Goal: Task Accomplishment & Management: Use online tool/utility

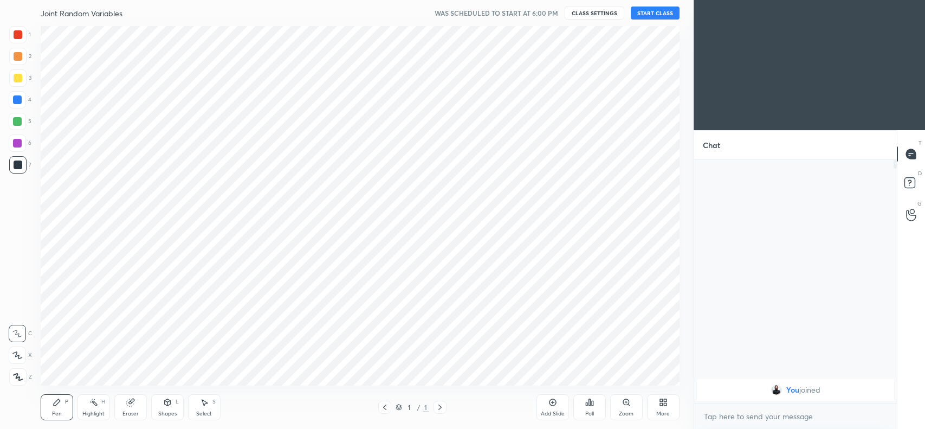
scroll to position [53851, 53560]
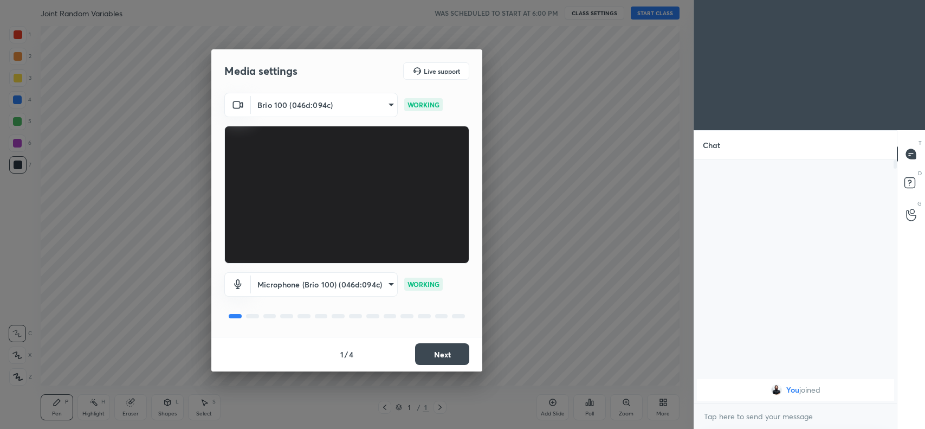
click at [432, 351] on button "Next" at bounding box center [442, 354] width 54 height 22
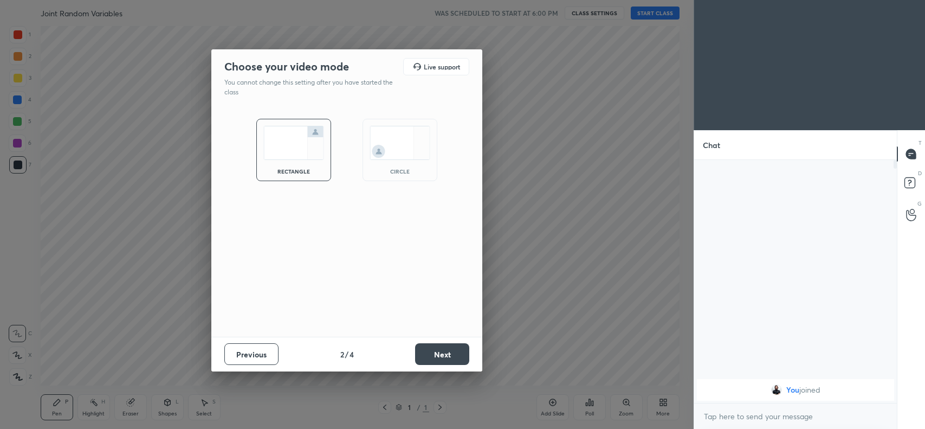
click at [448, 355] on button "Next" at bounding box center [442, 354] width 54 height 22
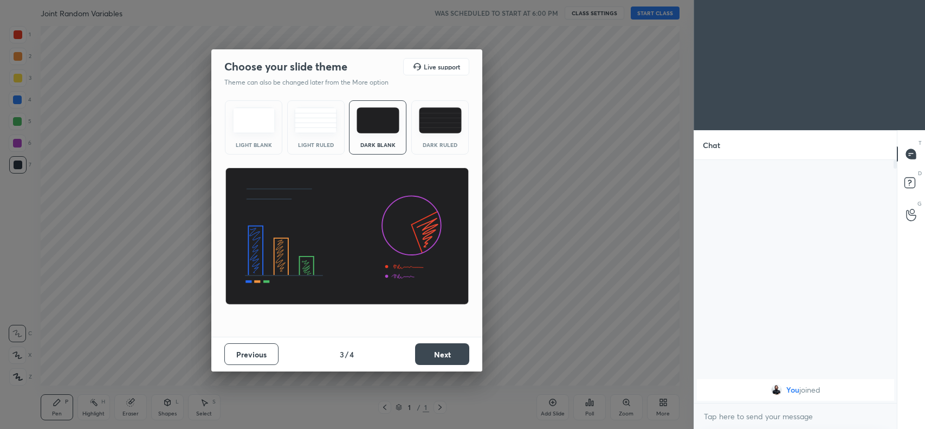
click at [429, 362] on button "Next" at bounding box center [442, 354] width 54 height 22
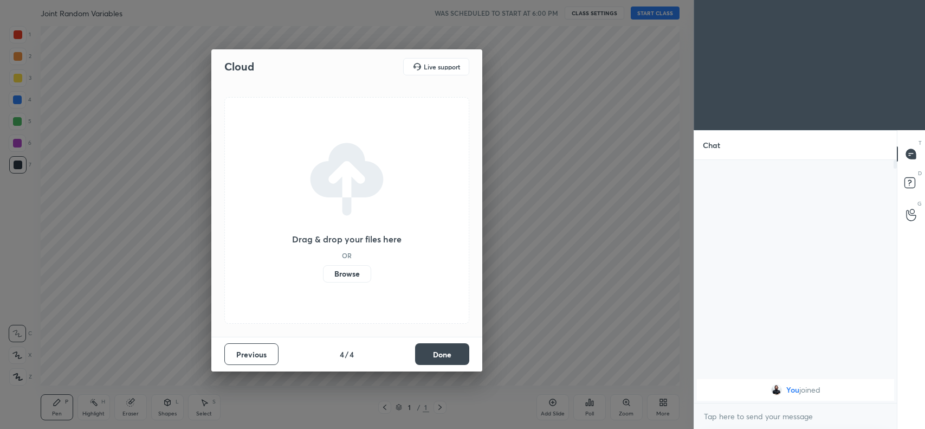
click at [429, 362] on button "Done" at bounding box center [442, 354] width 54 height 22
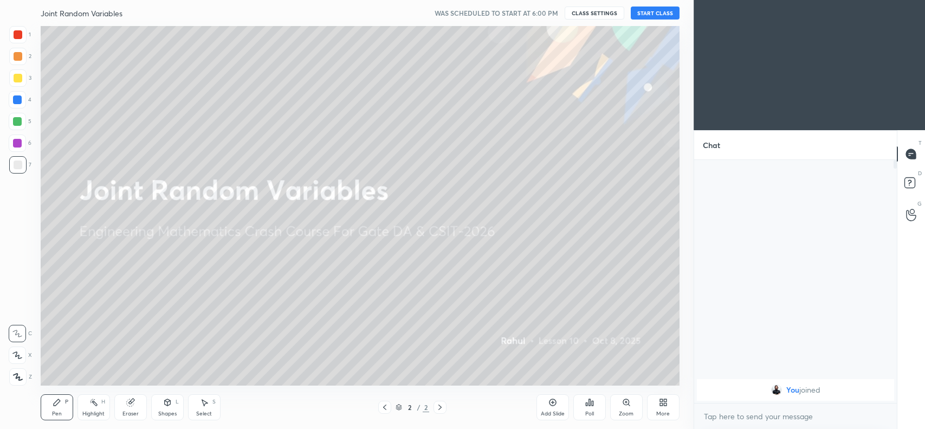
click at [656, 407] on div "More" at bounding box center [663, 407] width 33 height 26
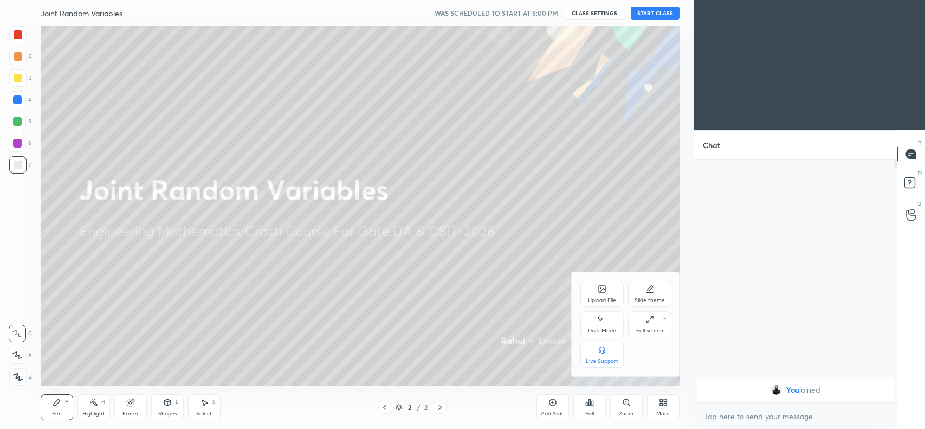
click at [605, 288] on icon at bounding box center [602, 289] width 7 height 7
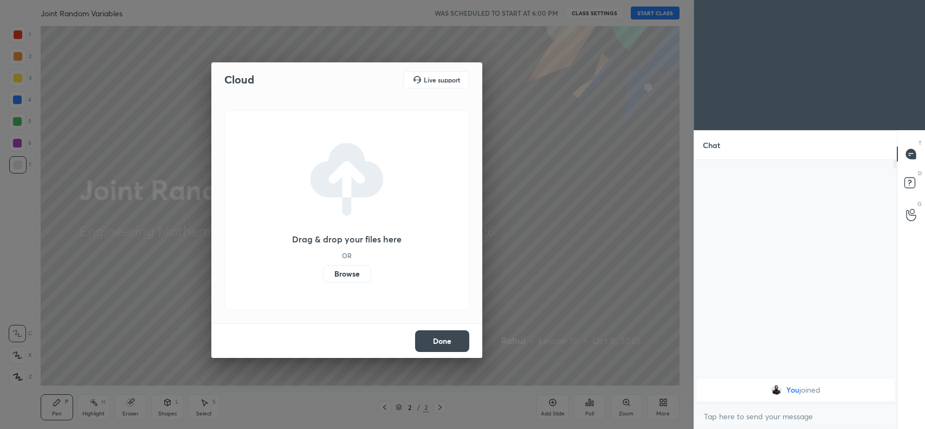
click at [350, 273] on label "Browse" at bounding box center [347, 273] width 48 height 17
click at [323, 273] on input "Browse" at bounding box center [323, 273] width 0 height 17
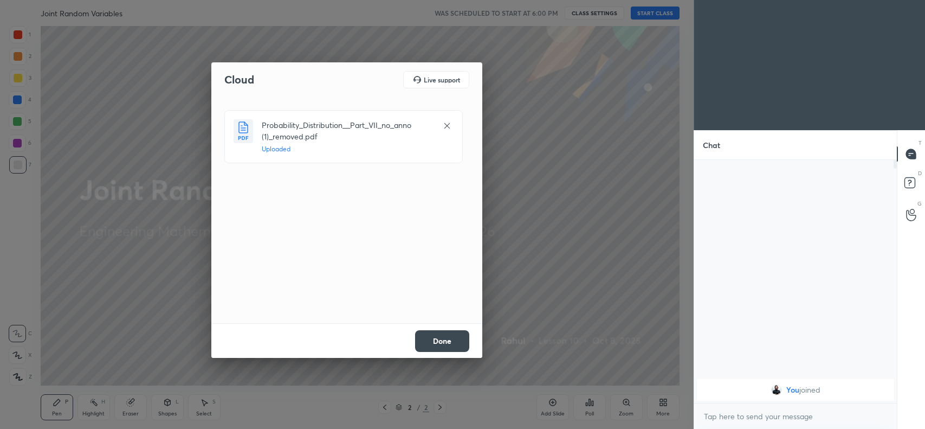
click at [453, 342] on button "Done" at bounding box center [442, 341] width 54 height 22
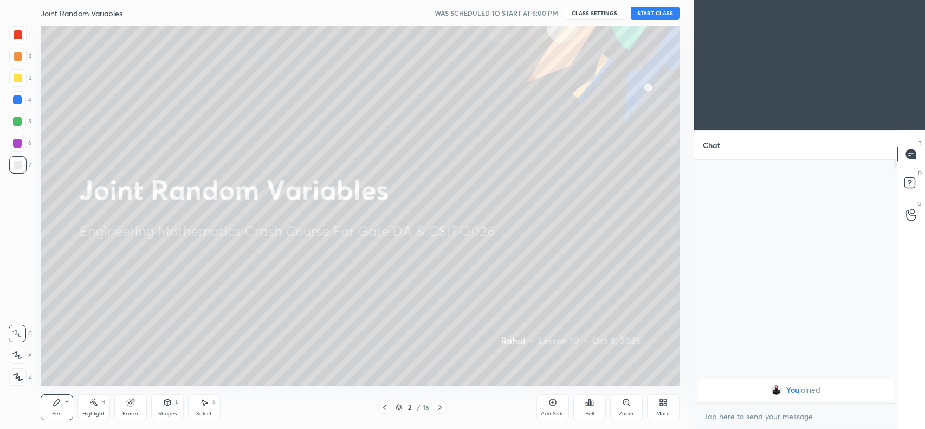
click at [132, 402] on icon at bounding box center [129, 402] width 7 height 7
click at [22, 354] on div at bounding box center [17, 354] width 17 height 17
click at [18, 353] on icon at bounding box center [18, 354] width 6 height 5
click at [131, 400] on icon at bounding box center [130, 402] width 9 height 9
click at [20, 378] on span "Erase all" at bounding box center [17, 377] width 16 height 8
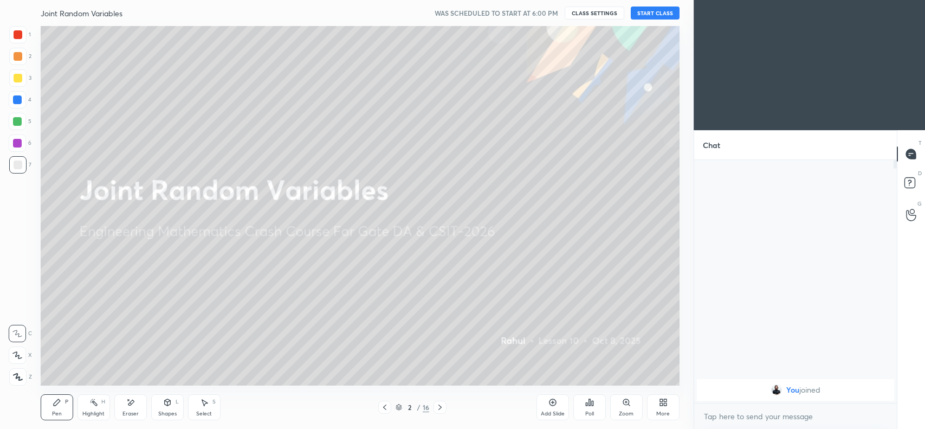
click at [52, 396] on div "Pen P" at bounding box center [57, 407] width 33 height 26
click at [17, 335] on icon at bounding box center [17, 334] width 10 height 8
click at [17, 355] on icon at bounding box center [17, 355] width 10 height 8
click at [131, 406] on icon at bounding box center [130, 402] width 9 height 9
click at [15, 373] on span "Erase all" at bounding box center [17, 377] width 16 height 8
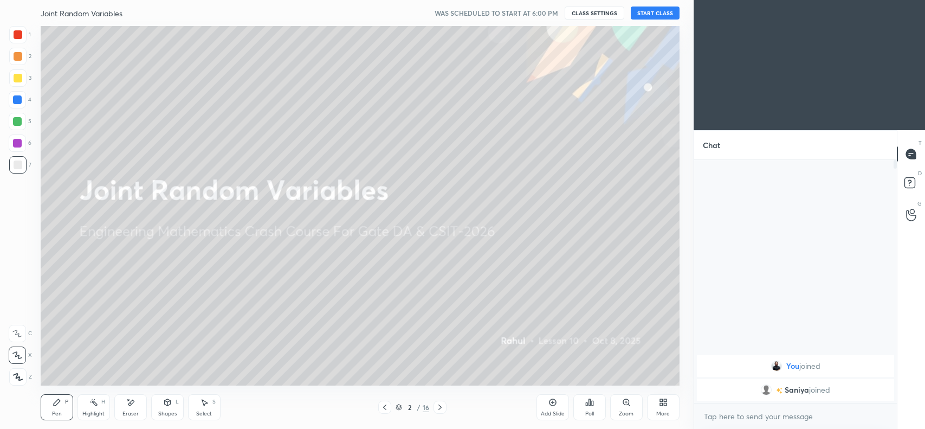
click at [134, 407] on div "Eraser" at bounding box center [130, 407] width 33 height 26
click at [17, 378] on span "Erase all" at bounding box center [17, 377] width 16 height 8
click at [22, 76] on div at bounding box center [17, 77] width 17 height 17
click at [169, 404] on icon at bounding box center [167, 402] width 6 height 7
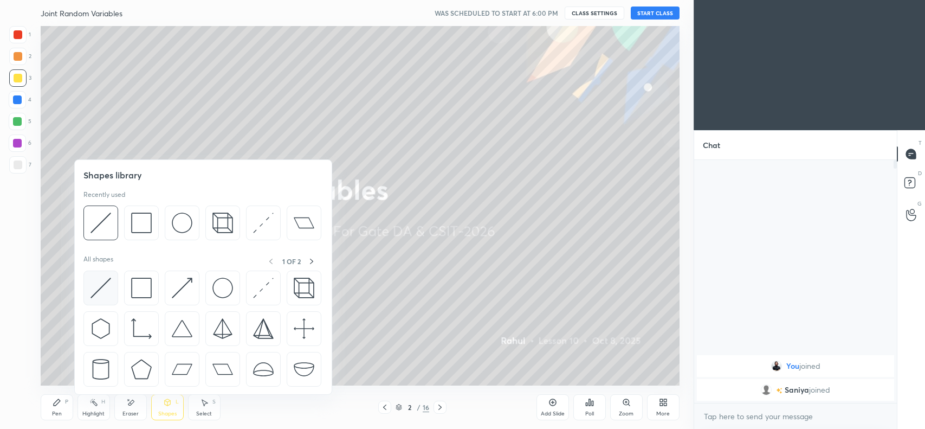
click at [107, 290] on img at bounding box center [101, 288] width 21 height 21
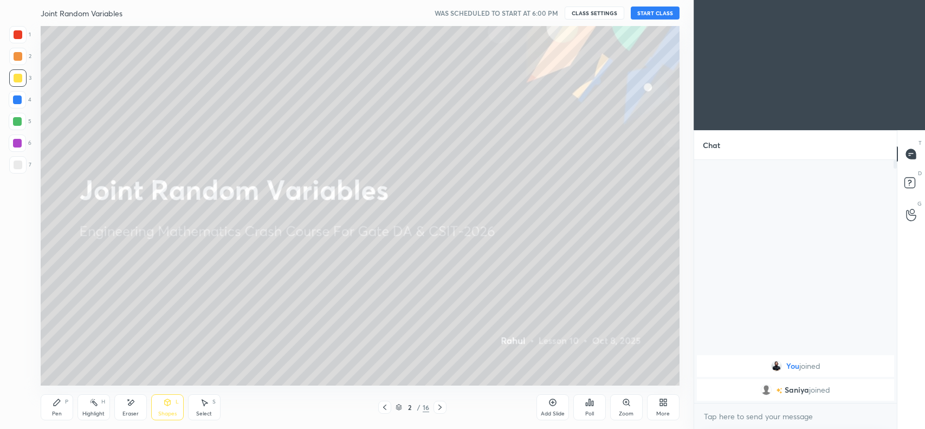
click at [133, 407] on div "Eraser" at bounding box center [130, 407] width 33 height 26
click at [14, 375] on span "Erase all" at bounding box center [17, 377] width 16 height 8
click at [17, 55] on div at bounding box center [18, 56] width 9 height 9
click at [121, 404] on div "Eraser" at bounding box center [130, 407] width 33 height 26
click at [17, 373] on span "Erase all" at bounding box center [17, 377] width 16 height 8
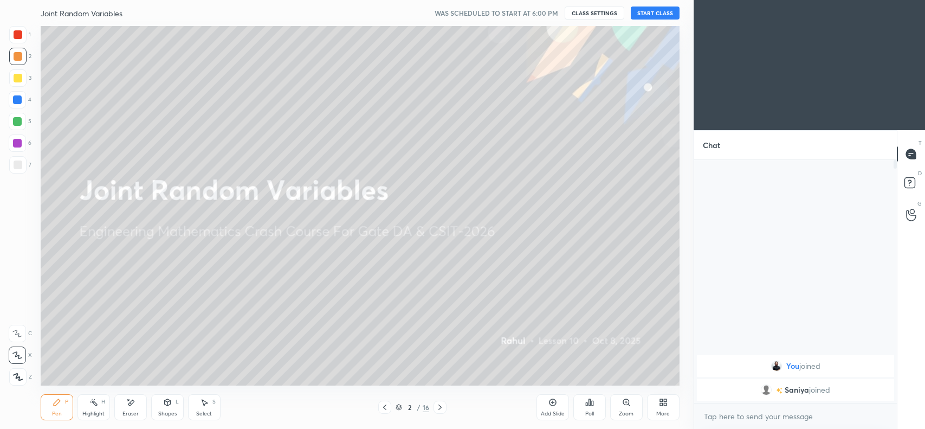
click at [15, 351] on icon at bounding box center [17, 355] width 10 height 8
click at [136, 409] on div "Eraser" at bounding box center [130, 407] width 33 height 26
click at [175, 409] on div "Shapes L" at bounding box center [167, 407] width 33 height 26
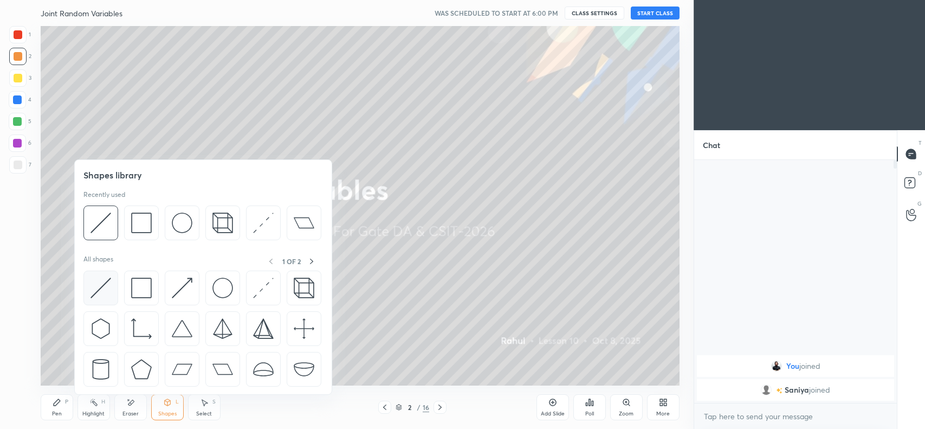
click at [109, 287] on img at bounding box center [101, 288] width 21 height 21
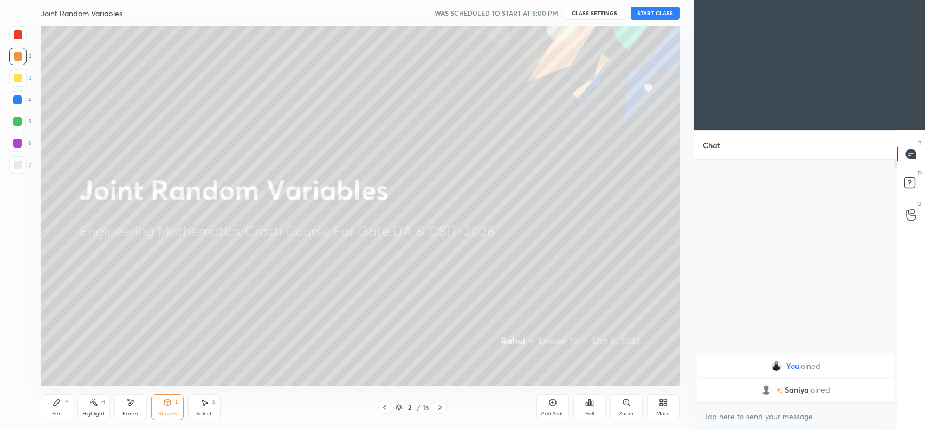
click at [50, 404] on div "Pen P" at bounding box center [57, 407] width 33 height 26
click at [167, 410] on div "Shapes L" at bounding box center [167, 407] width 33 height 26
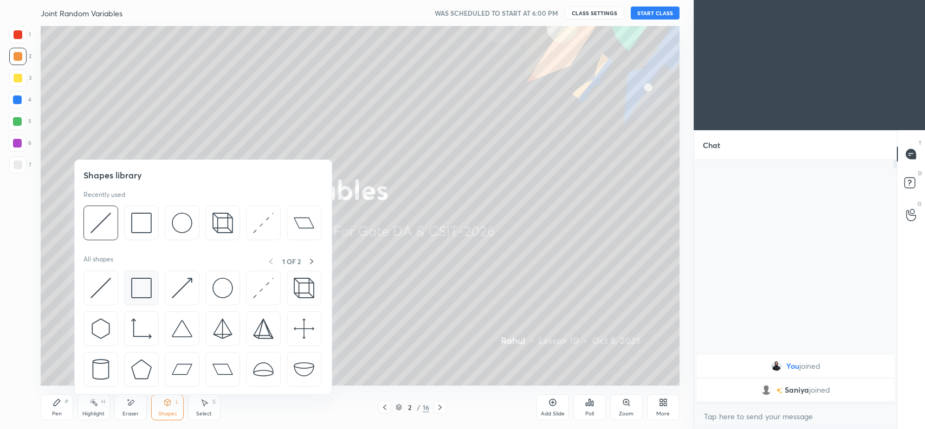
click at [138, 293] on img at bounding box center [141, 288] width 21 height 21
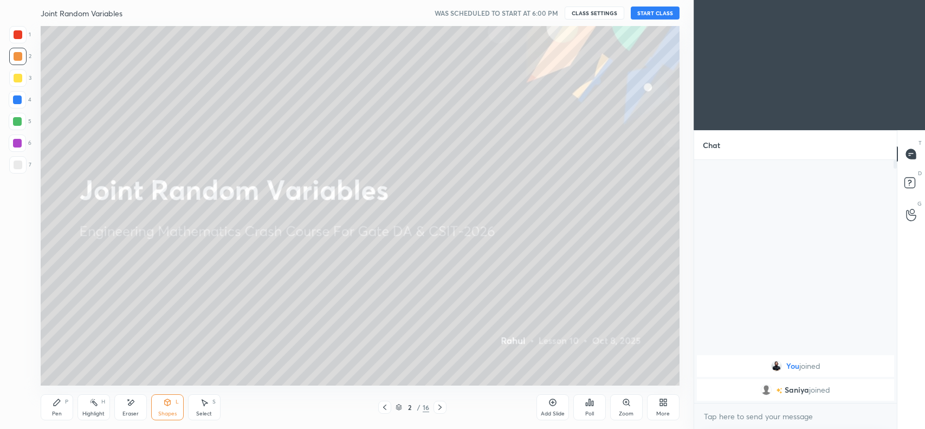
click at [136, 408] on div "Eraser" at bounding box center [130, 407] width 33 height 26
click at [22, 377] on span "Erase all" at bounding box center [17, 377] width 16 height 8
click at [17, 79] on div at bounding box center [18, 78] width 9 height 9
click at [126, 408] on div "Eraser" at bounding box center [130, 407] width 33 height 26
click at [20, 376] on span "Erase all" at bounding box center [17, 377] width 16 height 8
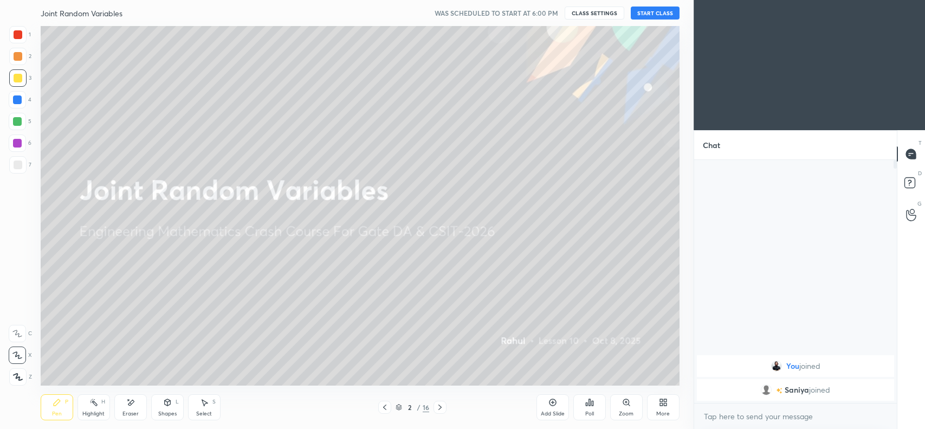
click at [16, 57] on div at bounding box center [18, 56] width 9 height 9
click at [163, 407] on icon at bounding box center [167, 402] width 9 height 9
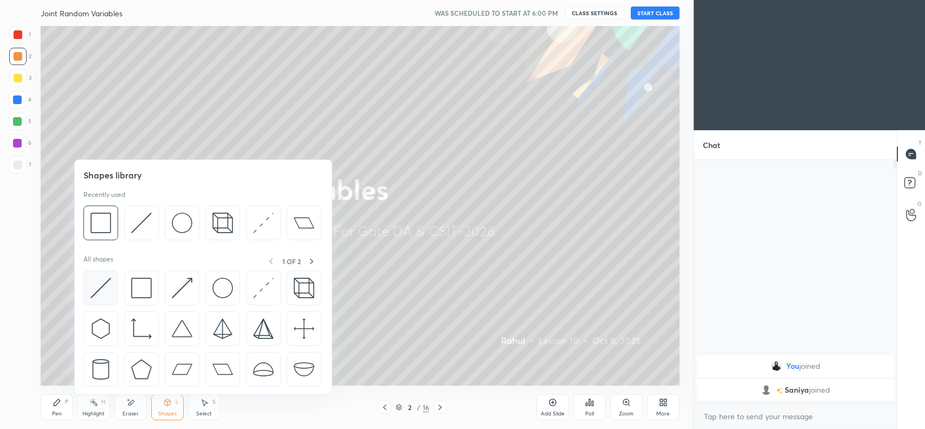
click at [107, 283] on img at bounding box center [101, 288] width 21 height 21
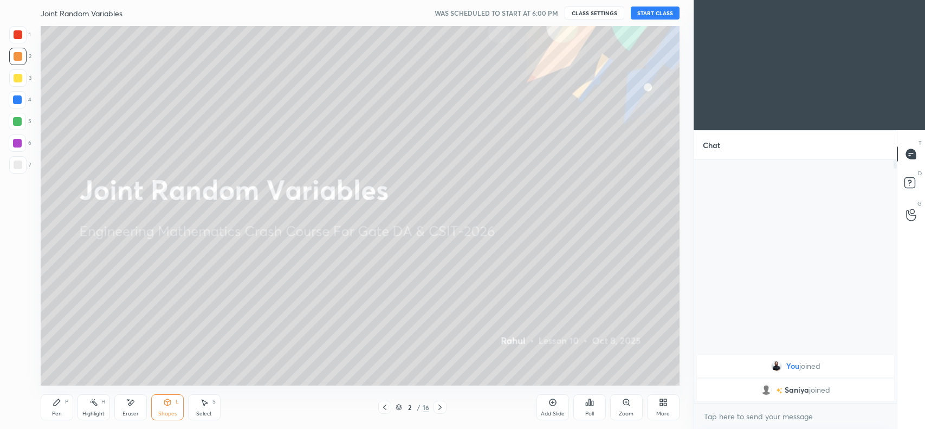
click at [53, 402] on icon at bounding box center [57, 402] width 9 height 9
click at [17, 80] on div at bounding box center [18, 78] width 9 height 9
click at [133, 407] on icon at bounding box center [130, 402] width 9 height 9
click at [25, 376] on span "Erase all" at bounding box center [17, 377] width 16 height 8
click at [15, 79] on div at bounding box center [18, 78] width 9 height 9
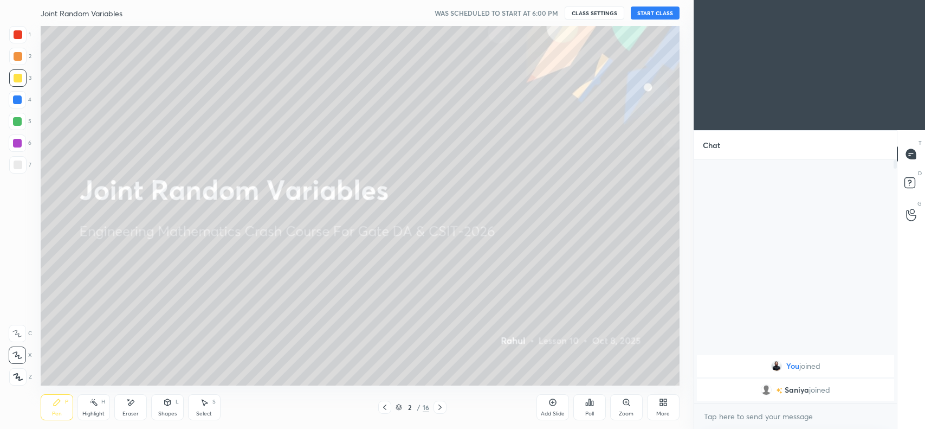
click at [127, 408] on div "Eraser" at bounding box center [130, 407] width 33 height 26
click at [14, 374] on span "Erase all" at bounding box center [17, 377] width 16 height 8
click at [120, 407] on div "Eraser" at bounding box center [130, 407] width 33 height 26
click at [14, 373] on span "Erase all" at bounding box center [17, 377] width 16 height 8
click at [656, 14] on button "START CLASS" at bounding box center [655, 13] width 49 height 13
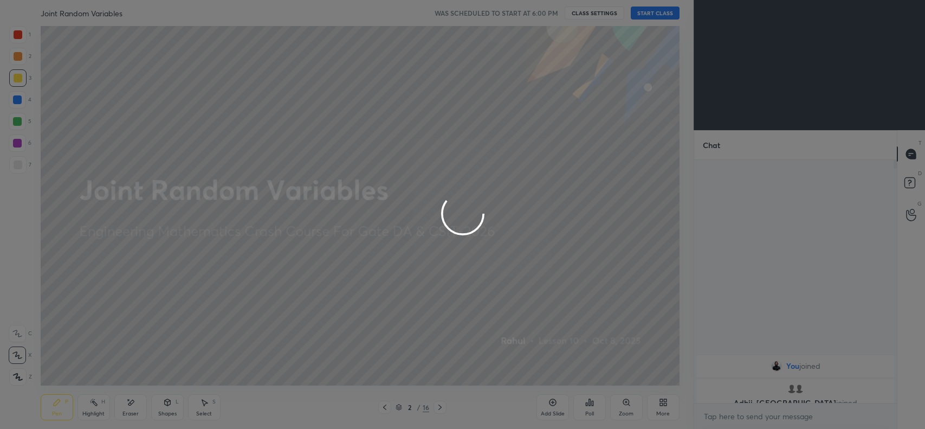
type textarea "x"
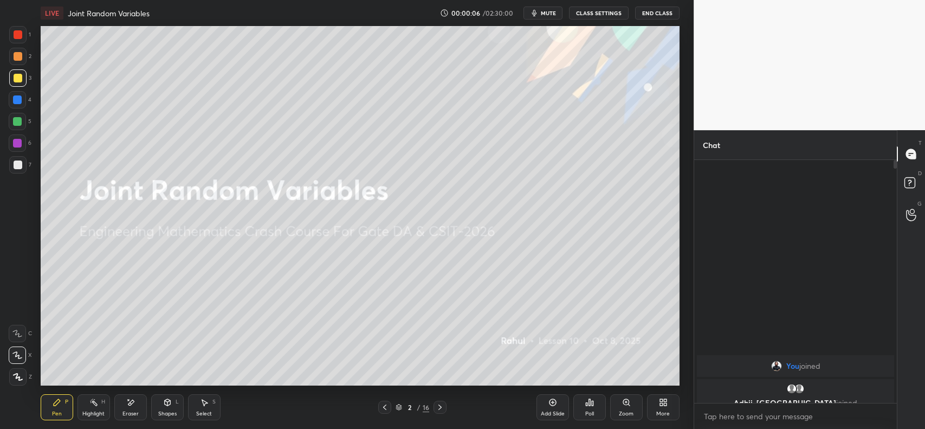
click at [594, 11] on button "CLASS SETTINGS" at bounding box center [599, 13] width 60 height 13
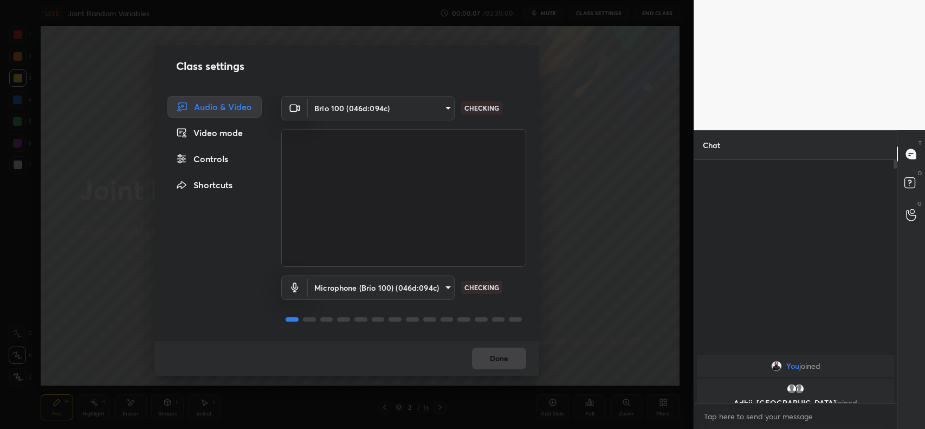
click at [420, 288] on body "1 2 3 4 5 6 7 C X Z E E Erase all H H LIVE Joint Random Variables 00:00:07 / 02…" at bounding box center [462, 214] width 925 height 429
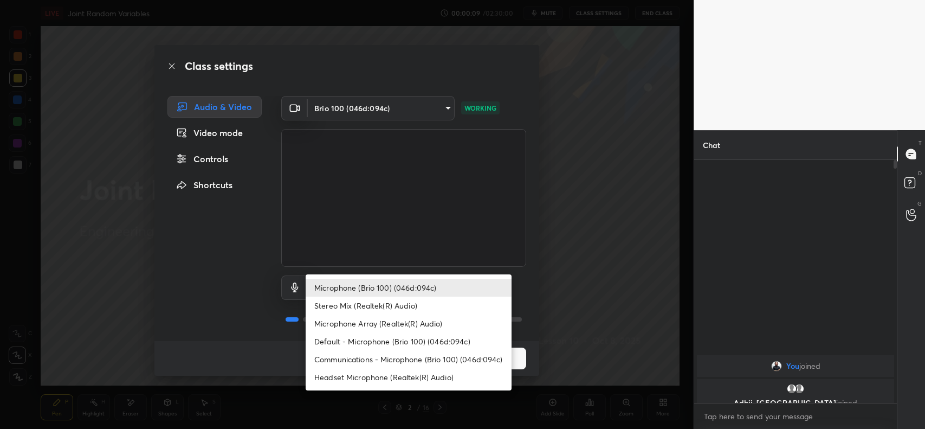
click at [372, 377] on li "Headset Microphone (Realtek(R) Audio)" at bounding box center [409, 377] width 206 height 18
type input "c5357366373ea2228791facba39c50250624b571dc46e3de83a2300c7d444454"
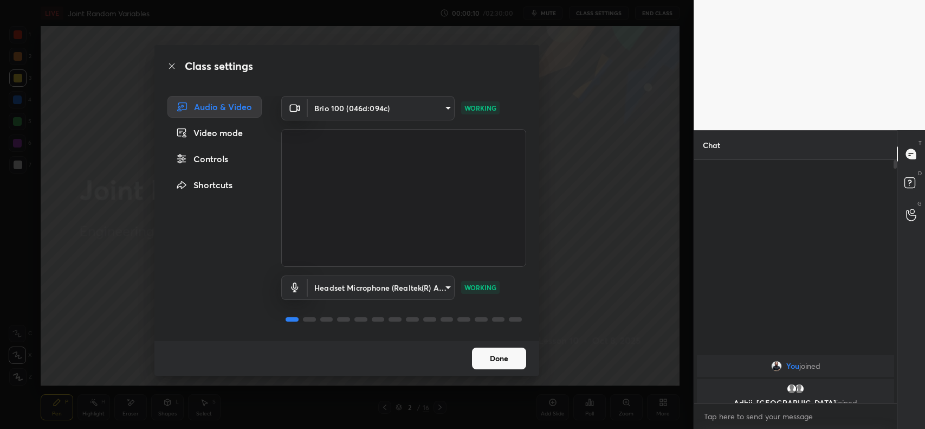
click at [507, 358] on button "Done" at bounding box center [499, 358] width 54 height 22
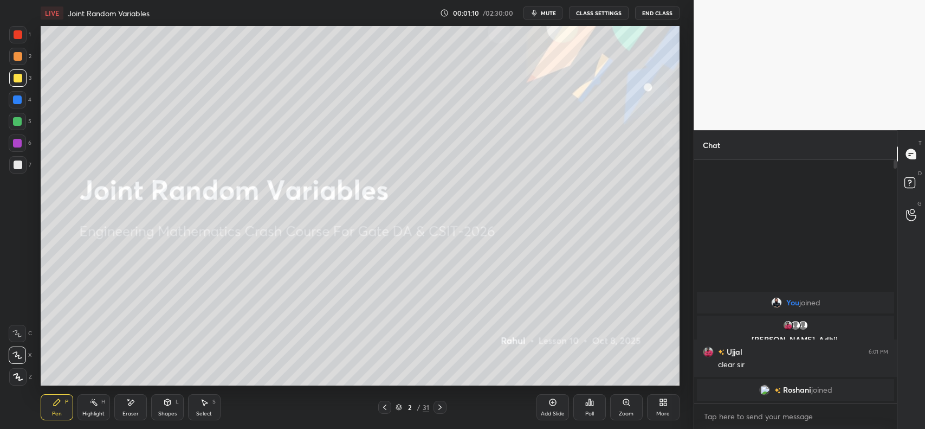
click at [553, 403] on icon at bounding box center [552, 402] width 3 height 3
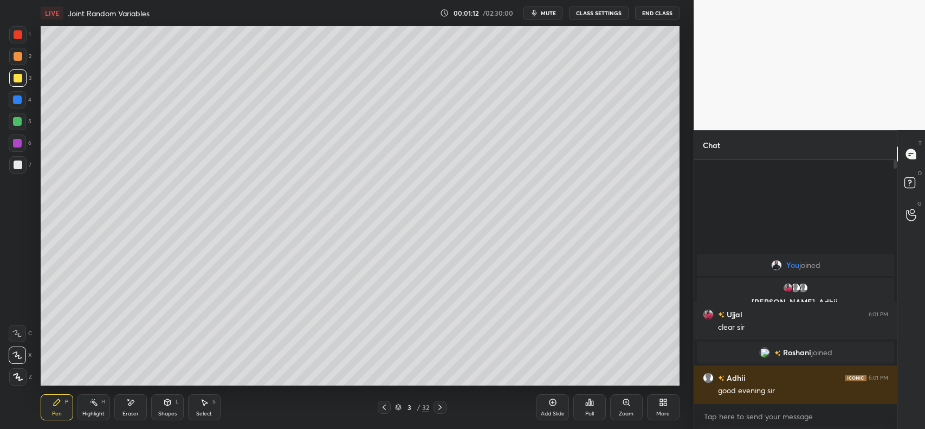
click at [19, 56] on div at bounding box center [18, 56] width 9 height 9
click at [159, 421] on div "Pen P Highlight H Eraser Shapes L Select S 3 / 32 Add Slide Poll Zoom More" at bounding box center [360, 406] width 639 height 43
click at [169, 413] on div "Shapes" at bounding box center [167, 413] width 18 height 5
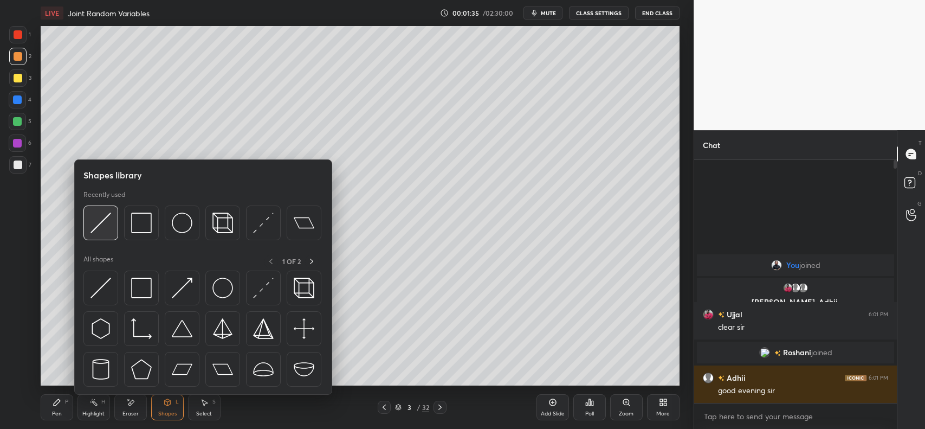
click at [99, 213] on img at bounding box center [101, 223] width 21 height 21
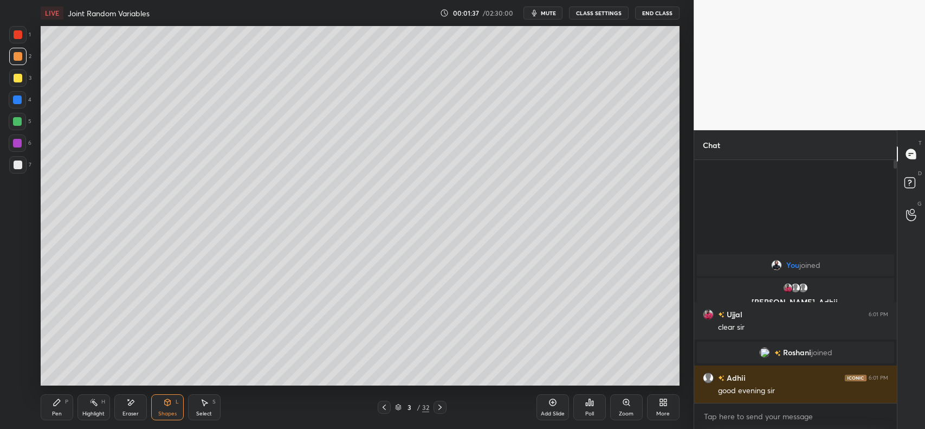
click at [60, 407] on div "Pen P" at bounding box center [57, 407] width 33 height 26
click at [17, 80] on div at bounding box center [18, 78] width 9 height 9
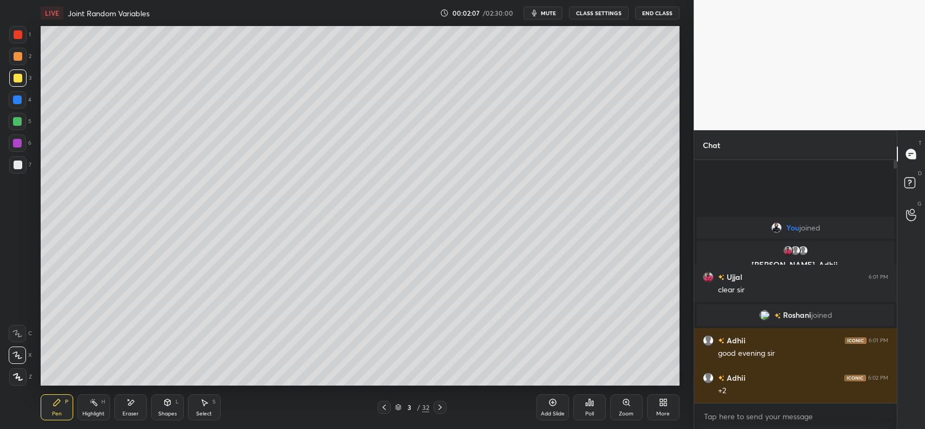
click at [17, 120] on div at bounding box center [17, 121] width 9 height 9
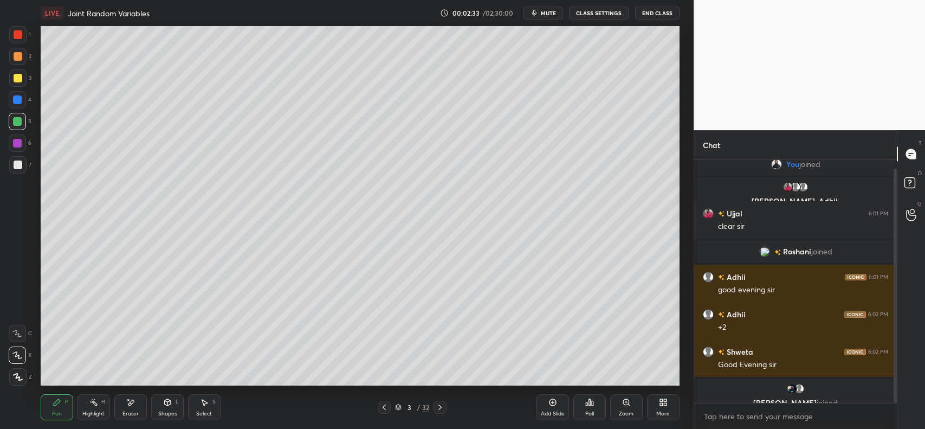
scroll to position [46, 0]
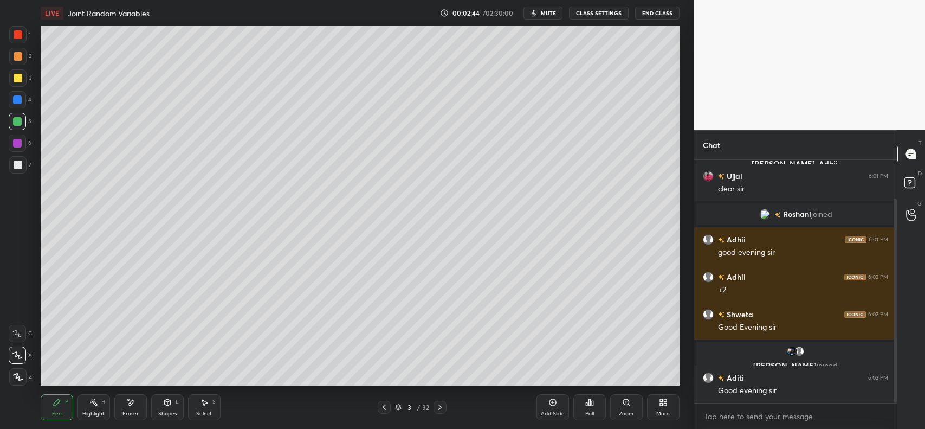
click at [15, 168] on div at bounding box center [18, 164] width 9 height 9
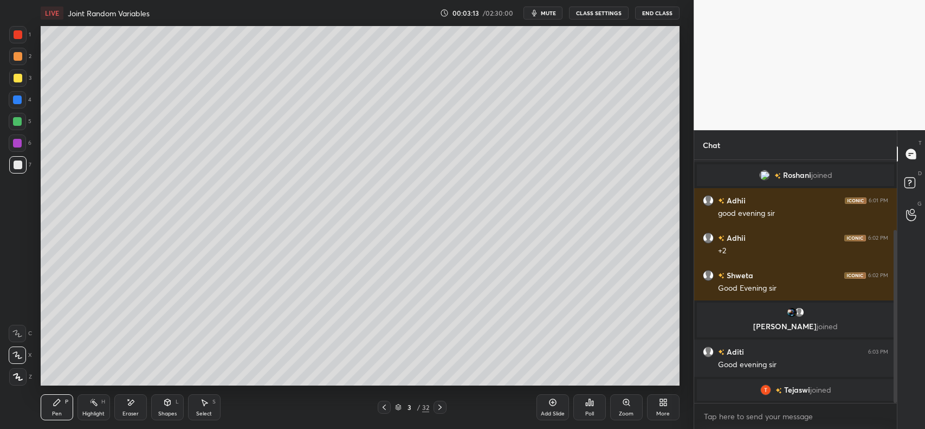
click at [550, 407] on div "Add Slide" at bounding box center [553, 407] width 33 height 26
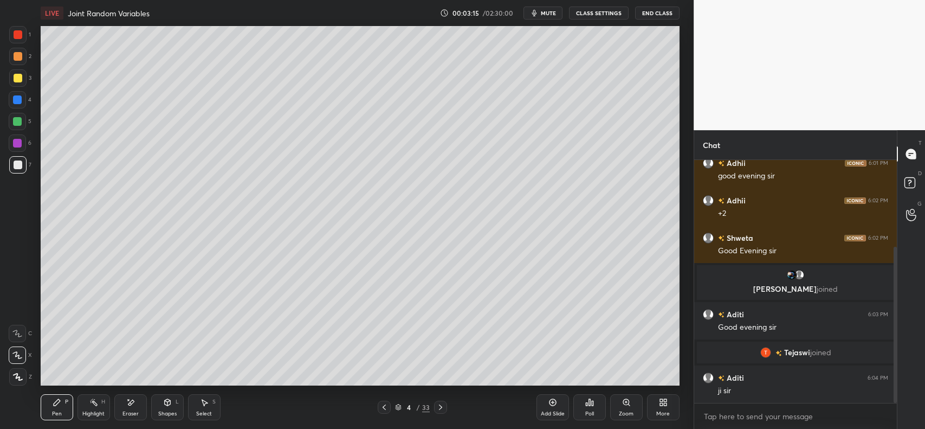
click at [20, 58] on div at bounding box center [18, 56] width 9 height 9
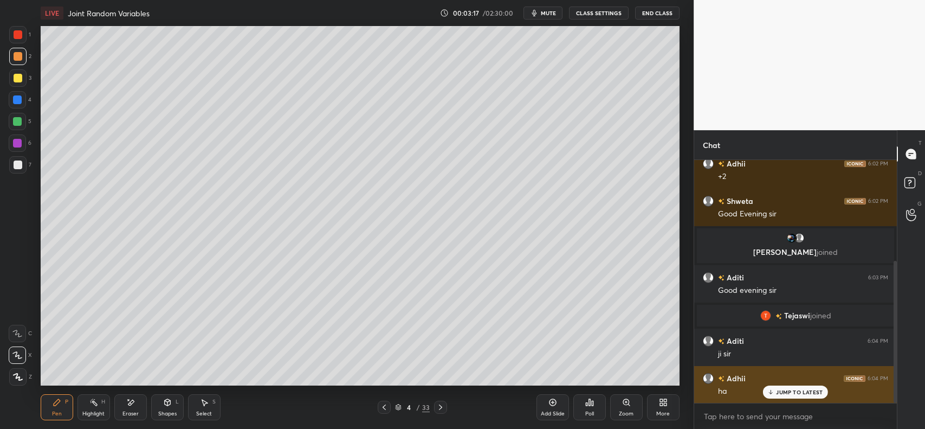
click at [796, 391] on p "JUMP TO LATEST" at bounding box center [799, 392] width 47 height 7
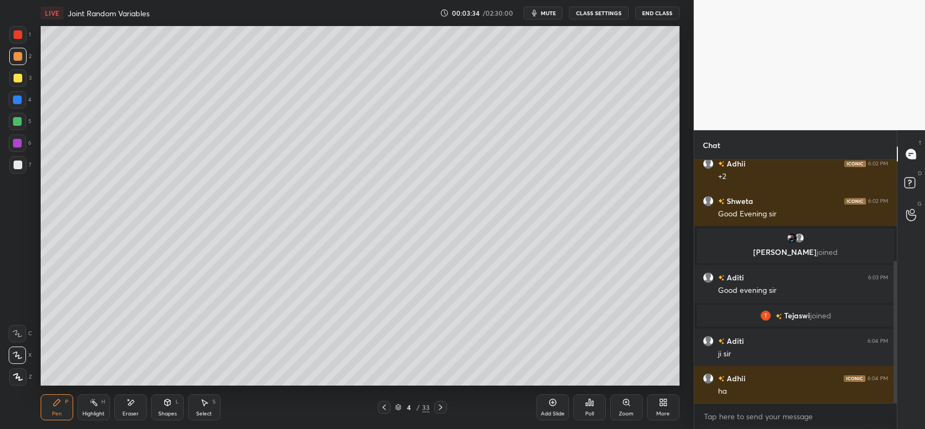
click at [171, 411] on div "Shapes" at bounding box center [167, 413] width 18 height 5
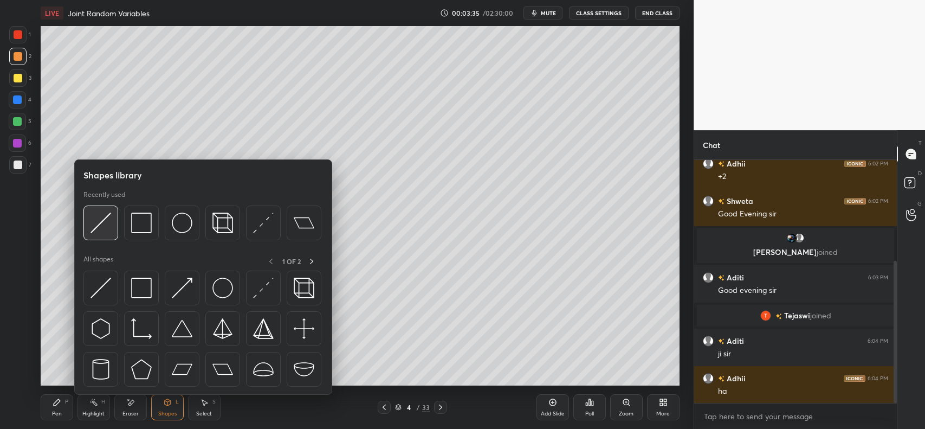
click at [95, 220] on img at bounding box center [101, 223] width 21 height 21
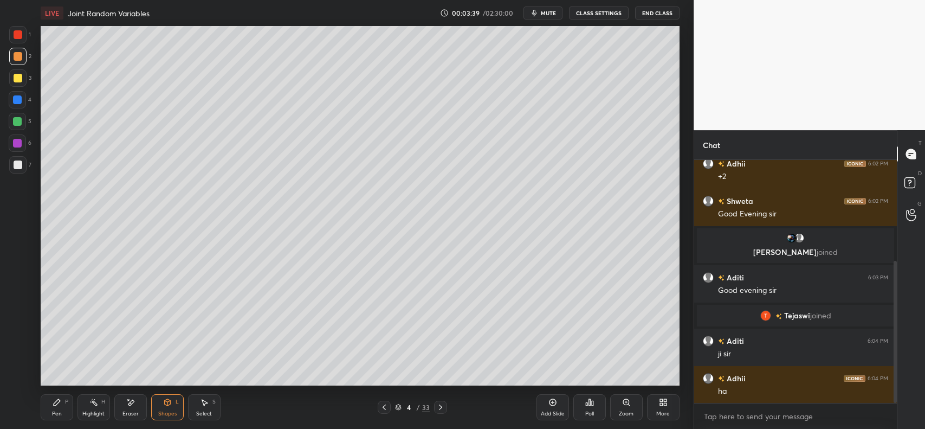
click at [15, 58] on div at bounding box center [18, 56] width 9 height 9
click at [15, 77] on div at bounding box center [18, 78] width 9 height 9
click at [64, 411] on div "Pen P" at bounding box center [57, 407] width 33 height 26
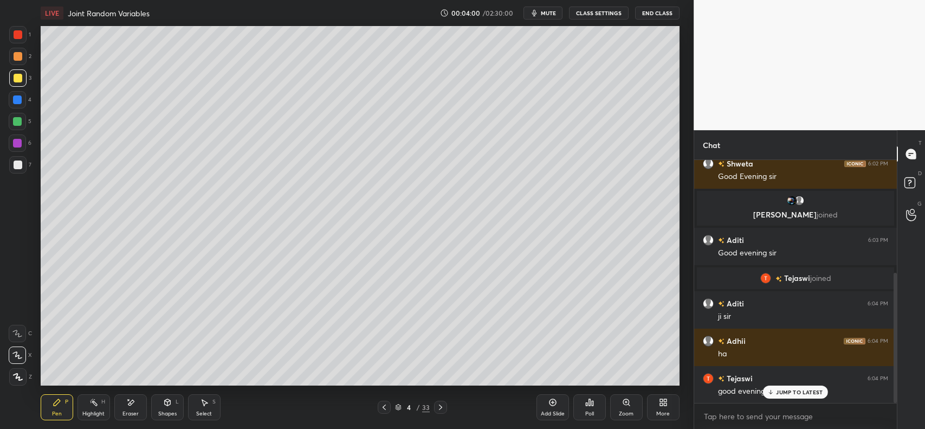
scroll to position [236, 0]
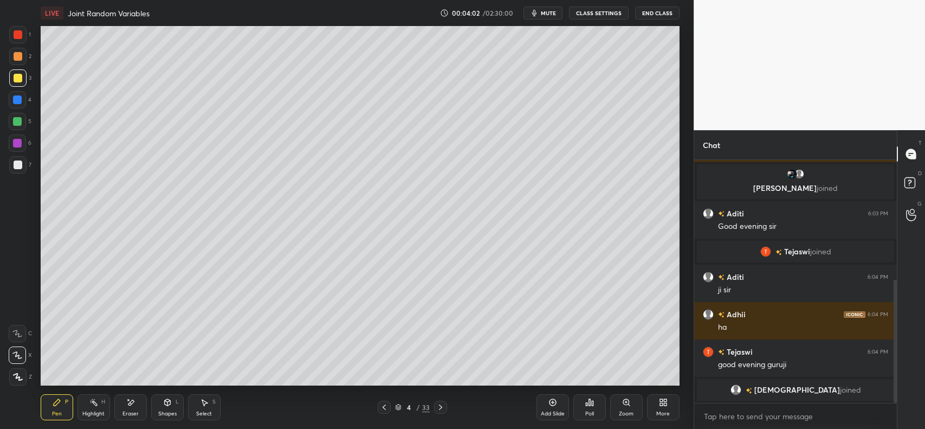
click at [161, 402] on div "Shapes L" at bounding box center [167, 407] width 33 height 26
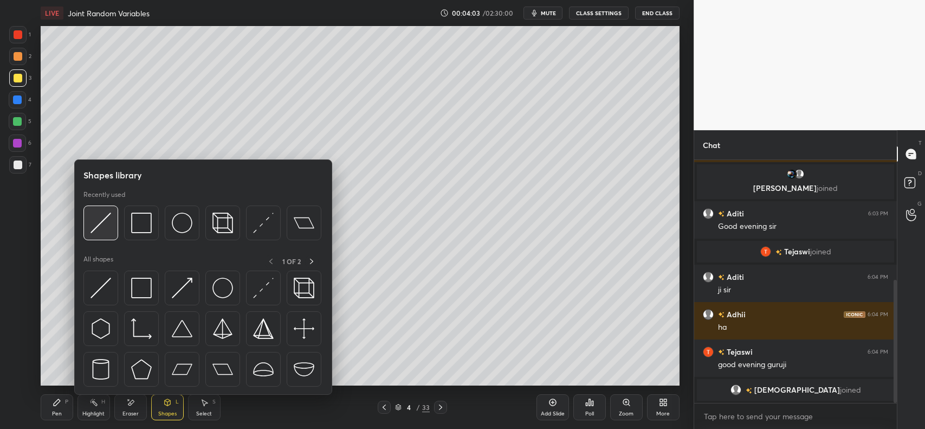
click at [102, 218] on img at bounding box center [101, 223] width 21 height 21
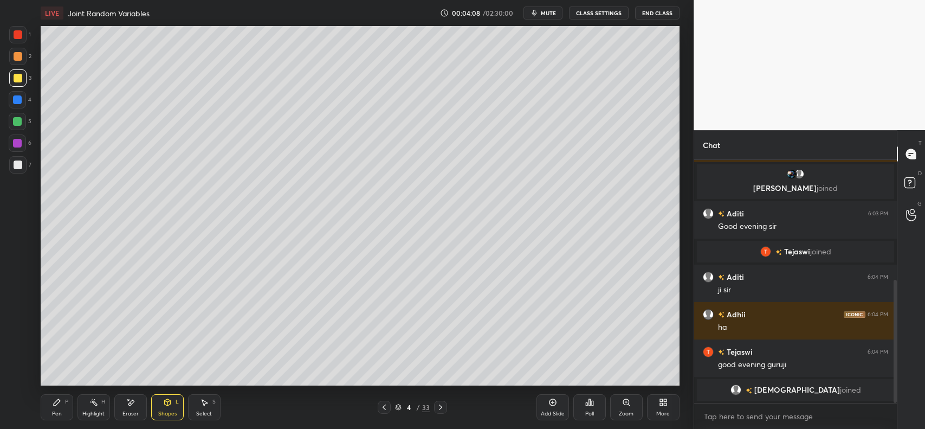
click at [44, 402] on div "Pen P" at bounding box center [57, 407] width 33 height 26
click at [18, 163] on div at bounding box center [18, 164] width 9 height 9
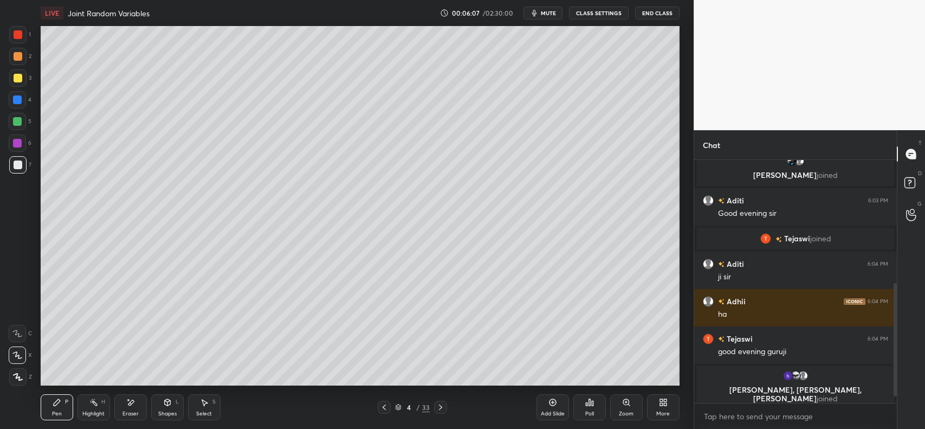
scroll to position [286, 0]
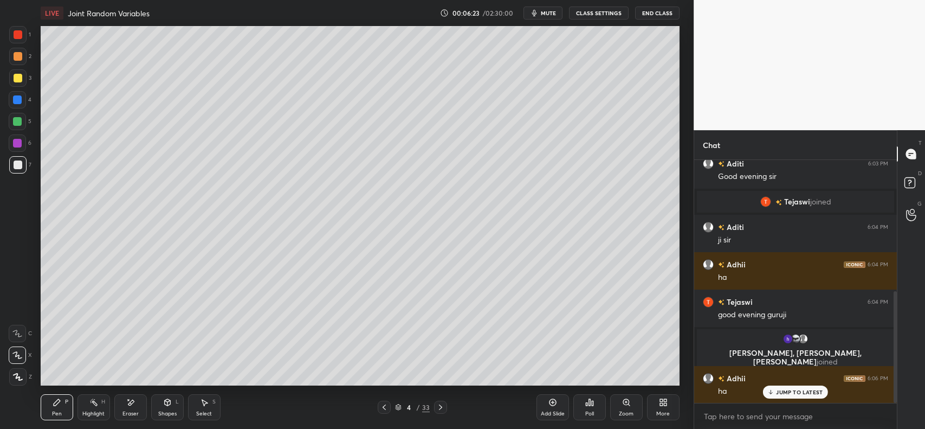
click at [553, 405] on icon at bounding box center [553, 402] width 9 height 9
click at [11, 80] on div at bounding box center [17, 77] width 17 height 17
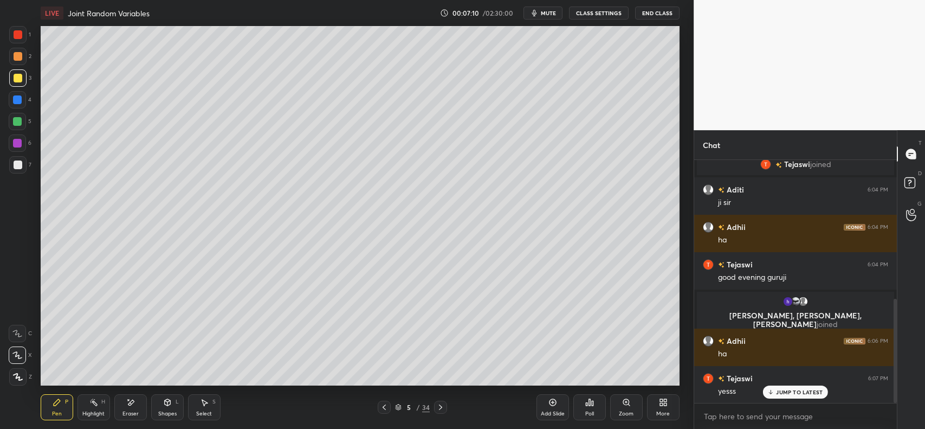
scroll to position [362, 0]
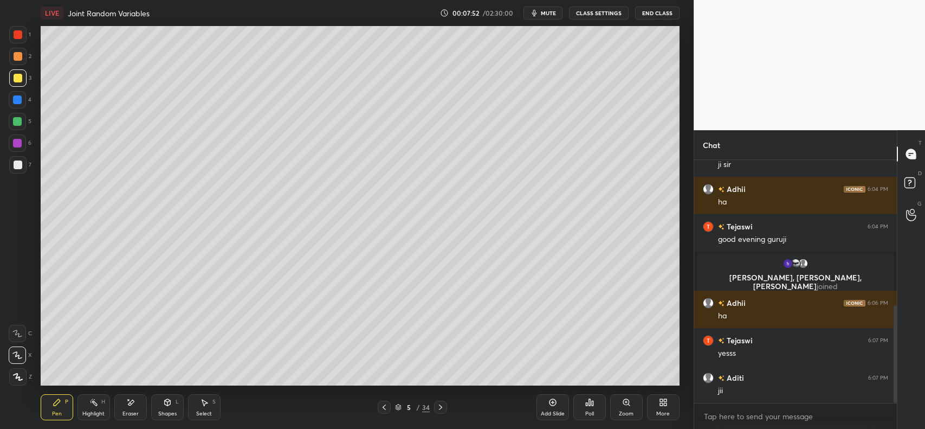
click at [15, 54] on div at bounding box center [18, 56] width 9 height 9
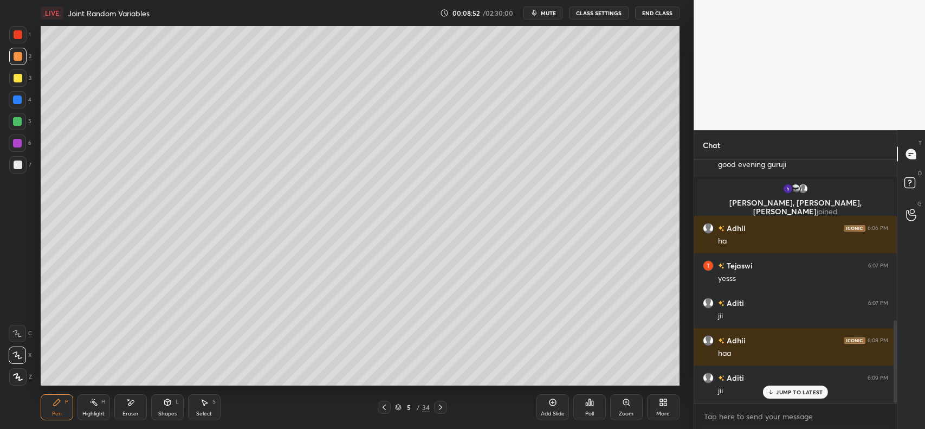
scroll to position [473, 0]
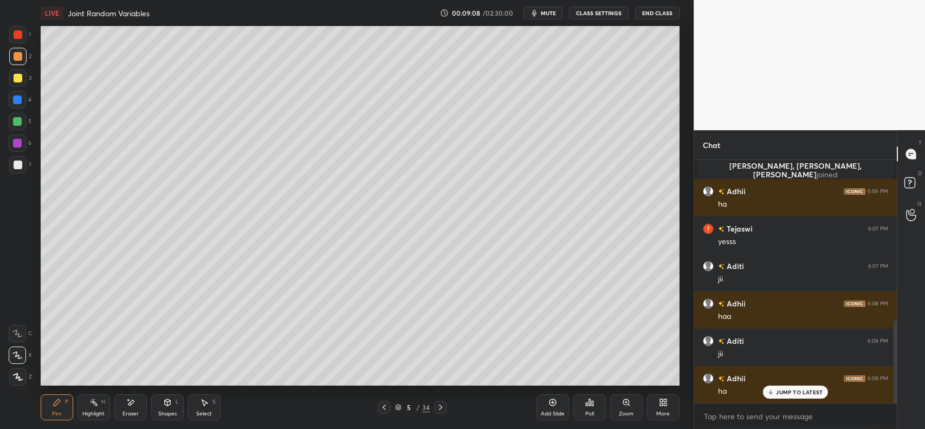
click at [549, 403] on icon at bounding box center [552, 402] width 7 height 7
click at [20, 80] on div at bounding box center [18, 78] width 9 height 9
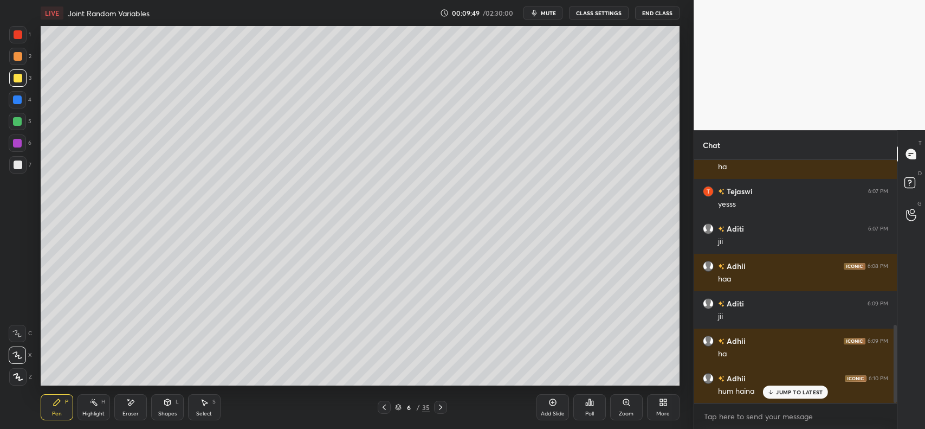
click at [17, 56] on div at bounding box center [18, 56] width 9 height 9
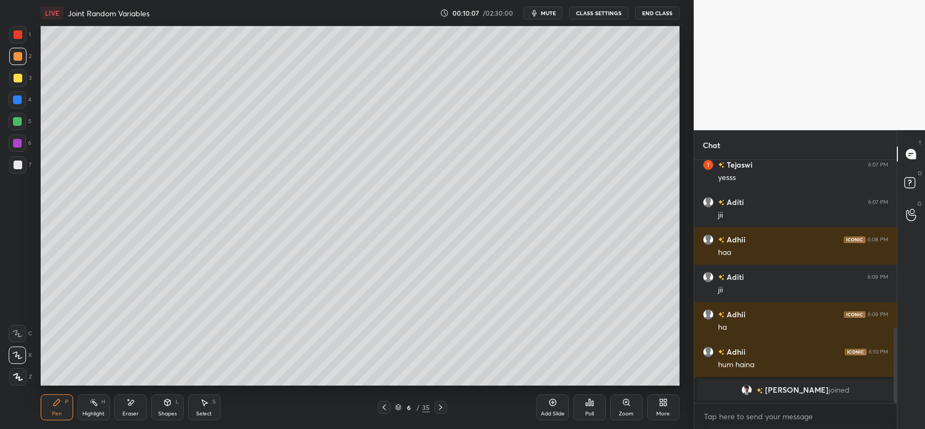
click at [164, 412] on div "Shapes" at bounding box center [167, 413] width 18 height 5
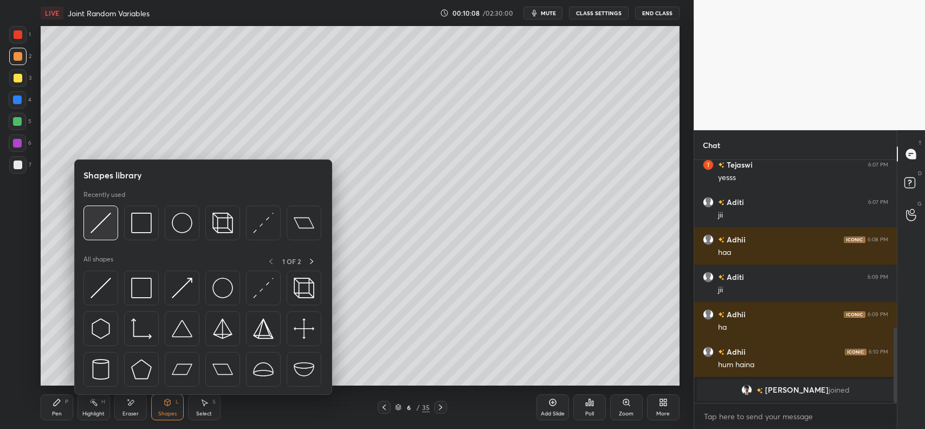
click at [96, 224] on img at bounding box center [101, 223] width 21 height 21
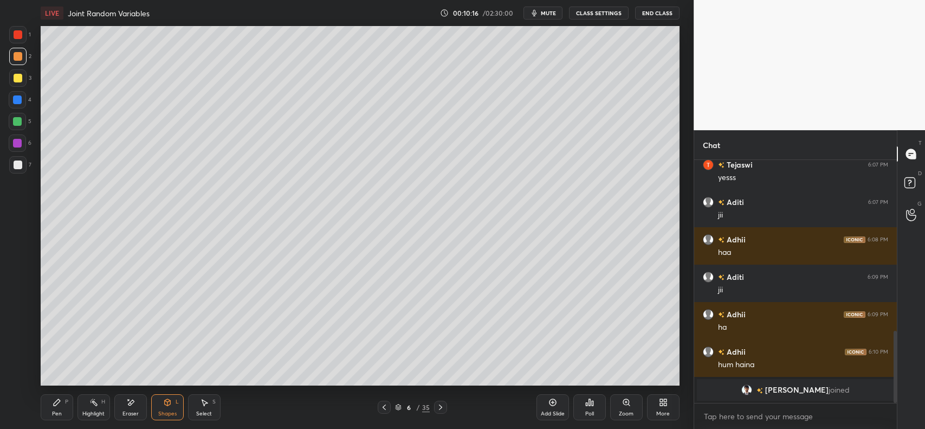
scroll to position [575, 0]
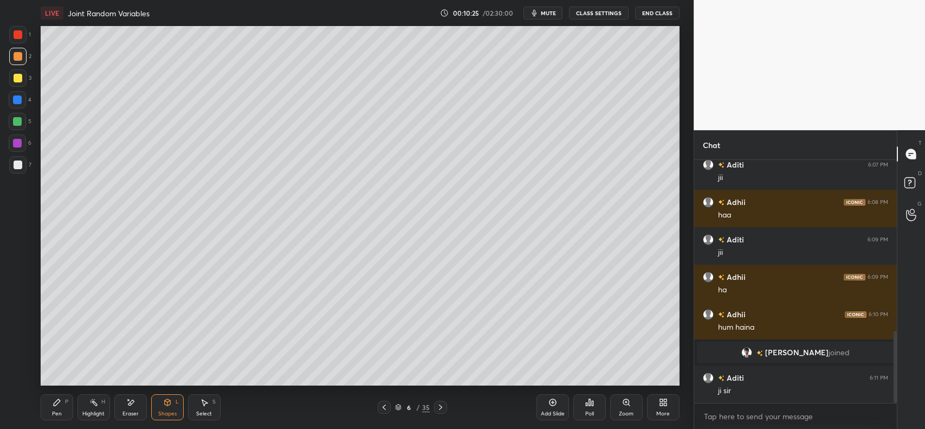
click at [55, 404] on icon at bounding box center [57, 402] width 7 height 7
click at [20, 80] on div at bounding box center [18, 78] width 9 height 9
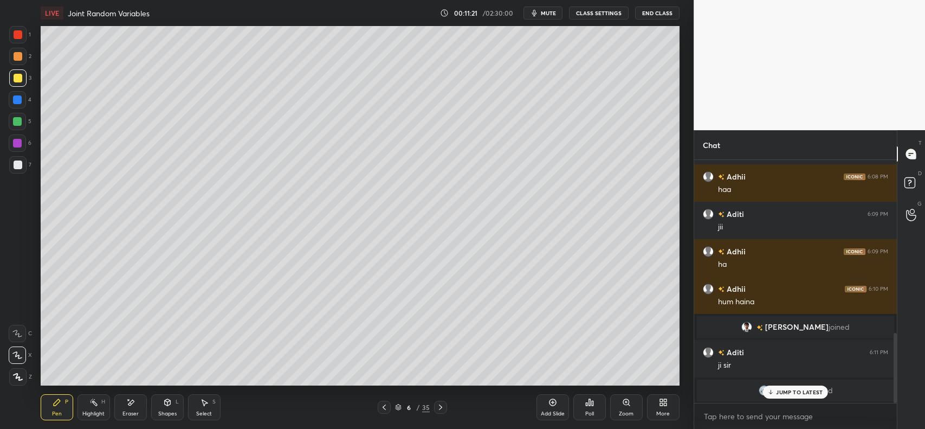
click at [777, 391] on p "JUMP TO LATEST" at bounding box center [799, 392] width 47 height 7
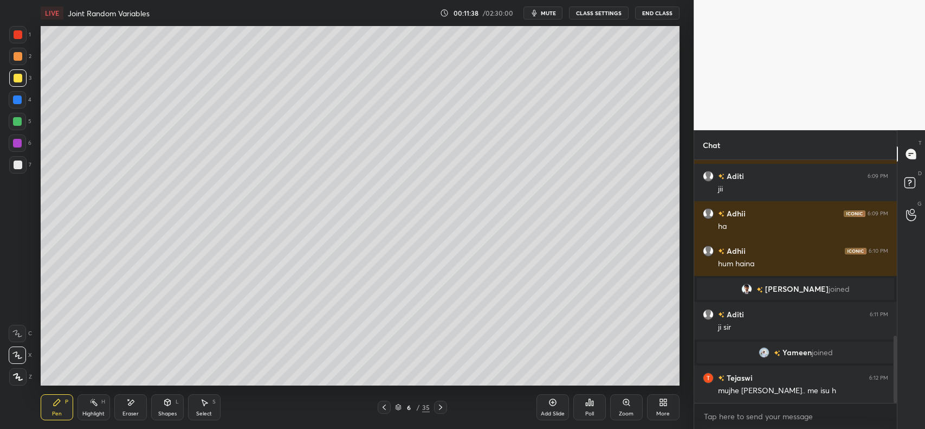
scroll to position [637, 0]
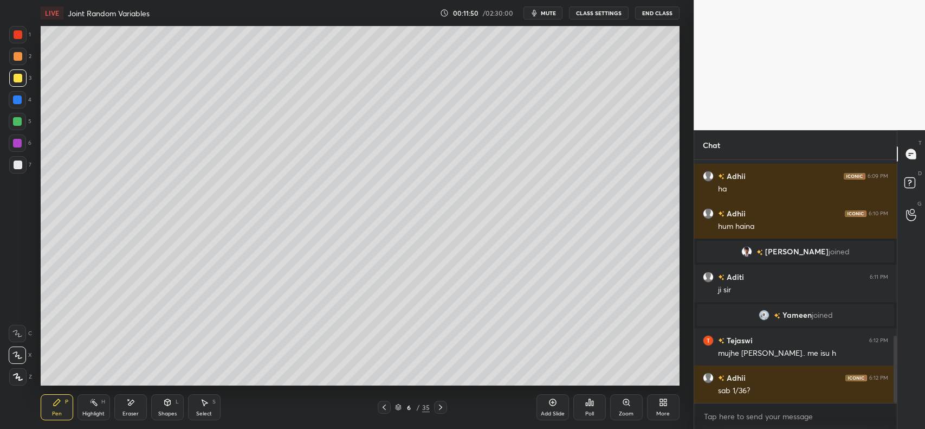
click at [204, 413] on div "Select" at bounding box center [204, 413] width 16 height 5
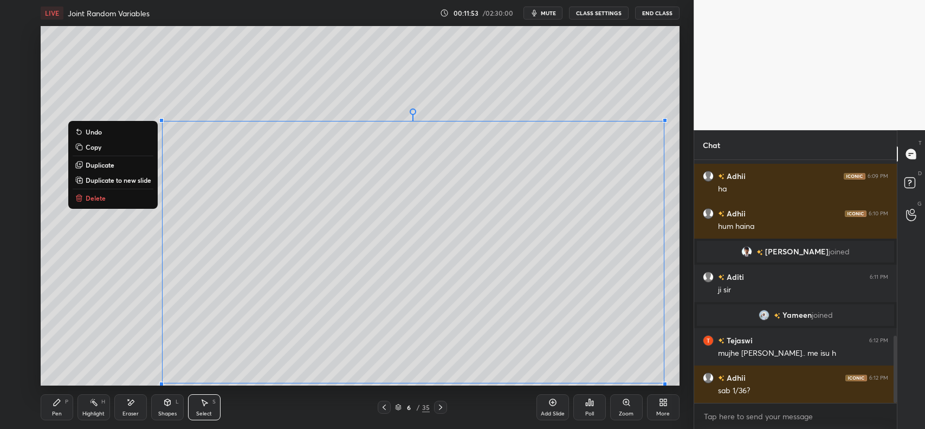
click at [91, 143] on p "Copy" at bounding box center [94, 147] width 16 height 9
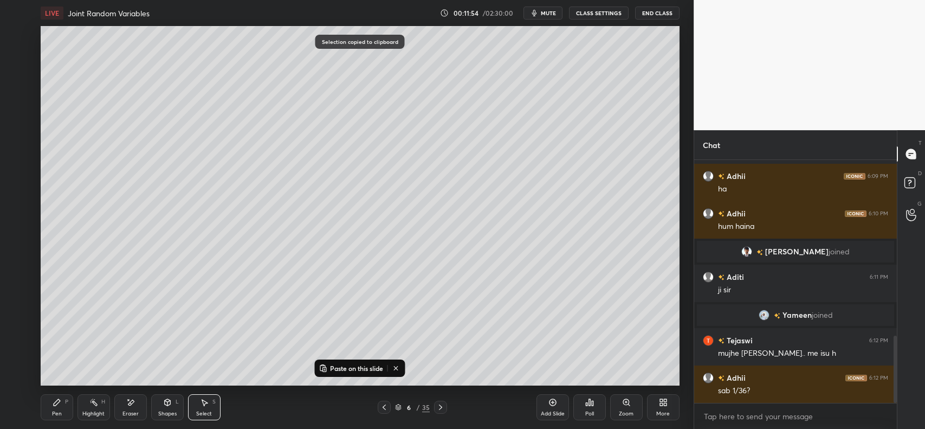
click at [551, 407] on div "Add Slide" at bounding box center [553, 407] width 33 height 26
click at [369, 366] on p "Paste on this slide" at bounding box center [356, 368] width 53 height 9
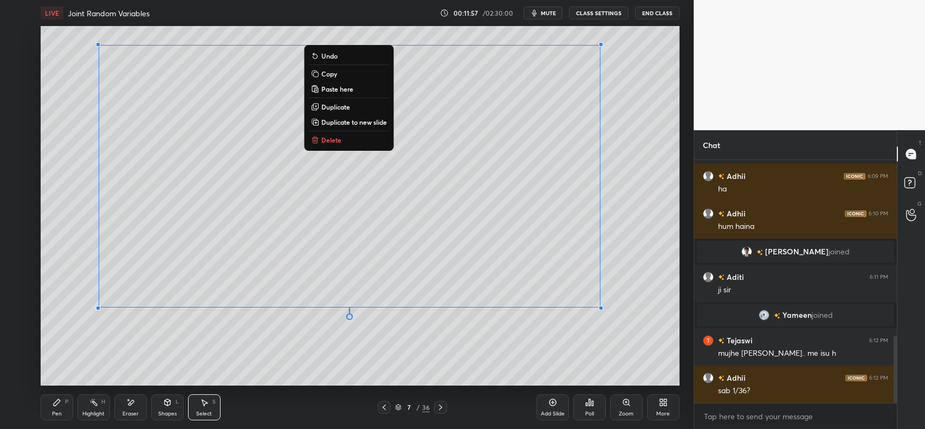
click at [345, 367] on div "0 ° Undo Copy Paste here Duplicate Duplicate to new slide Delete" at bounding box center [360, 205] width 639 height 359
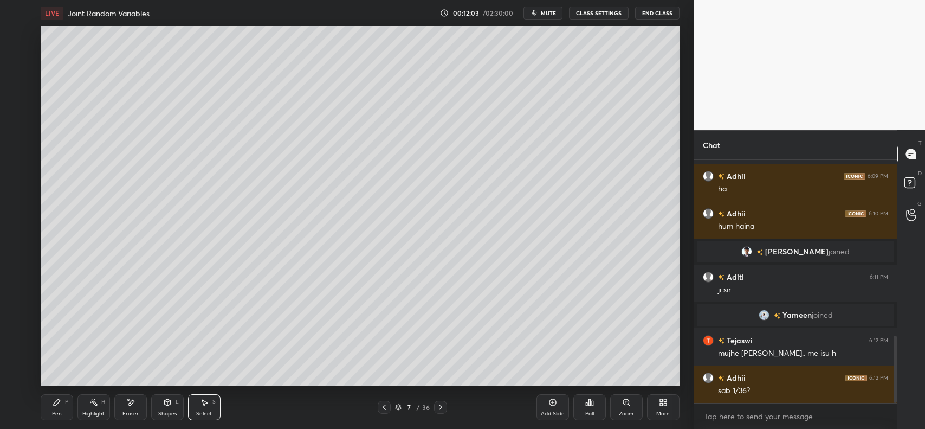
click at [139, 404] on div "Eraser" at bounding box center [130, 407] width 33 height 26
click at [66, 402] on div "P" at bounding box center [66, 401] width 3 height 5
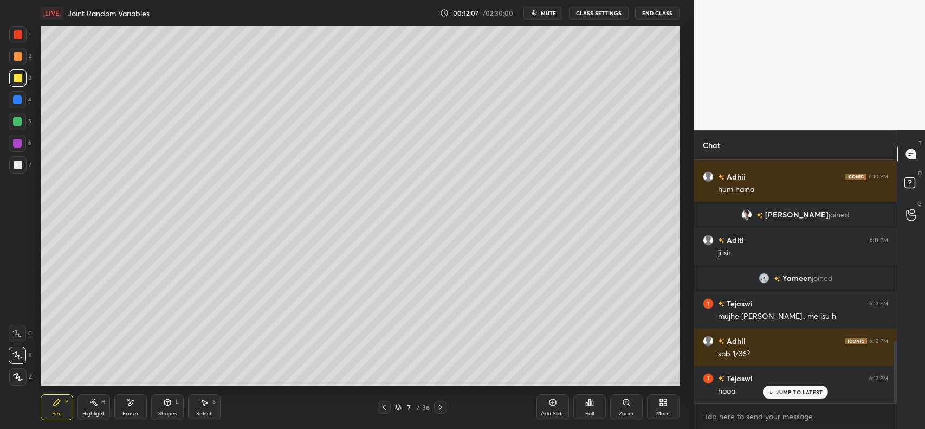
scroll to position [711, 0]
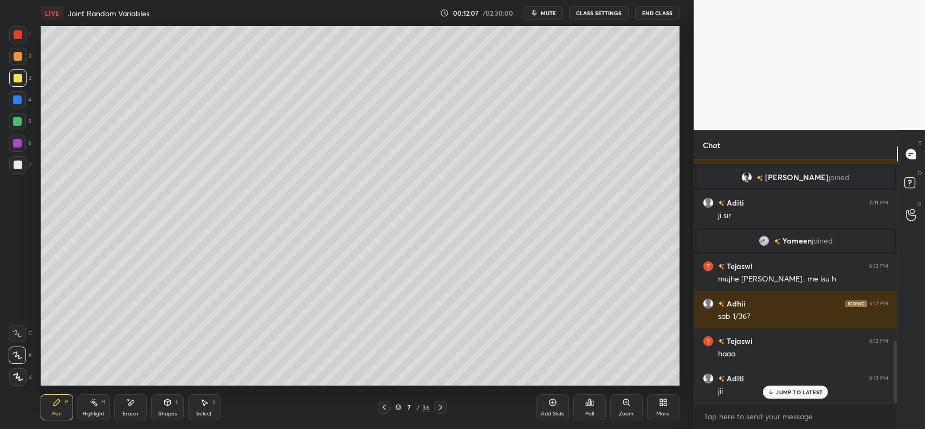
click at [123, 407] on div "Eraser" at bounding box center [130, 407] width 33 height 26
click at [20, 375] on span "Erase all" at bounding box center [17, 377] width 16 height 8
click at [436, 404] on icon at bounding box center [440, 407] width 9 height 9
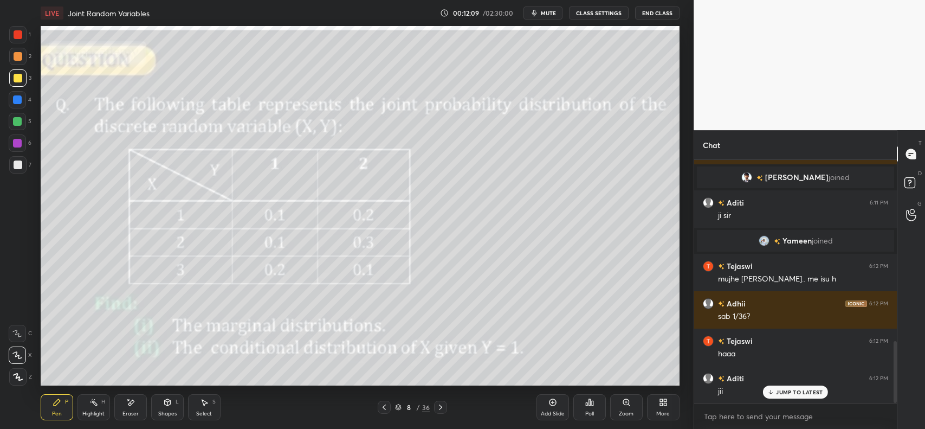
click at [379, 405] on div at bounding box center [384, 407] width 13 height 13
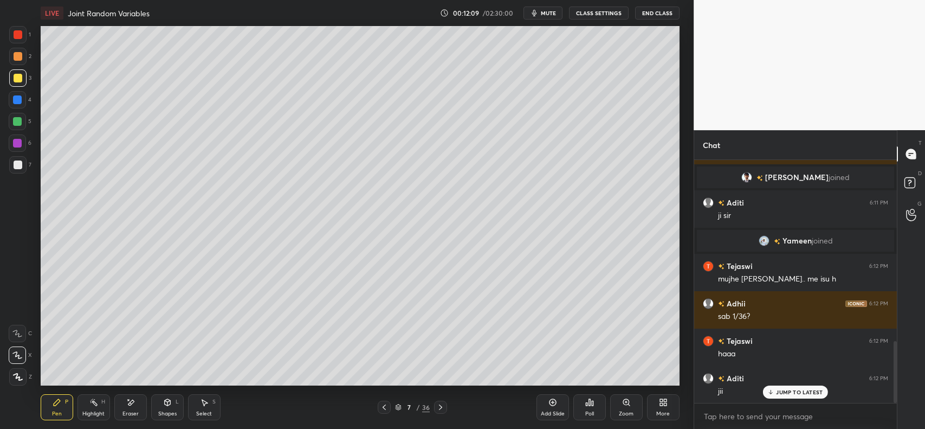
click at [381, 407] on icon at bounding box center [384, 407] width 9 height 9
click at [207, 409] on div "Select S" at bounding box center [204, 407] width 33 height 26
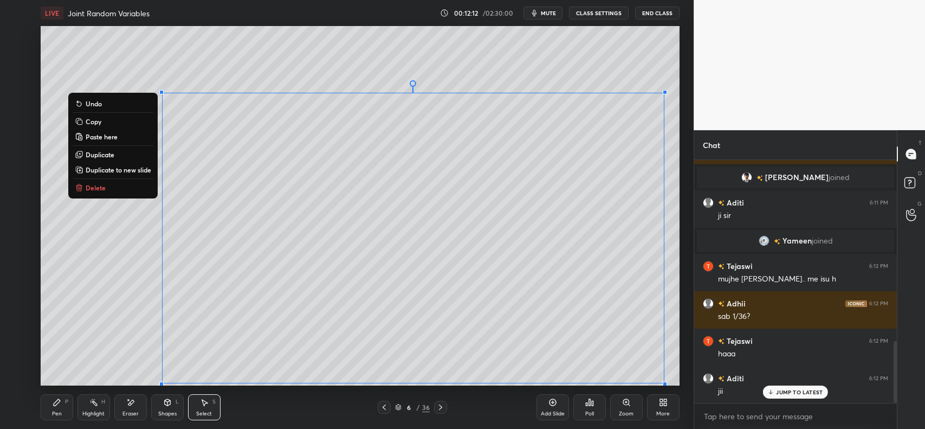
click at [100, 118] on button "Copy" at bounding box center [113, 121] width 81 height 13
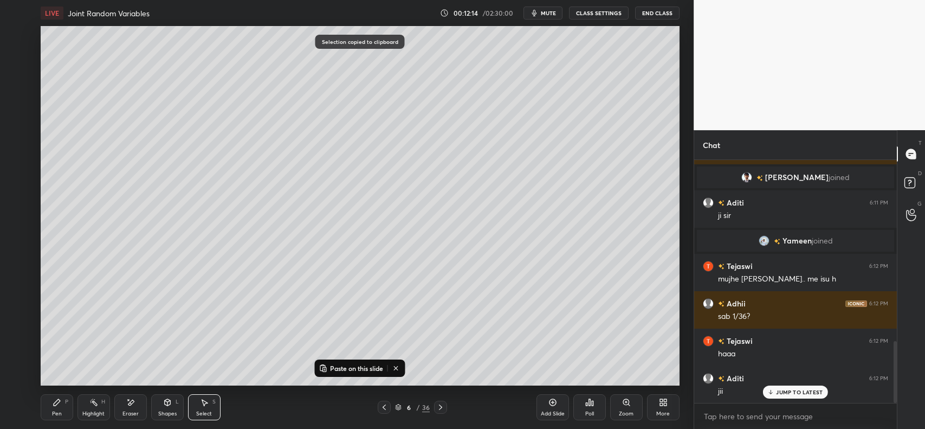
click at [438, 408] on icon at bounding box center [440, 407] width 9 height 9
click at [347, 370] on p "Paste on this slide" at bounding box center [356, 368] width 53 height 9
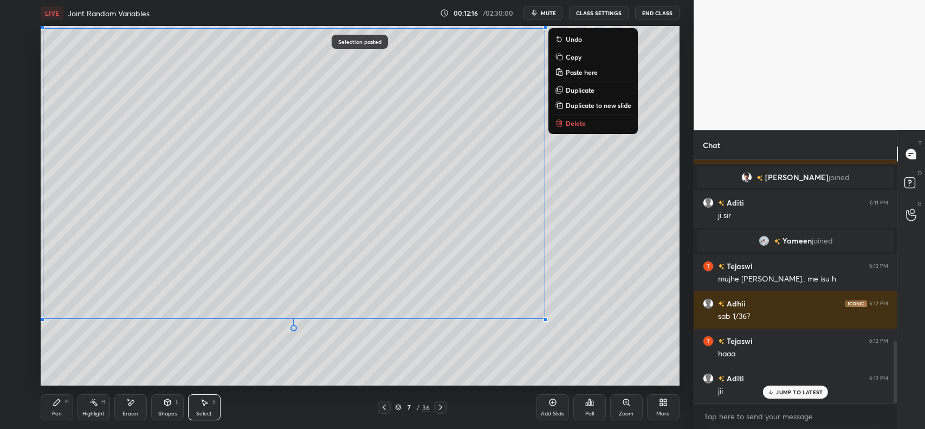
click at [235, 366] on div "0 ° Undo Copy Paste here Duplicate Duplicate to new slide Delete" at bounding box center [360, 205] width 639 height 359
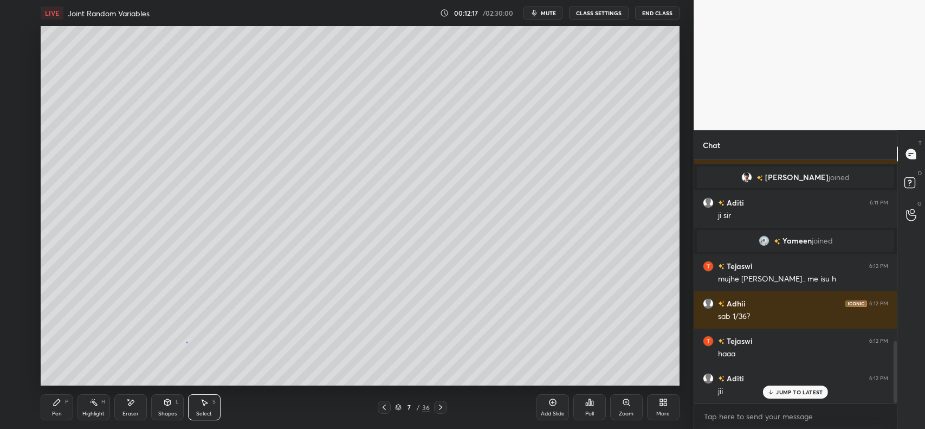
click at [187, 342] on div "0 ° Undo Copy Paste here Duplicate Duplicate to new slide Delete" at bounding box center [360, 205] width 639 height 359
click at [130, 405] on icon at bounding box center [131, 402] width 6 height 5
click at [15, 351] on icon at bounding box center [17, 355] width 9 height 9
click at [14, 330] on icon at bounding box center [17, 333] width 9 height 9
click at [17, 274] on icon at bounding box center [18, 277] width 8 height 8
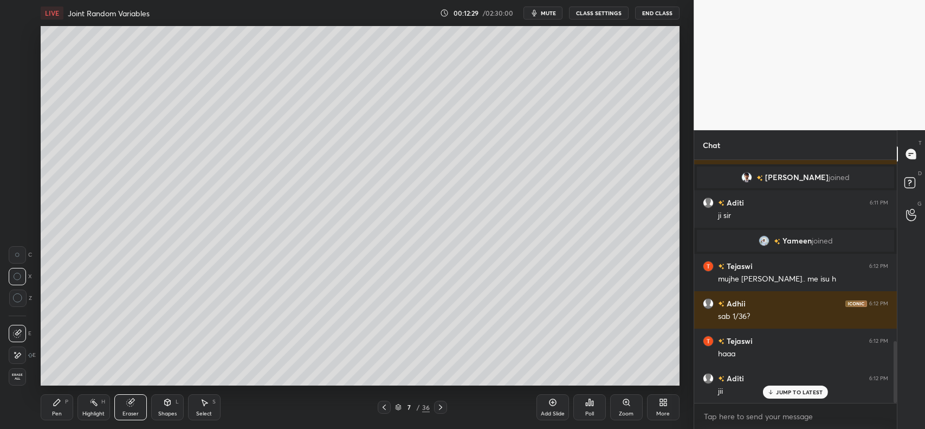
click at [123, 406] on div "Eraser" at bounding box center [130, 407] width 33 height 26
click at [20, 370] on div "Erase all" at bounding box center [17, 376] width 17 height 17
click at [382, 408] on icon at bounding box center [384, 407] width 9 height 9
click at [204, 406] on icon at bounding box center [204, 402] width 9 height 9
click at [144, 107] on div "0 ° Undo Copy Paste here Duplicate Duplicate to new slide Delete" at bounding box center [360, 205] width 639 height 359
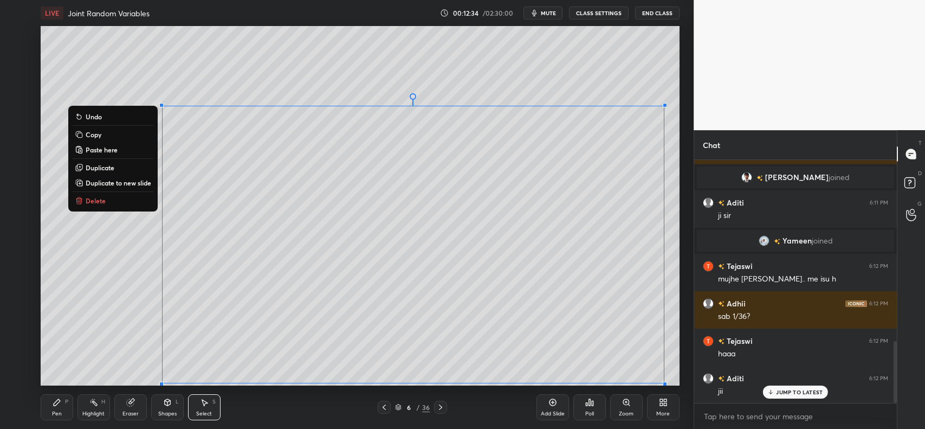
click at [114, 129] on button "Copy" at bounding box center [113, 134] width 81 height 13
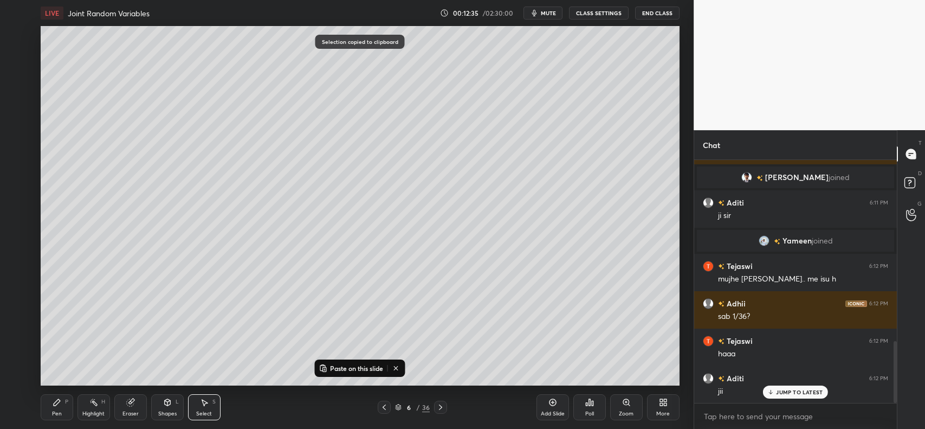
click at [545, 404] on div "Add Slide" at bounding box center [553, 407] width 33 height 26
click at [350, 366] on p "Paste on this slide" at bounding box center [356, 368] width 53 height 9
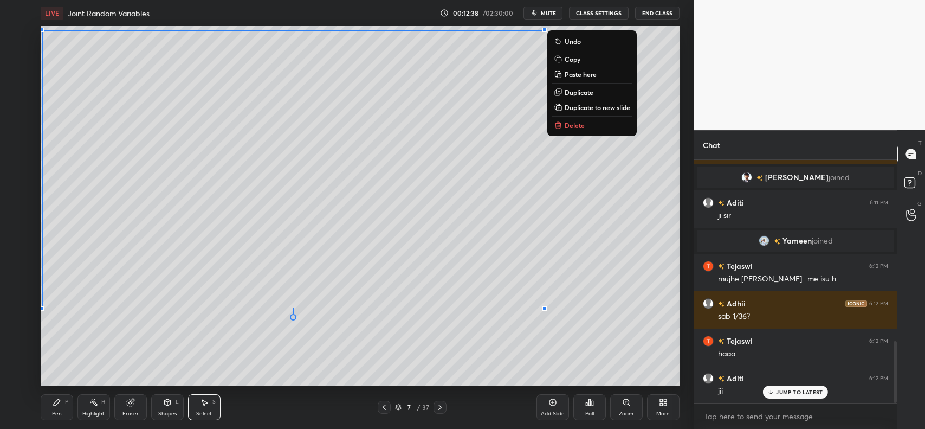
click at [223, 361] on div "0 ° Undo Copy Paste here Duplicate Duplicate to new slide Delete" at bounding box center [360, 205] width 639 height 359
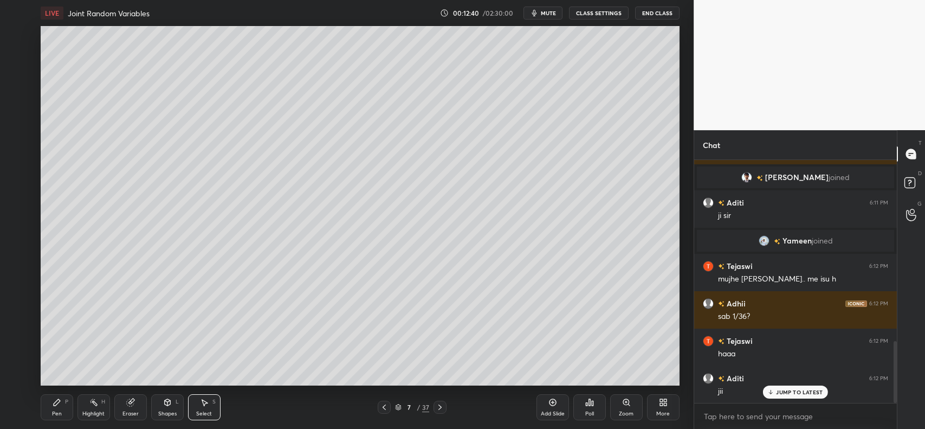
click at [126, 407] on icon at bounding box center [130, 402] width 9 height 9
click at [53, 404] on icon at bounding box center [57, 402] width 9 height 9
click at [136, 407] on div "Eraser" at bounding box center [130, 407] width 33 height 26
click at [19, 375] on span "Erase all" at bounding box center [17, 377] width 16 height 8
click at [389, 404] on icon at bounding box center [384, 407] width 9 height 9
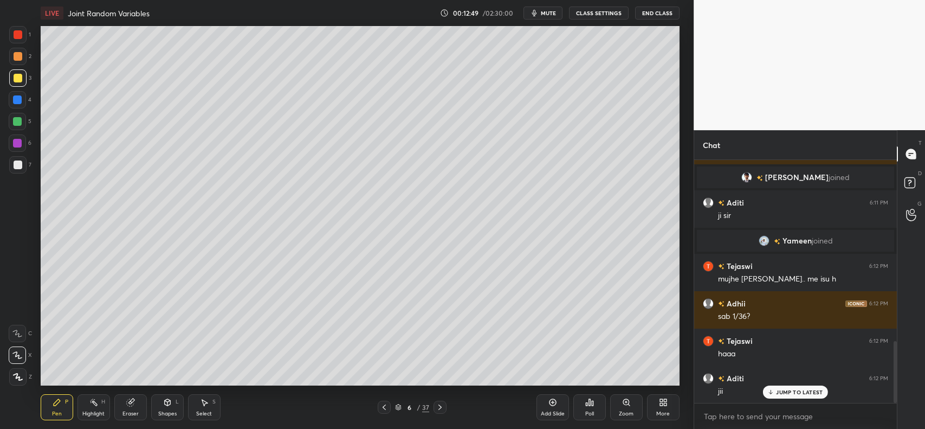
click at [202, 404] on icon at bounding box center [204, 402] width 9 height 9
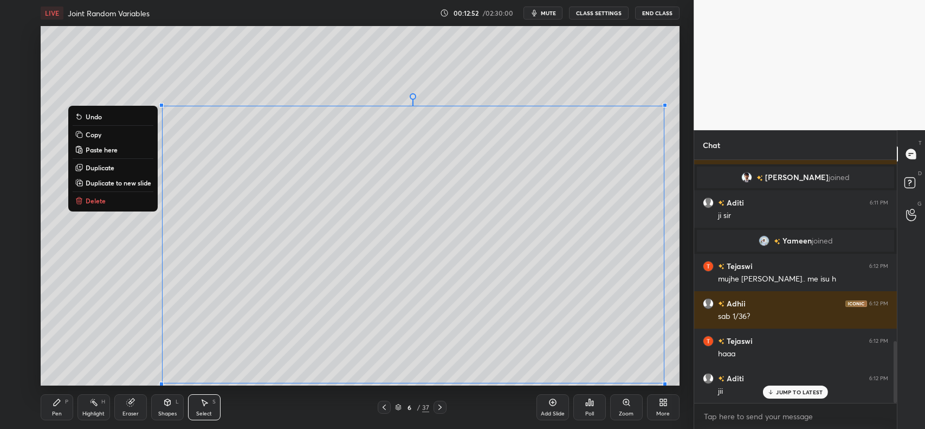
click at [106, 131] on button "Copy" at bounding box center [113, 134] width 81 height 13
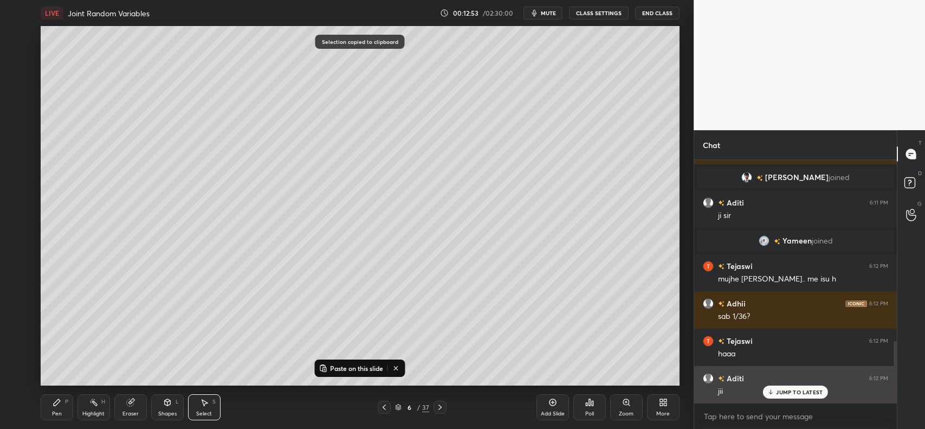
click at [818, 389] on p "JUMP TO LATEST" at bounding box center [799, 392] width 47 height 7
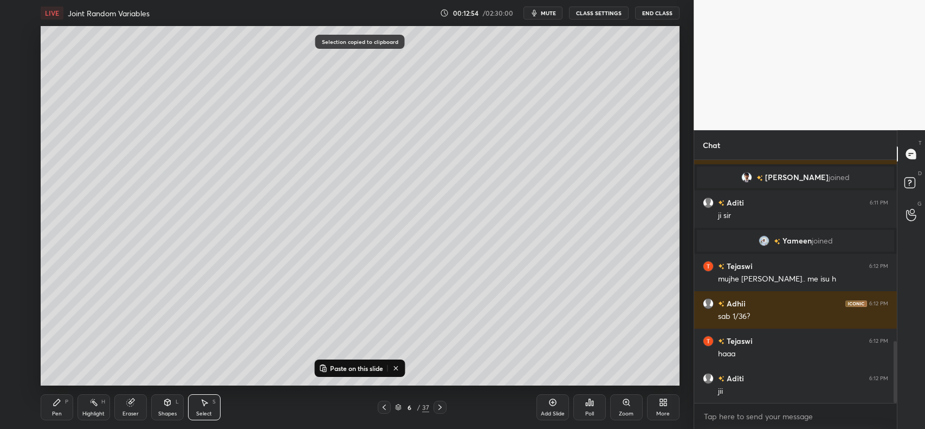
click at [440, 408] on icon at bounding box center [440, 406] width 3 height 5
click at [350, 366] on p "Paste on this slide" at bounding box center [356, 368] width 53 height 9
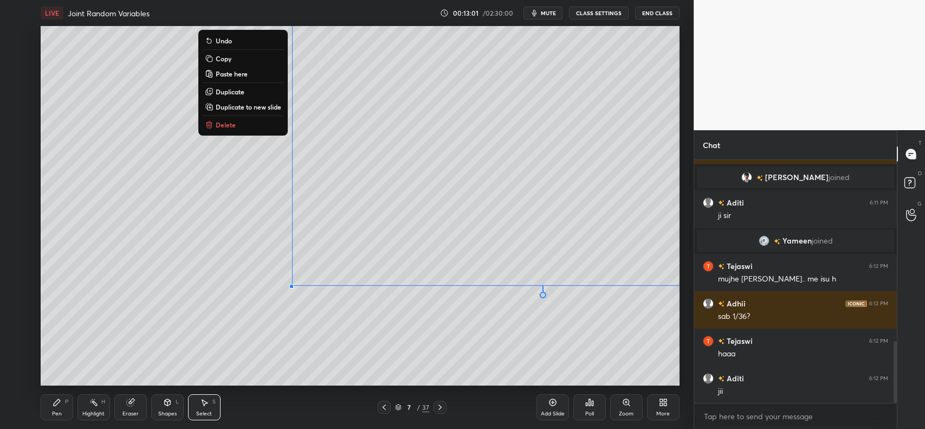
click at [129, 402] on icon at bounding box center [129, 402] width 7 height 7
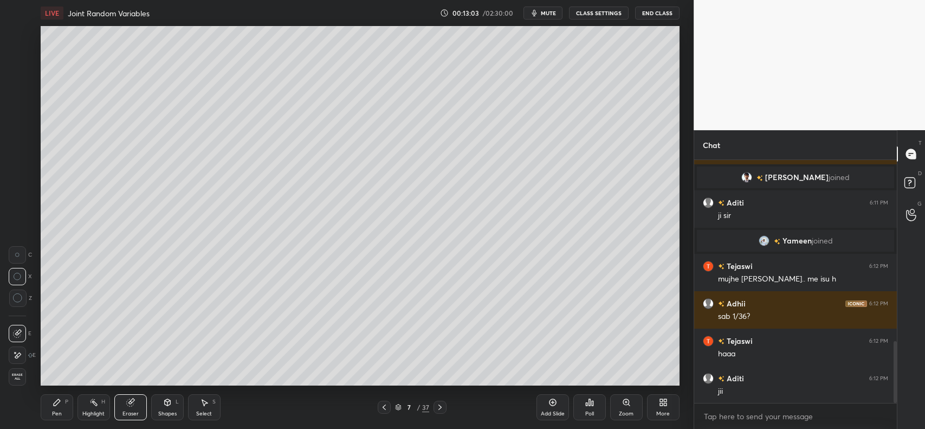
click at [131, 407] on div "Eraser" at bounding box center [130, 407] width 33 height 26
click at [20, 375] on span "Erase all" at bounding box center [17, 377] width 16 height 8
click at [381, 408] on icon at bounding box center [384, 407] width 9 height 9
click at [207, 407] on icon at bounding box center [204, 402] width 9 height 9
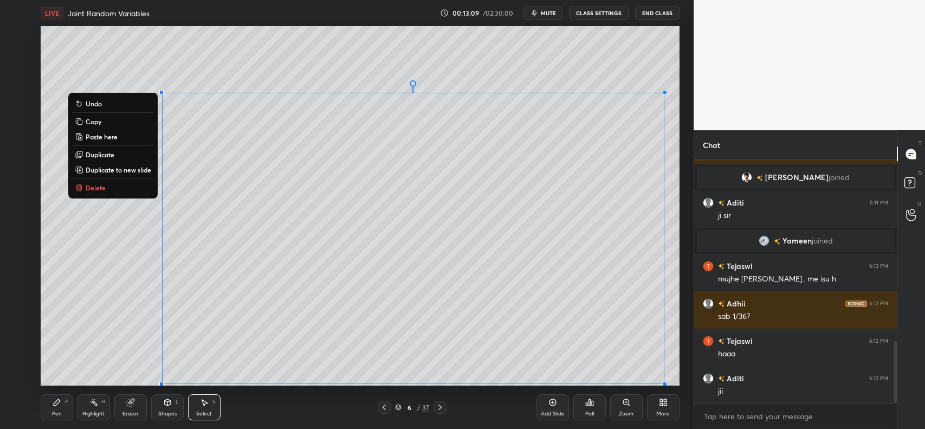
click at [107, 118] on button "Copy" at bounding box center [113, 121] width 81 height 13
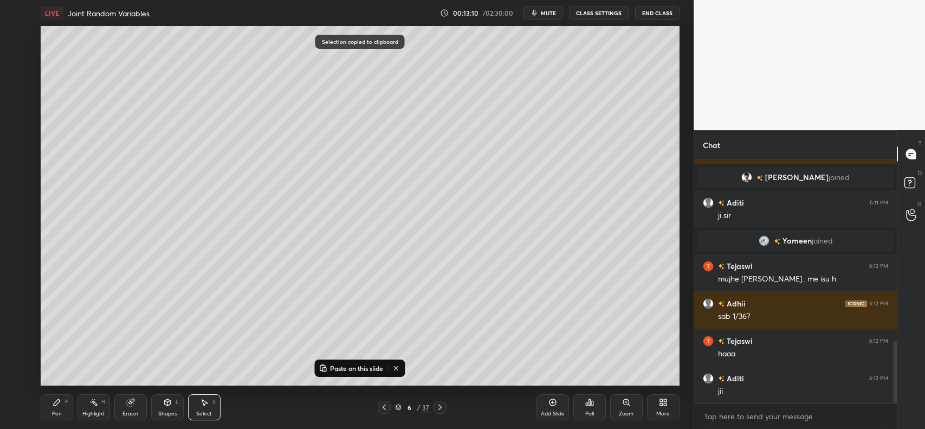
click at [440, 408] on icon at bounding box center [440, 407] width 9 height 9
click at [362, 368] on p "Paste on this slide" at bounding box center [356, 368] width 53 height 9
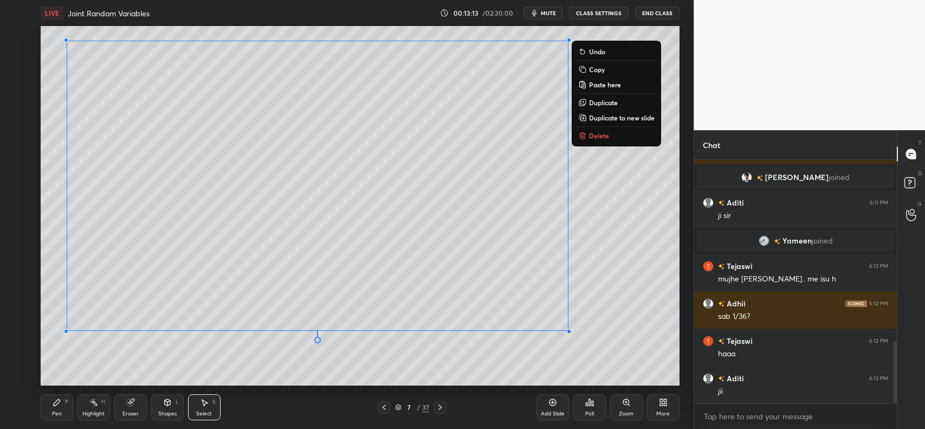
click at [57, 404] on icon at bounding box center [57, 402] width 7 height 7
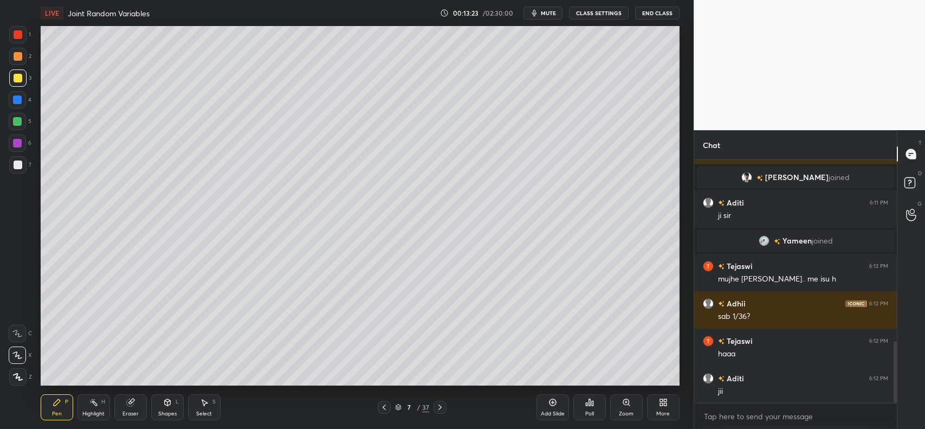
click at [552, 400] on icon at bounding box center [553, 402] width 9 height 9
click at [15, 75] on div at bounding box center [18, 78] width 9 height 9
click at [19, 55] on div at bounding box center [18, 56] width 9 height 9
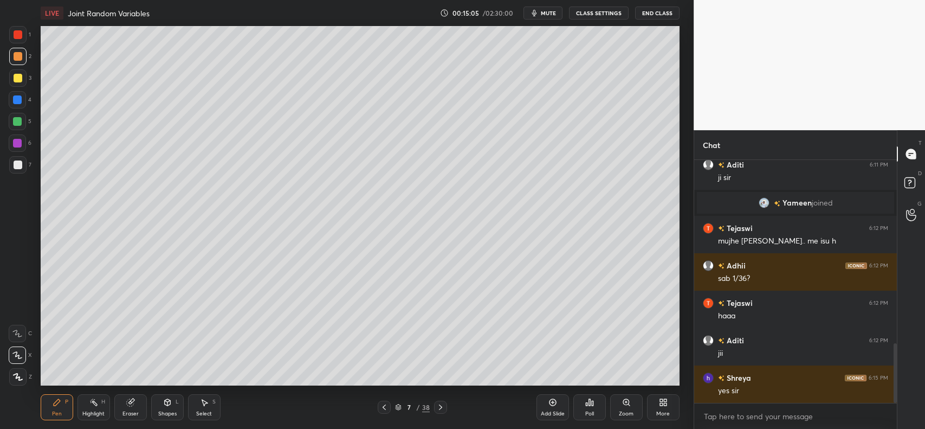
click at [169, 407] on icon at bounding box center [167, 402] width 9 height 9
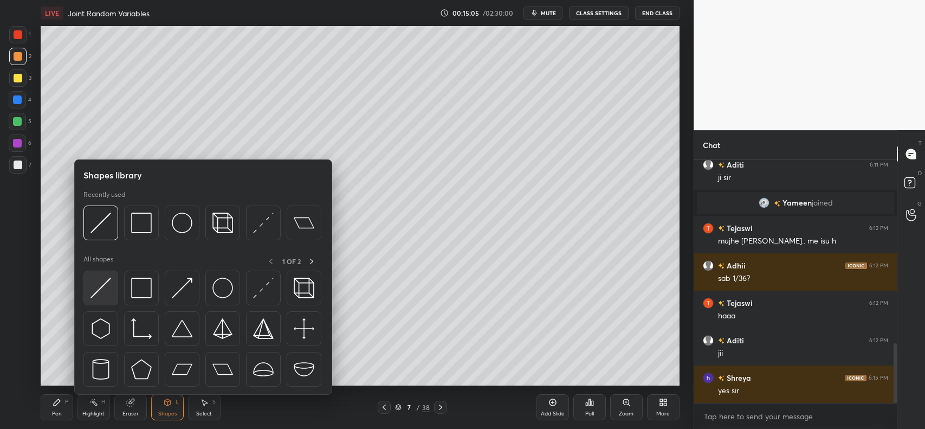
click at [96, 286] on img at bounding box center [101, 288] width 21 height 21
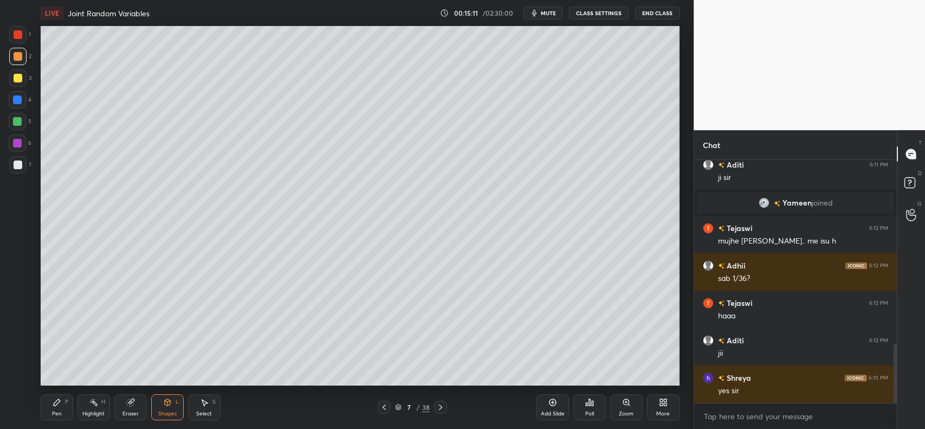
click at [151, 408] on div "Shapes L" at bounding box center [167, 407] width 33 height 26
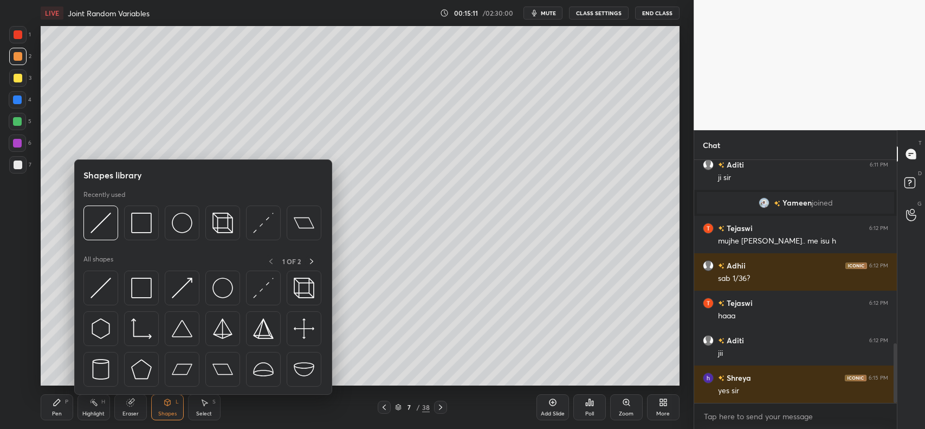
click at [126, 404] on icon at bounding box center [130, 402] width 9 height 9
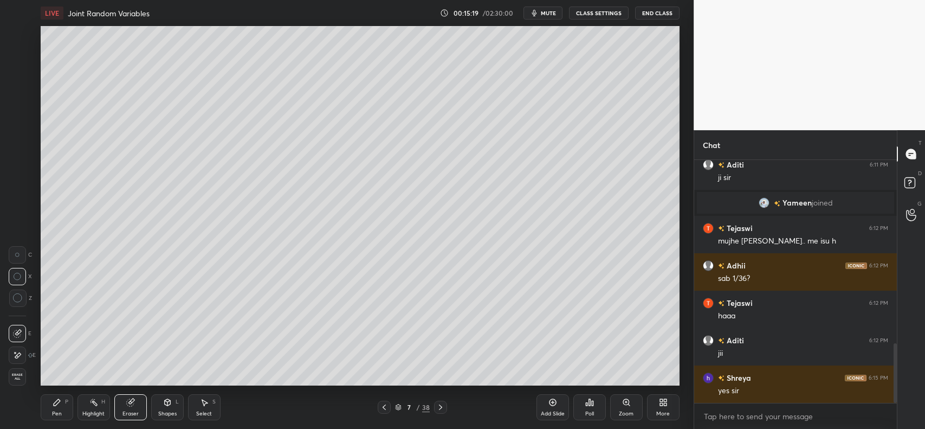
click at [140, 410] on div "Eraser" at bounding box center [130, 407] width 33 height 26
click at [19, 370] on div "Erase all" at bounding box center [17, 376] width 17 height 17
click at [383, 408] on icon at bounding box center [384, 407] width 9 height 9
click at [443, 407] on icon at bounding box center [440, 407] width 9 height 9
click at [442, 404] on icon at bounding box center [440, 407] width 9 height 9
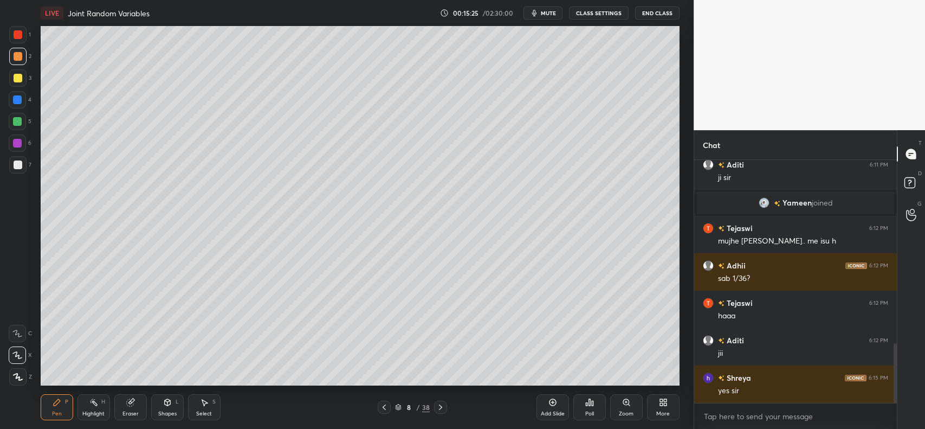
click at [551, 405] on icon at bounding box center [552, 402] width 7 height 7
click at [166, 408] on div "Shapes L" at bounding box center [167, 407] width 33 height 26
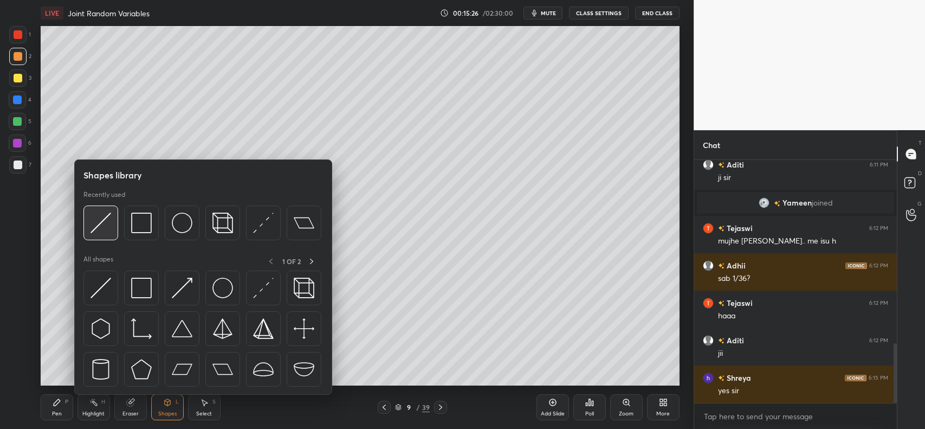
click at [98, 226] on img at bounding box center [101, 223] width 21 height 21
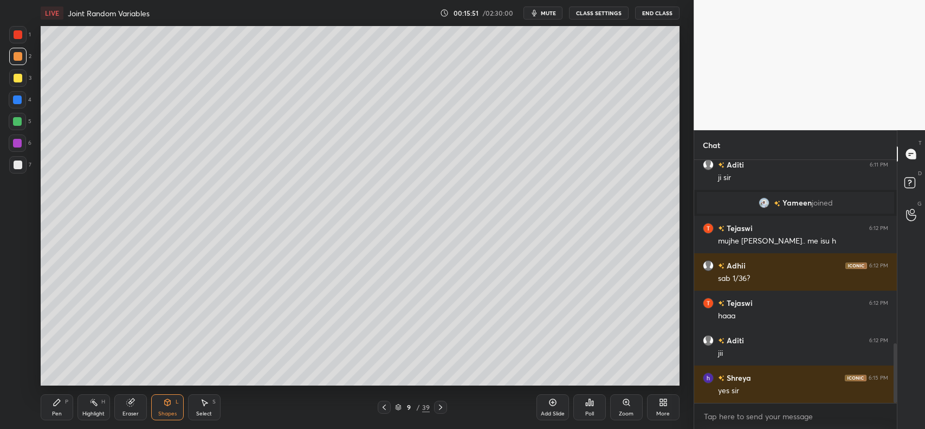
click at [50, 407] on div "Pen P" at bounding box center [57, 407] width 33 height 26
click at [14, 120] on div at bounding box center [17, 121] width 9 height 9
click at [549, 398] on icon at bounding box center [553, 402] width 9 height 9
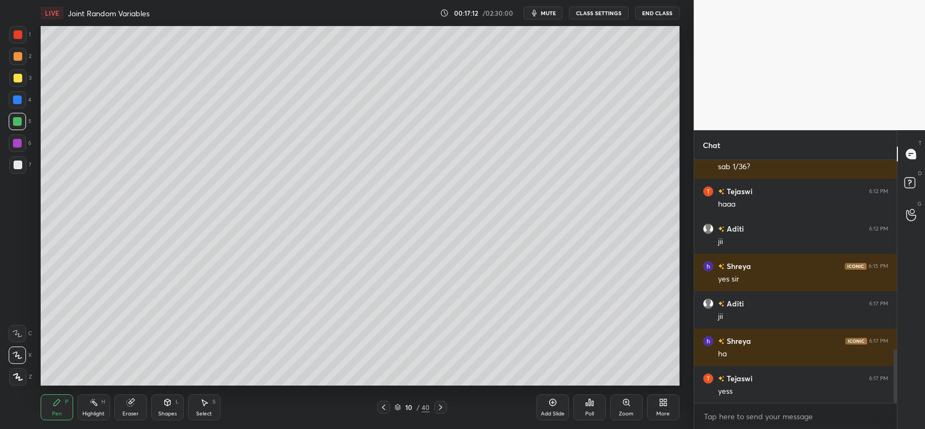
scroll to position [898, 0]
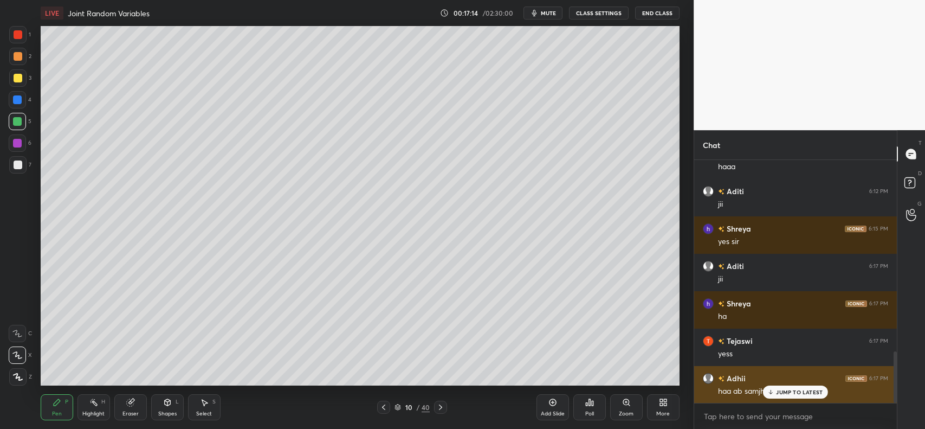
click at [804, 395] on p "JUMP TO LATEST" at bounding box center [799, 392] width 47 height 7
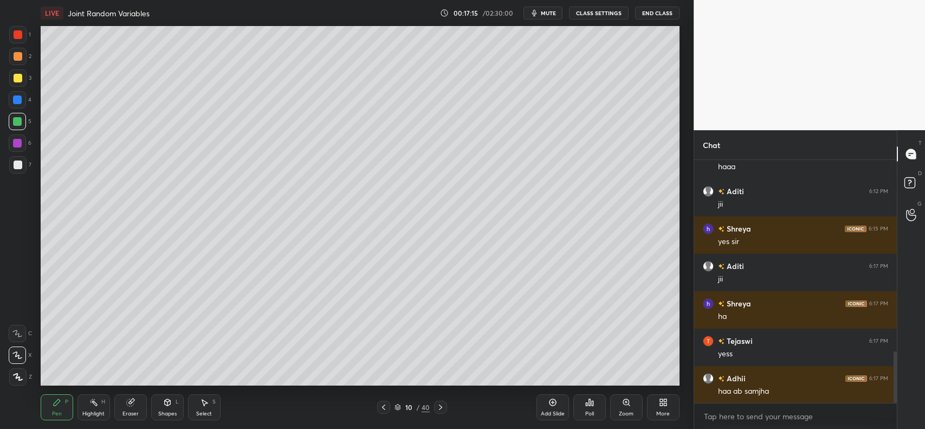
scroll to position [936, 0]
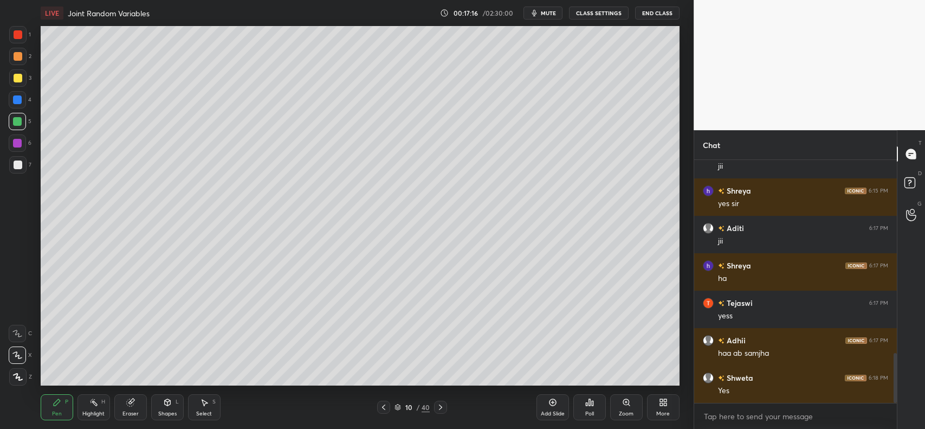
click at [381, 407] on icon at bounding box center [383, 407] width 9 height 9
click at [19, 76] on div at bounding box center [18, 78] width 9 height 9
click at [18, 52] on div at bounding box center [18, 56] width 9 height 9
click at [550, 409] on div "Add Slide" at bounding box center [553, 407] width 33 height 26
click at [130, 400] on icon at bounding box center [129, 402] width 7 height 7
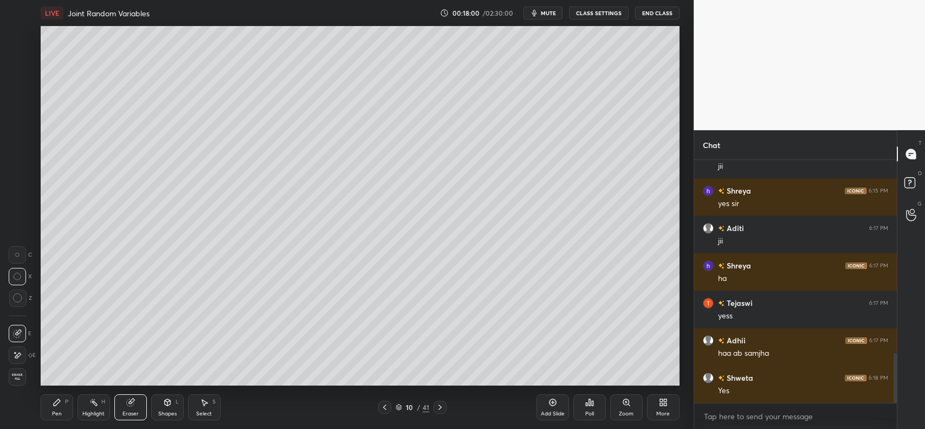
click at [50, 410] on div "Pen P" at bounding box center [57, 407] width 33 height 26
click at [127, 400] on icon at bounding box center [129, 402] width 7 height 7
click at [57, 402] on icon at bounding box center [57, 402] width 7 height 7
click at [383, 408] on icon at bounding box center [385, 407] width 9 height 9
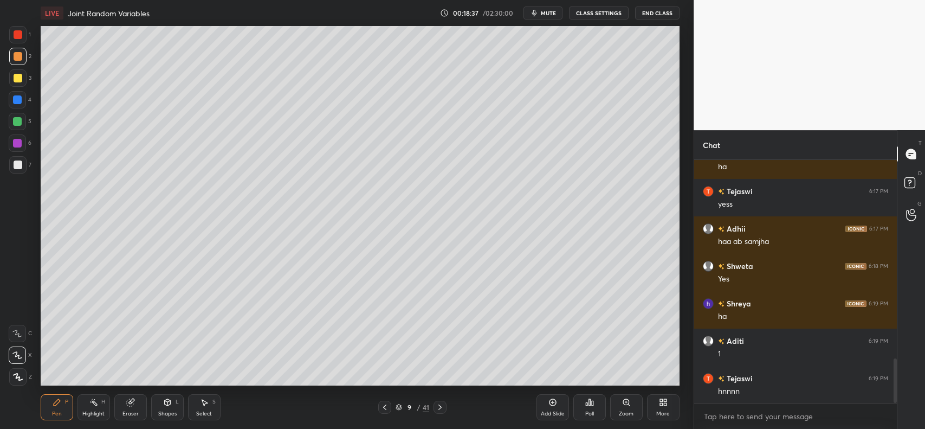
scroll to position [1085, 0]
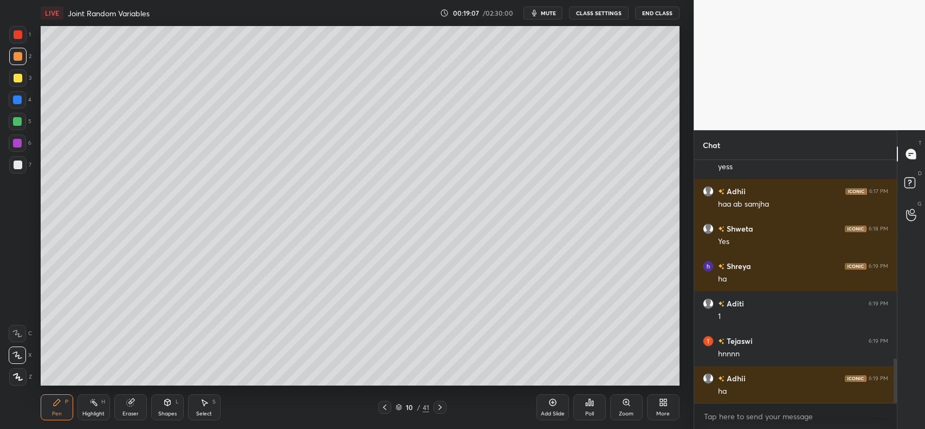
click at [17, 75] on div at bounding box center [18, 78] width 9 height 9
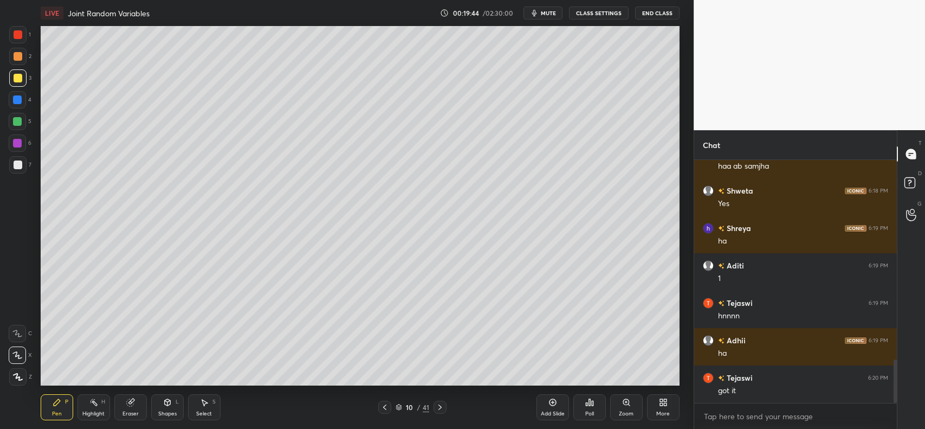
click at [442, 410] on icon at bounding box center [440, 407] width 9 height 9
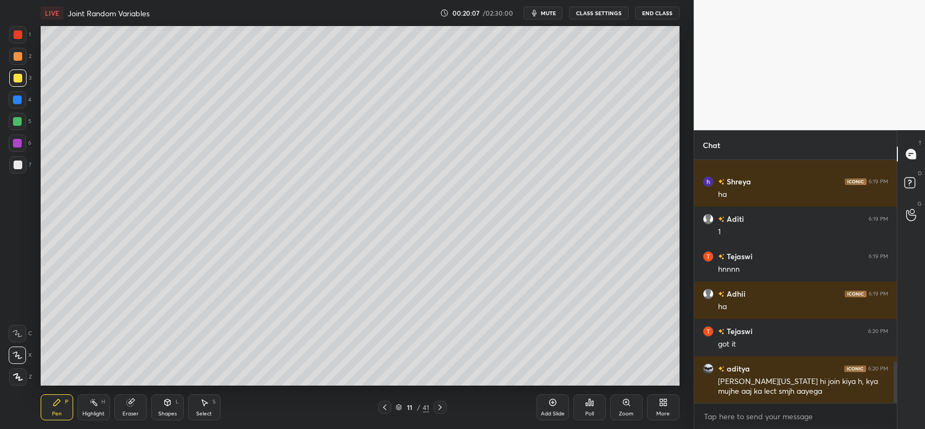
click at [128, 397] on div "Eraser" at bounding box center [130, 407] width 33 height 26
click at [50, 405] on div "Pen P" at bounding box center [57, 407] width 33 height 26
click at [441, 409] on icon at bounding box center [440, 407] width 9 height 9
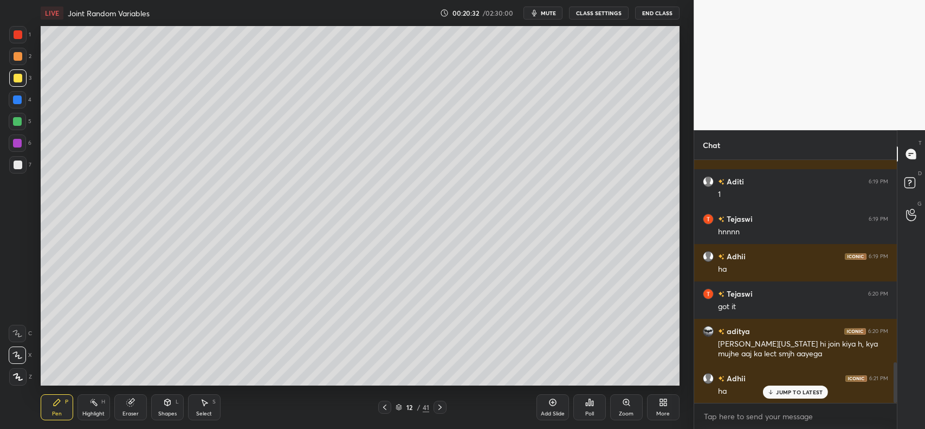
click at [160, 408] on div "Shapes L" at bounding box center [167, 407] width 33 height 26
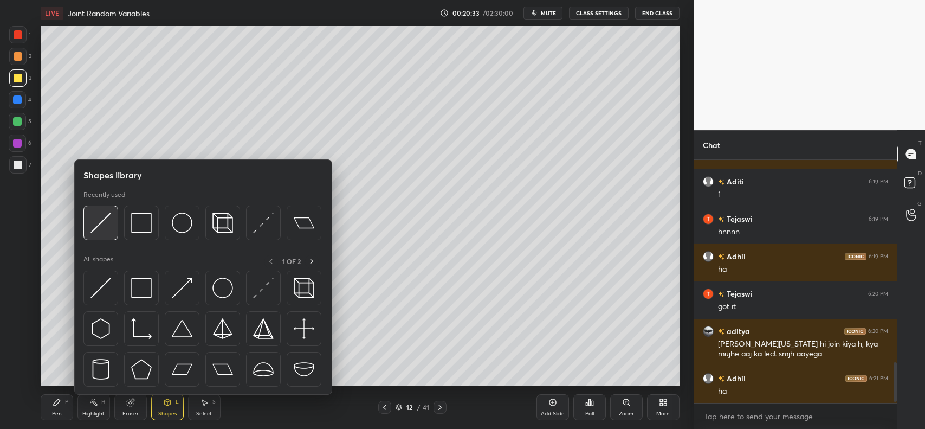
scroll to position [1245, 0]
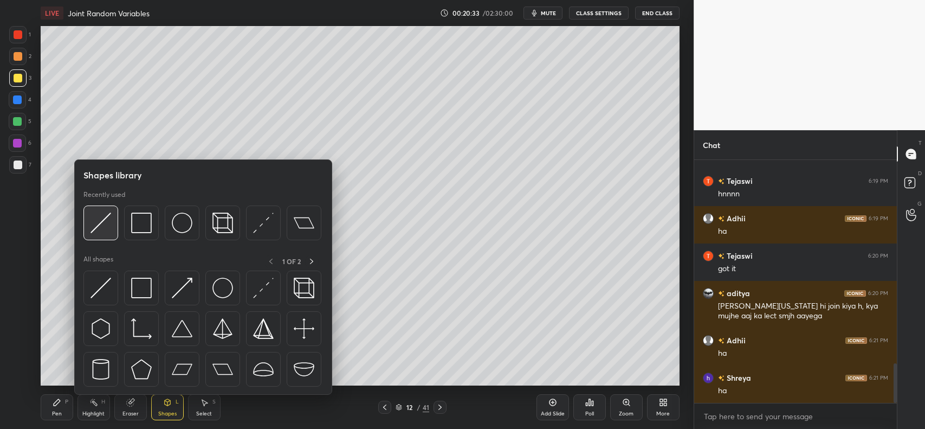
click at [101, 223] on img at bounding box center [101, 223] width 21 height 21
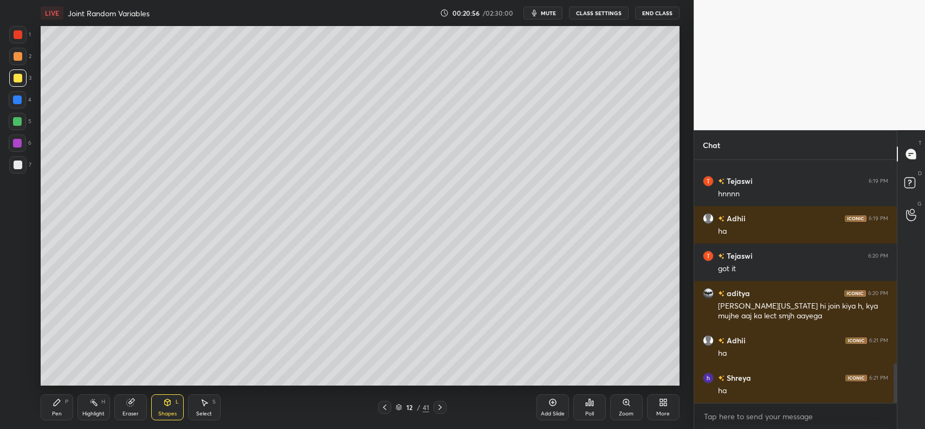
click at [130, 404] on icon at bounding box center [129, 402] width 7 height 7
click at [63, 408] on div "Pen P" at bounding box center [57, 407] width 33 height 26
click at [20, 54] on div at bounding box center [18, 56] width 9 height 9
click at [125, 405] on div "Eraser" at bounding box center [130, 407] width 33 height 26
click at [58, 403] on icon at bounding box center [57, 402] width 9 height 9
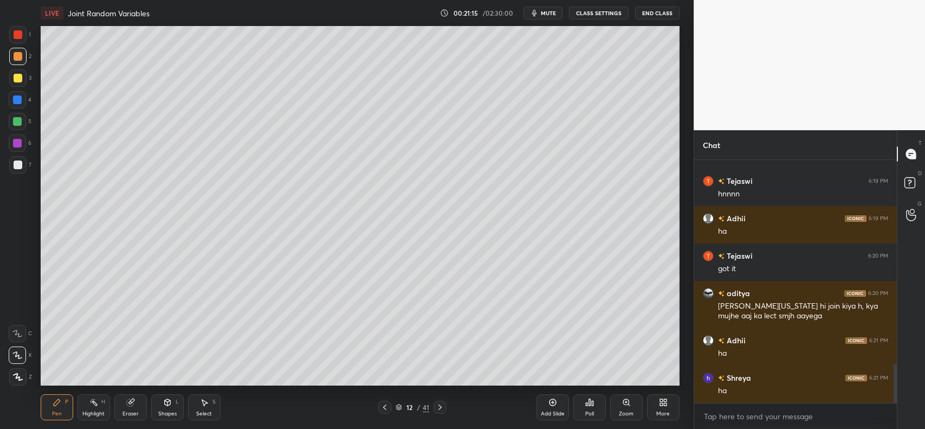
scroll to position [1271, 0]
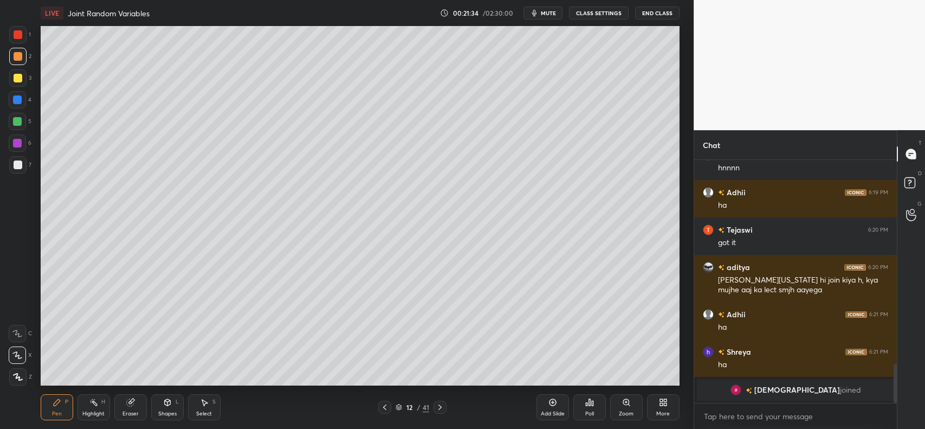
click at [16, 57] on div at bounding box center [18, 56] width 9 height 9
click at [131, 404] on icon at bounding box center [129, 402] width 7 height 7
click at [62, 401] on div "Pen P" at bounding box center [57, 407] width 33 height 26
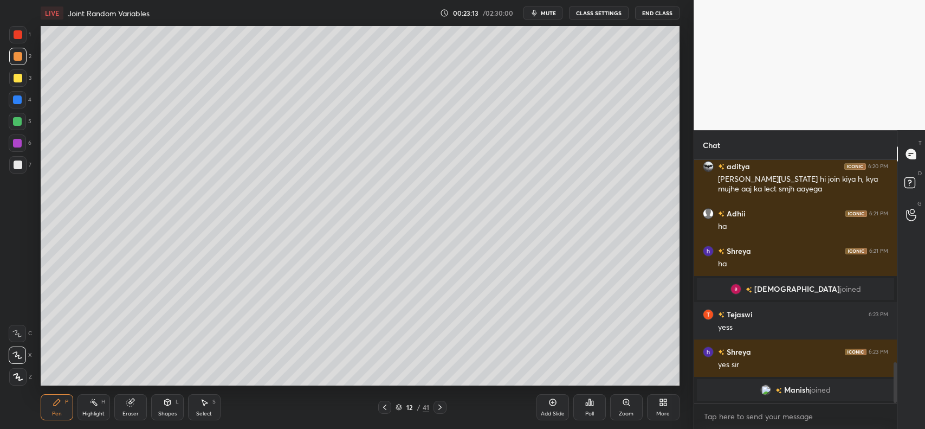
scroll to position [1203, 0]
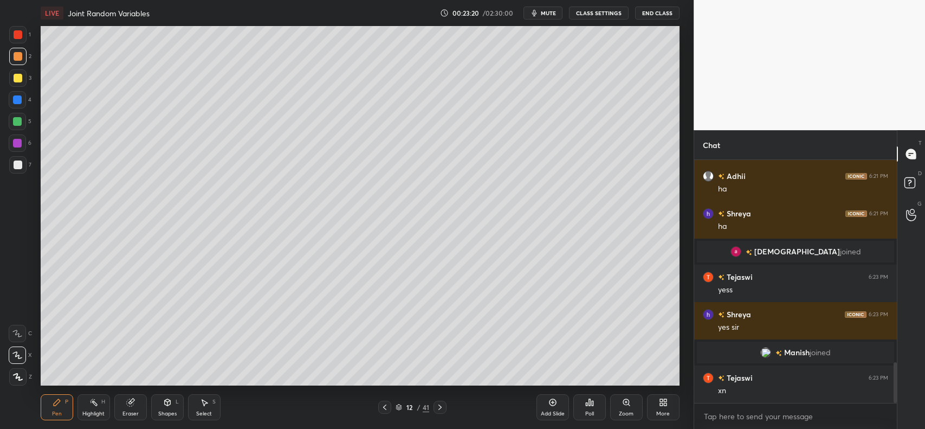
click at [16, 95] on div at bounding box center [17, 99] width 9 height 9
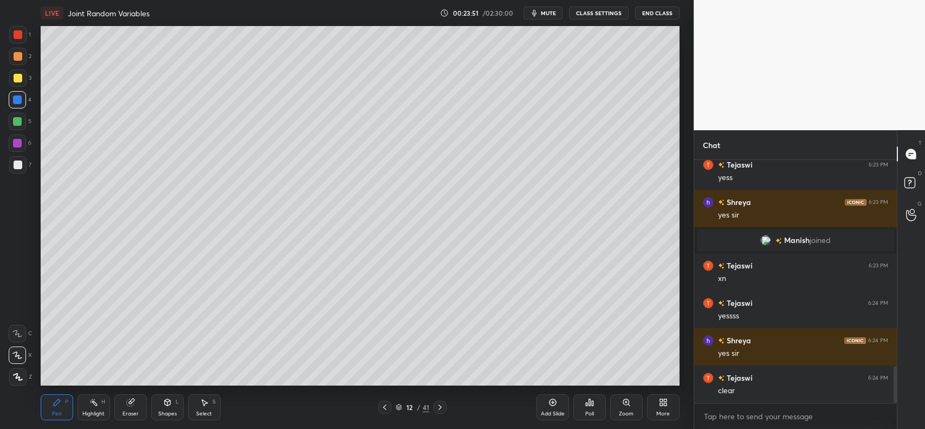
scroll to position [1353, 0]
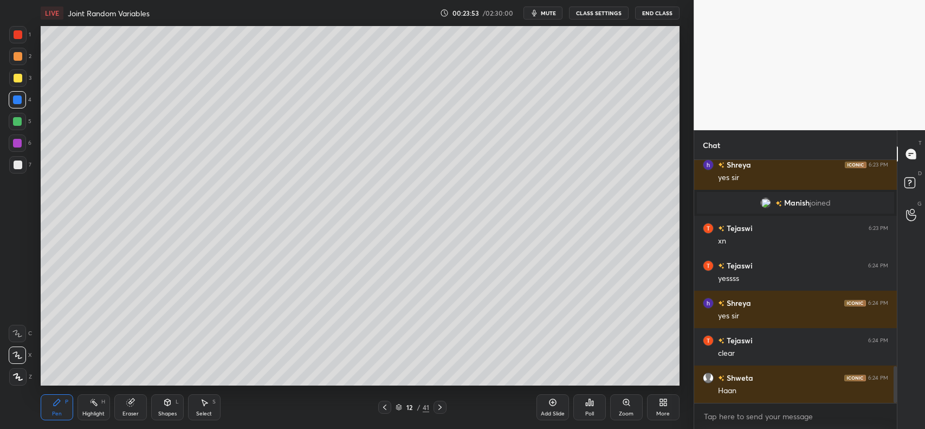
click at [546, 402] on div "Add Slide" at bounding box center [553, 407] width 33 height 26
click at [14, 53] on div at bounding box center [18, 56] width 9 height 9
click at [166, 406] on icon at bounding box center [167, 402] width 9 height 9
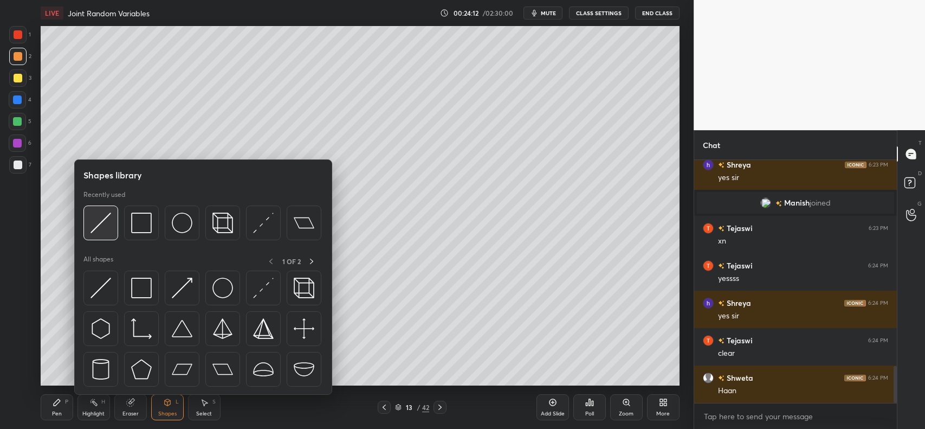
click at [106, 224] on img at bounding box center [101, 223] width 21 height 21
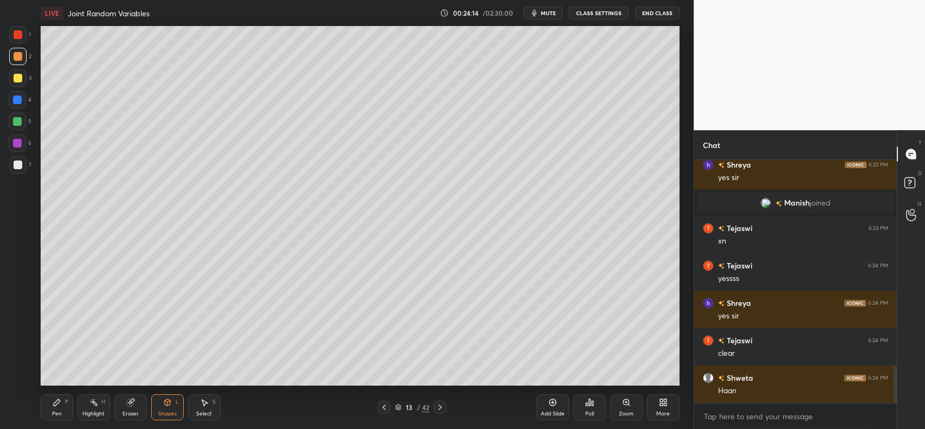
click at [63, 401] on div "Pen P" at bounding box center [57, 407] width 33 height 26
click at [17, 164] on div at bounding box center [18, 164] width 9 height 9
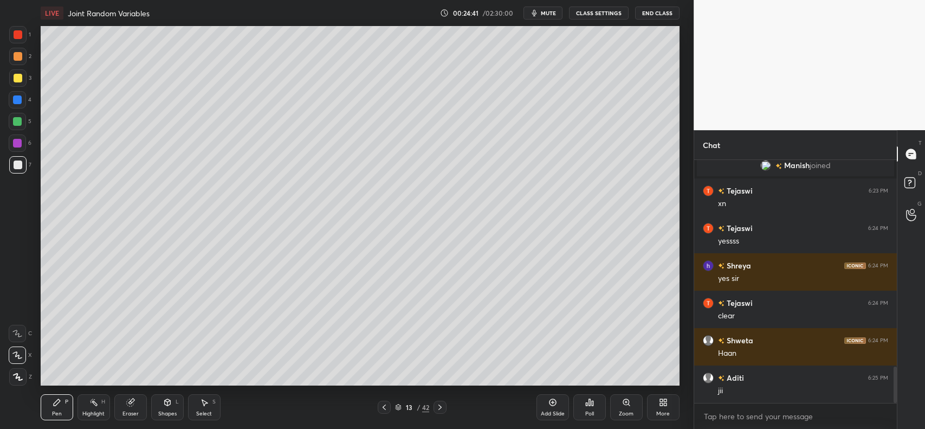
click at [18, 101] on div at bounding box center [17, 99] width 9 height 9
click at [17, 60] on div at bounding box center [18, 56] width 9 height 9
click at [16, 159] on div at bounding box center [17, 164] width 17 height 17
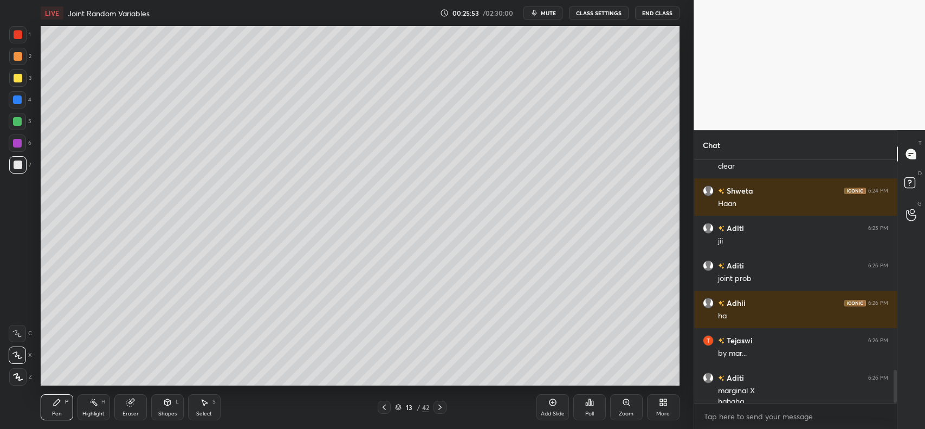
scroll to position [1551, 0]
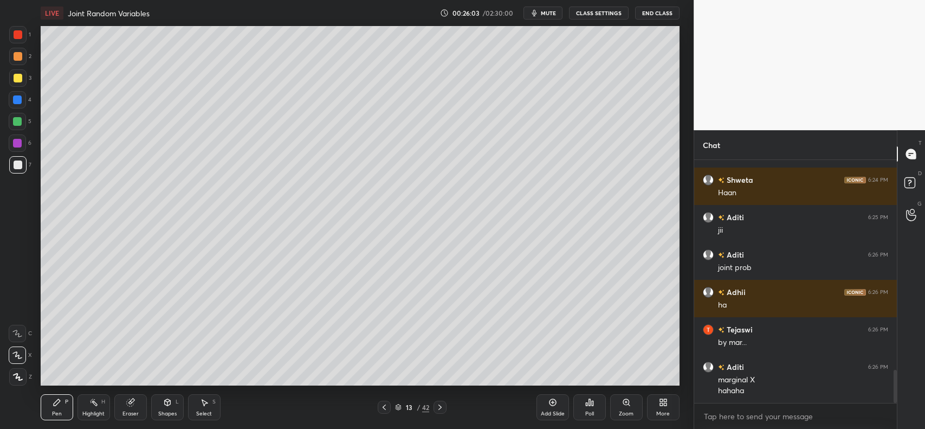
click at [12, 75] on div at bounding box center [17, 77] width 17 height 17
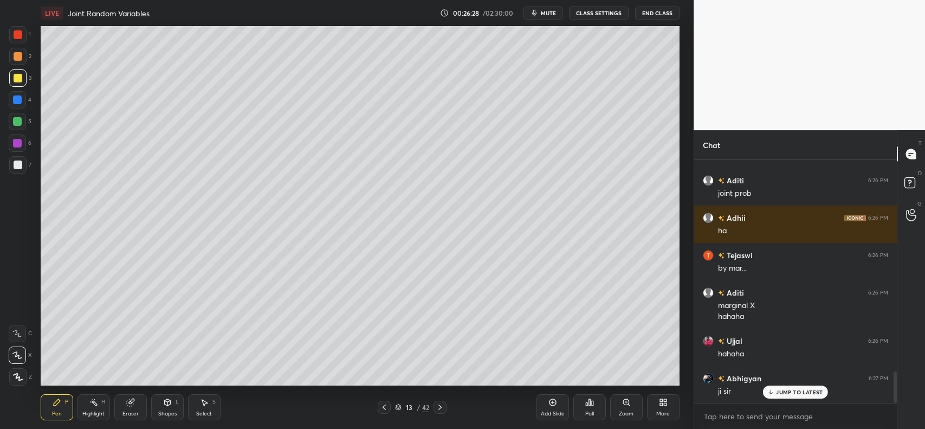
scroll to position [1673, 0]
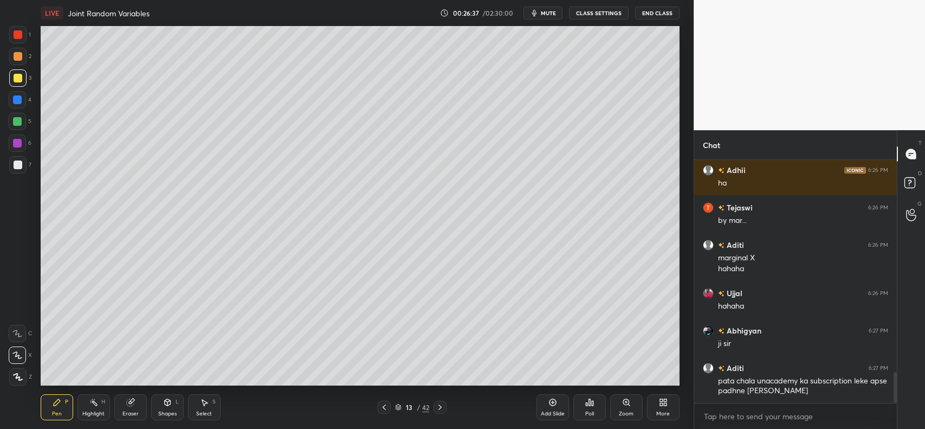
click at [162, 404] on div "Shapes L" at bounding box center [167, 407] width 33 height 26
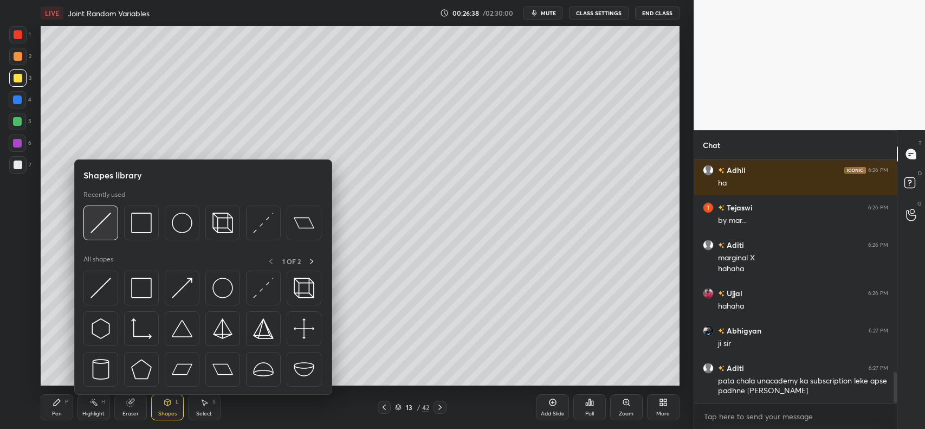
click at [93, 221] on img at bounding box center [101, 223] width 21 height 21
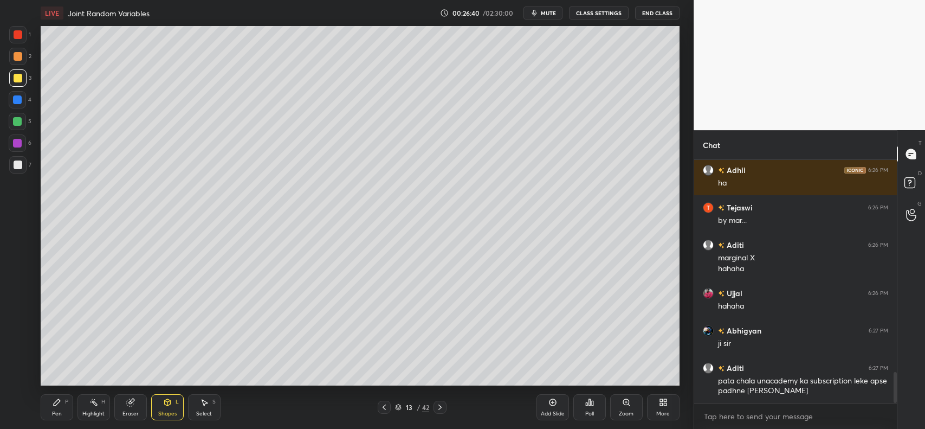
click at [61, 402] on icon at bounding box center [57, 402] width 9 height 9
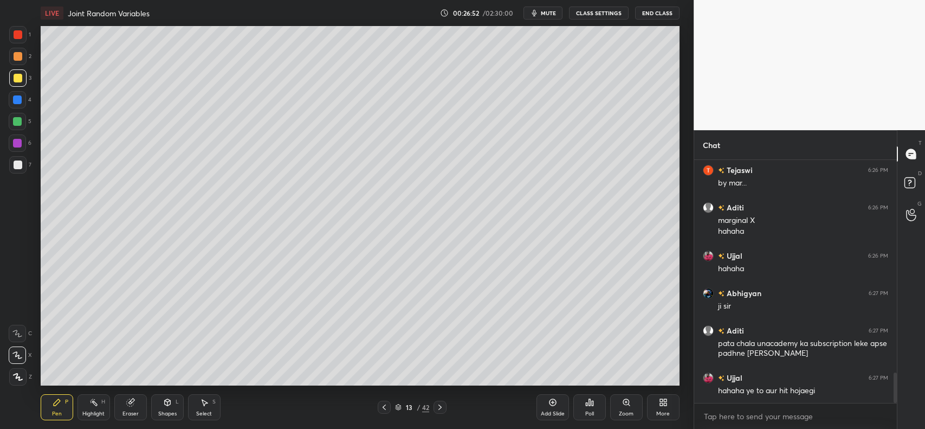
click at [18, 81] on div at bounding box center [18, 78] width 9 height 9
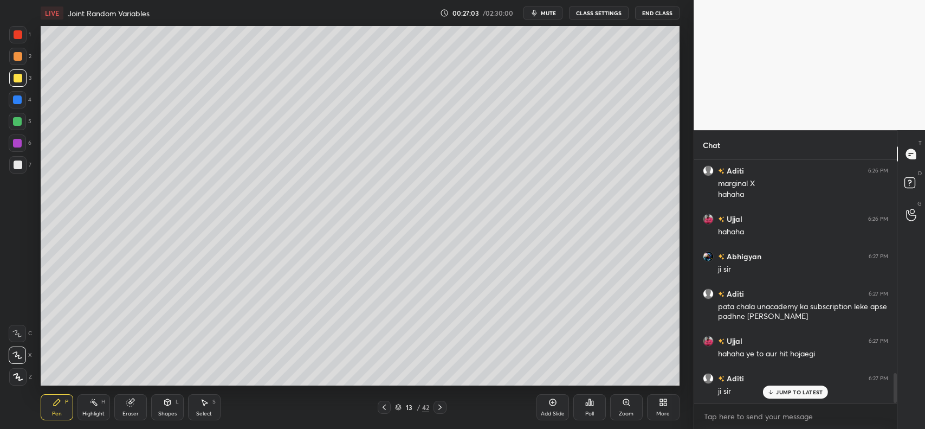
click at [549, 404] on icon at bounding box center [553, 402] width 9 height 9
click at [10, 77] on div at bounding box center [17, 77] width 17 height 17
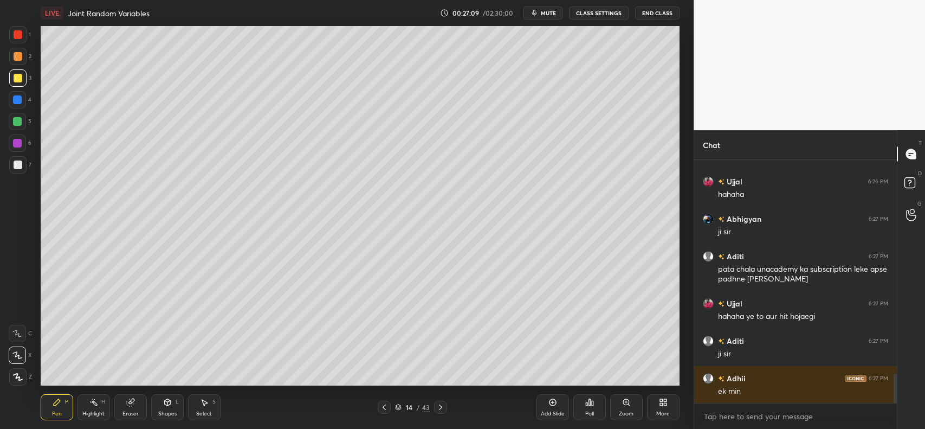
click at [381, 409] on icon at bounding box center [384, 407] width 9 height 9
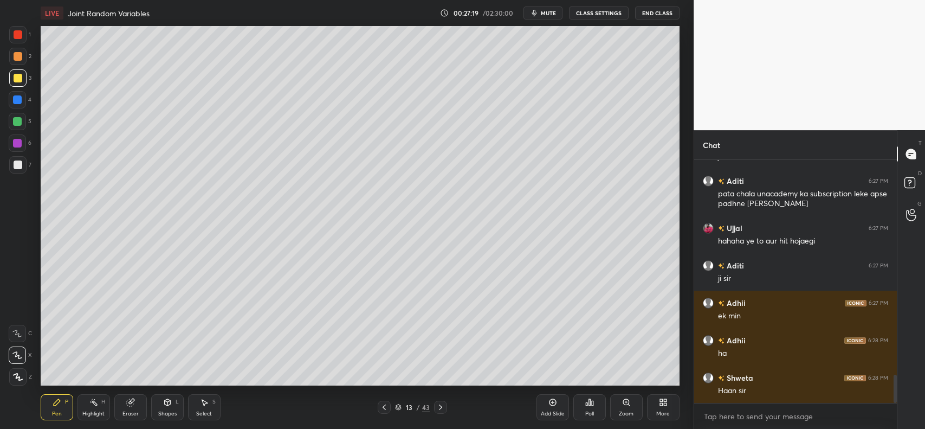
scroll to position [1897, 0]
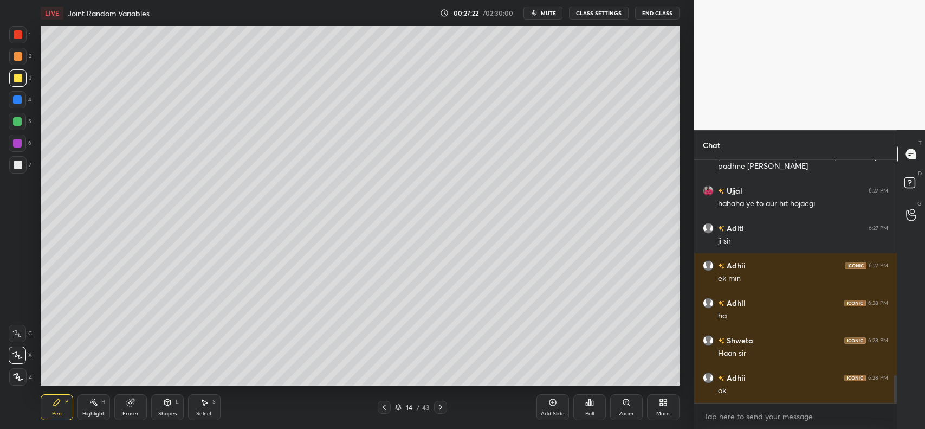
click at [18, 76] on div at bounding box center [18, 78] width 9 height 9
click at [132, 404] on icon at bounding box center [129, 402] width 7 height 7
click at [55, 406] on icon at bounding box center [57, 402] width 7 height 7
click at [25, 125] on div at bounding box center [17, 121] width 17 height 17
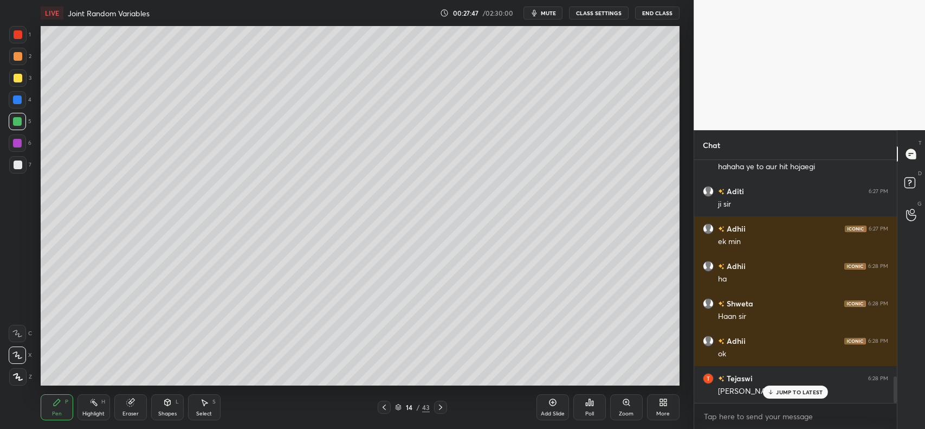
scroll to position [1972, 0]
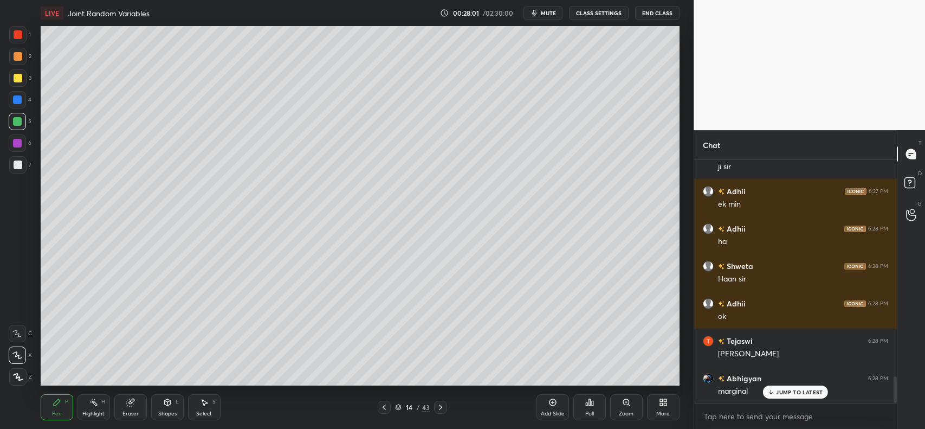
click at [14, 79] on div at bounding box center [18, 78] width 9 height 9
click at [133, 400] on icon at bounding box center [131, 400] width 6 height 5
click at [60, 400] on icon at bounding box center [57, 402] width 9 height 9
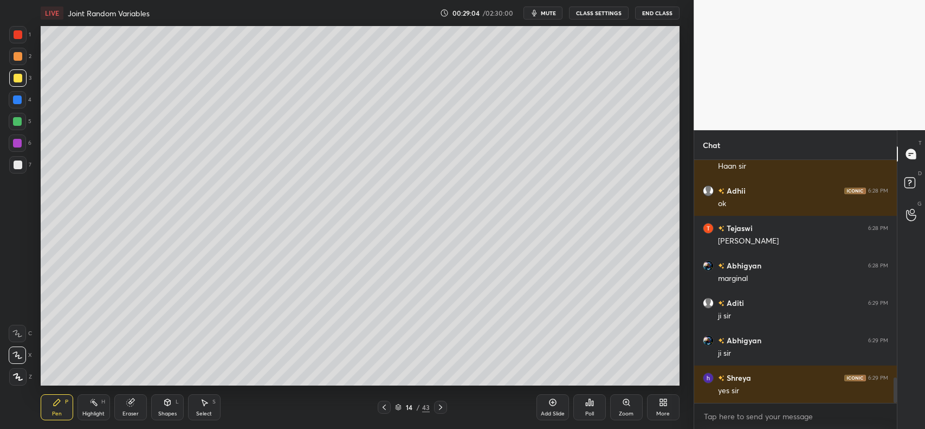
scroll to position [2121, 0]
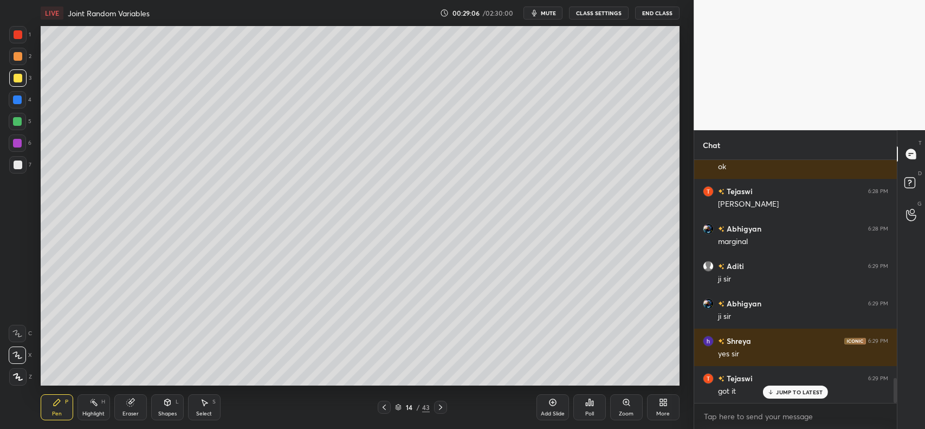
click at [15, 80] on div at bounding box center [18, 78] width 9 height 9
click at [387, 407] on icon at bounding box center [384, 407] width 9 height 9
click at [383, 406] on icon at bounding box center [384, 407] width 9 height 9
click at [384, 406] on icon at bounding box center [384, 407] width 9 height 9
click at [383, 408] on icon at bounding box center [384, 406] width 3 height 5
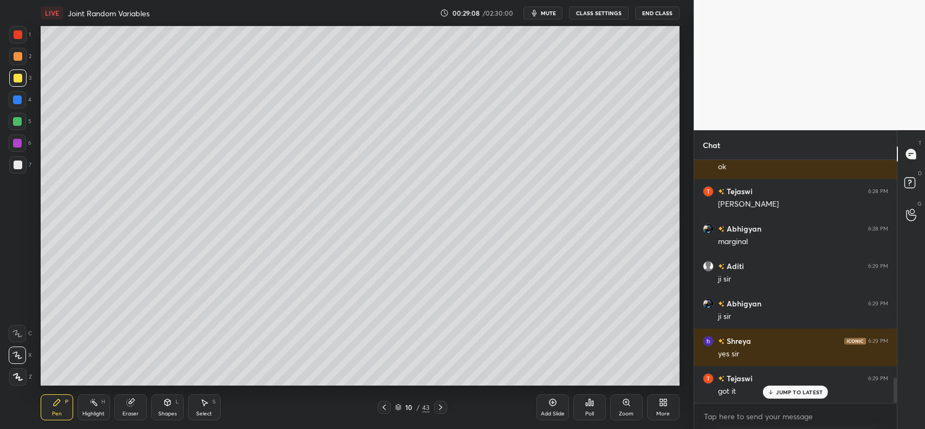
click at [383, 409] on icon at bounding box center [384, 407] width 9 height 9
click at [383, 410] on icon at bounding box center [384, 407] width 9 height 9
click at [383, 408] on icon at bounding box center [384, 407] width 9 height 9
click at [383, 410] on icon at bounding box center [384, 407] width 9 height 9
click at [382, 408] on icon at bounding box center [384, 407] width 9 height 9
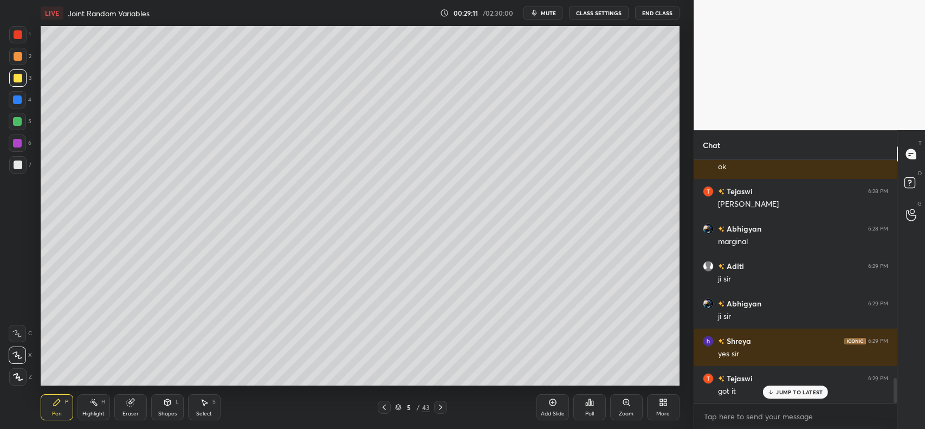
click at [384, 408] on icon at bounding box center [384, 407] width 9 height 9
click at [437, 406] on icon at bounding box center [440, 407] width 9 height 9
click at [440, 406] on icon at bounding box center [440, 407] width 9 height 9
click at [439, 409] on icon at bounding box center [440, 407] width 9 height 9
click at [440, 408] on icon at bounding box center [440, 407] width 9 height 9
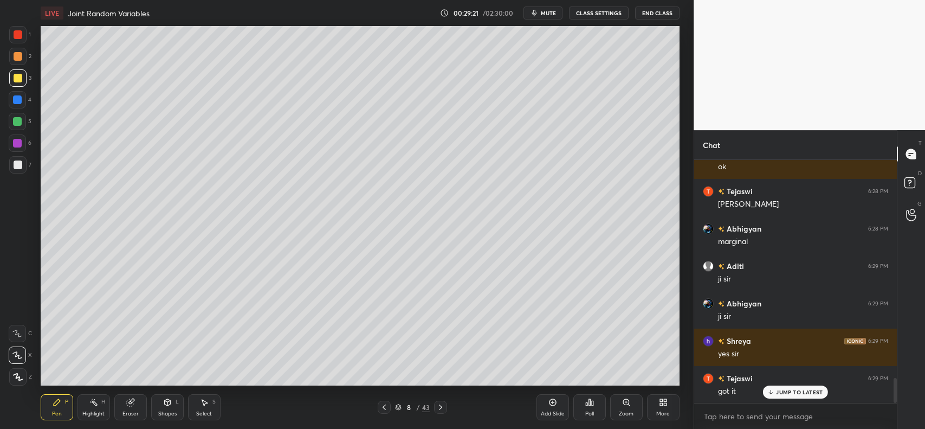
click at [440, 408] on icon at bounding box center [440, 407] width 9 height 9
click at [439, 408] on icon at bounding box center [440, 407] width 9 height 9
click at [437, 407] on icon at bounding box center [440, 407] width 9 height 9
click at [436, 408] on icon at bounding box center [440, 407] width 9 height 9
click at [437, 408] on icon at bounding box center [440, 407] width 9 height 9
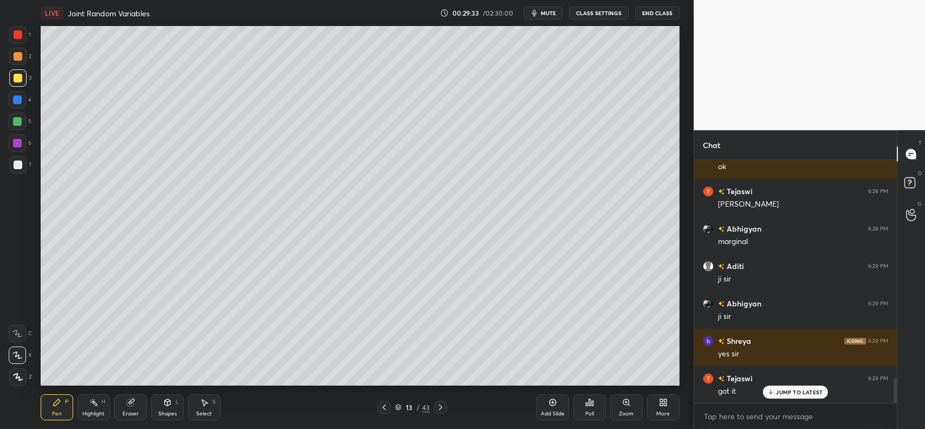
click at [439, 405] on icon at bounding box center [440, 407] width 9 height 9
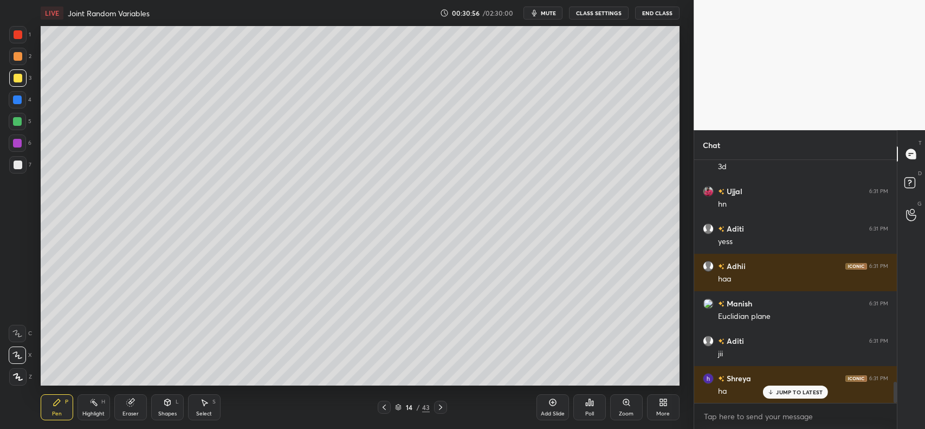
scroll to position [2533, 0]
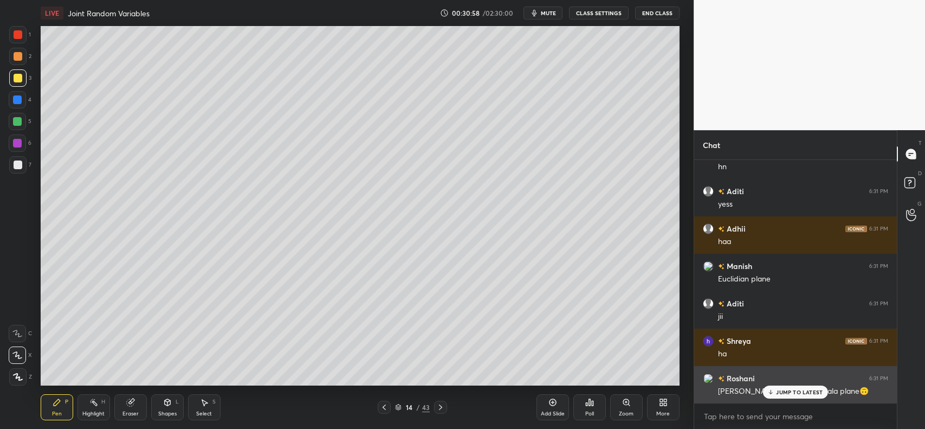
click at [797, 392] on p "JUMP TO LATEST" at bounding box center [799, 392] width 47 height 7
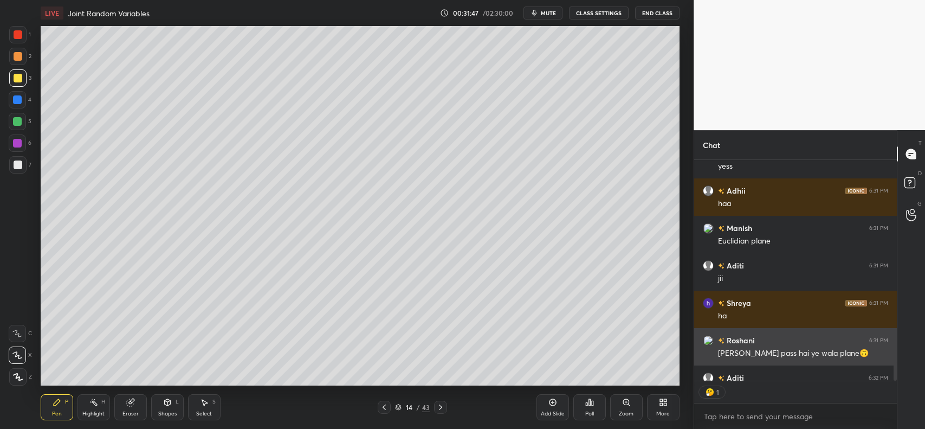
scroll to position [2592, 0]
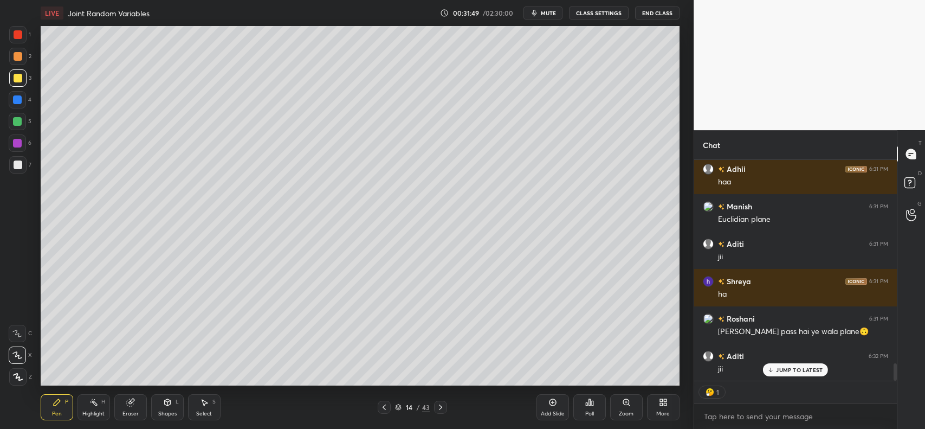
click at [131, 400] on icon at bounding box center [131, 400] width 6 height 5
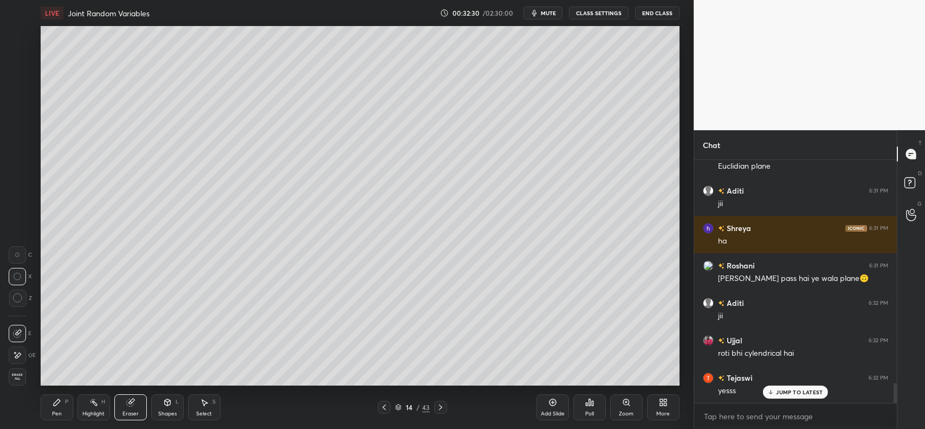
scroll to position [2682, 0]
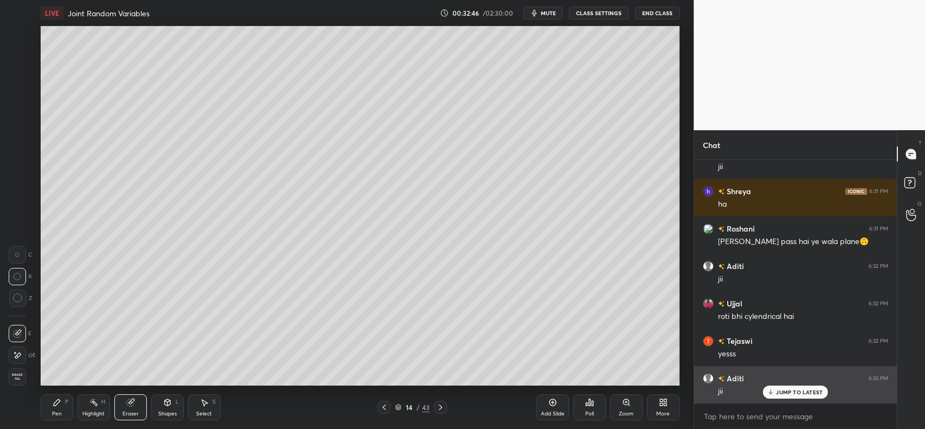
click at [809, 397] on div "JUMP TO LATEST" at bounding box center [795, 391] width 65 height 13
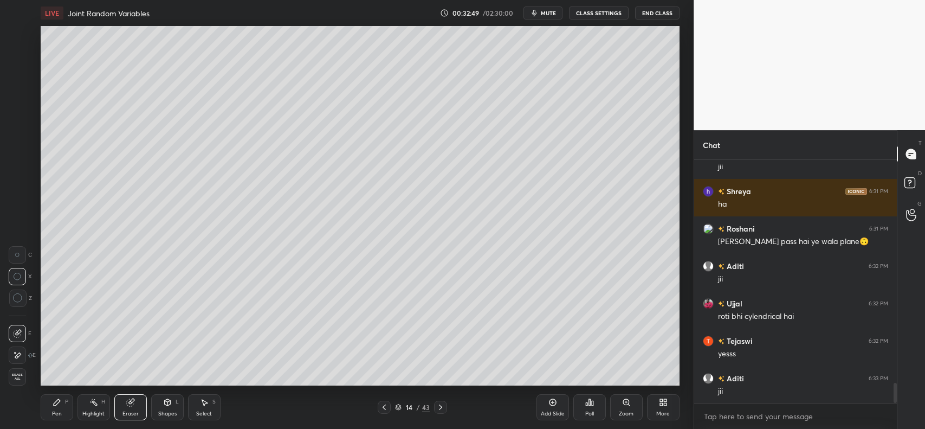
click at [383, 407] on icon at bounding box center [384, 406] width 3 height 5
click at [440, 407] on icon at bounding box center [440, 407] width 9 height 9
click at [385, 410] on icon at bounding box center [384, 407] width 9 height 9
click at [442, 404] on icon at bounding box center [440, 407] width 9 height 9
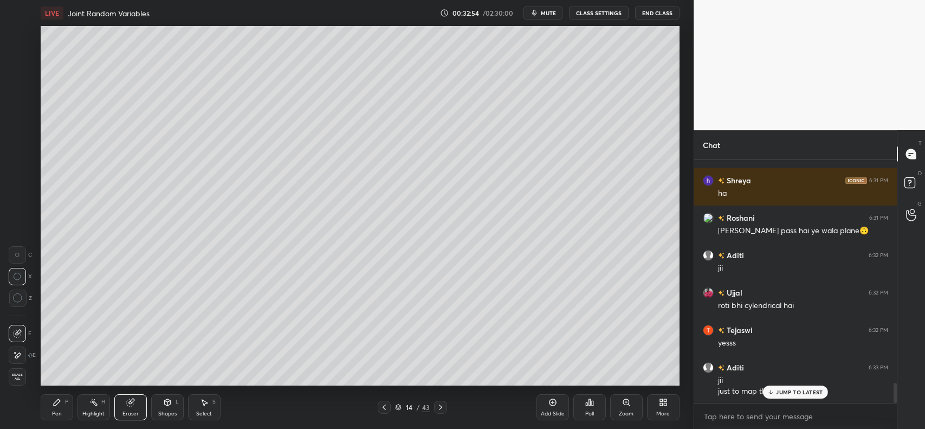
click at [553, 404] on icon at bounding box center [553, 402] width 9 height 9
click at [778, 389] on p "JUMP TO LATEST" at bounding box center [799, 392] width 47 height 7
click at [382, 406] on icon at bounding box center [384, 407] width 9 height 9
click at [443, 407] on icon at bounding box center [440, 407] width 9 height 9
click at [60, 407] on div "Pen P" at bounding box center [57, 407] width 33 height 26
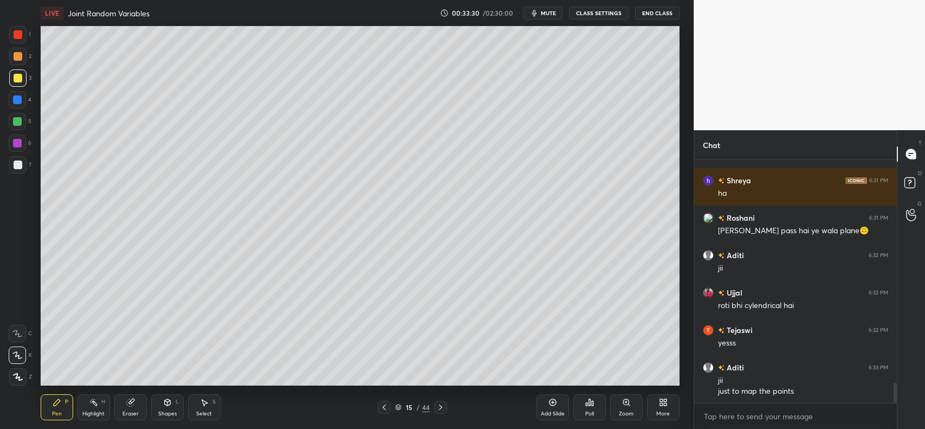
click at [383, 407] on icon at bounding box center [384, 407] width 9 height 9
click at [381, 407] on icon at bounding box center [384, 407] width 9 height 9
click at [440, 408] on icon at bounding box center [440, 407] width 9 height 9
click at [442, 408] on icon at bounding box center [440, 407] width 9 height 9
click at [15, 73] on div at bounding box center [17, 77] width 17 height 17
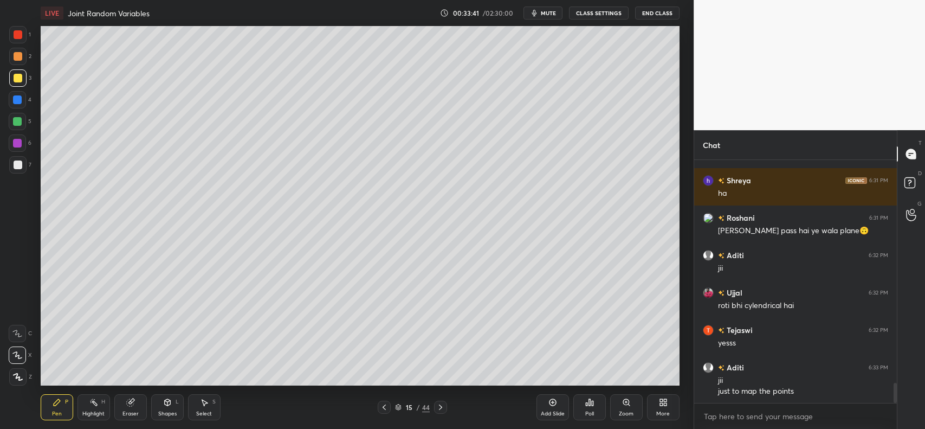
click at [20, 79] on div at bounding box center [18, 78] width 9 height 9
click at [20, 103] on div at bounding box center [17, 99] width 9 height 9
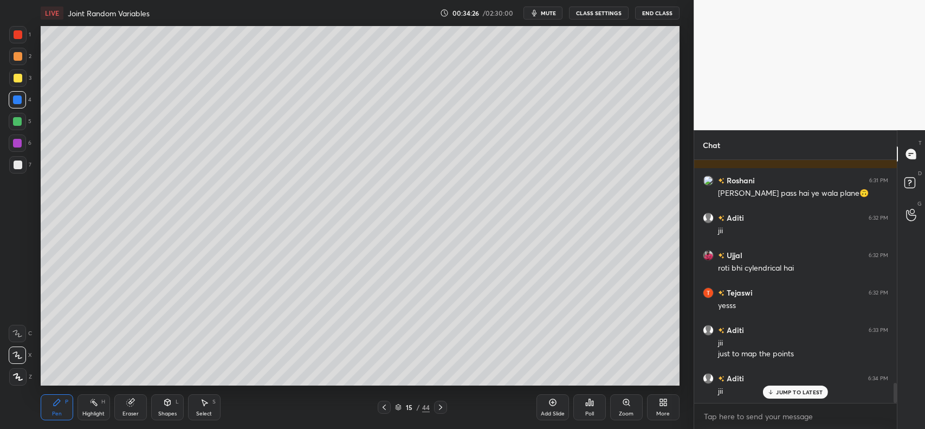
click at [17, 168] on div at bounding box center [18, 164] width 9 height 9
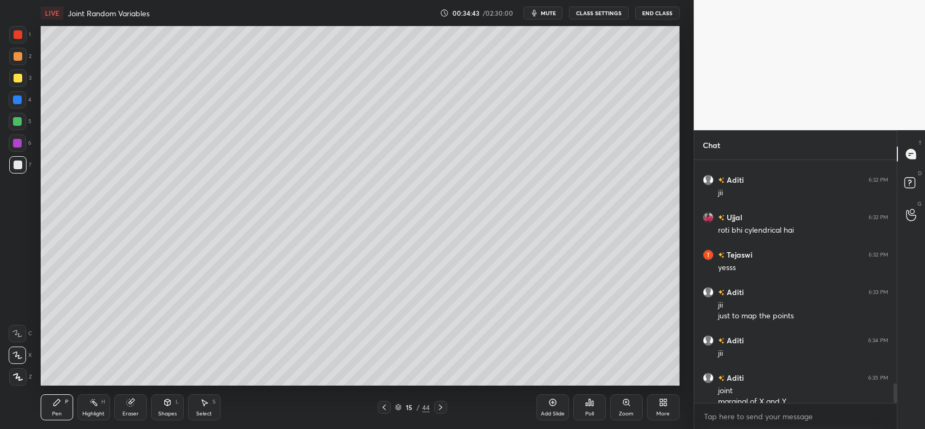
scroll to position [2779, 0]
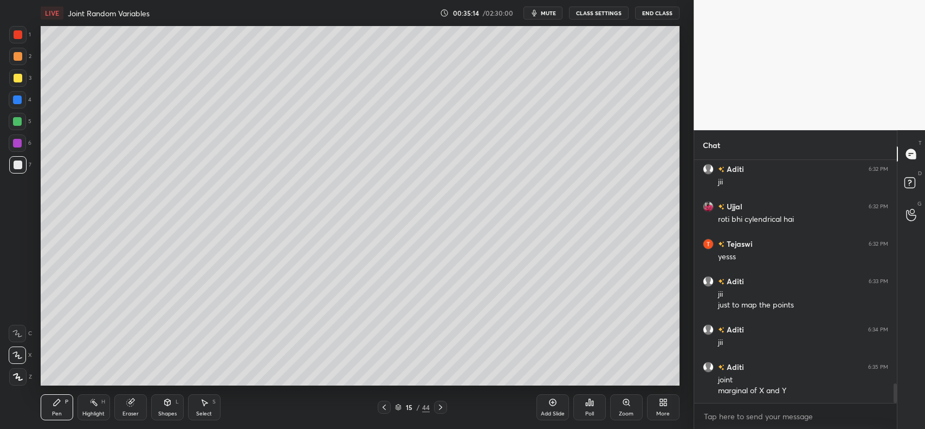
click at [383, 410] on icon at bounding box center [384, 407] width 9 height 9
click at [442, 407] on icon at bounding box center [440, 407] width 9 height 9
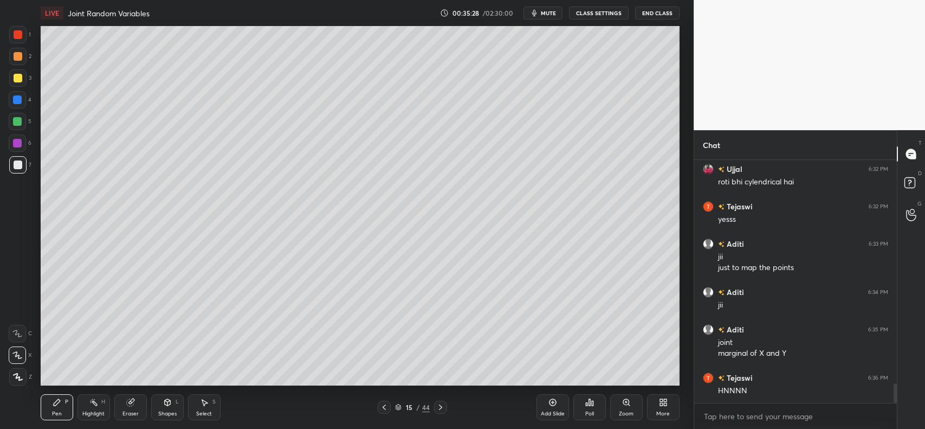
click at [548, 407] on div "Add Slide" at bounding box center [553, 407] width 33 height 26
click at [14, 78] on div at bounding box center [18, 78] width 9 height 9
click at [168, 404] on icon at bounding box center [168, 404] width 0 height 4
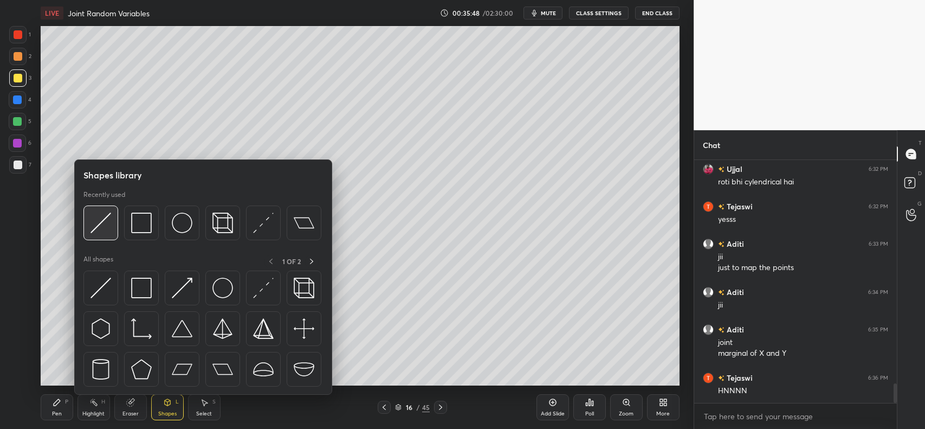
click at [99, 222] on img at bounding box center [101, 223] width 21 height 21
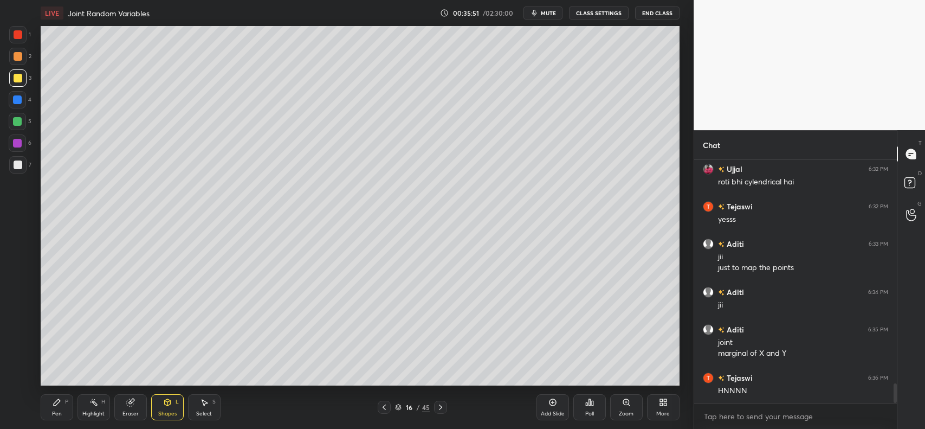
click at [58, 413] on div "Pen" at bounding box center [57, 413] width 10 height 5
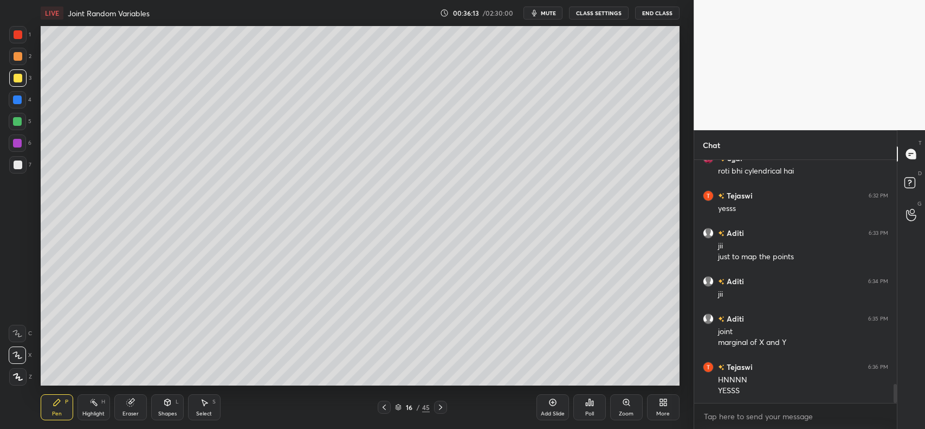
click at [20, 163] on div at bounding box center [18, 164] width 9 height 9
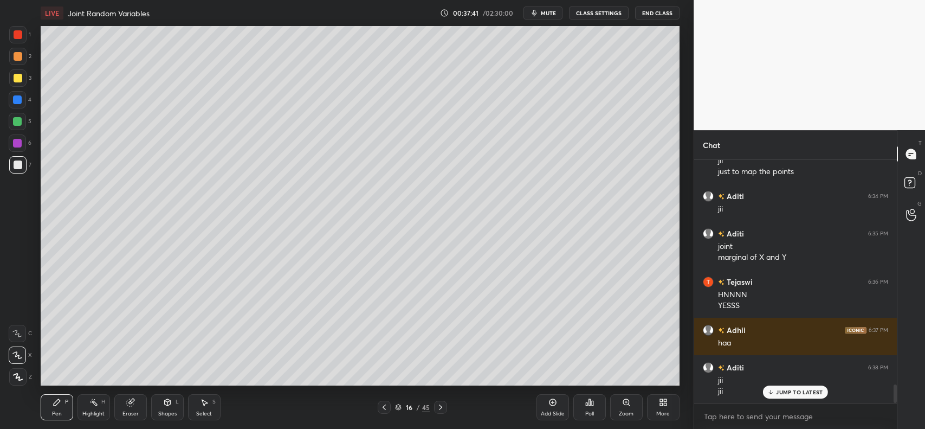
scroll to position [2950, 0]
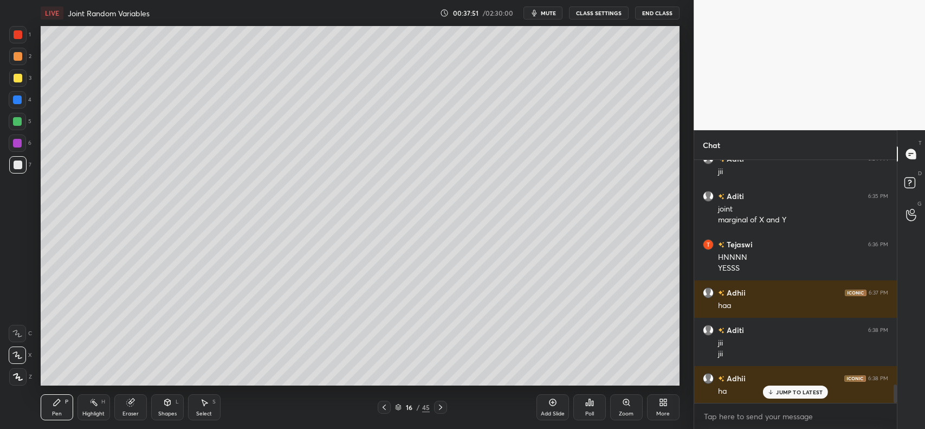
click at [441, 406] on icon at bounding box center [440, 407] width 9 height 9
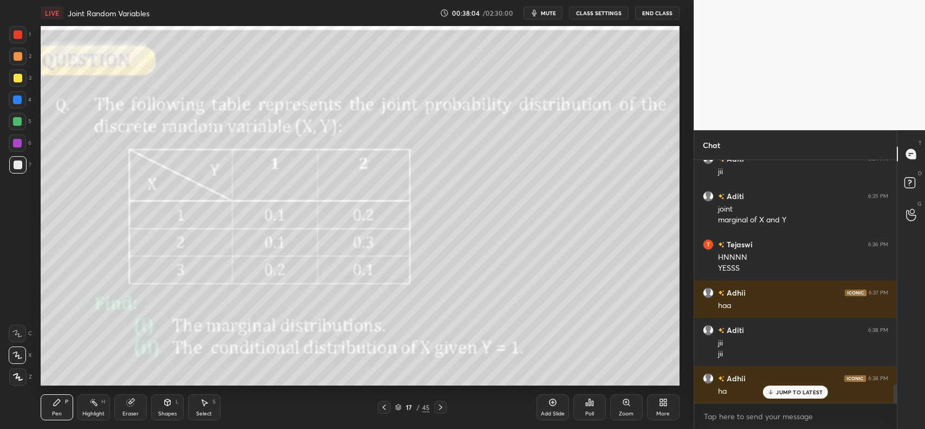
click at [797, 393] on p "JUMP TO LATEST" at bounding box center [799, 392] width 47 height 7
click at [15, 77] on div at bounding box center [18, 78] width 9 height 9
click at [383, 408] on icon at bounding box center [384, 407] width 9 height 9
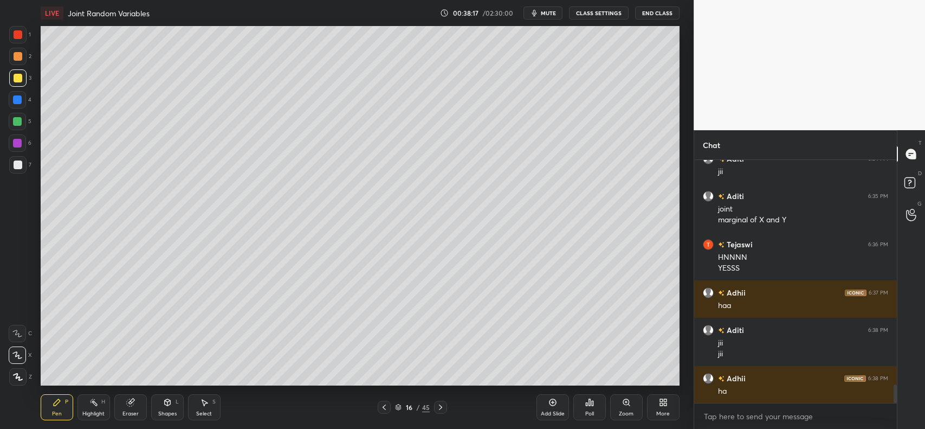
click at [383, 407] on icon at bounding box center [384, 407] width 9 height 9
click at [383, 408] on icon at bounding box center [384, 407] width 9 height 9
click at [380, 409] on icon at bounding box center [384, 407] width 9 height 9
click at [381, 409] on icon at bounding box center [384, 407] width 9 height 9
click at [381, 410] on icon at bounding box center [384, 407] width 9 height 9
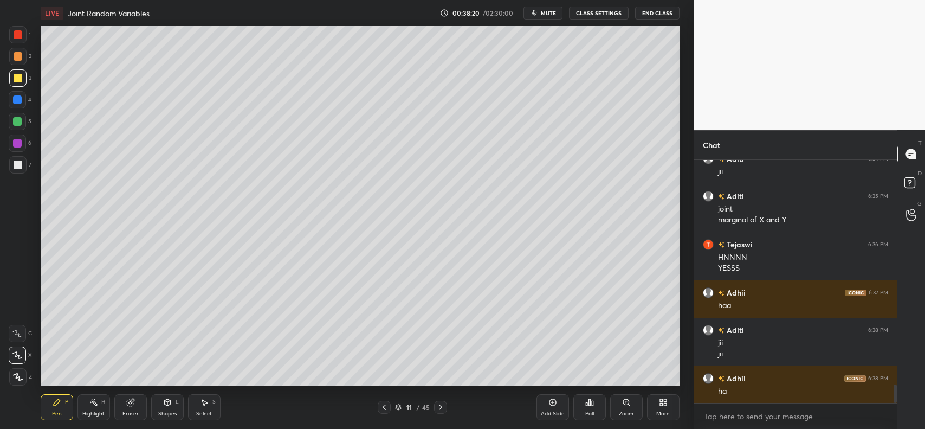
click at [443, 407] on icon at bounding box center [440, 407] width 9 height 9
click at [445, 408] on icon at bounding box center [440, 407] width 9 height 9
click at [443, 405] on icon at bounding box center [440, 407] width 9 height 9
click at [437, 405] on icon at bounding box center [440, 407] width 9 height 9
click at [441, 408] on icon at bounding box center [440, 407] width 9 height 9
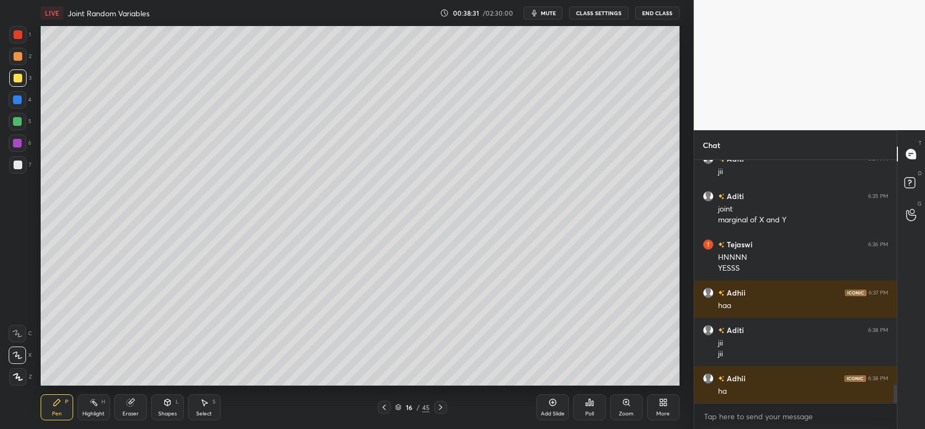
click at [441, 409] on icon at bounding box center [440, 407] width 9 height 9
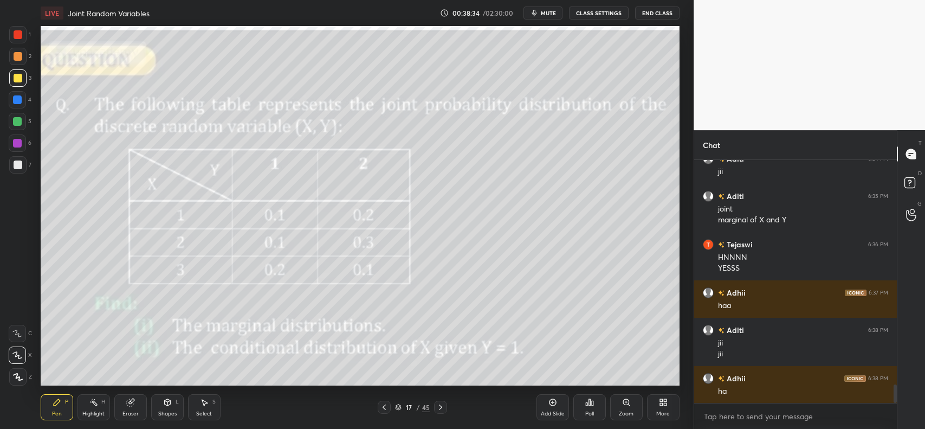
click at [21, 58] on div at bounding box center [18, 56] width 9 height 9
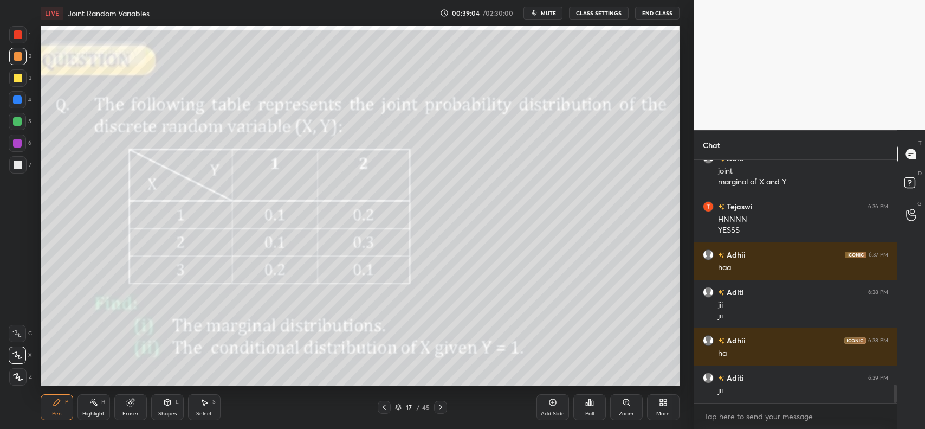
click at [21, 157] on div at bounding box center [17, 164] width 17 height 17
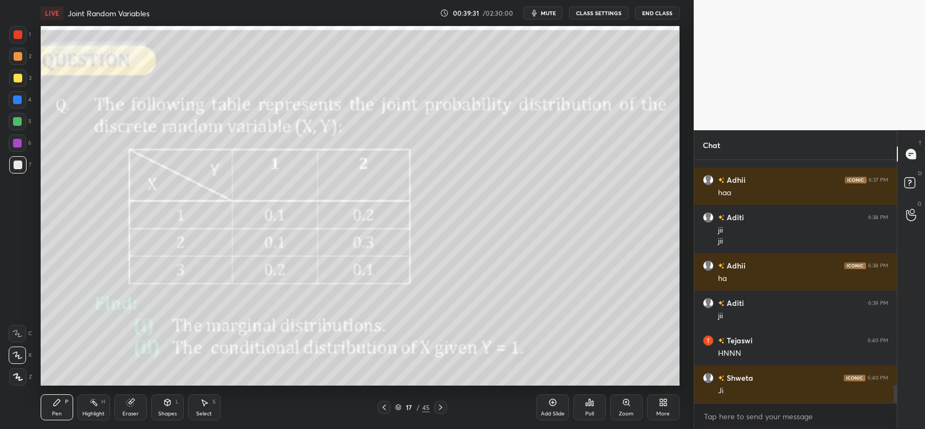
scroll to position [3100, 0]
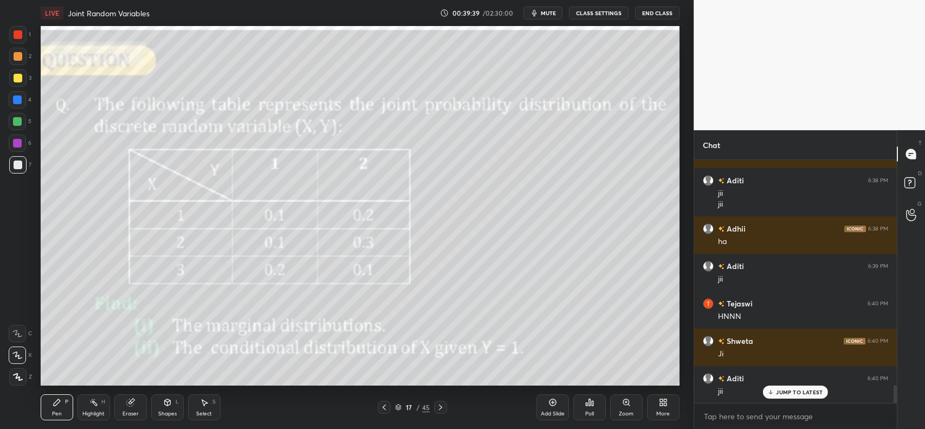
click at [442, 407] on icon at bounding box center [440, 407] width 9 height 9
click at [384, 404] on icon at bounding box center [384, 407] width 9 height 9
click at [553, 402] on icon at bounding box center [552, 402] width 3 height 3
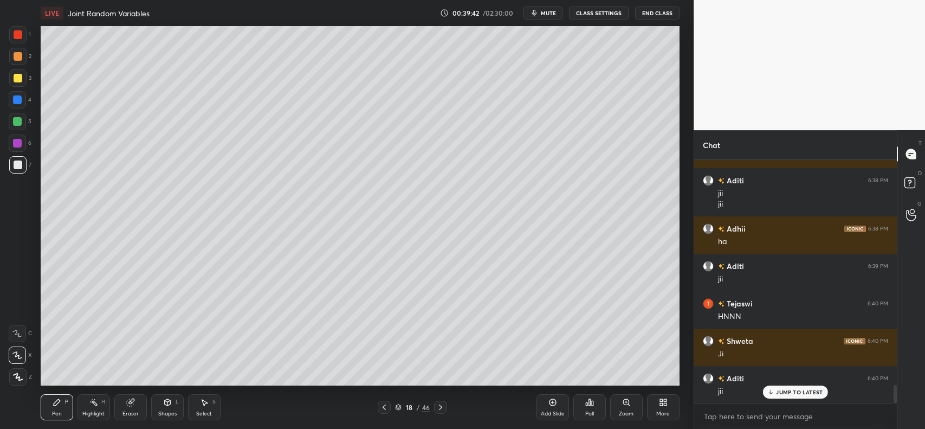
click at [15, 72] on div at bounding box center [17, 77] width 17 height 17
click at [383, 410] on icon at bounding box center [384, 407] width 9 height 9
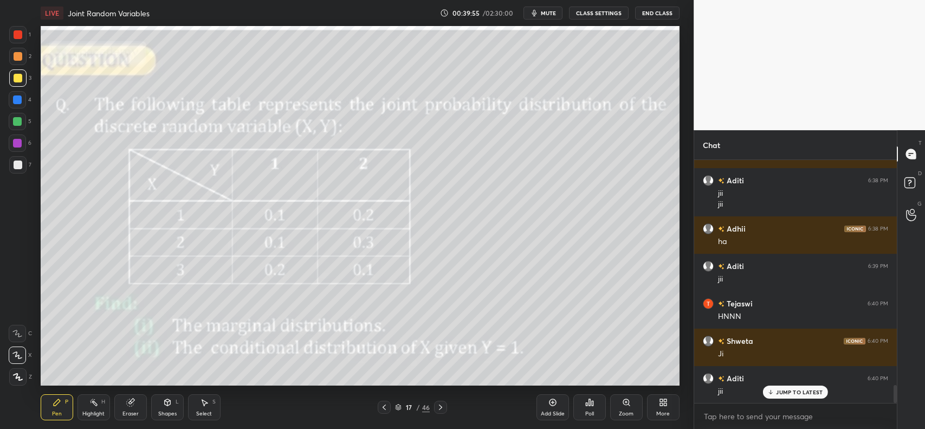
click at [440, 407] on icon at bounding box center [440, 407] width 9 height 9
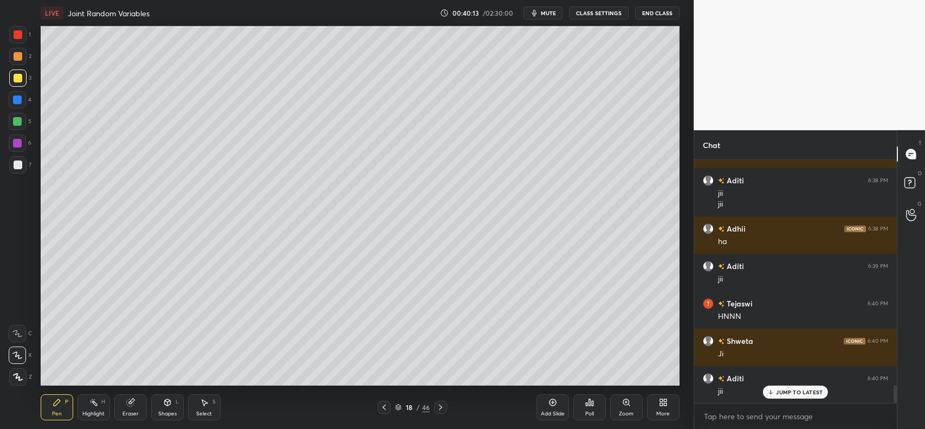
click at [19, 60] on div at bounding box center [18, 56] width 9 height 9
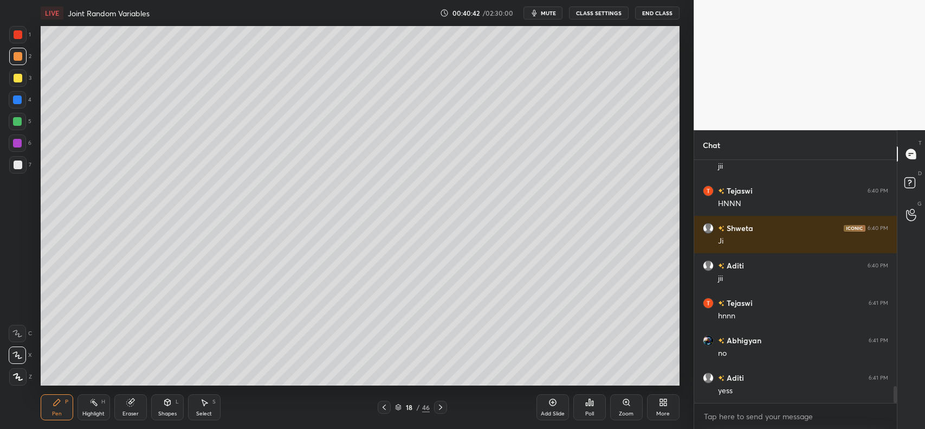
scroll to position [3250, 0]
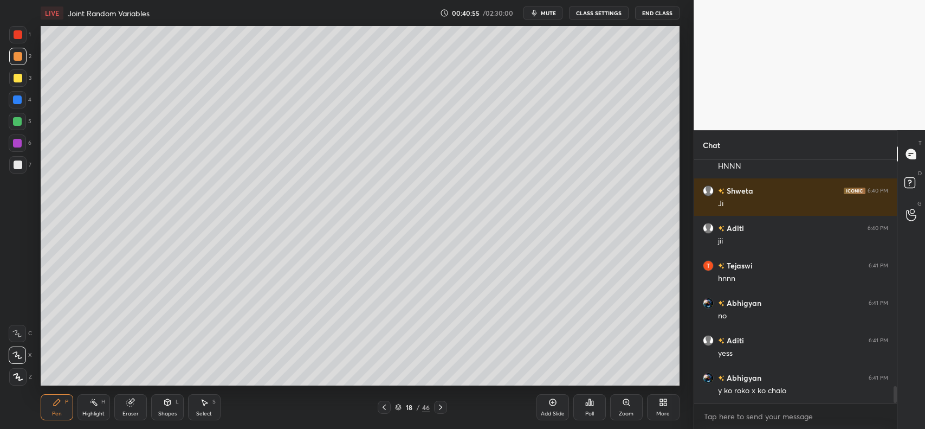
click at [27, 78] on div "3" at bounding box center [20, 77] width 22 height 17
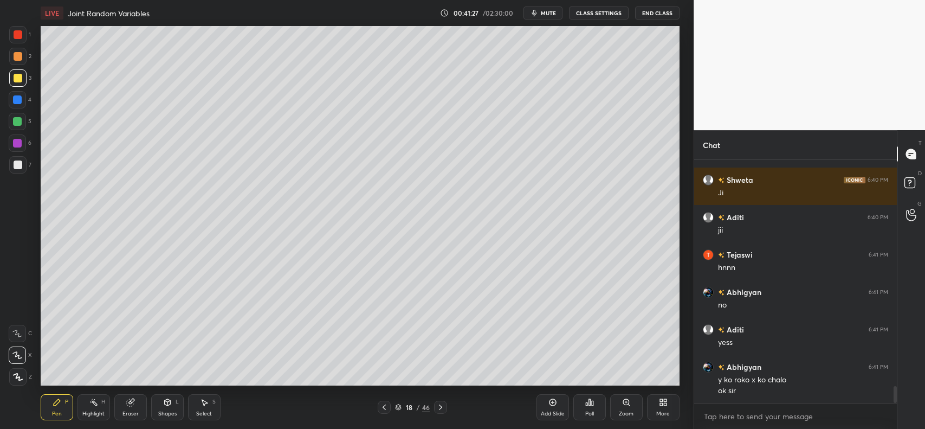
click at [380, 408] on icon at bounding box center [384, 407] width 9 height 9
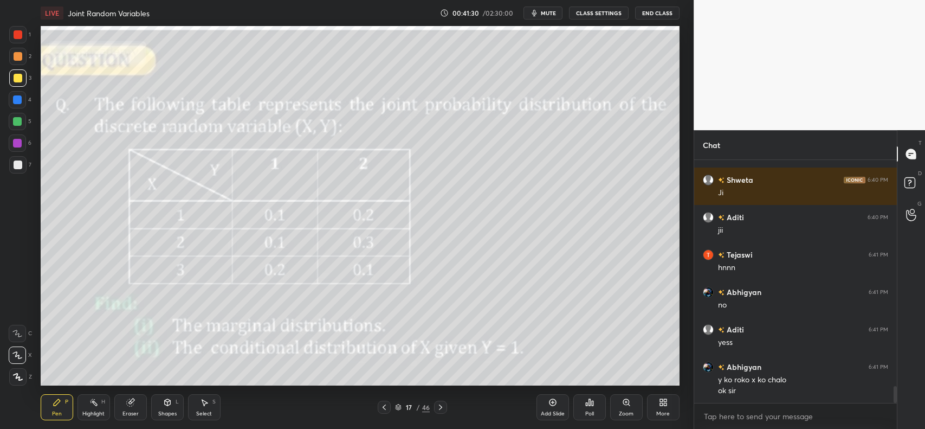
click at [440, 409] on icon at bounding box center [440, 407] width 9 height 9
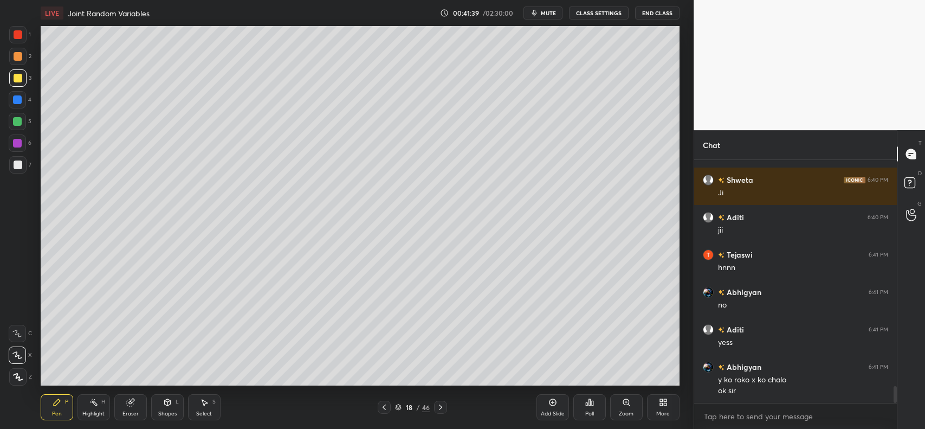
click at [384, 408] on icon at bounding box center [384, 406] width 3 height 5
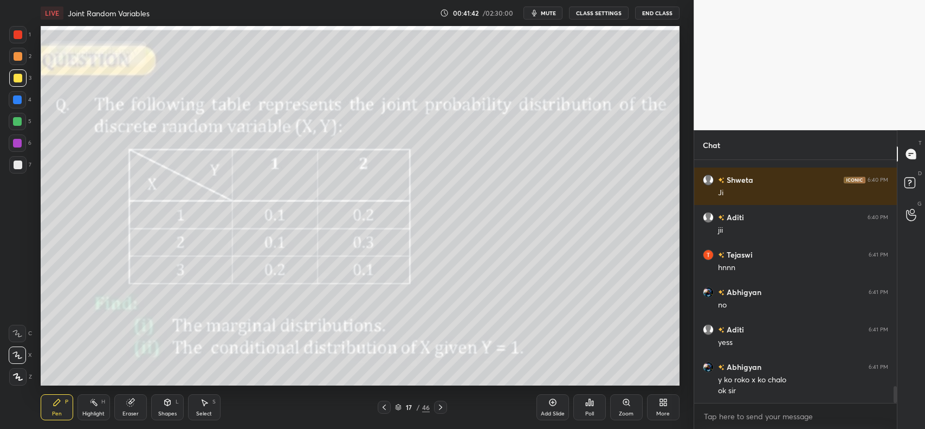
click at [445, 403] on icon at bounding box center [440, 407] width 9 height 9
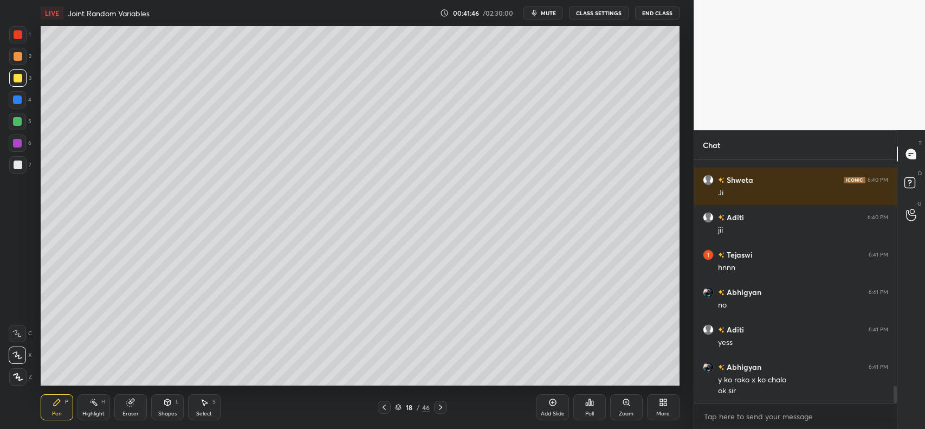
click at [385, 404] on icon at bounding box center [384, 407] width 9 height 9
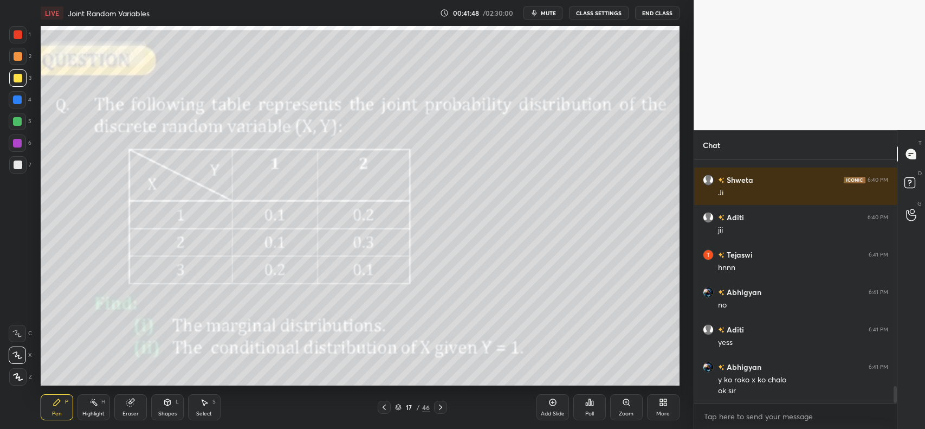
click at [437, 403] on icon at bounding box center [440, 407] width 9 height 9
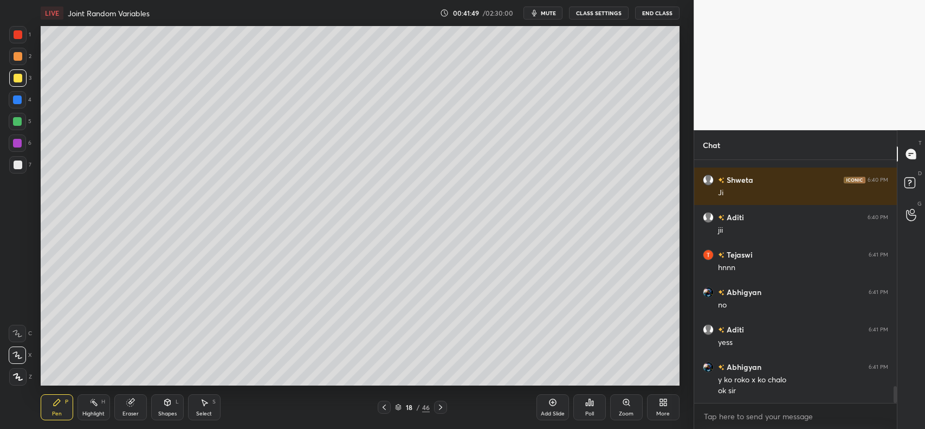
click at [378, 407] on div at bounding box center [384, 407] width 13 height 13
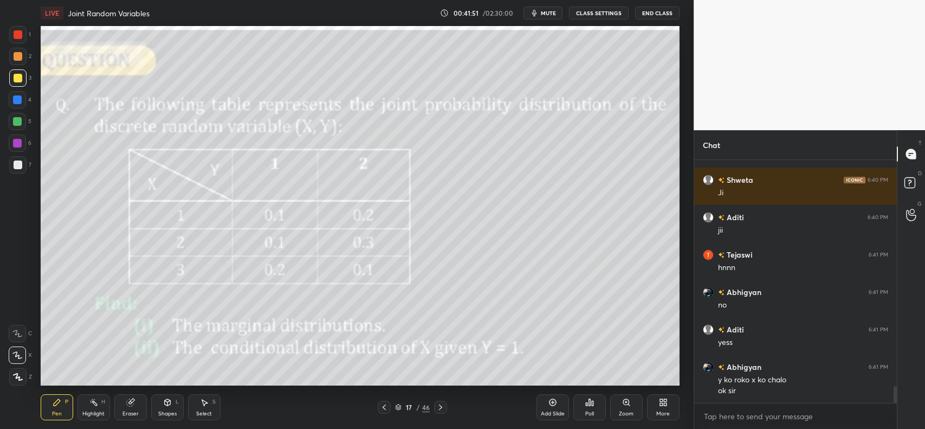
click at [441, 406] on icon at bounding box center [440, 407] width 9 height 9
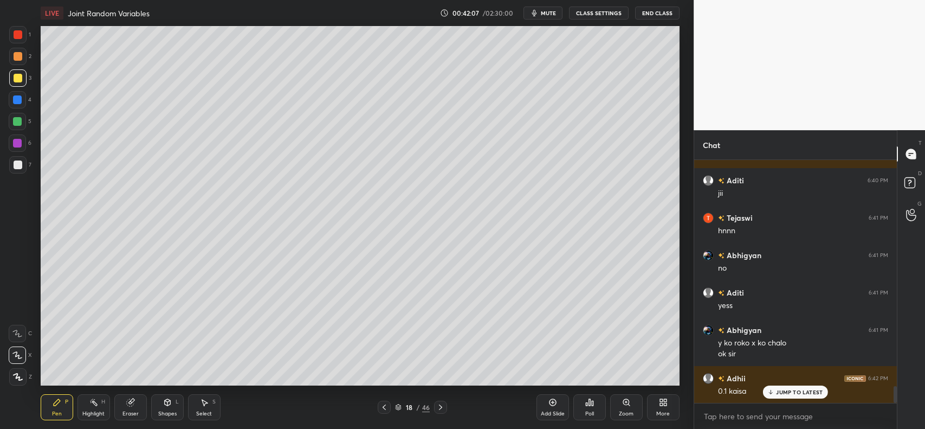
scroll to position [3335, 0]
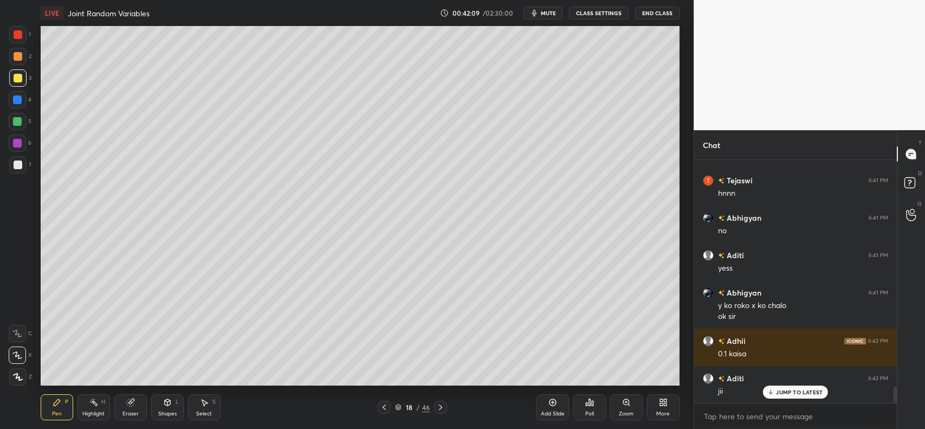
click at [802, 392] on div "Aditi 6:33 PM jii just to map the points Aditi 6:34 PM jii Aditi 6:35 PM joint …" at bounding box center [795, 281] width 203 height 243
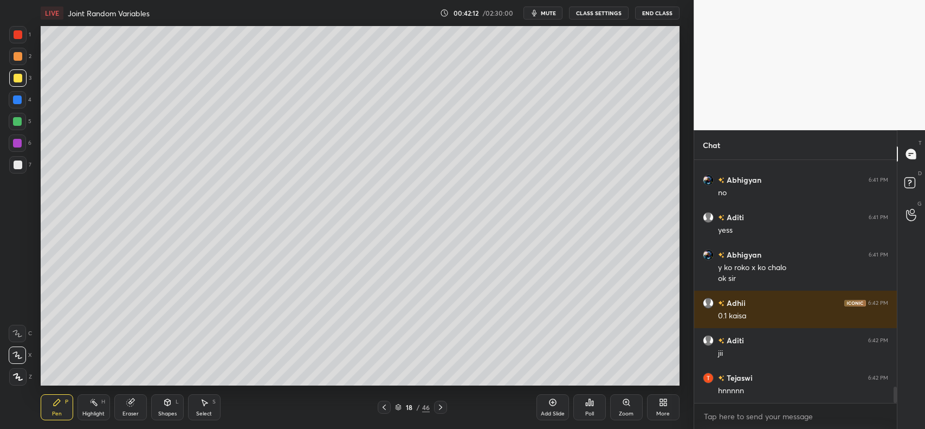
click at [385, 410] on icon at bounding box center [384, 406] width 3 height 5
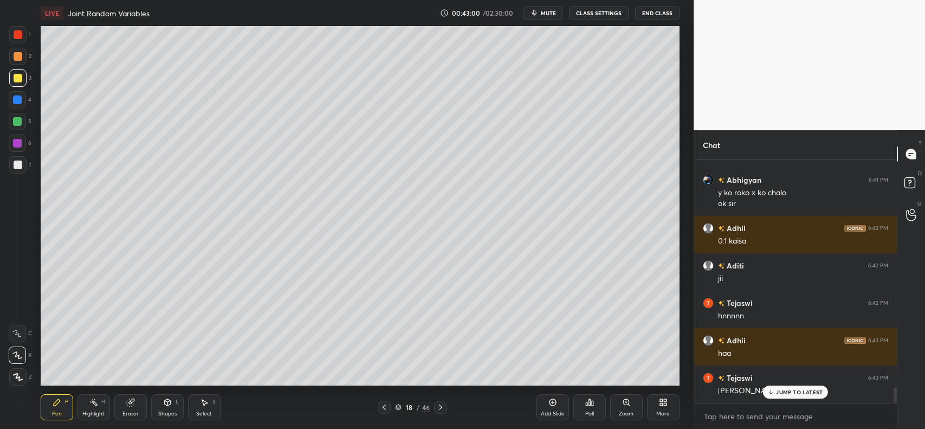
scroll to position [3485, 0]
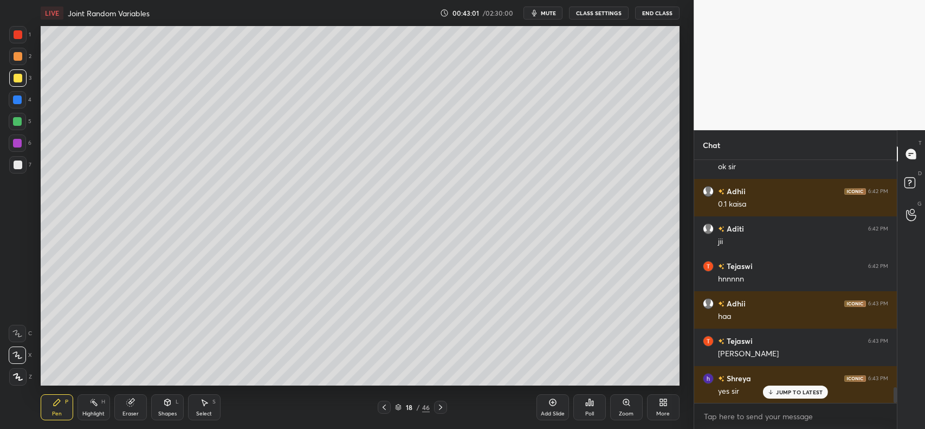
click at [438, 406] on icon at bounding box center [440, 407] width 9 height 9
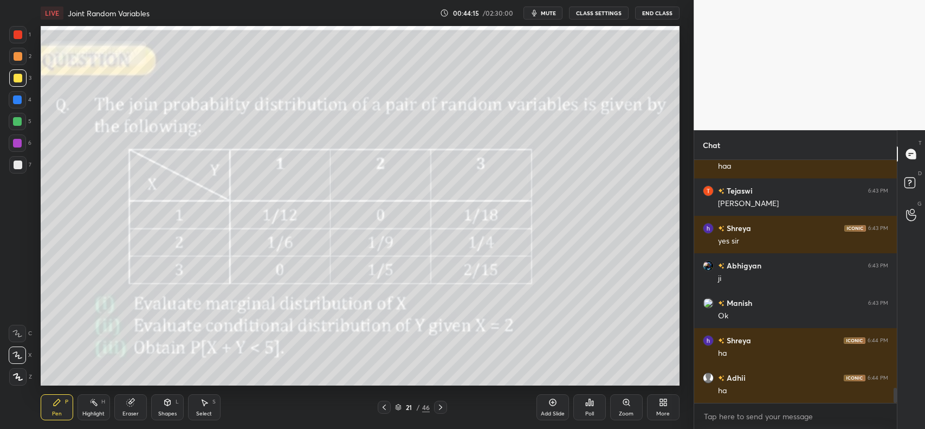
scroll to position [3672, 0]
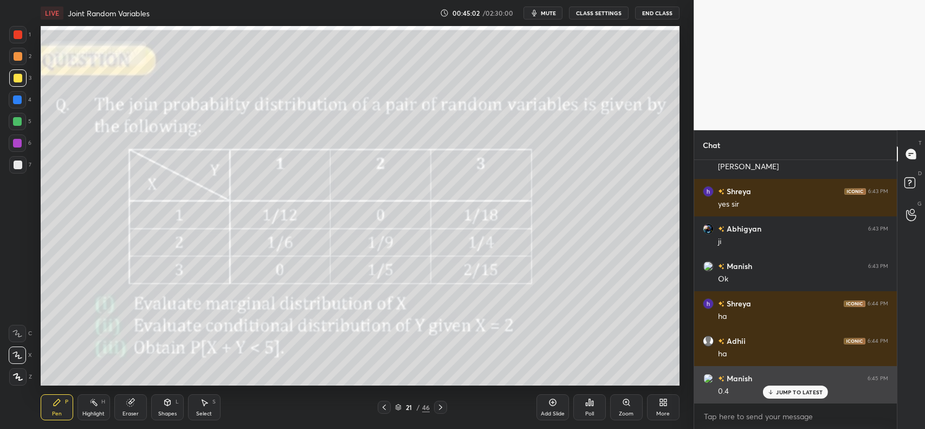
click at [793, 391] on p "JUMP TO LATEST" at bounding box center [799, 392] width 47 height 7
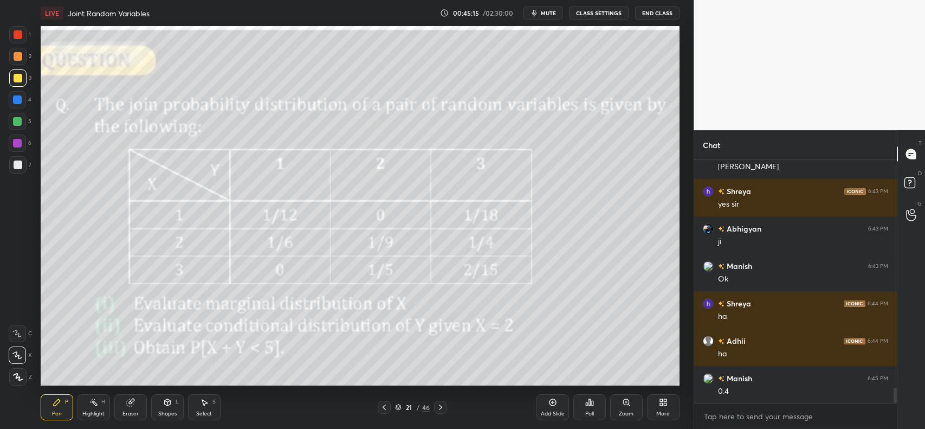
click at [15, 60] on div at bounding box center [18, 56] width 9 height 9
click at [15, 96] on div at bounding box center [17, 99] width 9 height 9
click at [16, 356] on icon at bounding box center [17, 355] width 9 height 7
click at [587, 406] on icon at bounding box center [587, 404] width 2 height 3
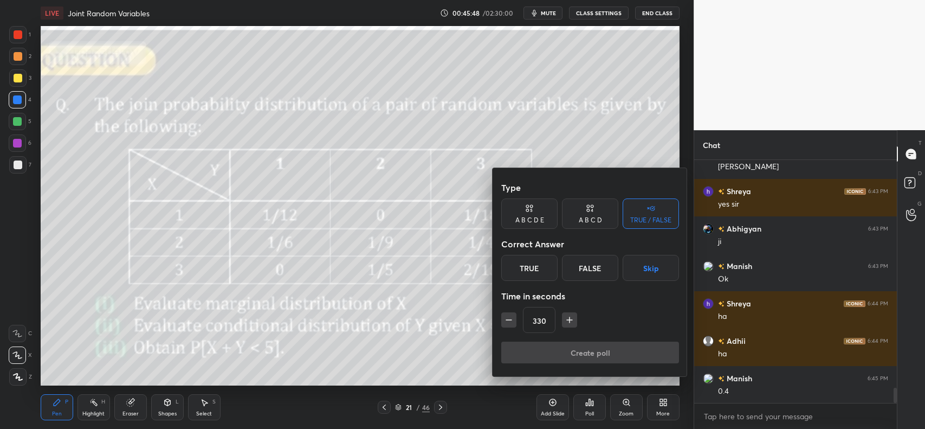
click at [534, 218] on div "A B C D E" at bounding box center [530, 220] width 29 height 7
click at [648, 217] on div "TRUE / FALSE" at bounding box center [650, 220] width 41 height 7
click at [526, 266] on div "True" at bounding box center [529, 268] width 56 height 26
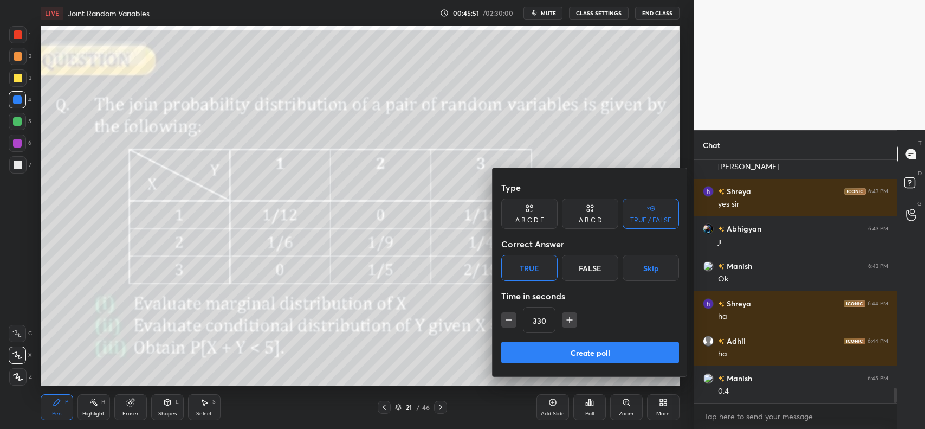
click at [576, 348] on button "Create poll" at bounding box center [590, 353] width 178 height 22
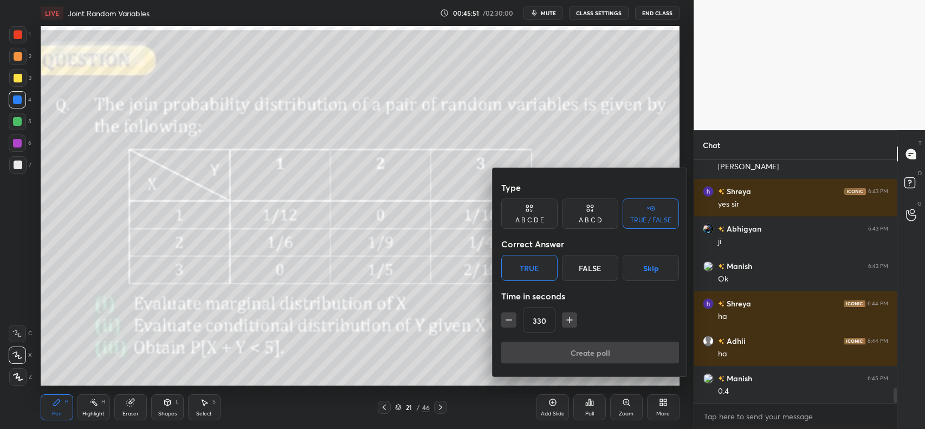
type textarea "x"
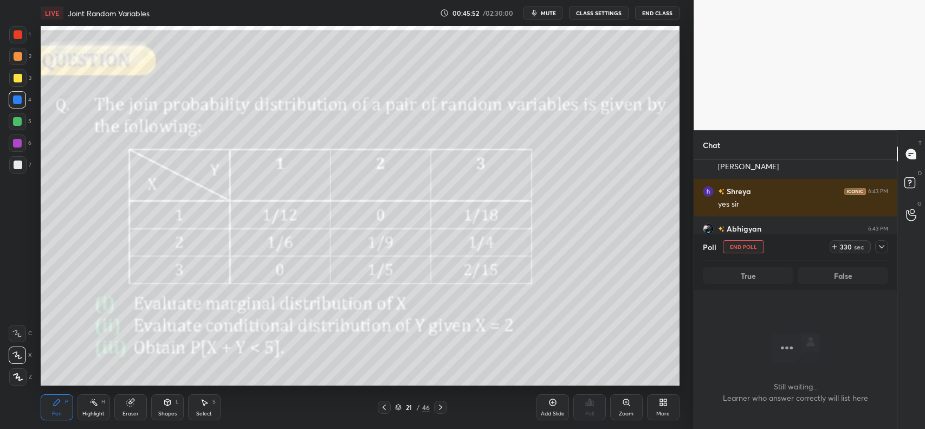
scroll to position [93, 199]
click at [882, 248] on icon at bounding box center [881, 246] width 5 height 3
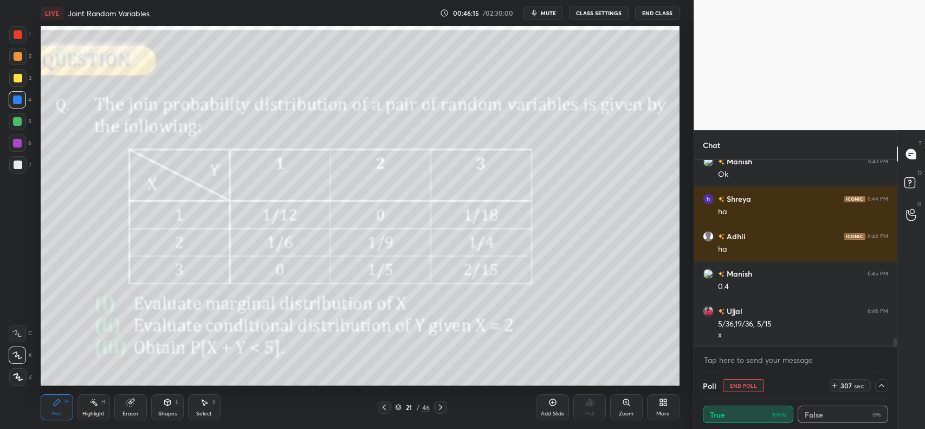
scroll to position [3833, 0]
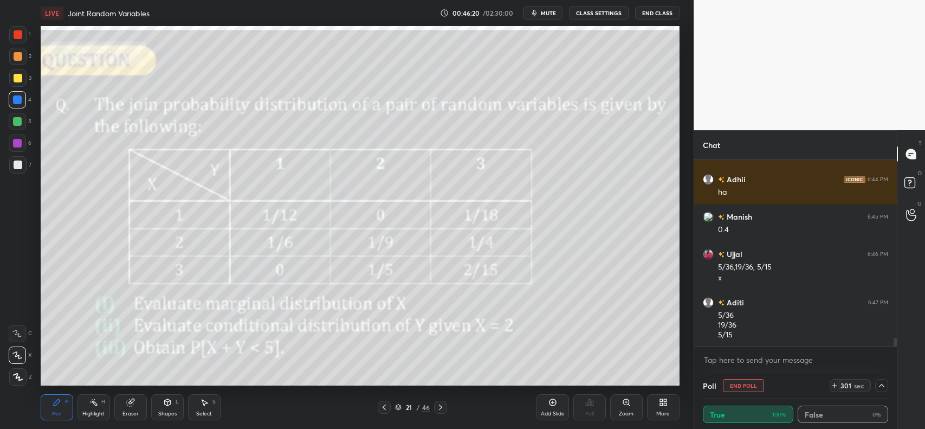
click at [17, 69] on div at bounding box center [17, 77] width 17 height 17
click at [15, 356] on icon at bounding box center [17, 355] width 10 height 8
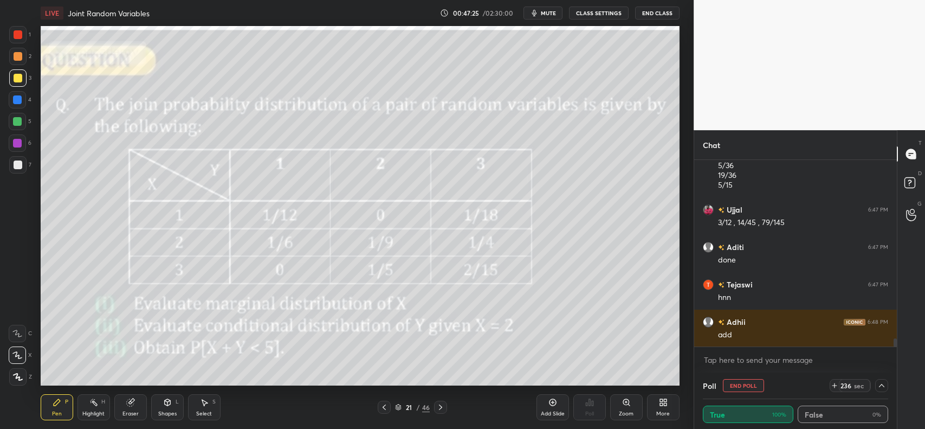
scroll to position [4020, 0]
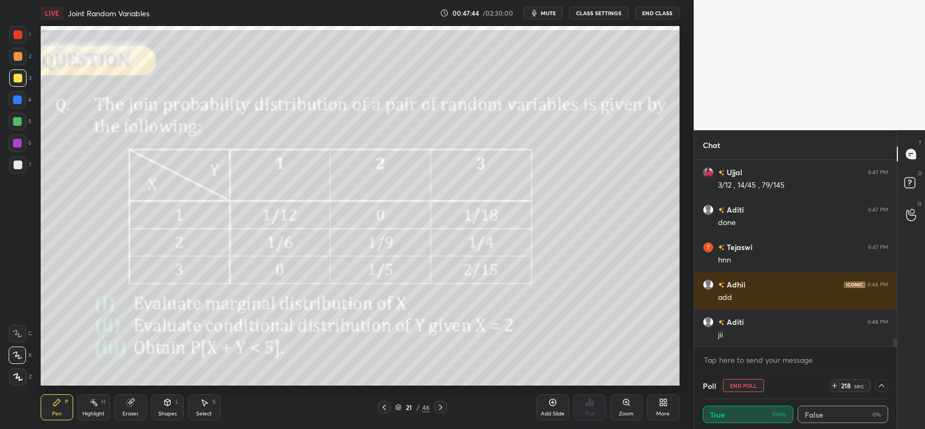
click at [550, 401] on icon at bounding box center [552, 402] width 7 height 7
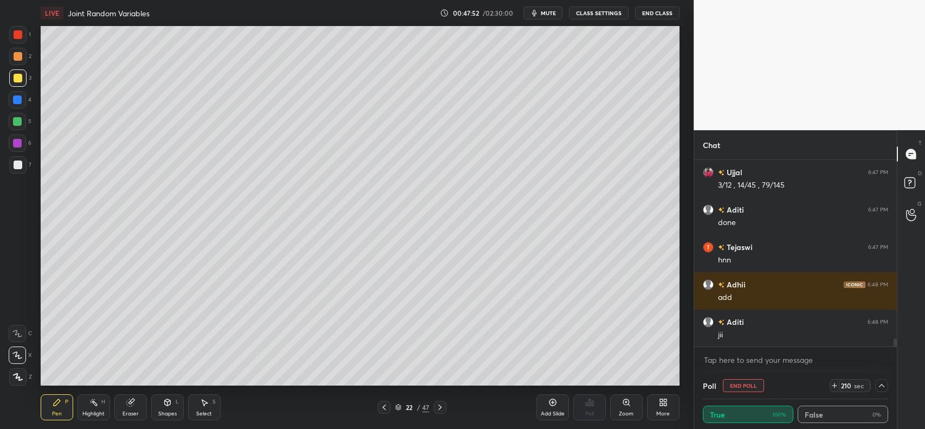
click at [383, 404] on icon at bounding box center [384, 407] width 9 height 9
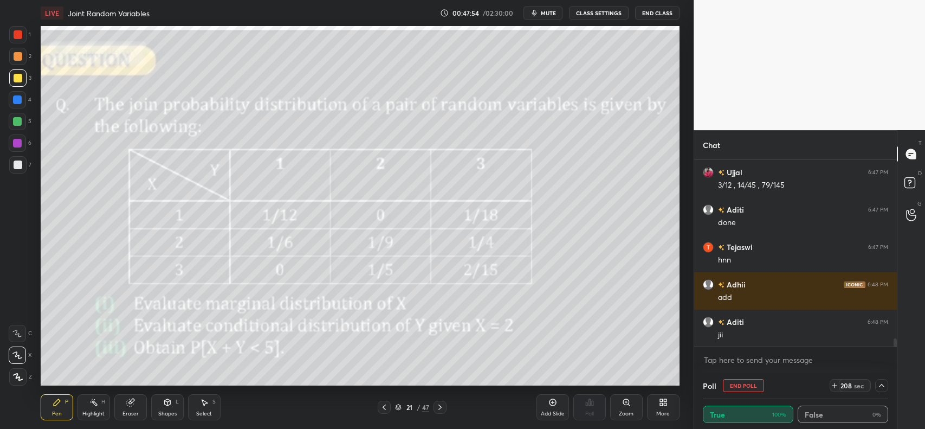
click at [441, 407] on icon at bounding box center [440, 407] width 9 height 9
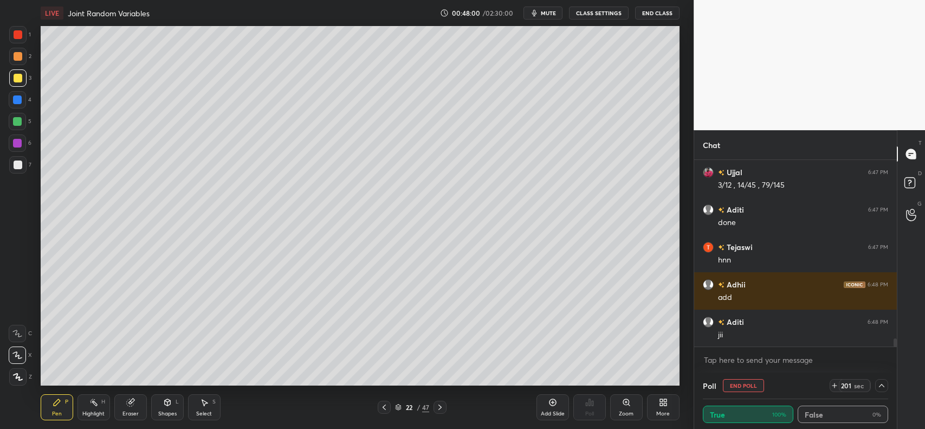
click at [385, 406] on icon at bounding box center [384, 406] width 3 height 5
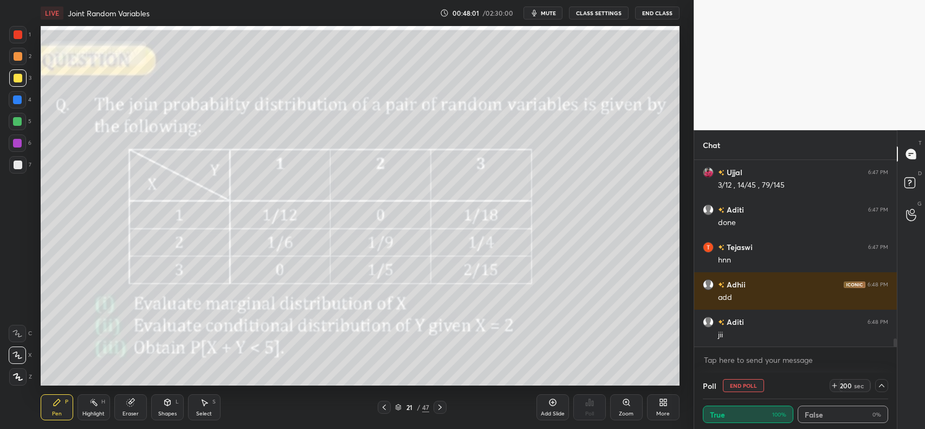
click at [439, 408] on icon at bounding box center [440, 407] width 9 height 9
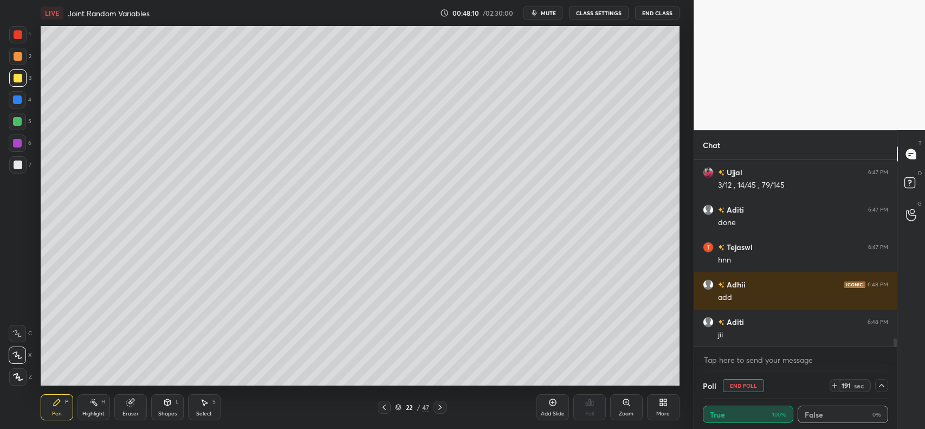
scroll to position [4058, 0]
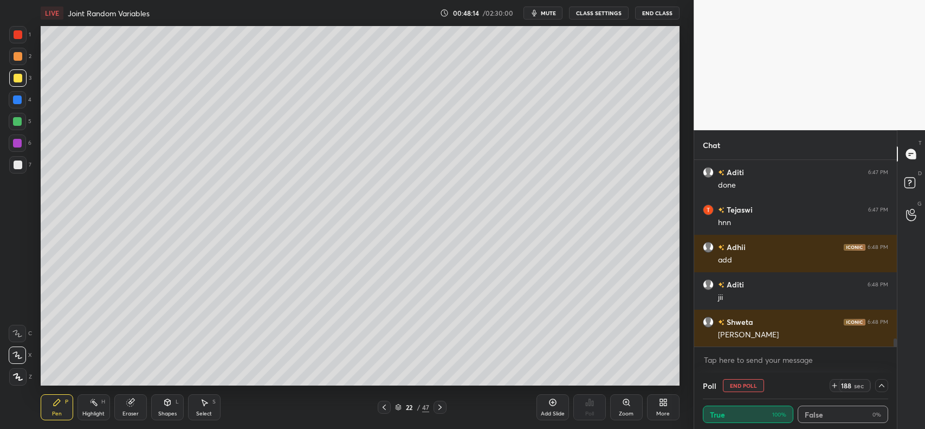
click at [17, 98] on div at bounding box center [17, 99] width 9 height 9
click at [17, 79] on div at bounding box center [18, 78] width 9 height 9
click at [131, 404] on icon at bounding box center [129, 402] width 7 height 7
click at [65, 403] on div "P" at bounding box center [66, 401] width 3 height 5
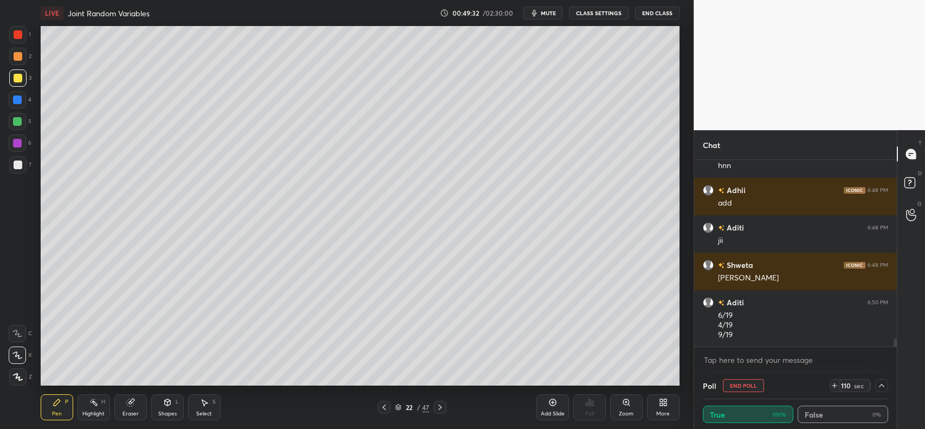
scroll to position [4162, 0]
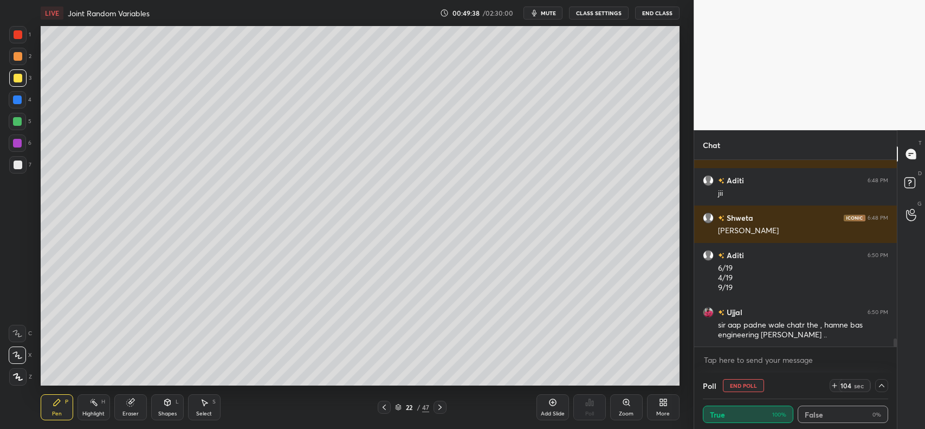
click at [381, 409] on icon at bounding box center [384, 407] width 9 height 9
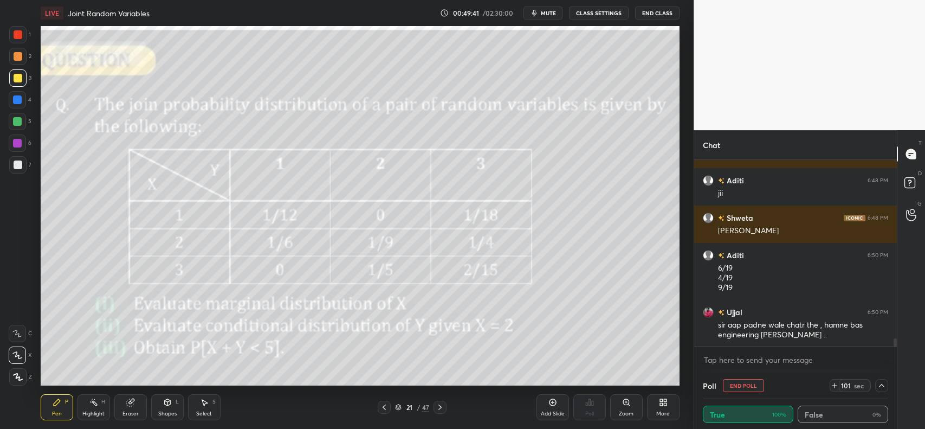
click at [438, 403] on icon at bounding box center [440, 407] width 9 height 9
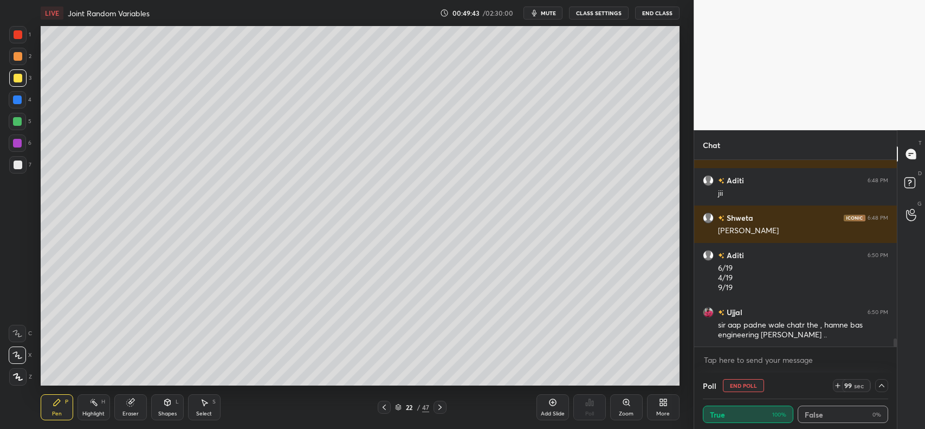
scroll to position [4199, 0]
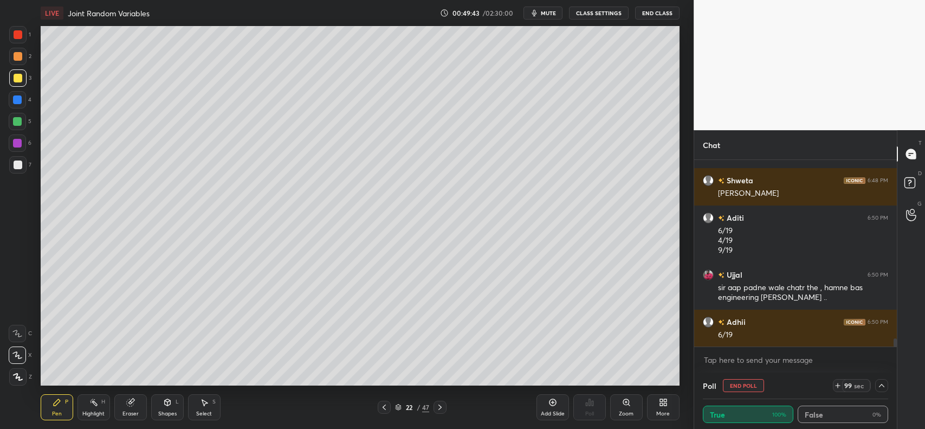
click at [381, 408] on icon at bounding box center [384, 407] width 9 height 9
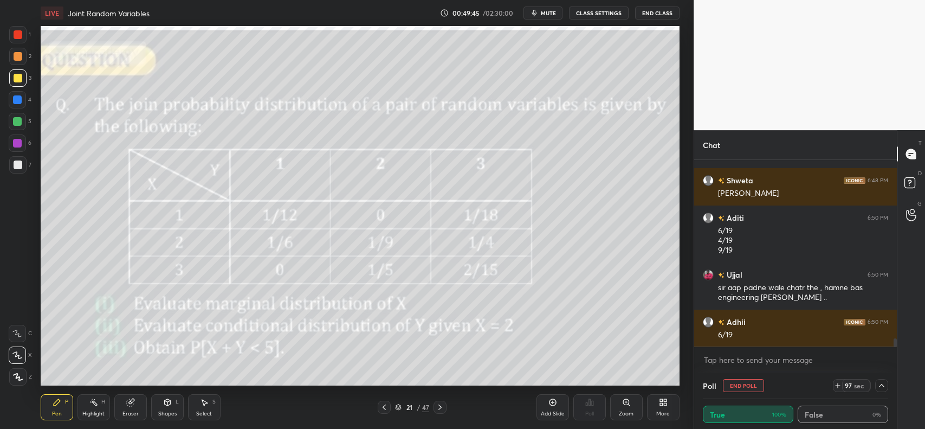
click at [440, 408] on icon at bounding box center [440, 407] width 9 height 9
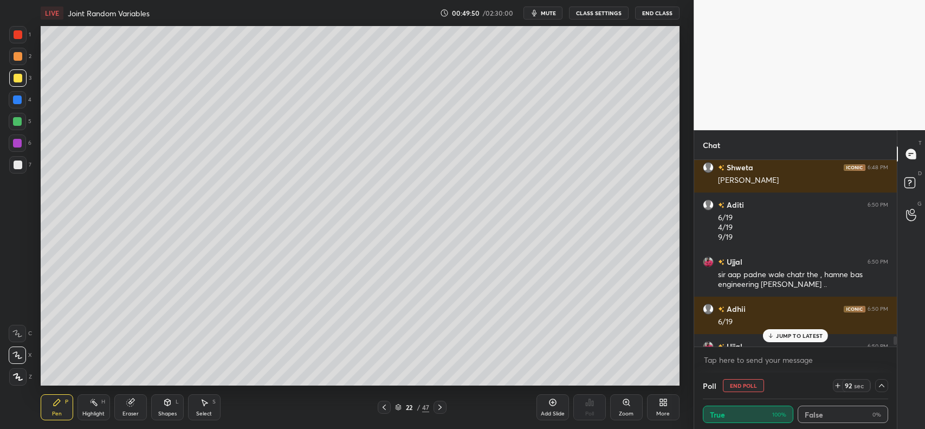
scroll to position [4213, 0]
click at [788, 339] on p "JUMP TO LATEST" at bounding box center [799, 335] width 47 height 7
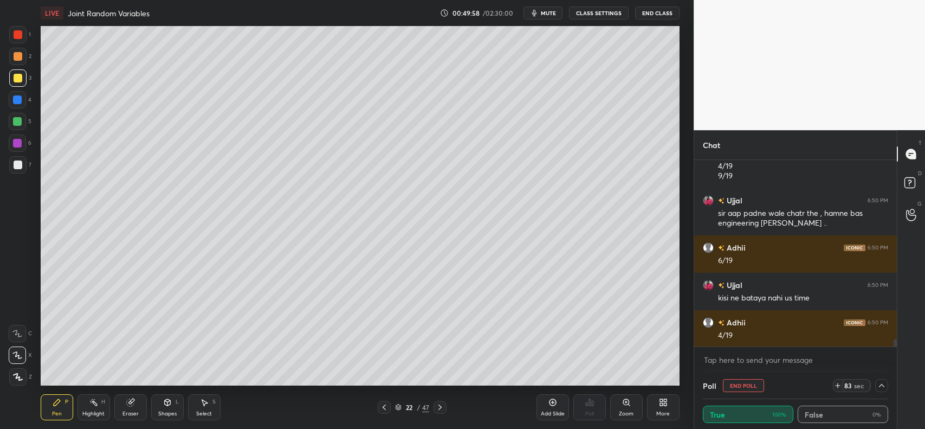
click at [20, 57] on div at bounding box center [18, 56] width 9 height 9
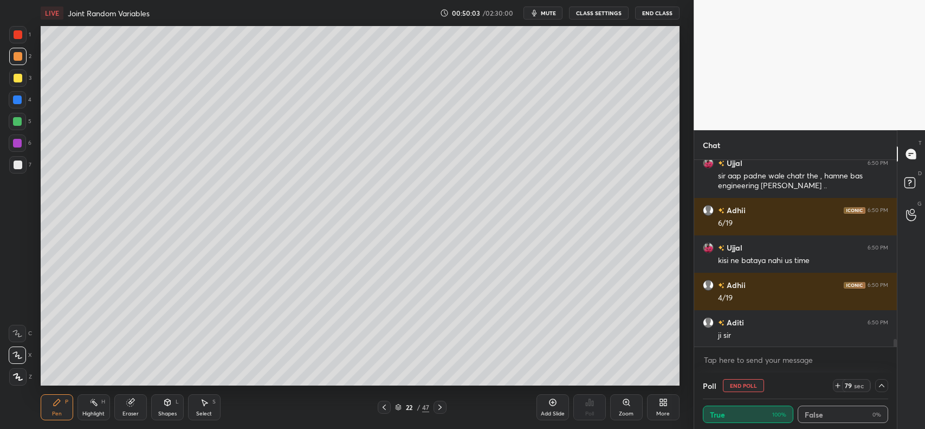
scroll to position [4322, 0]
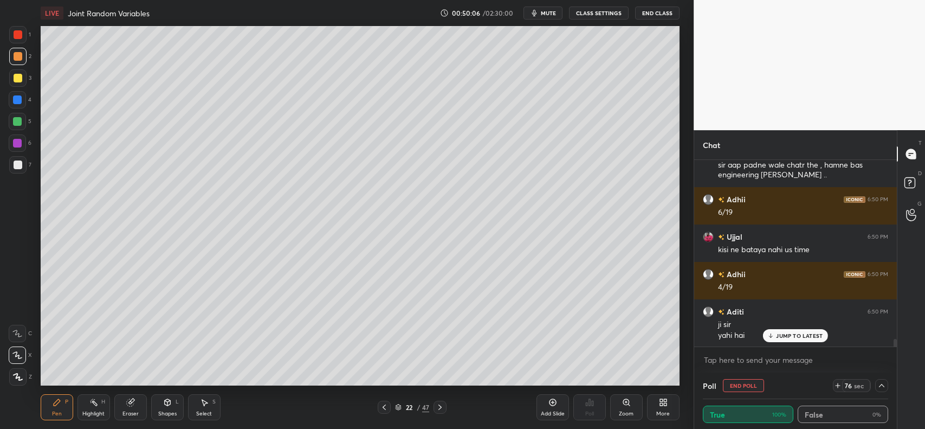
click at [141, 402] on div "Eraser" at bounding box center [130, 407] width 33 height 26
click at [167, 407] on div "Shapes L" at bounding box center [167, 407] width 33 height 26
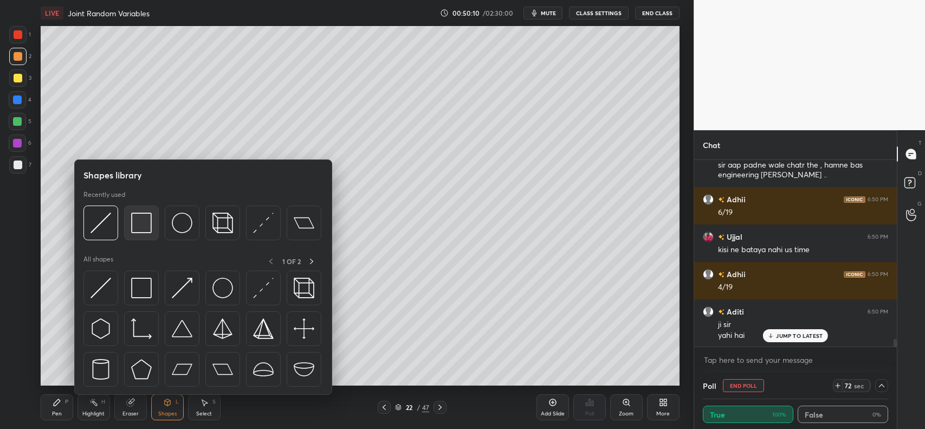
click at [141, 223] on img at bounding box center [141, 223] width 21 height 21
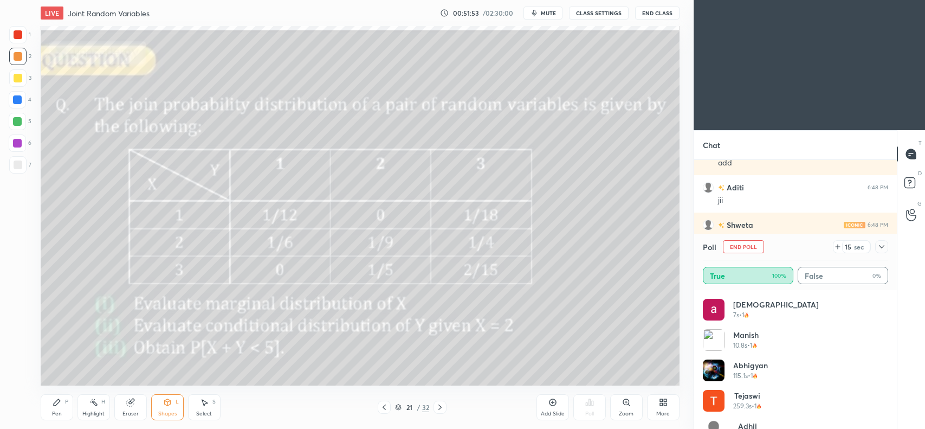
click at [886, 243] on icon at bounding box center [882, 246] width 9 height 9
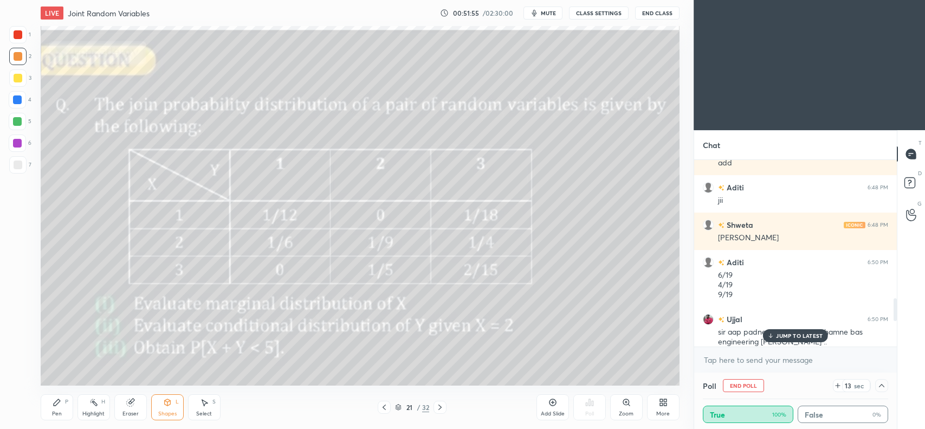
click at [797, 329] on div "JUMP TO LATEST" at bounding box center [795, 335] width 65 height 13
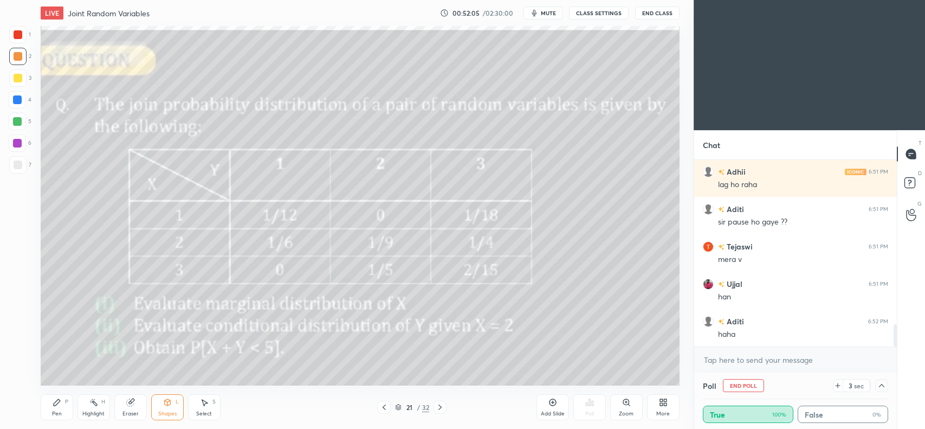
click at [442, 405] on icon at bounding box center [440, 407] width 9 height 9
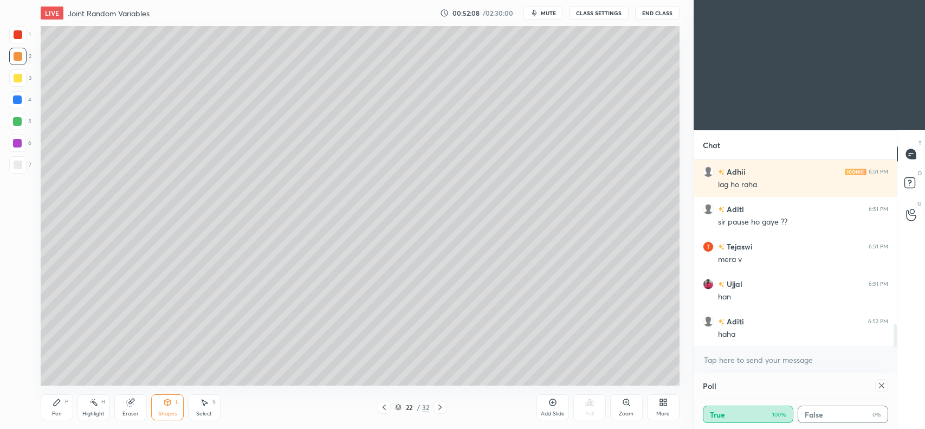
click at [437, 405] on icon at bounding box center [440, 407] width 9 height 9
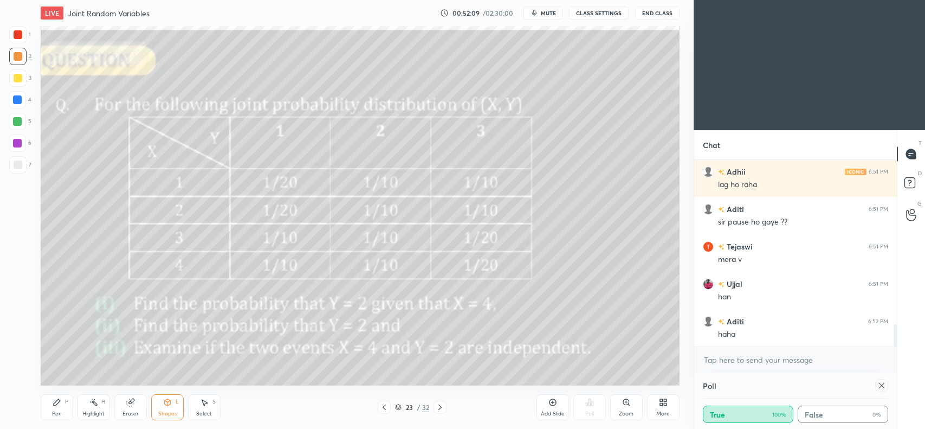
click at [385, 410] on icon at bounding box center [384, 407] width 9 height 9
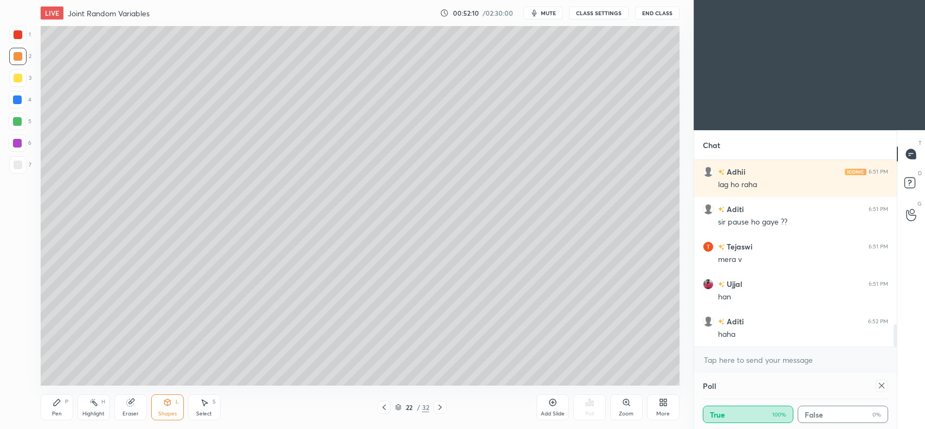
click at [551, 402] on icon at bounding box center [553, 402] width 9 height 9
click at [59, 402] on icon at bounding box center [57, 402] width 7 height 7
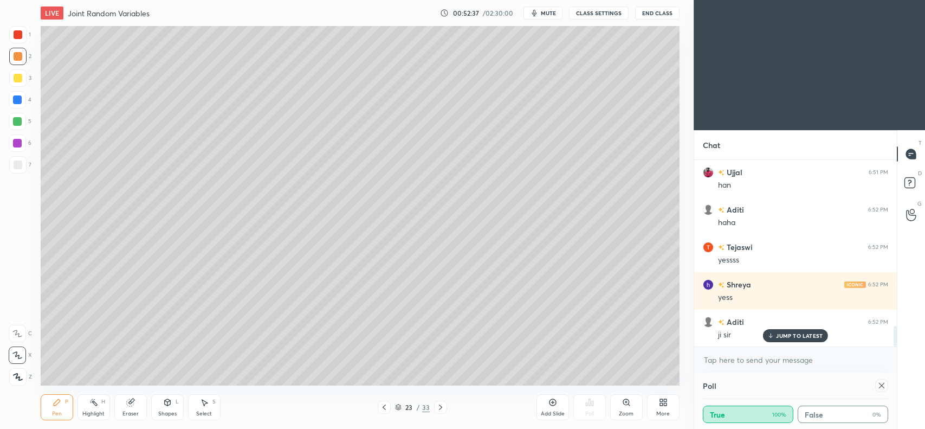
click at [14, 153] on div "6" at bounding box center [20, 145] width 23 height 22
click at [20, 80] on div at bounding box center [18, 78] width 9 height 9
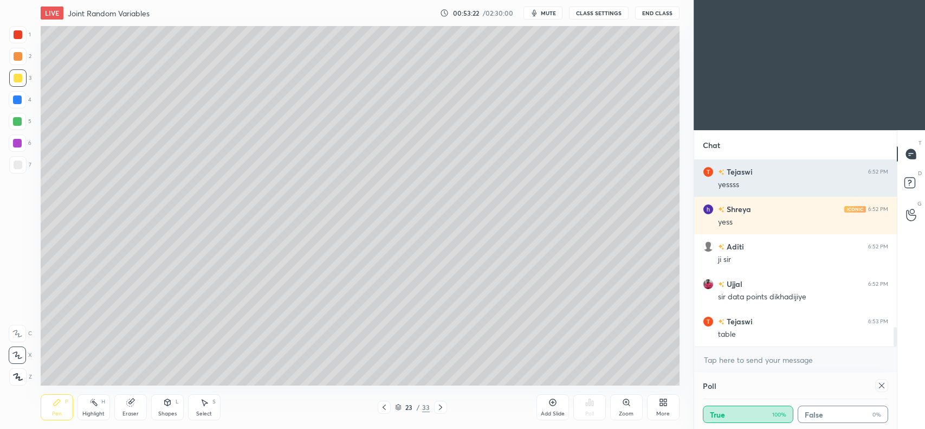
scroll to position [1602, 0]
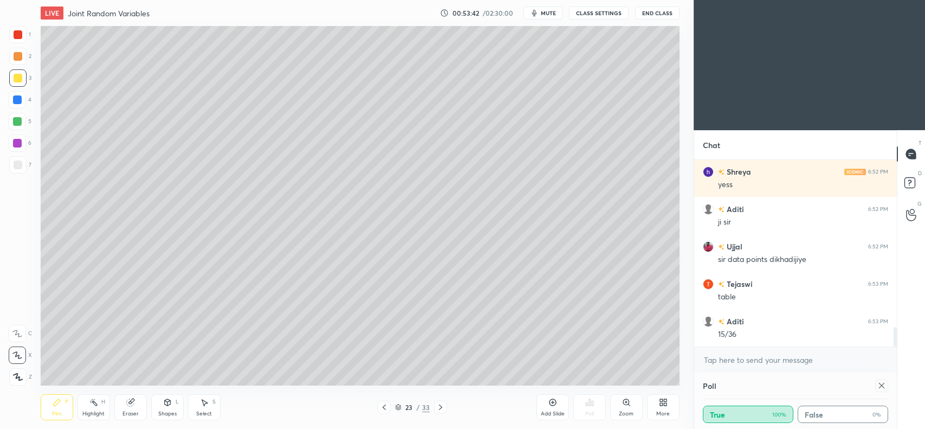
click at [385, 412] on div at bounding box center [384, 407] width 13 height 13
click at [385, 410] on icon at bounding box center [384, 407] width 9 height 9
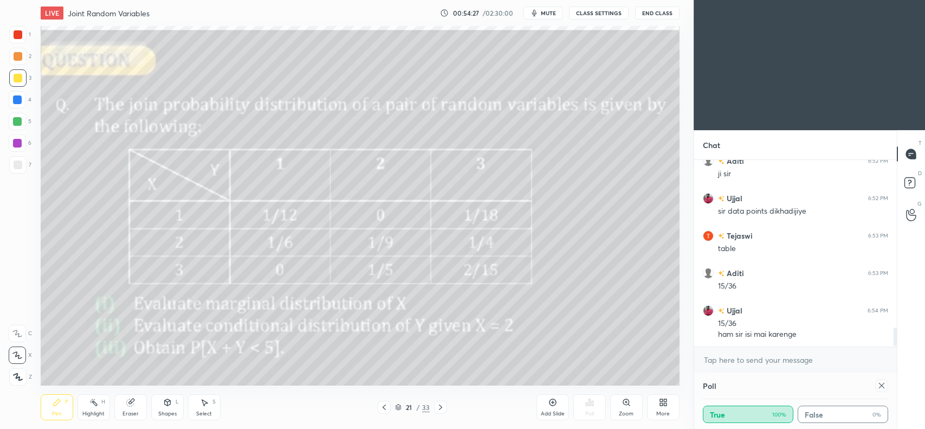
scroll to position [1688, 0]
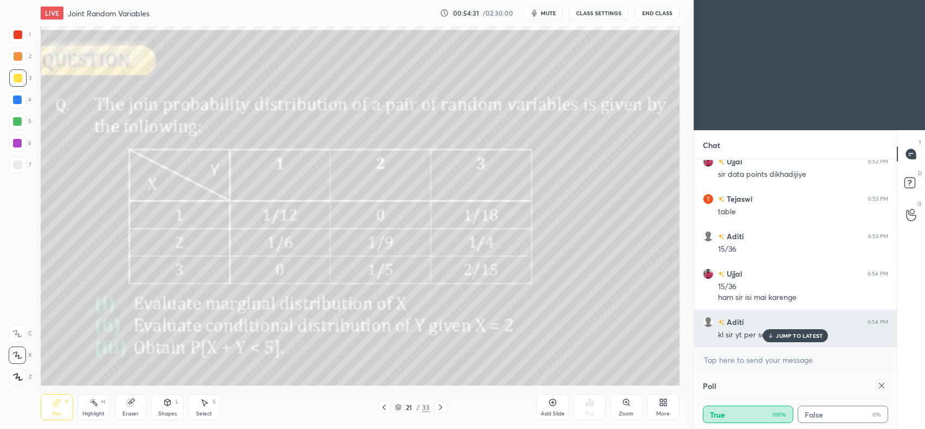
click at [787, 333] on p "JUMP TO LATEST" at bounding box center [799, 335] width 47 height 7
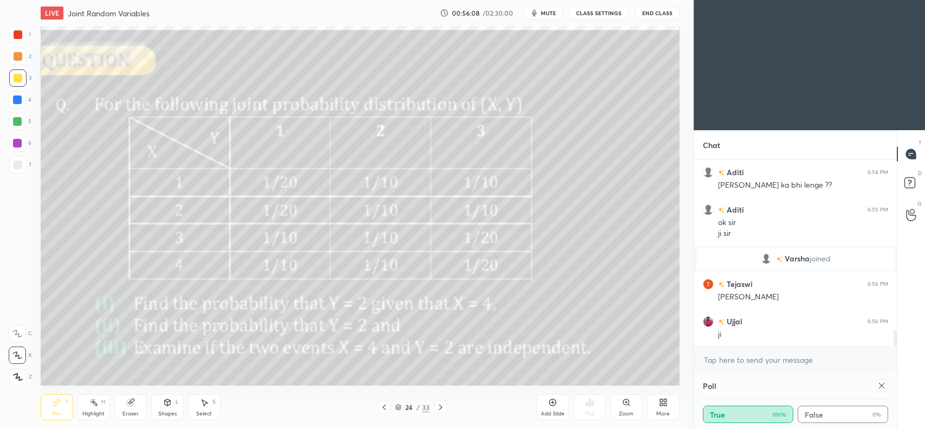
scroll to position [2024, 0]
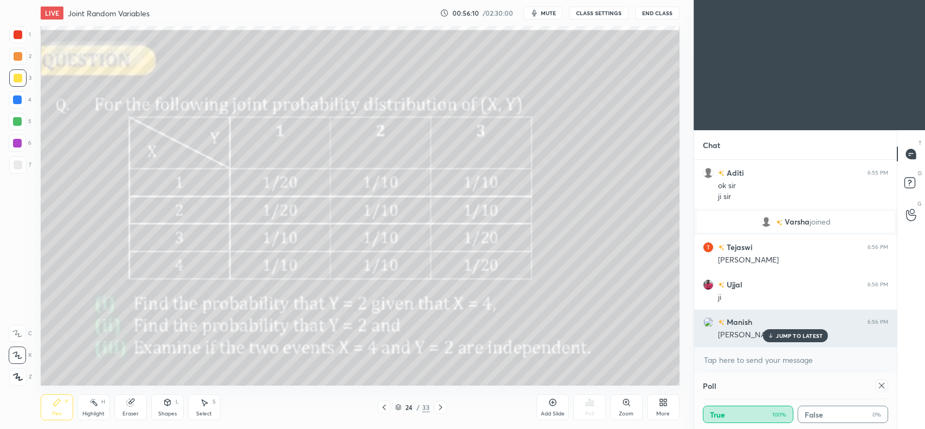
click at [803, 334] on p "JUMP TO LATEST" at bounding box center [799, 335] width 47 height 7
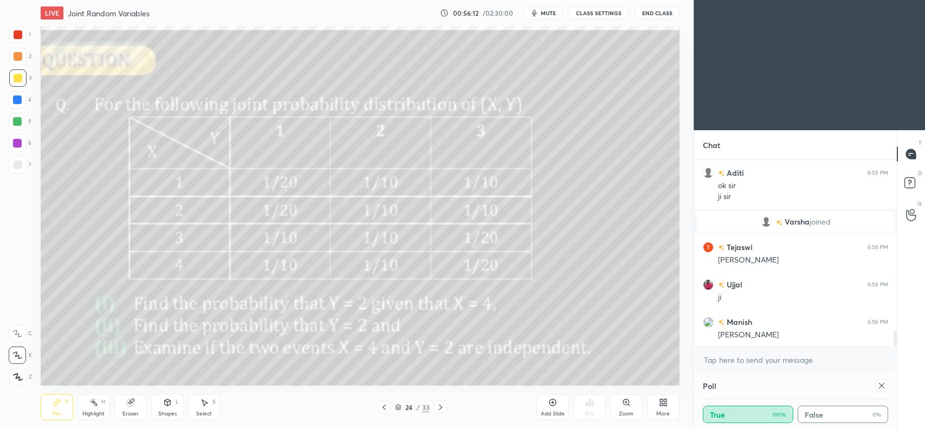
click at [53, 406] on icon at bounding box center [57, 402] width 9 height 9
click at [11, 56] on div at bounding box center [17, 56] width 17 height 17
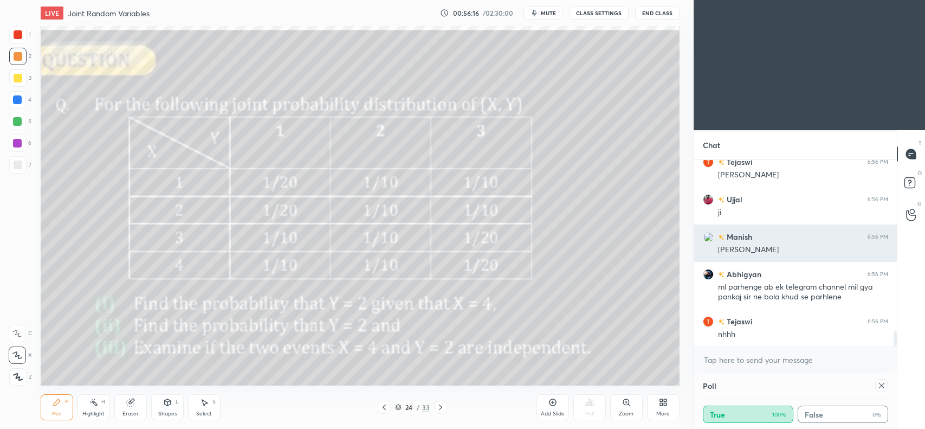
scroll to position [2146, 0]
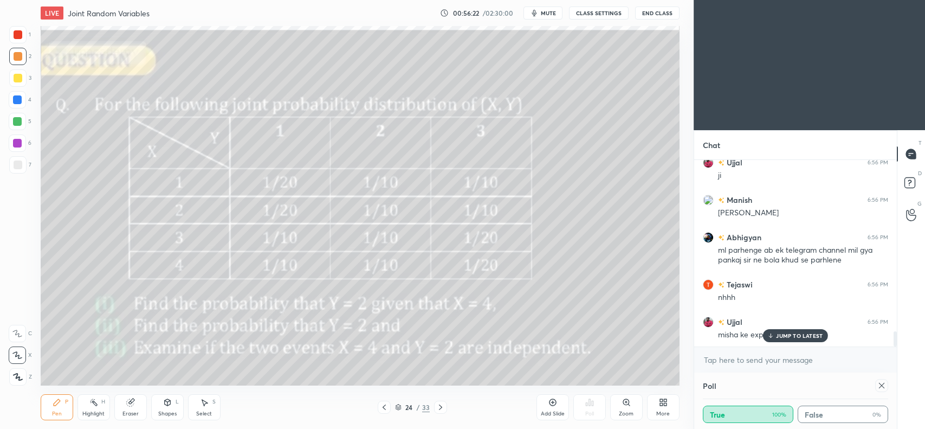
click at [796, 339] on p "JUMP TO LATEST" at bounding box center [799, 335] width 47 height 7
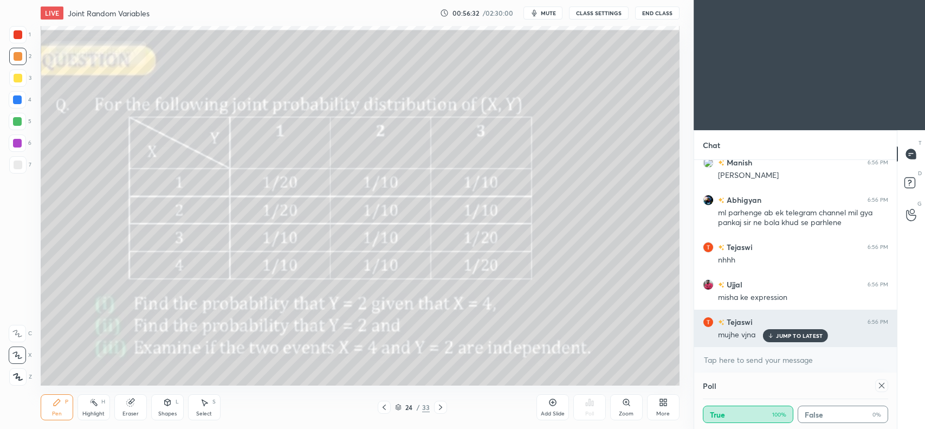
click at [791, 332] on p "JUMP TO LATEST" at bounding box center [799, 335] width 47 height 7
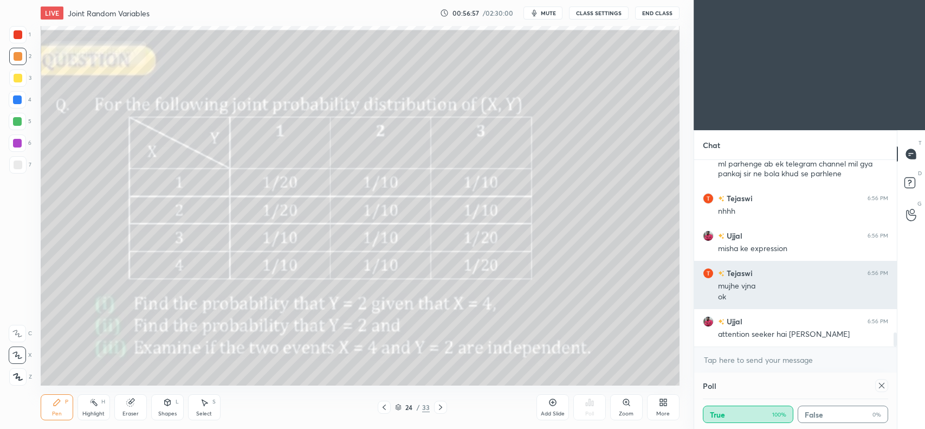
scroll to position [2269, 0]
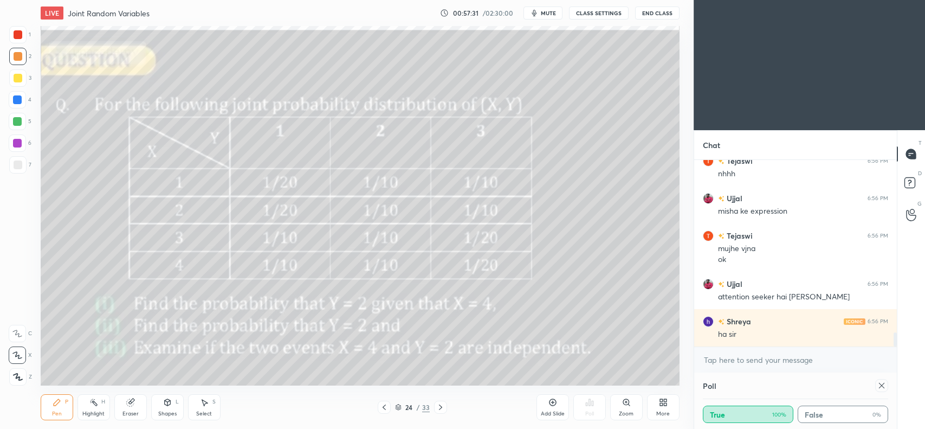
click at [15, 161] on div at bounding box center [18, 164] width 9 height 9
click at [440, 408] on icon at bounding box center [440, 407] width 9 height 9
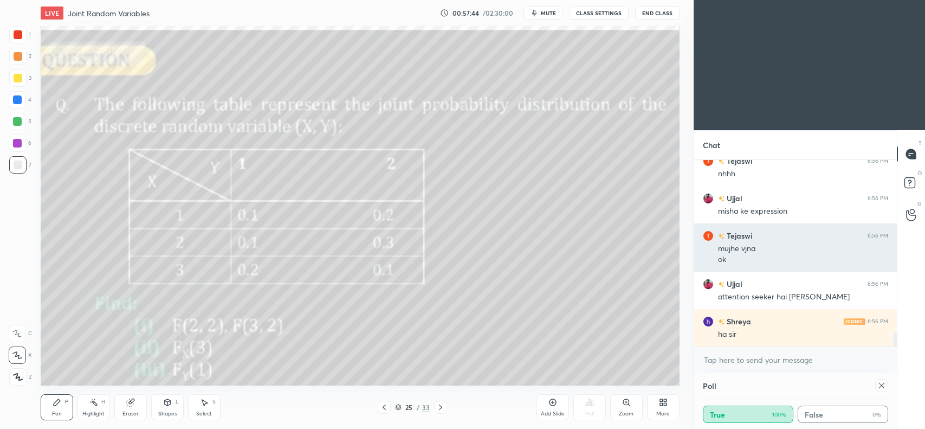
scroll to position [2307, 0]
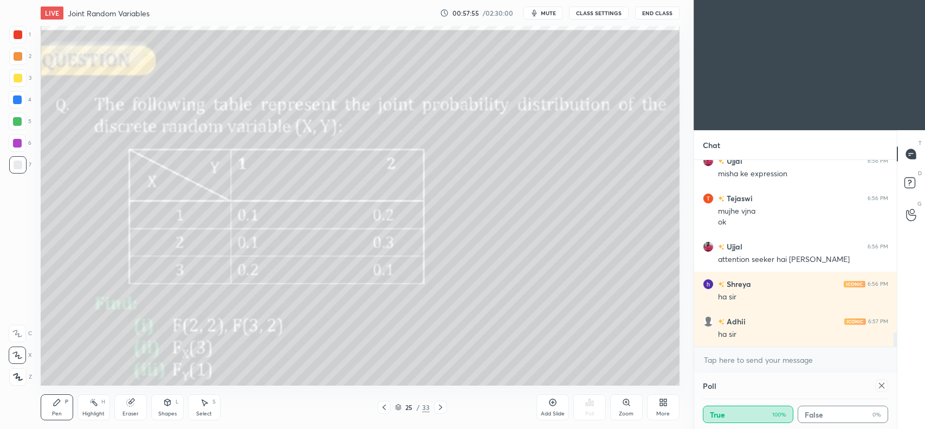
click at [17, 61] on div at bounding box center [17, 56] width 17 height 17
click at [133, 407] on icon at bounding box center [130, 402] width 9 height 9
click at [61, 406] on div "Pen P" at bounding box center [57, 407] width 33 height 26
click at [133, 402] on icon at bounding box center [131, 400] width 6 height 5
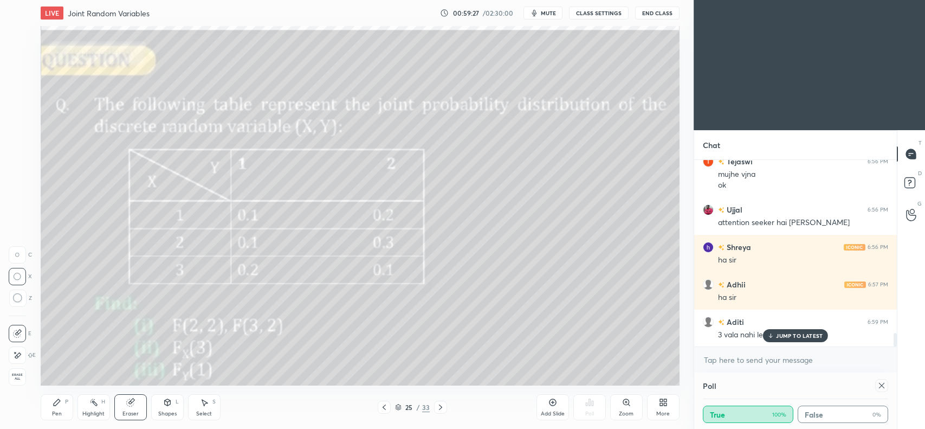
click at [63, 403] on div "Pen P" at bounding box center [57, 407] width 33 height 26
click at [801, 340] on div "JUMP TO LATEST" at bounding box center [795, 335] width 65 height 13
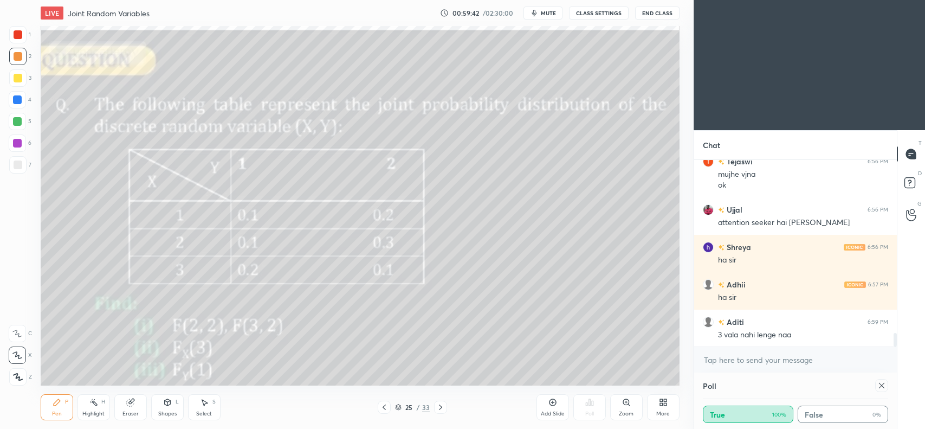
scroll to position [2354, 0]
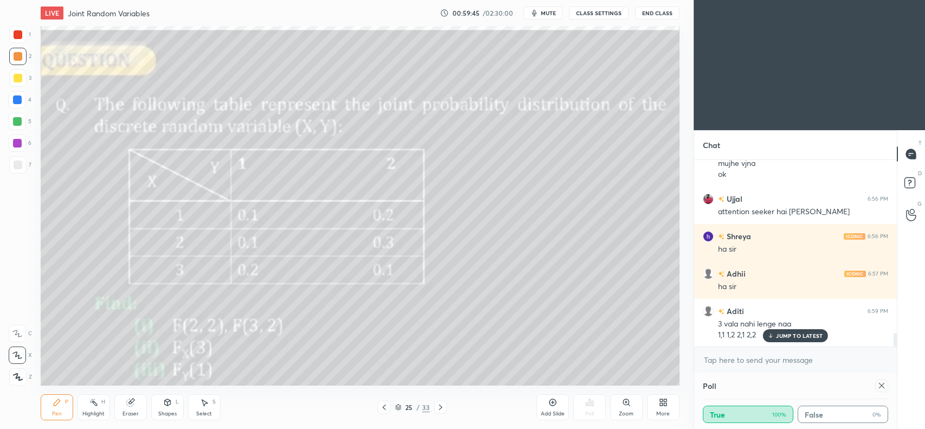
click at [144, 405] on div "Eraser" at bounding box center [130, 407] width 33 height 26
click at [55, 403] on icon at bounding box center [57, 402] width 7 height 7
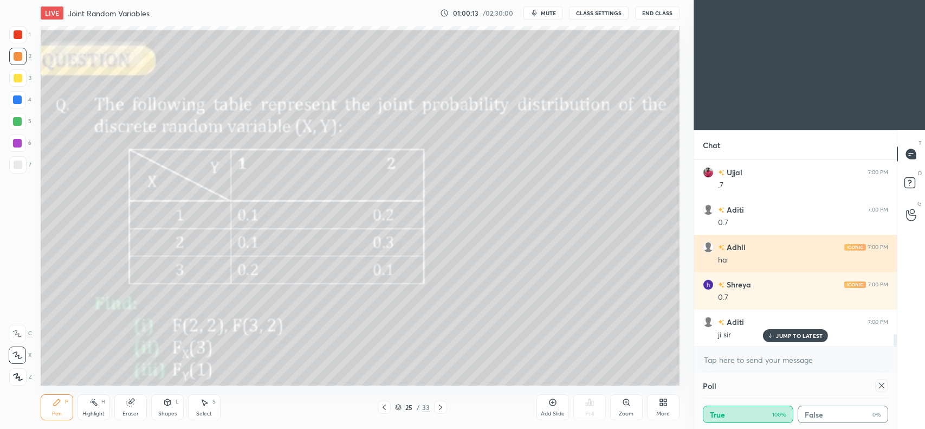
scroll to position [2617, 0]
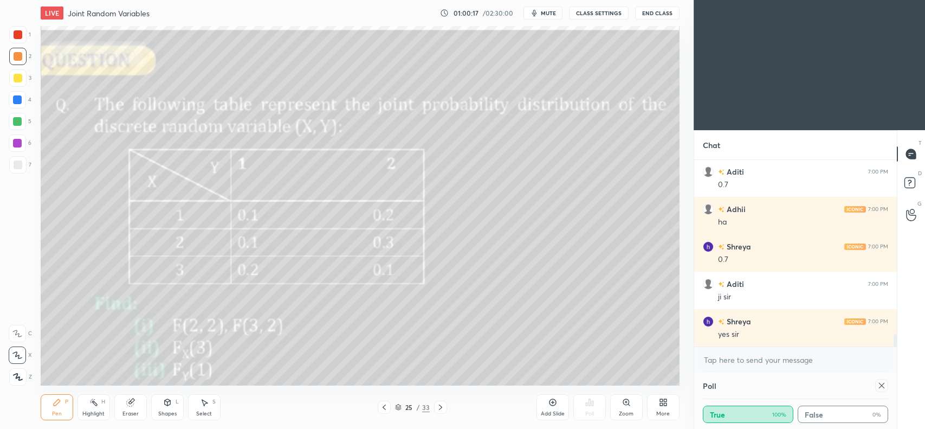
click at [133, 404] on icon at bounding box center [129, 402] width 7 height 7
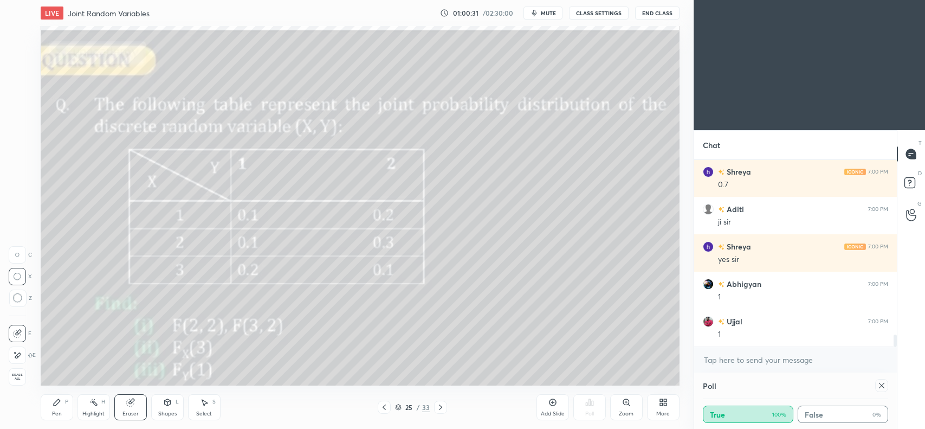
scroll to position [2728, 0]
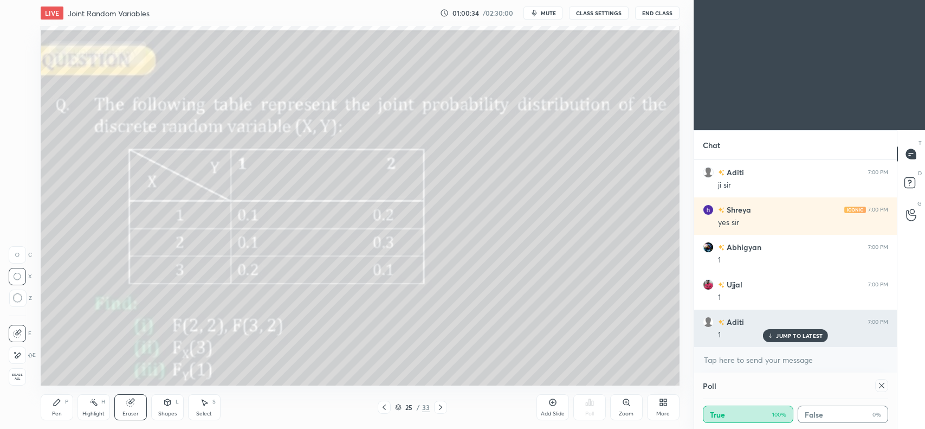
click at [796, 337] on p "JUMP TO LATEST" at bounding box center [799, 335] width 47 height 7
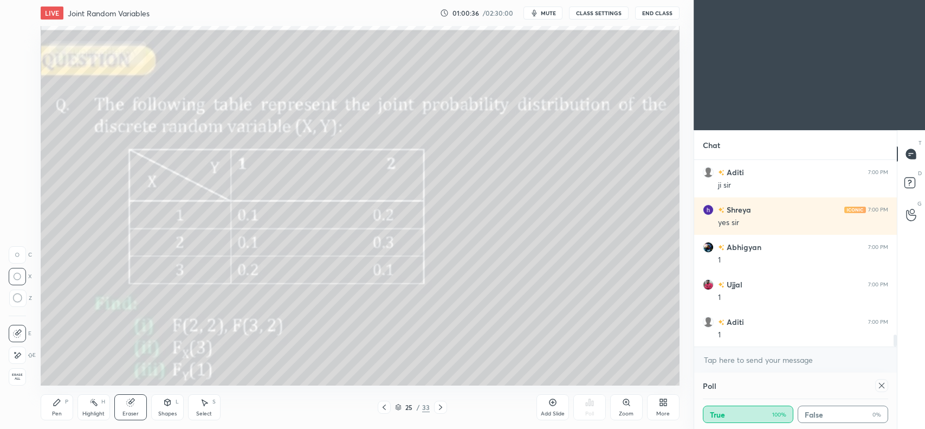
click at [48, 404] on div "Pen P" at bounding box center [57, 407] width 33 height 26
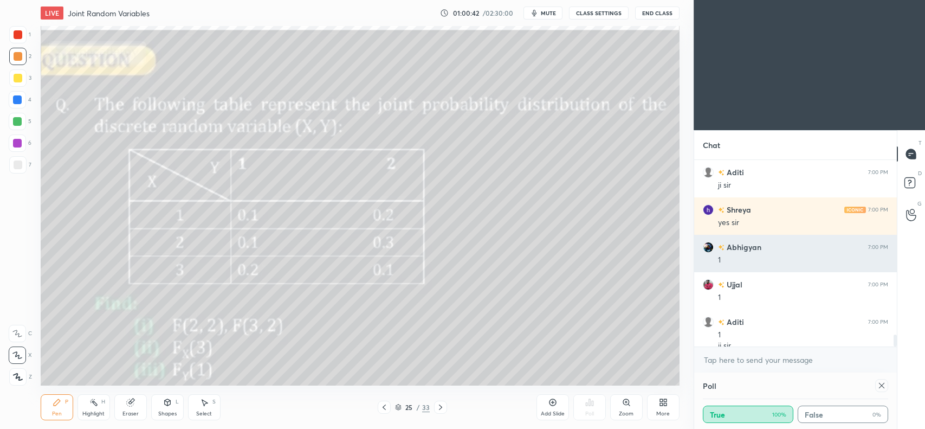
scroll to position [2739, 0]
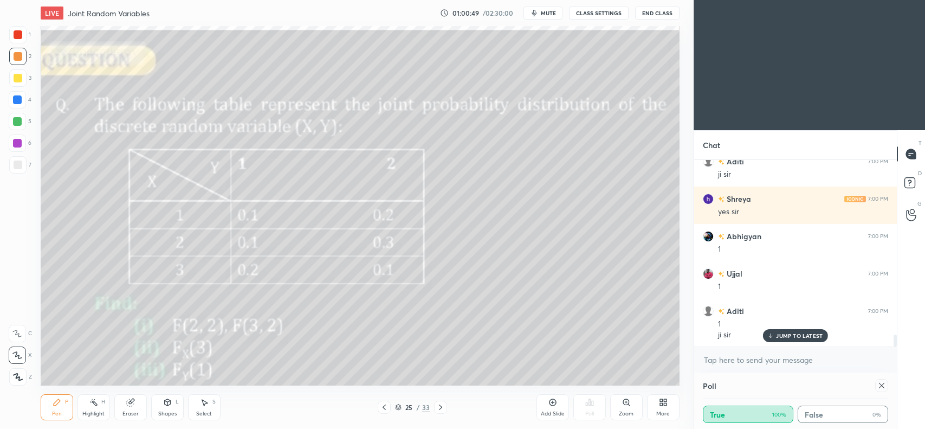
click at [550, 404] on icon at bounding box center [552, 402] width 7 height 7
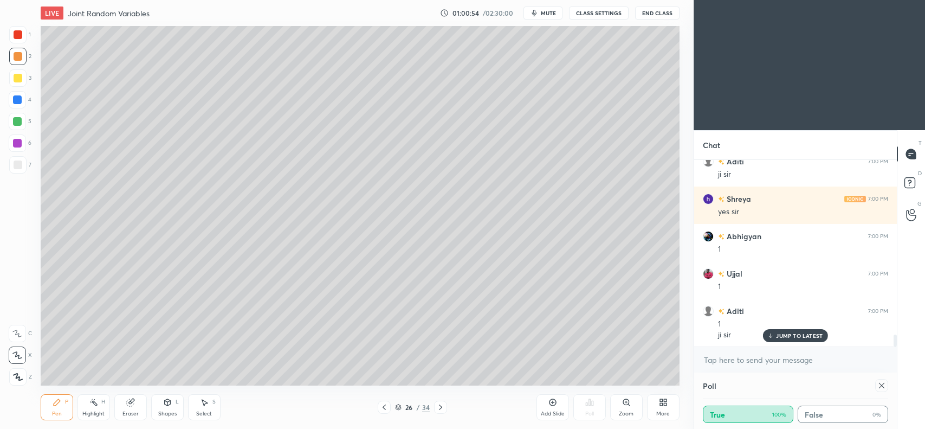
scroll to position [2787, 0]
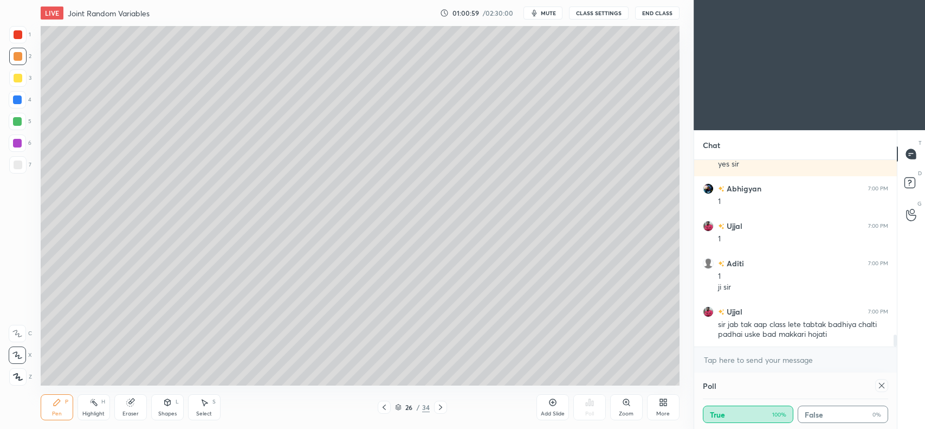
click at [18, 102] on div at bounding box center [17, 99] width 9 height 9
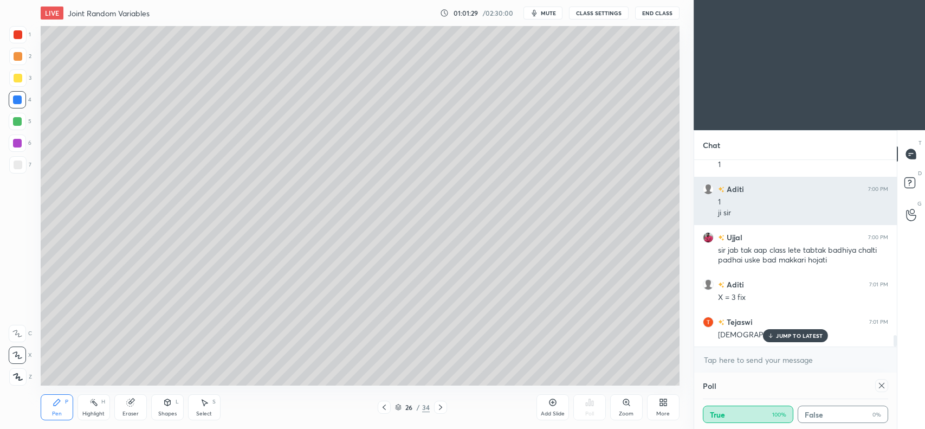
scroll to position [2899, 0]
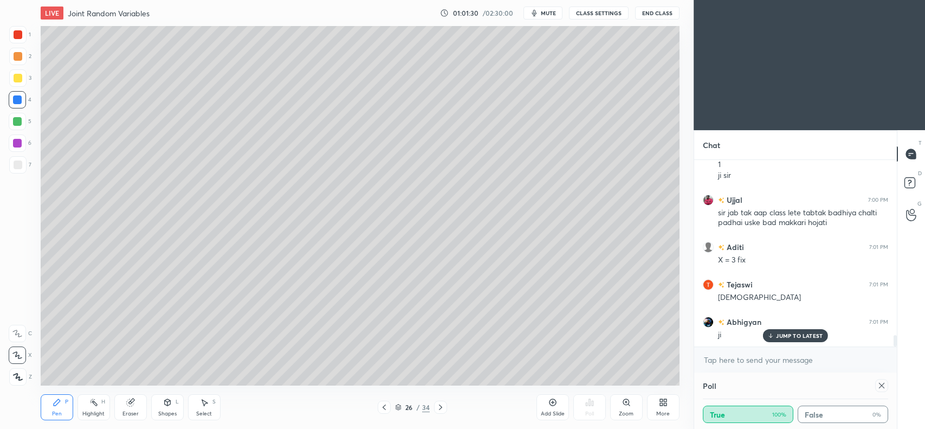
click at [15, 80] on div at bounding box center [18, 78] width 9 height 9
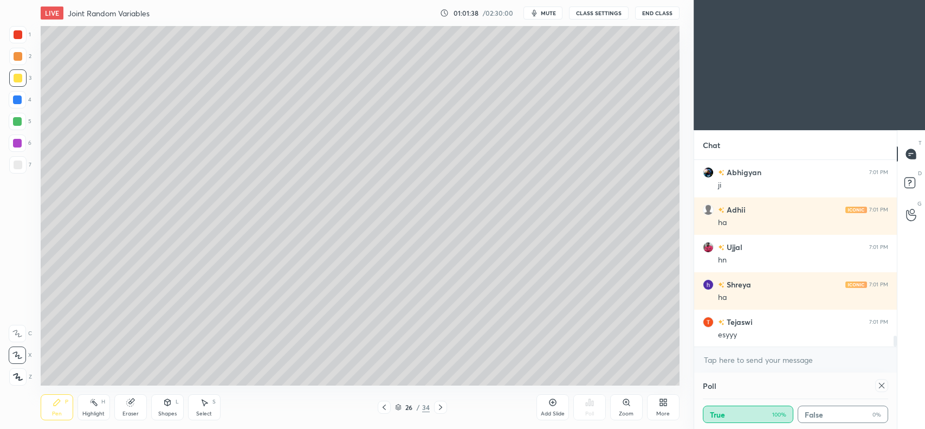
scroll to position [3096, 0]
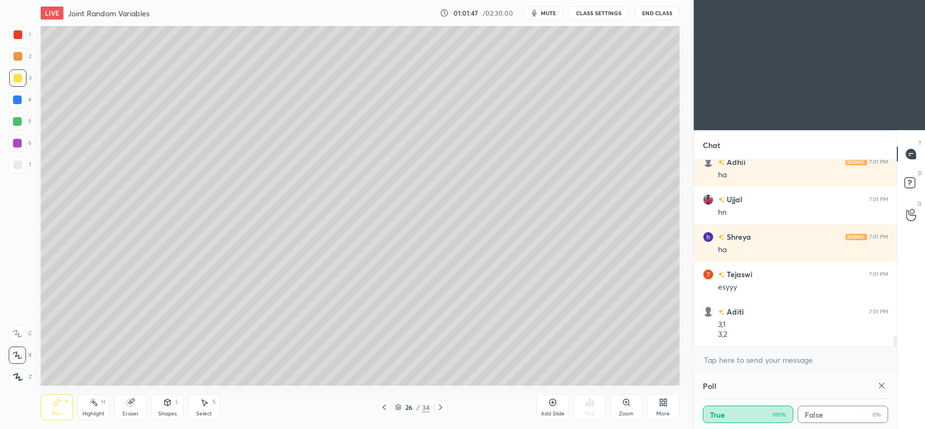
click at [386, 407] on icon at bounding box center [384, 407] width 9 height 9
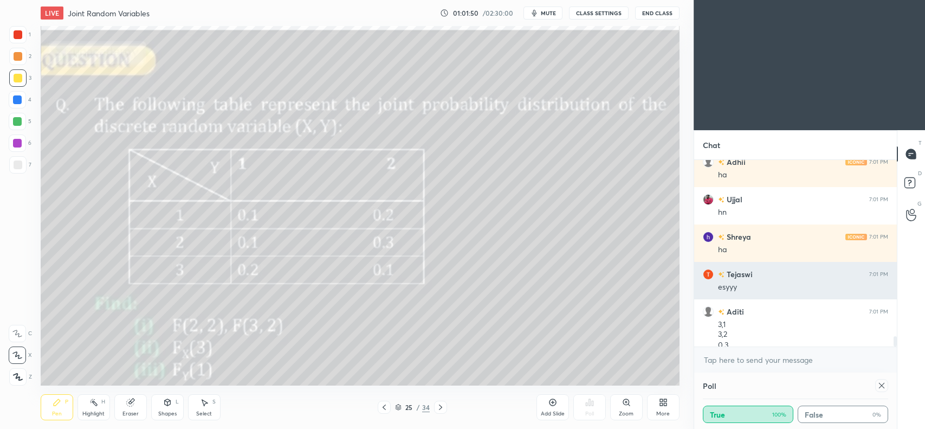
scroll to position [3107, 0]
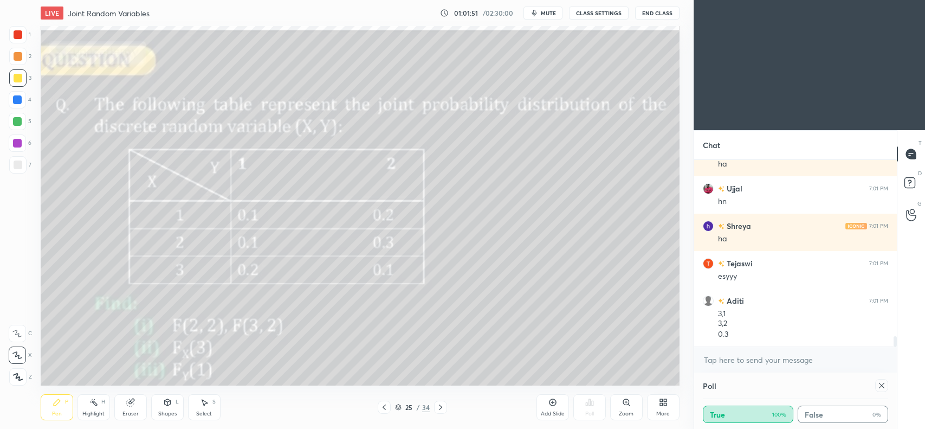
click at [439, 411] on icon at bounding box center [440, 407] width 9 height 9
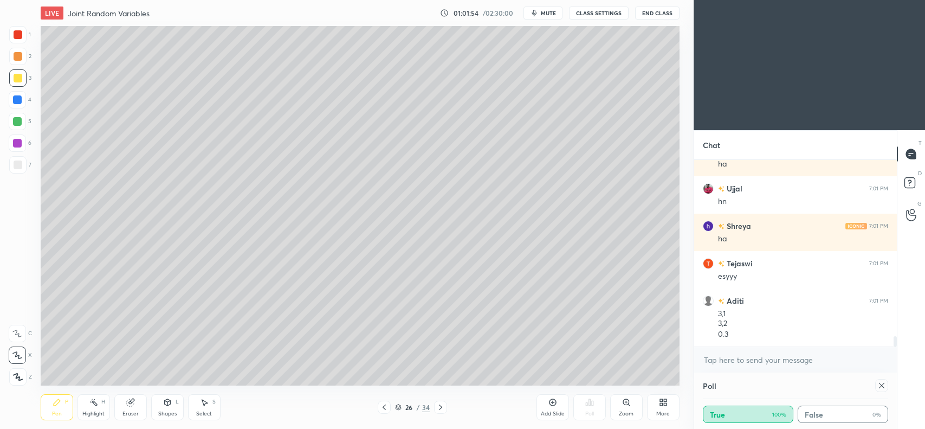
click at [382, 410] on icon at bounding box center [384, 407] width 9 height 9
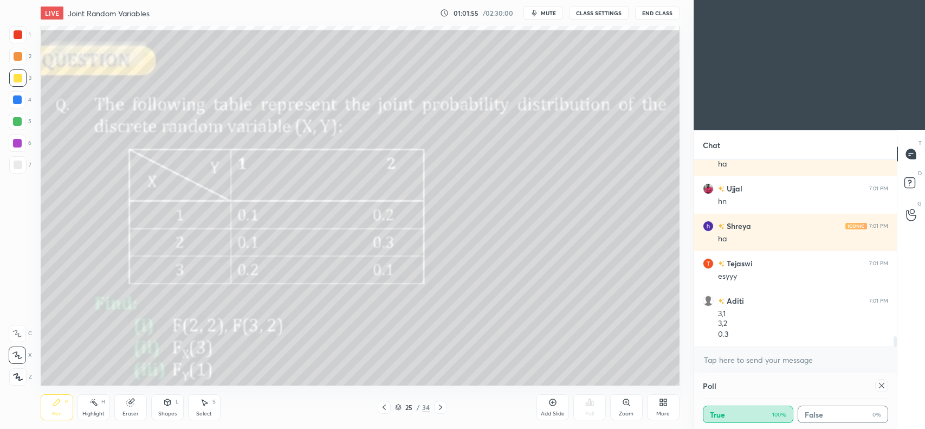
click at [440, 407] on icon at bounding box center [440, 407] width 9 height 9
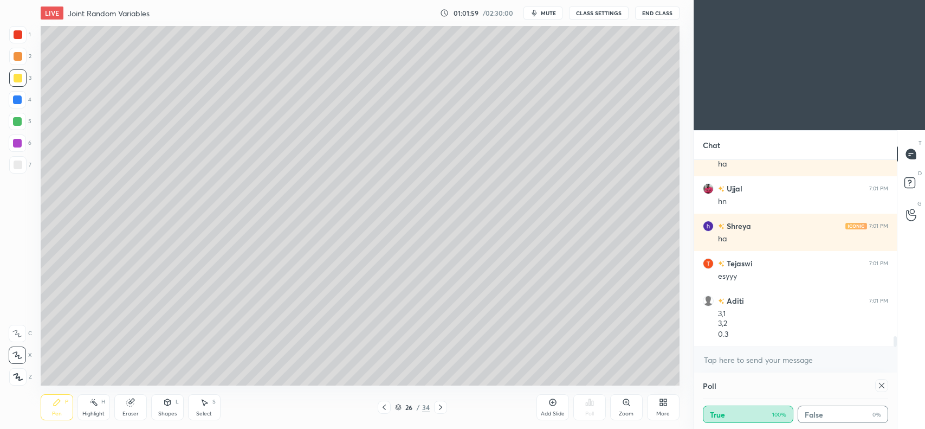
click at [132, 400] on icon at bounding box center [131, 400] width 6 height 5
click at [54, 404] on icon at bounding box center [57, 402] width 7 height 7
click at [57, 404] on icon at bounding box center [57, 402] width 9 height 9
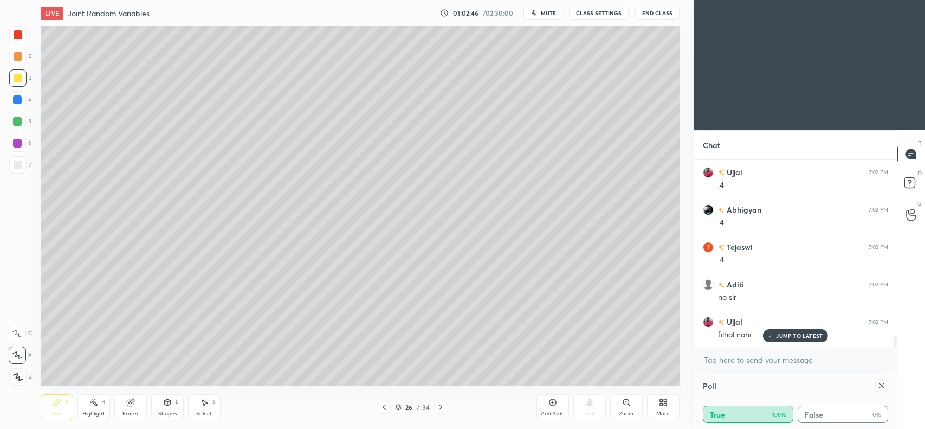
scroll to position [3444, 0]
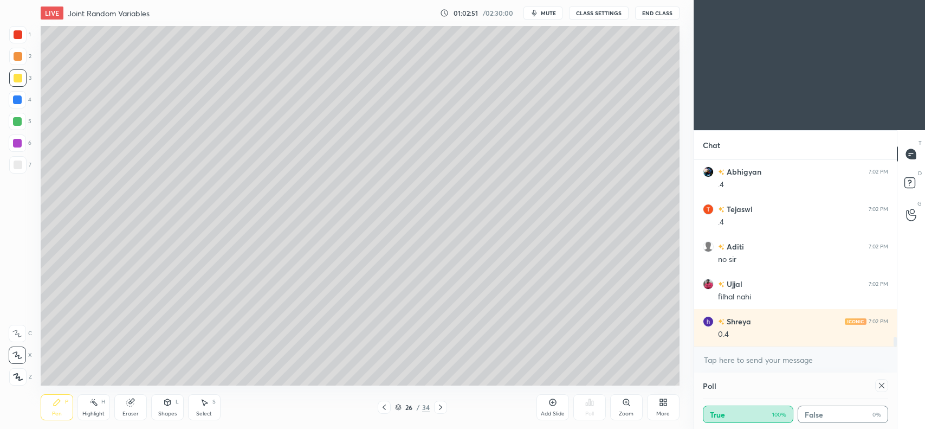
click at [439, 407] on icon at bounding box center [440, 407] width 9 height 9
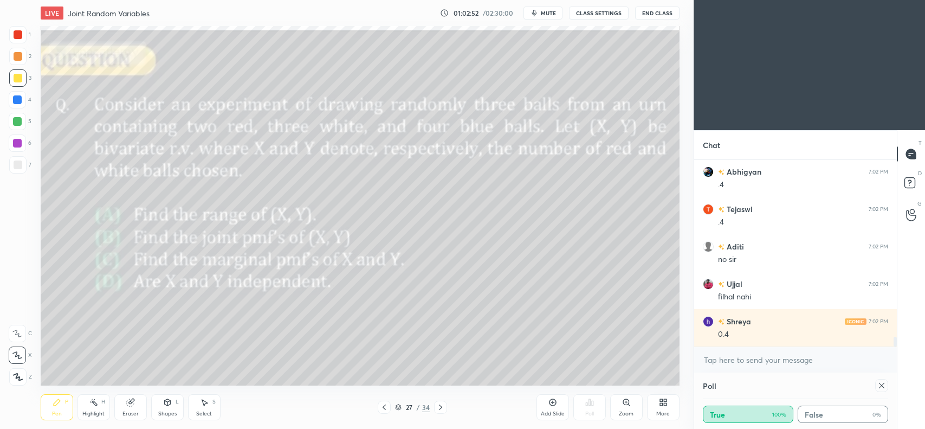
click at [441, 407] on icon at bounding box center [440, 407] width 9 height 9
click at [441, 408] on icon at bounding box center [440, 406] width 3 height 5
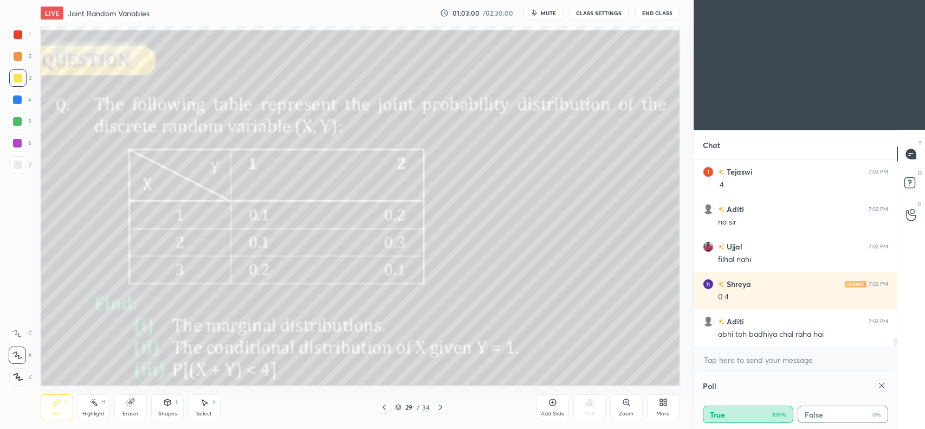
click at [434, 408] on div at bounding box center [440, 407] width 13 height 13
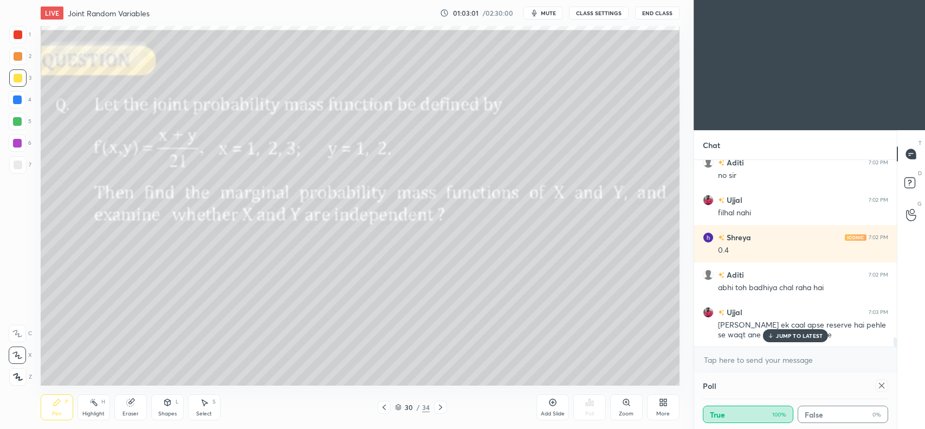
click at [441, 411] on icon at bounding box center [440, 407] width 9 height 9
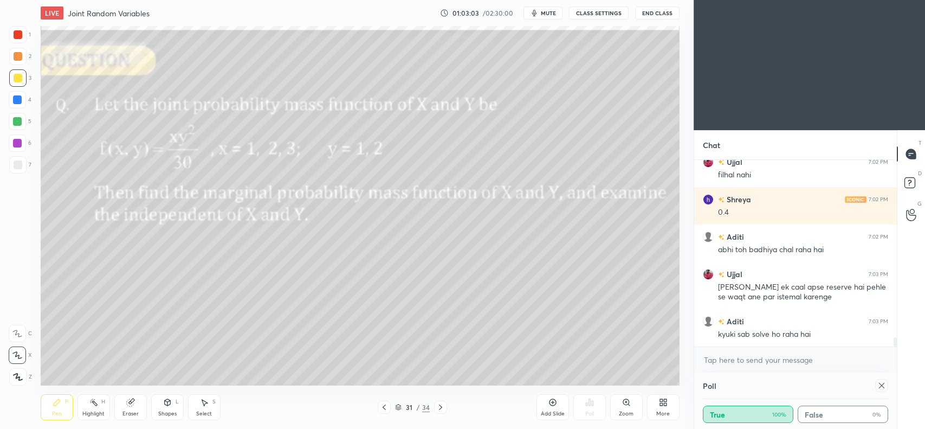
click at [441, 409] on icon at bounding box center [440, 407] width 9 height 9
click at [438, 409] on icon at bounding box center [440, 407] width 9 height 9
click at [438, 410] on icon at bounding box center [440, 407] width 9 height 9
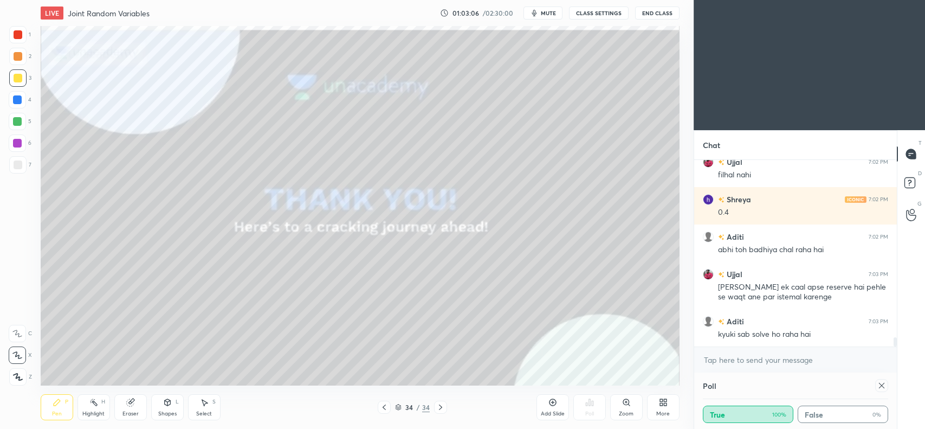
click at [383, 408] on icon at bounding box center [384, 407] width 9 height 9
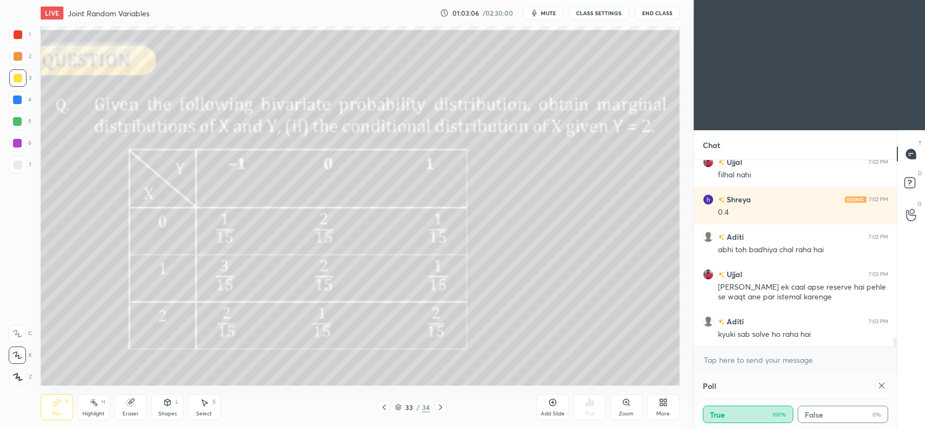
click at [382, 410] on icon at bounding box center [384, 407] width 9 height 9
click at [384, 410] on icon at bounding box center [384, 407] width 9 height 9
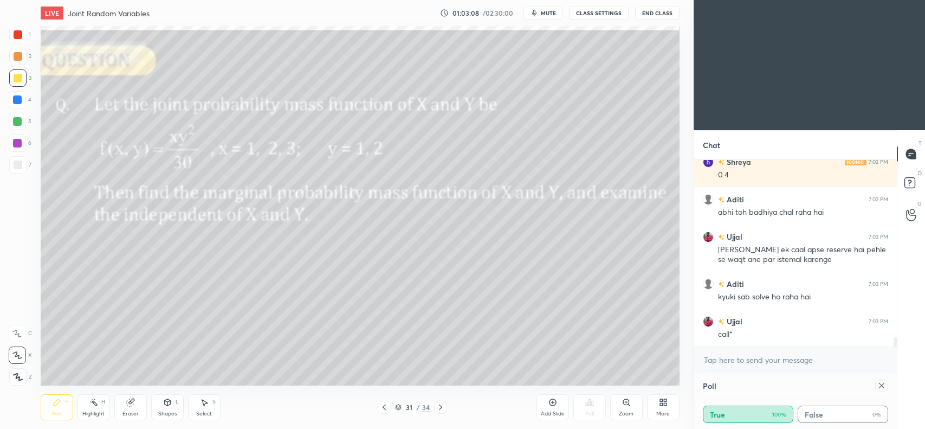
click at [384, 410] on icon at bounding box center [384, 407] width 9 height 9
click at [440, 406] on icon at bounding box center [440, 407] width 9 height 9
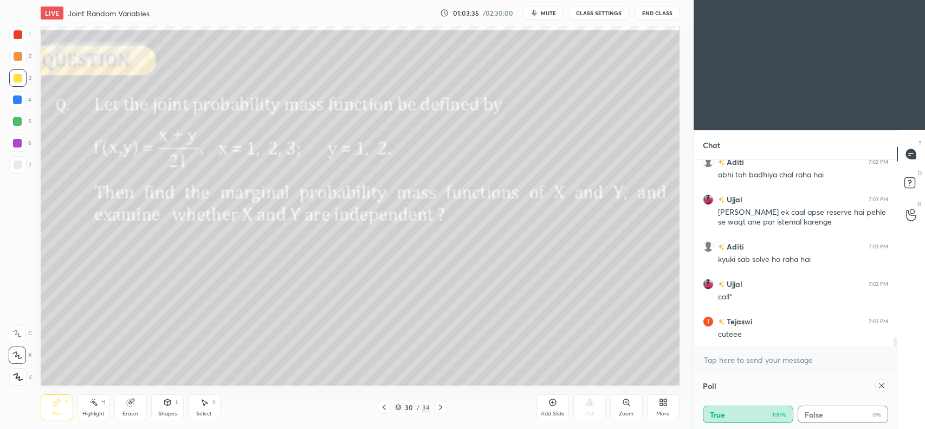
click at [20, 59] on div at bounding box center [18, 56] width 9 height 9
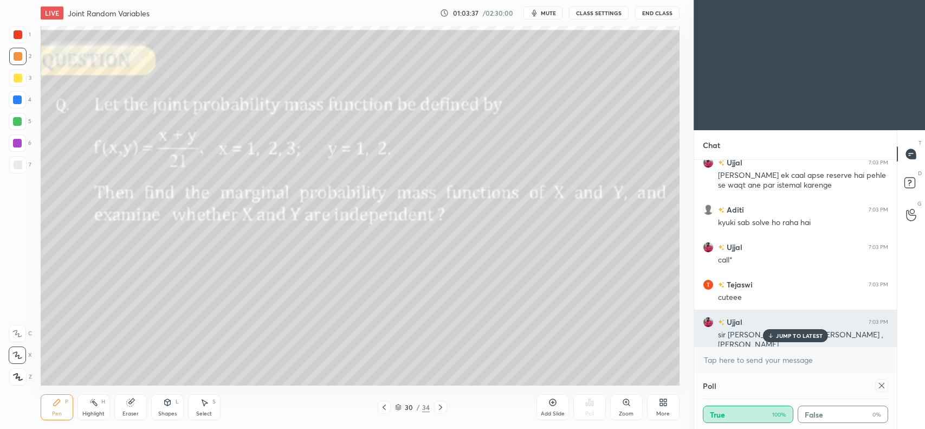
click at [778, 337] on p "JUMP TO LATEST" at bounding box center [799, 335] width 47 height 7
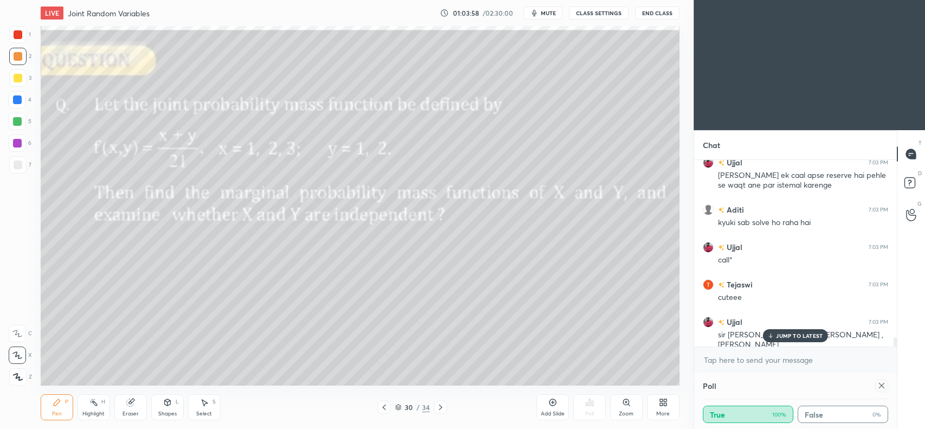
scroll to position [3688, 0]
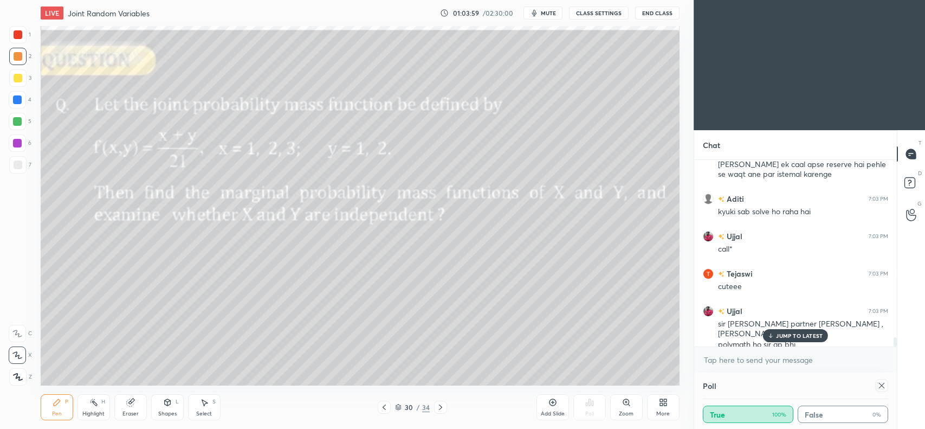
click at [783, 334] on p "JUMP TO LATEST" at bounding box center [799, 335] width 47 height 7
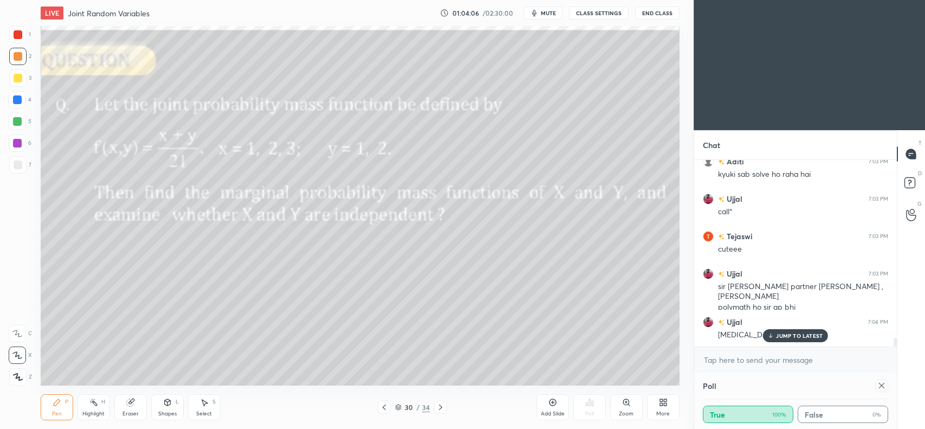
click at [204, 407] on div "Select S" at bounding box center [204, 407] width 33 height 26
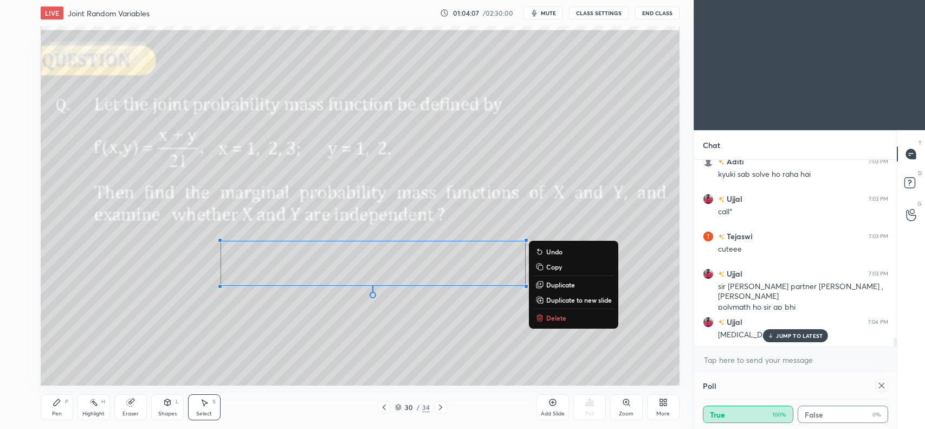
click at [556, 263] on p "Copy" at bounding box center [554, 266] width 16 height 9
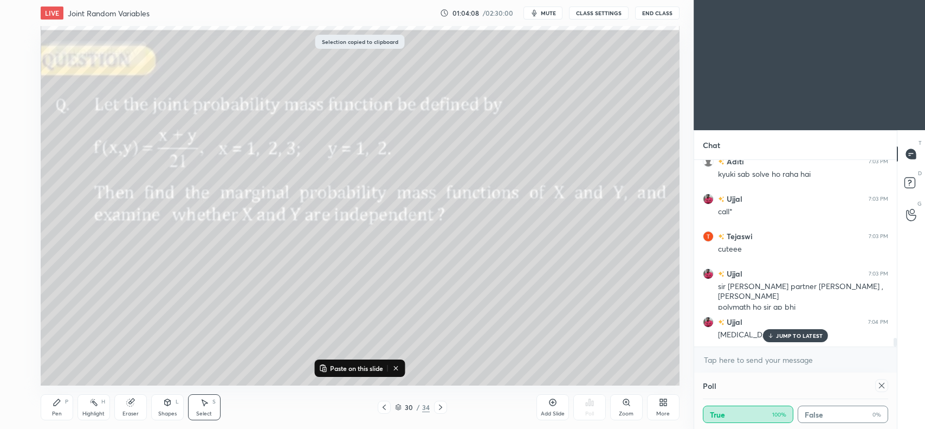
click at [550, 403] on icon at bounding box center [553, 402] width 9 height 9
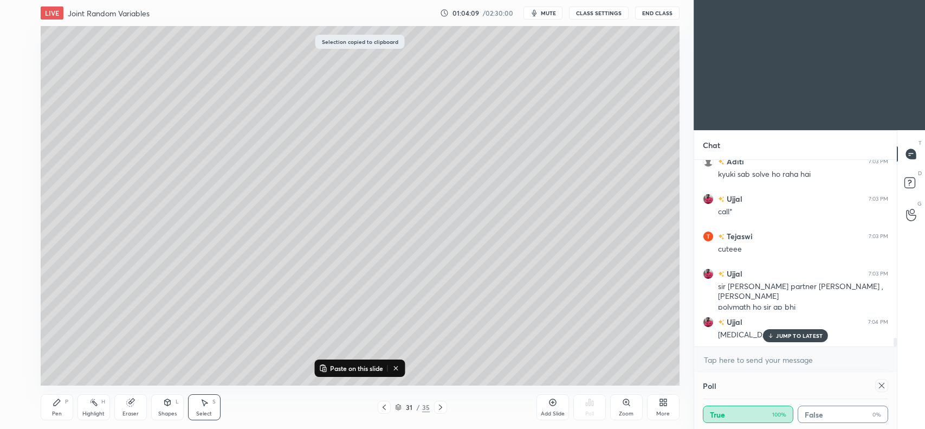
click at [358, 365] on p "Paste on this slide" at bounding box center [356, 368] width 53 height 9
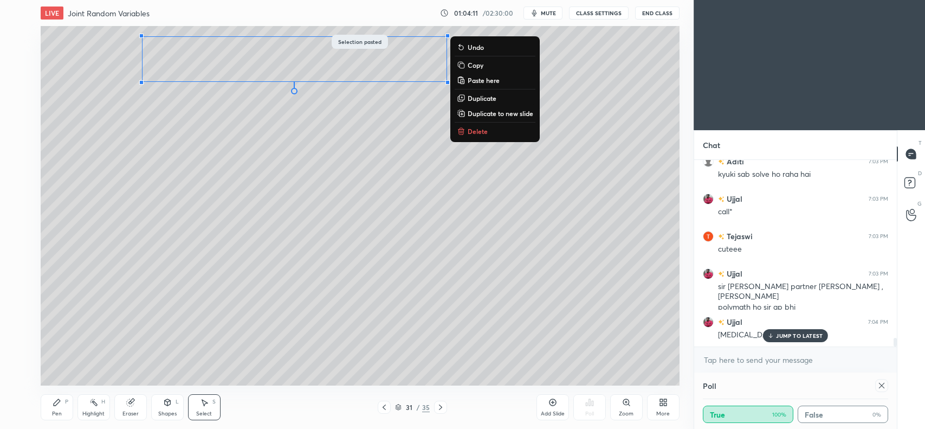
click at [274, 182] on div "0 ° Undo Copy Paste here Duplicate Duplicate to new slide Delete" at bounding box center [360, 205] width 639 height 359
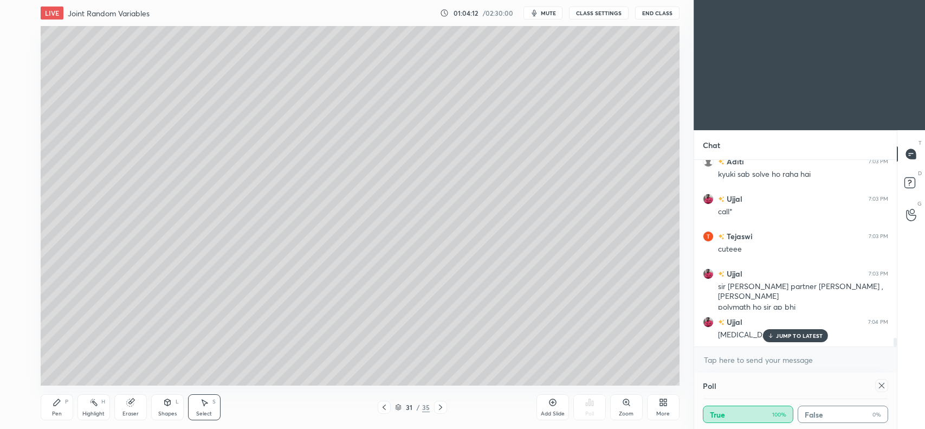
click at [57, 409] on div "Pen P" at bounding box center [57, 407] width 33 height 26
click at [22, 83] on div at bounding box center [17, 77] width 17 height 17
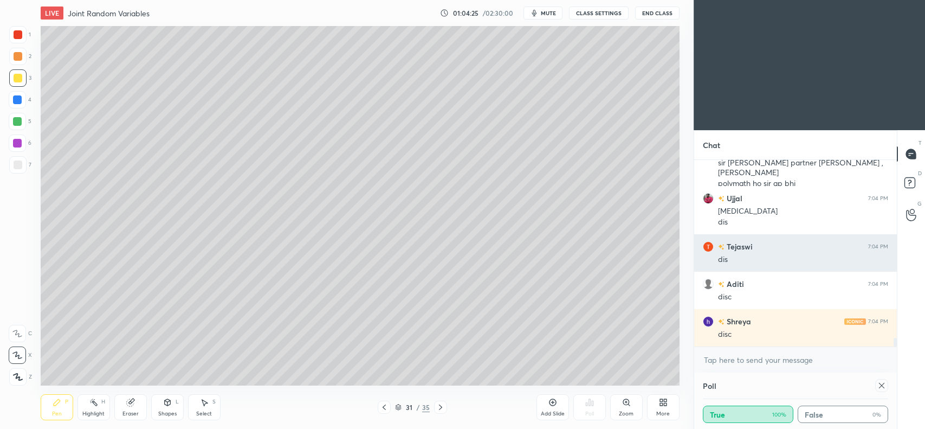
scroll to position [3886, 0]
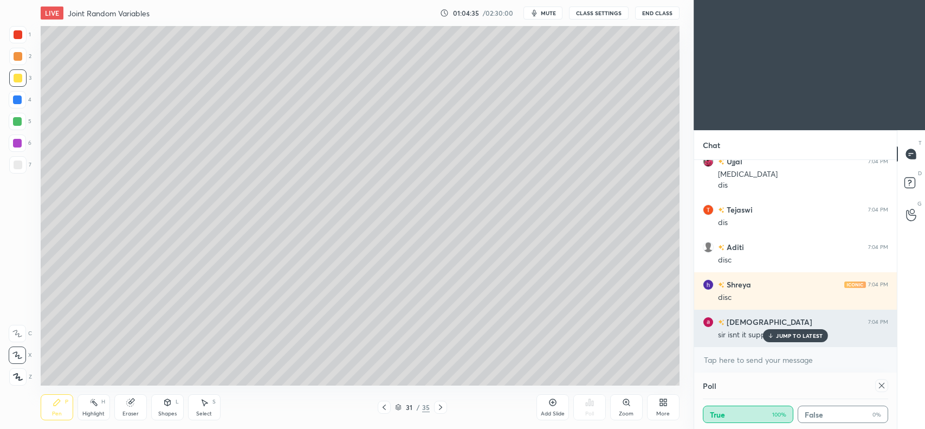
click at [795, 340] on div "JUMP TO LATEST" at bounding box center [795, 335] width 65 height 13
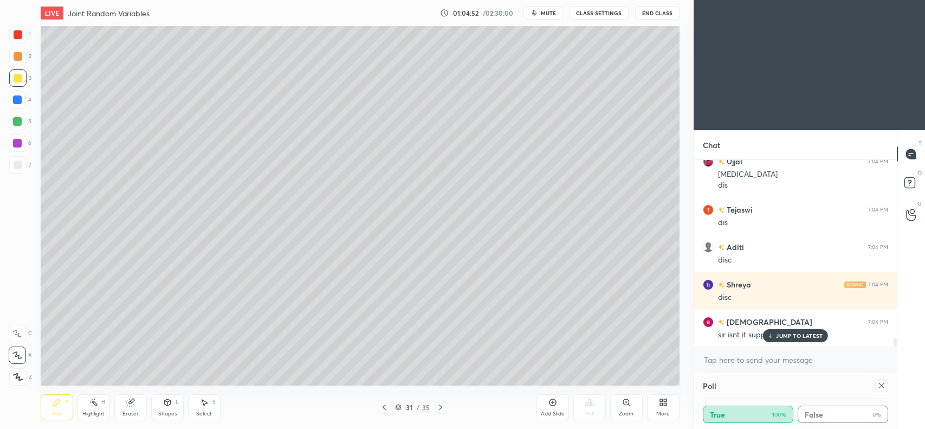
scroll to position [3923, 0]
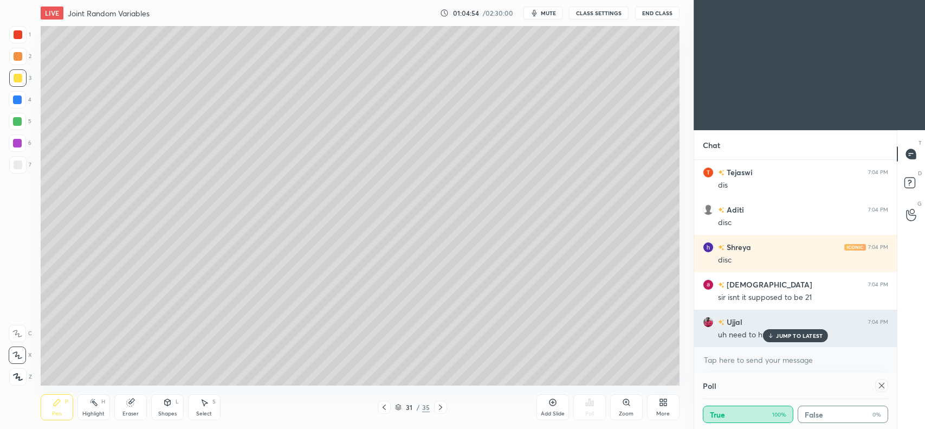
click at [791, 334] on p "JUMP TO LATEST" at bounding box center [799, 335] width 47 height 7
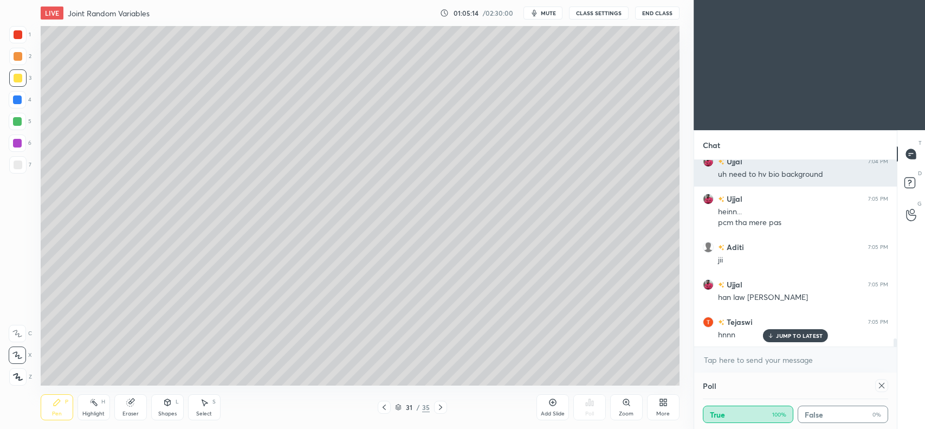
scroll to position [4121, 0]
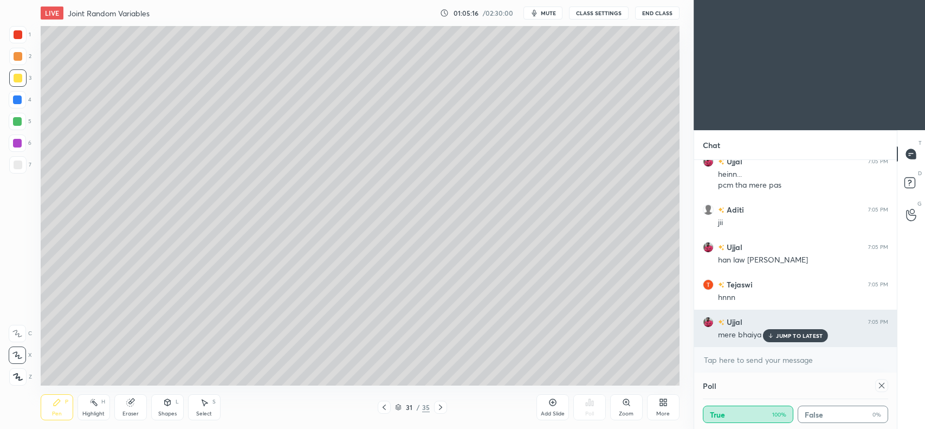
click at [793, 334] on p "JUMP TO LATEST" at bounding box center [799, 335] width 47 height 7
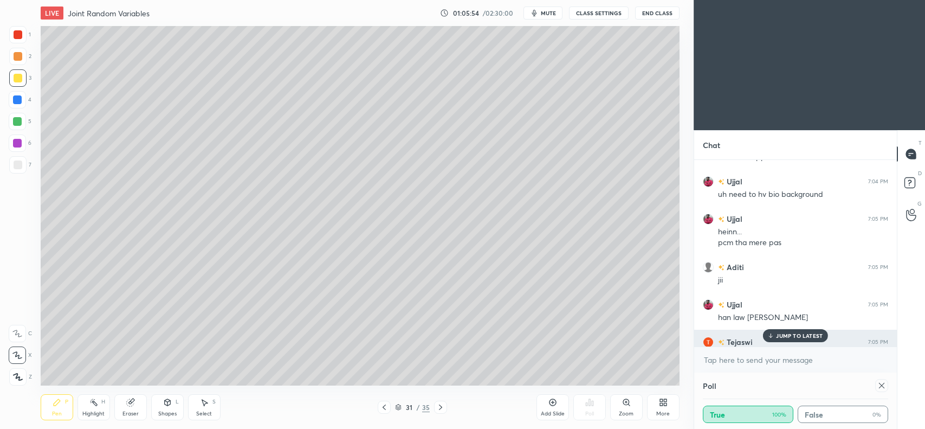
scroll to position [4063, 0]
click at [784, 332] on p "JUMP TO LATEST" at bounding box center [799, 335] width 47 height 7
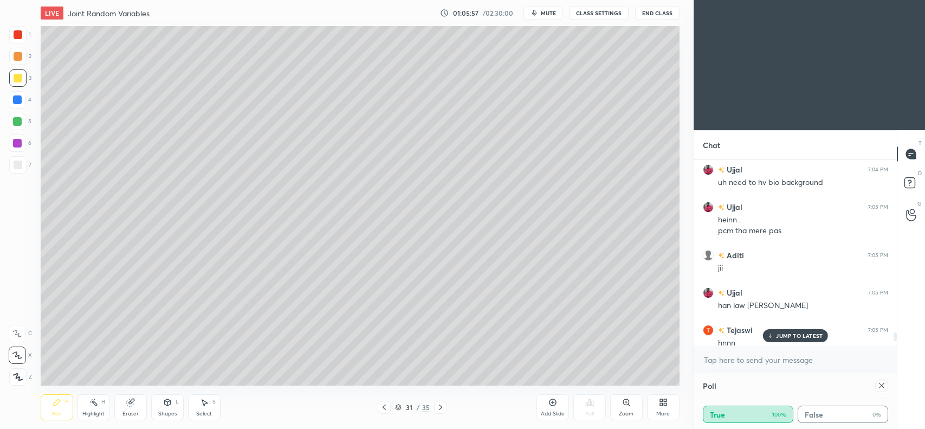
click at [790, 334] on p "JUMP TO LATEST" at bounding box center [799, 335] width 47 height 7
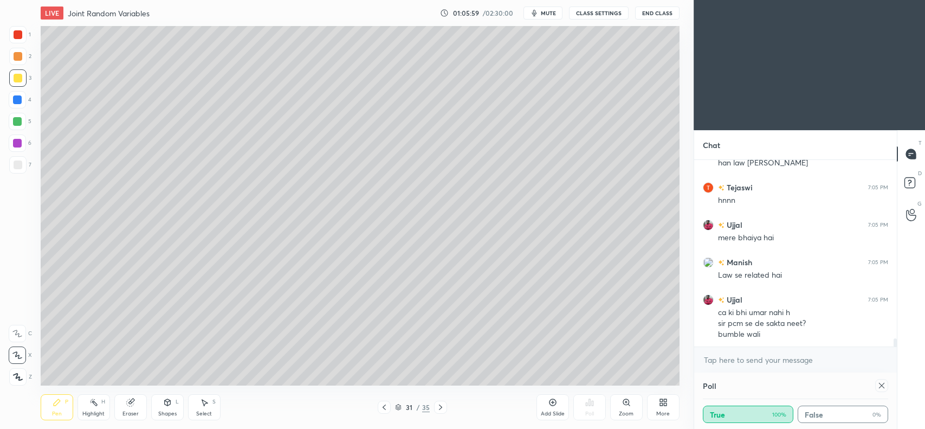
click at [17, 66] on div "2" at bounding box center [20, 59] width 22 height 22
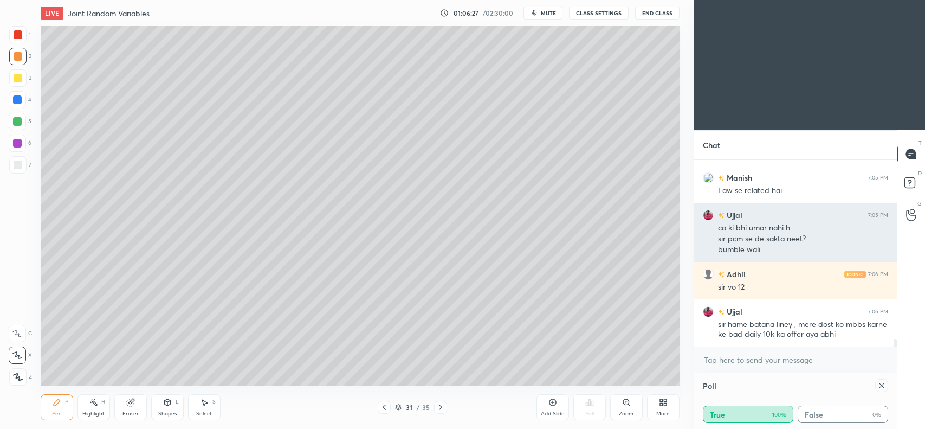
scroll to position [4340, 0]
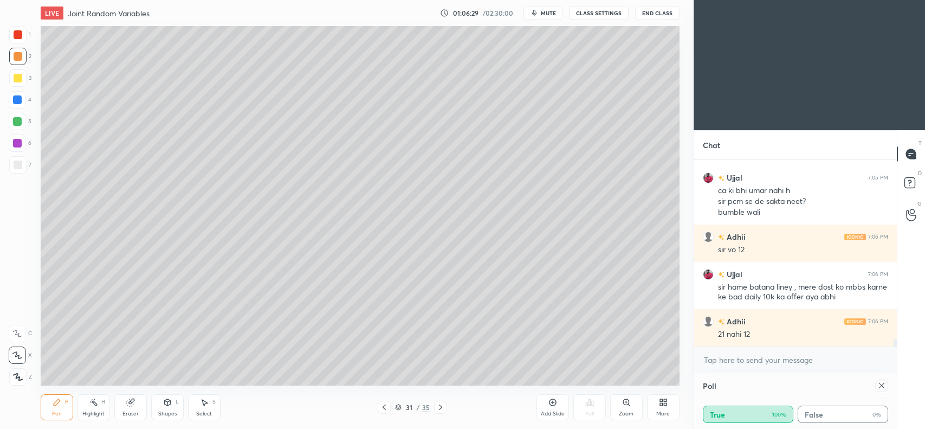
click at [125, 406] on div "Eraser" at bounding box center [130, 407] width 33 height 26
click at [60, 404] on icon at bounding box center [57, 402] width 9 height 9
click at [16, 76] on div at bounding box center [18, 78] width 9 height 9
click at [383, 411] on icon at bounding box center [384, 407] width 9 height 9
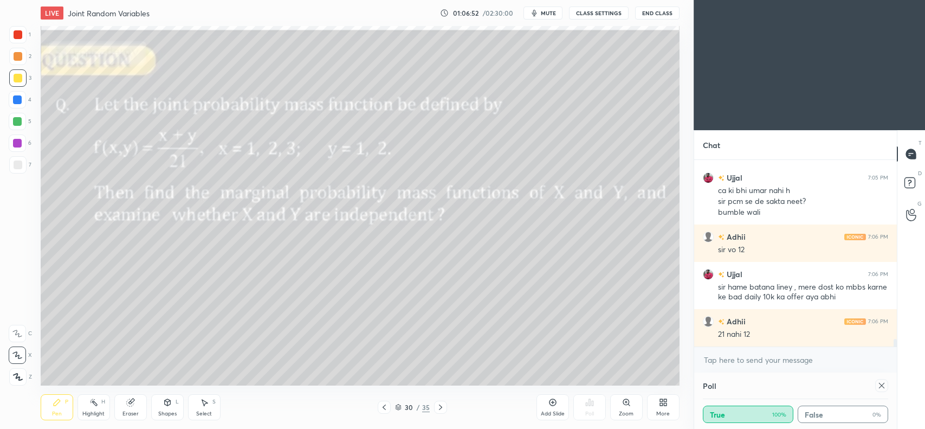
scroll to position [4378, 0]
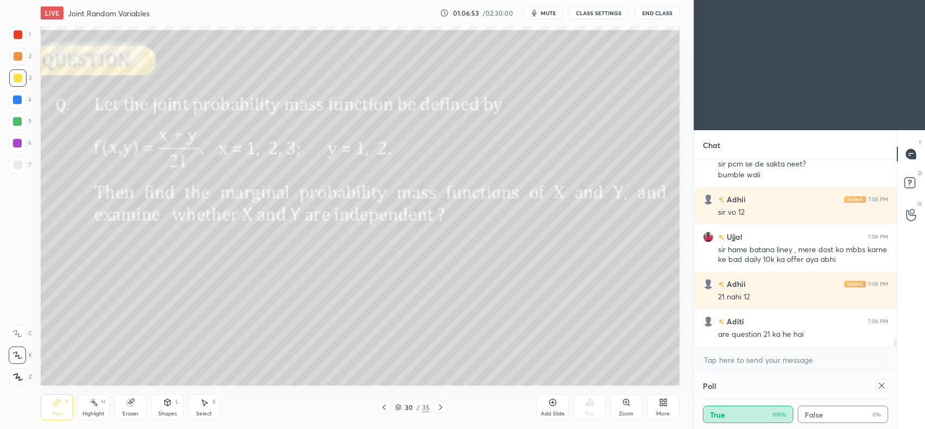
click at [134, 400] on icon at bounding box center [131, 400] width 6 height 5
click at [12, 373] on span "Erase all" at bounding box center [17, 377] width 16 height 8
click at [437, 409] on icon at bounding box center [440, 407] width 9 height 9
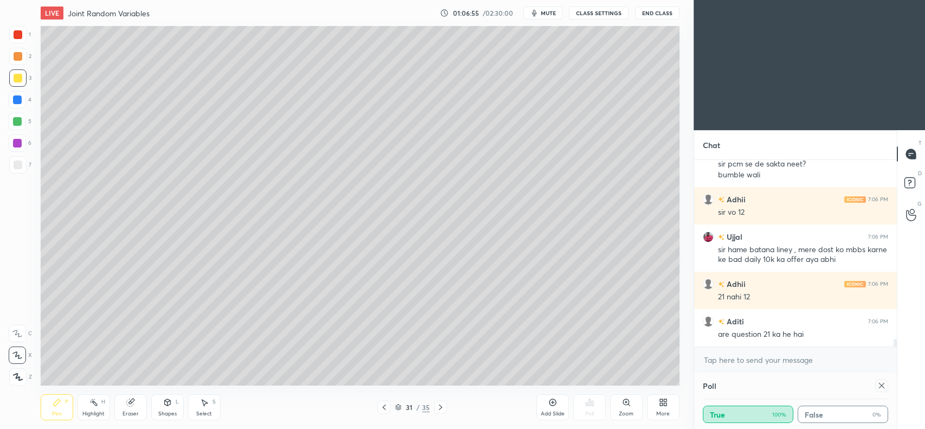
click at [128, 405] on icon at bounding box center [129, 402] width 7 height 7
click at [22, 376] on span "Erase all" at bounding box center [17, 377] width 16 height 8
click at [385, 410] on icon at bounding box center [384, 407] width 9 height 9
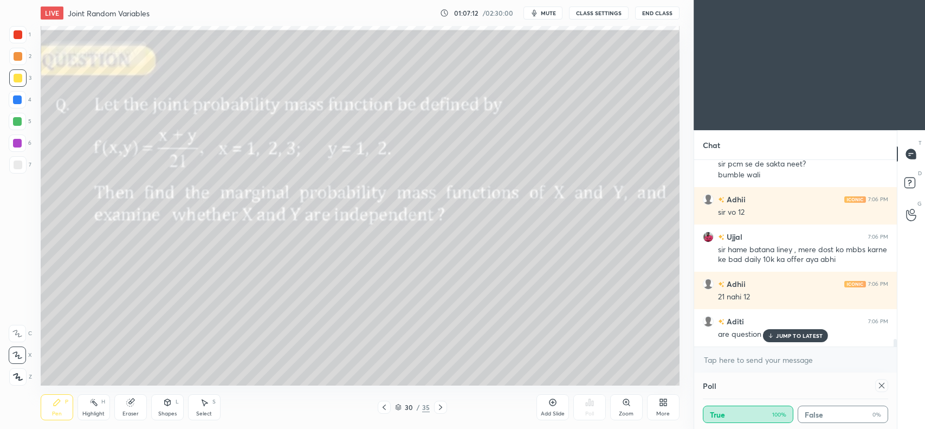
scroll to position [4414, 0]
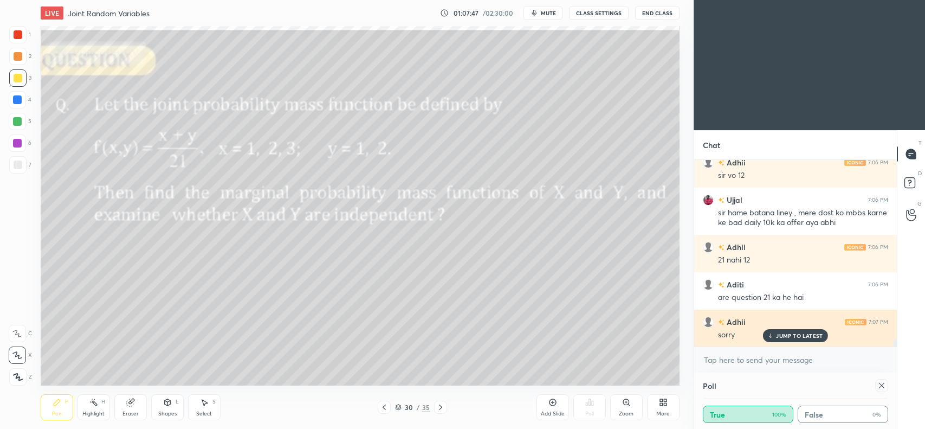
click at [802, 334] on p "JUMP TO LATEST" at bounding box center [799, 335] width 47 height 7
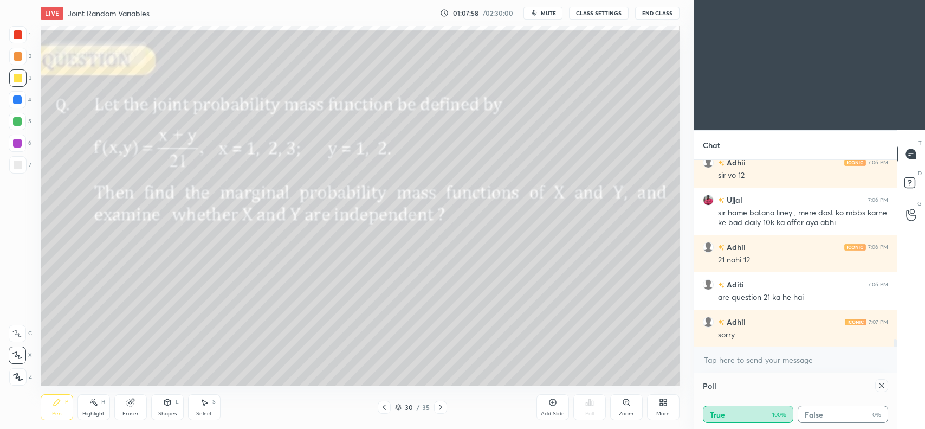
click at [20, 59] on div at bounding box center [18, 56] width 9 height 9
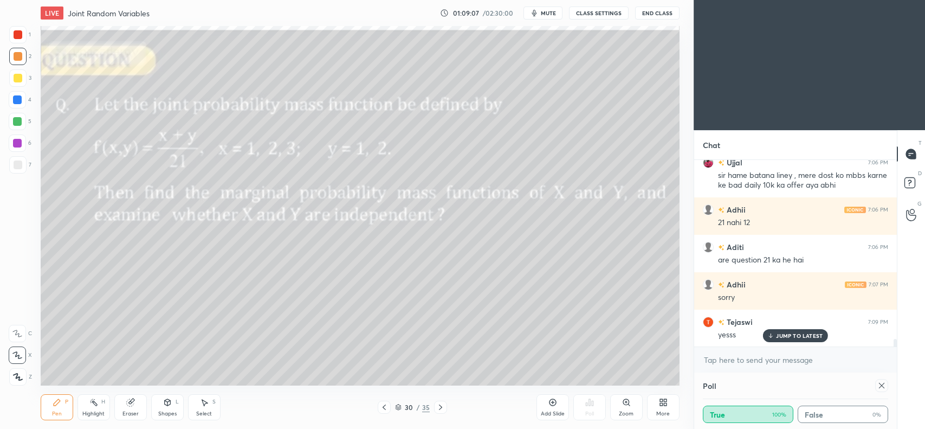
click at [784, 336] on p "JUMP TO LATEST" at bounding box center [799, 335] width 47 height 7
click at [382, 407] on icon at bounding box center [384, 407] width 9 height 9
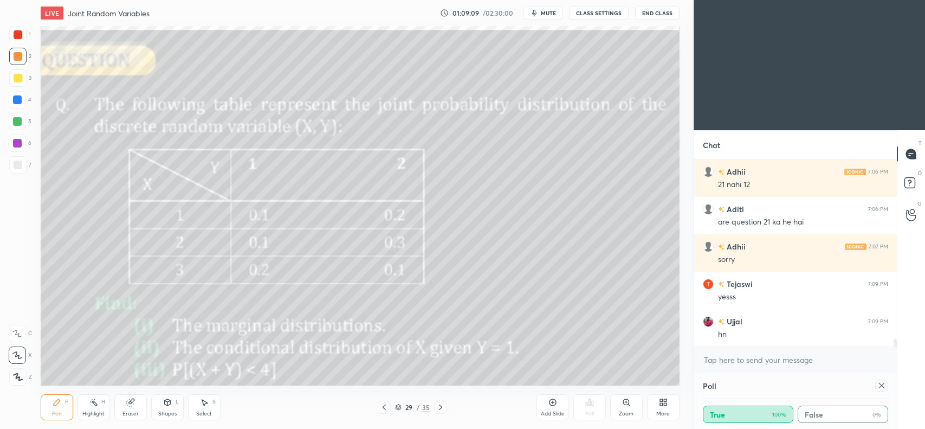
scroll to position [4527, 0]
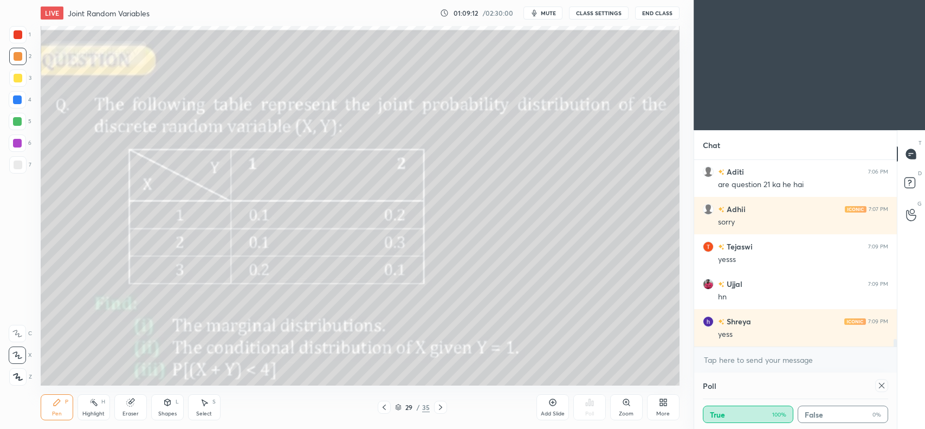
click at [439, 404] on icon at bounding box center [440, 407] width 9 height 9
click at [440, 404] on icon at bounding box center [440, 407] width 9 height 9
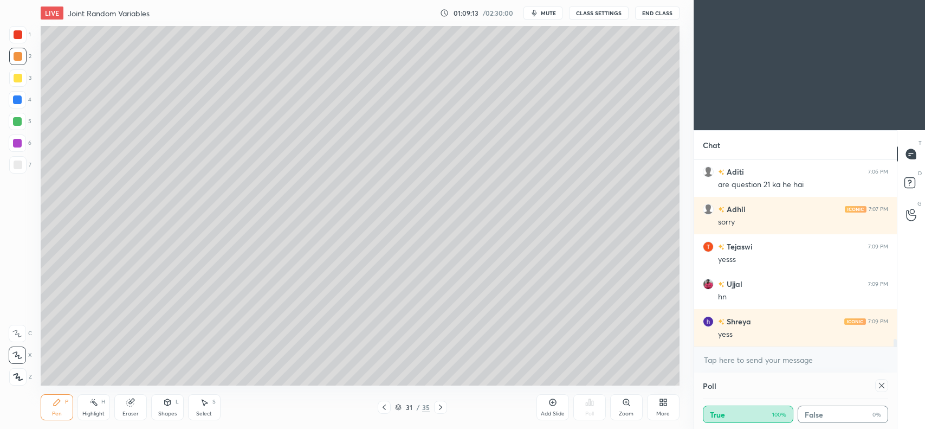
click at [440, 406] on icon at bounding box center [440, 407] width 9 height 9
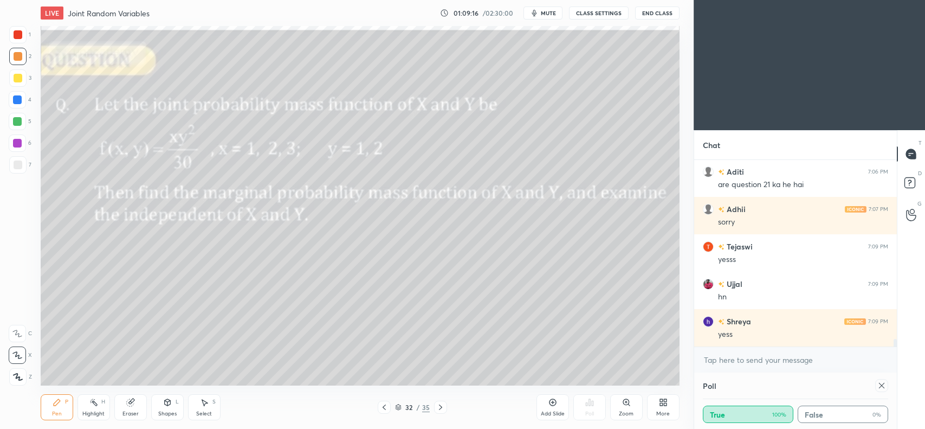
scroll to position [4565, 0]
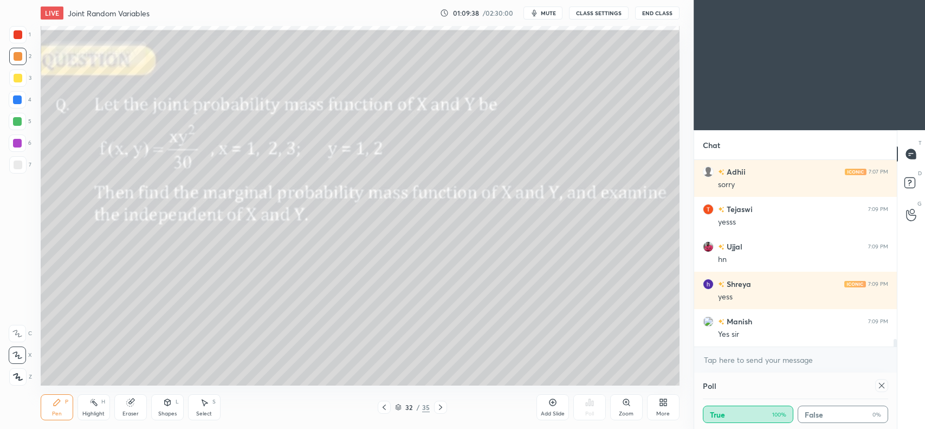
click at [138, 402] on div "Eraser" at bounding box center [130, 407] width 33 height 26
click at [61, 403] on icon at bounding box center [57, 402] width 9 height 9
click at [134, 404] on div "Eraser" at bounding box center [130, 407] width 33 height 26
click at [17, 378] on span "Erase all" at bounding box center [17, 377] width 16 height 8
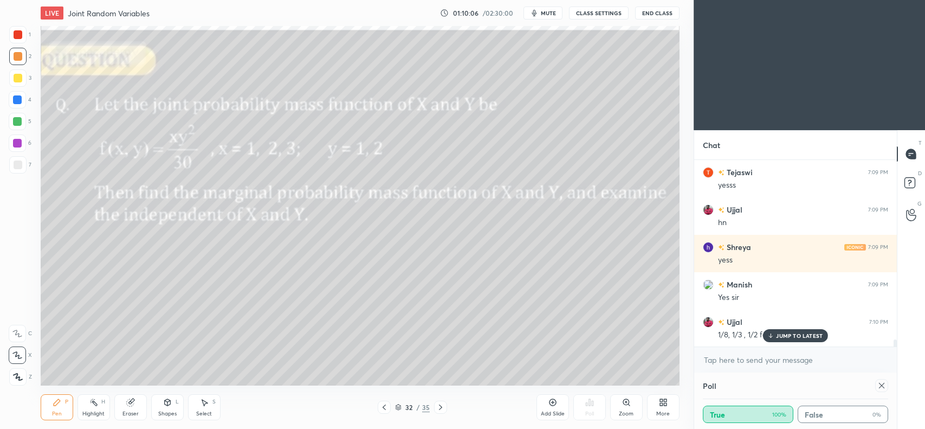
scroll to position [4639, 0]
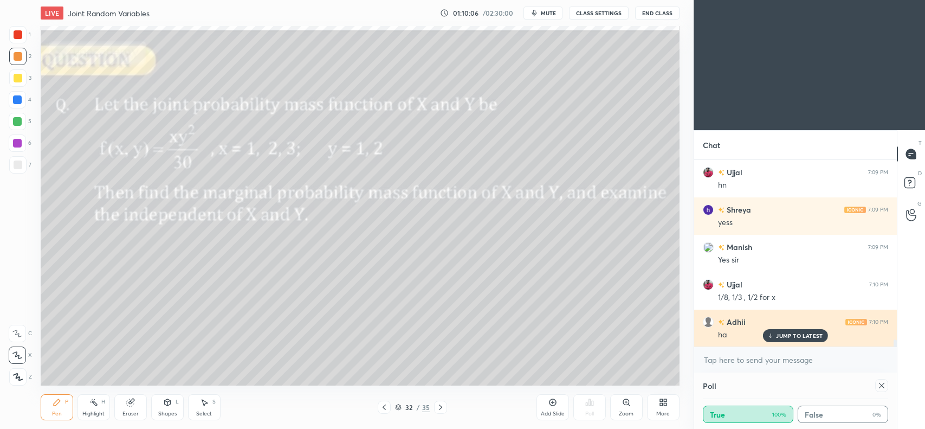
click at [791, 334] on p "JUMP TO LATEST" at bounding box center [799, 335] width 47 height 7
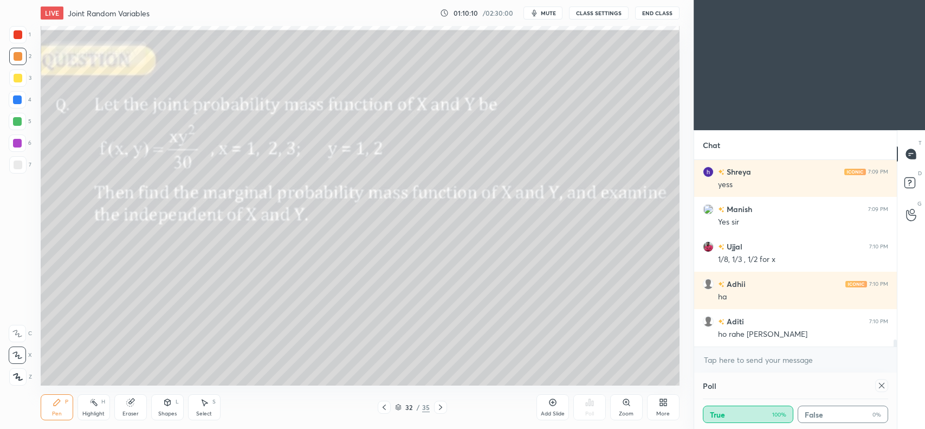
scroll to position [4714, 0]
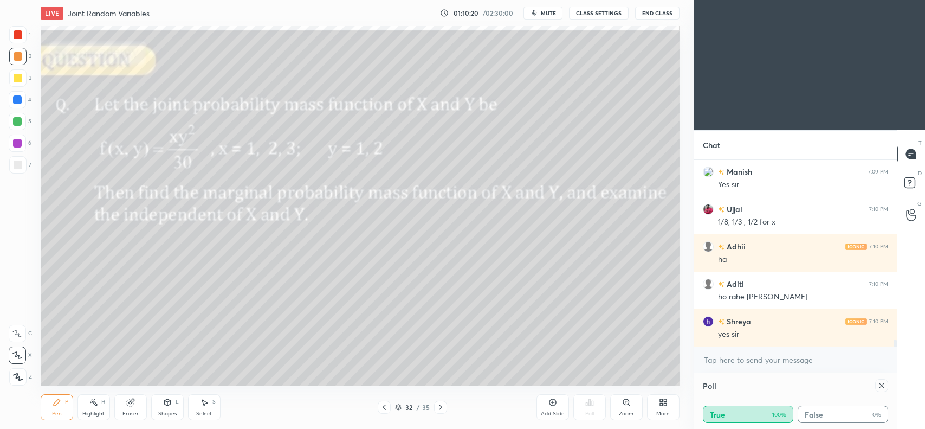
click at [160, 406] on div "Shapes L" at bounding box center [167, 407] width 33 height 26
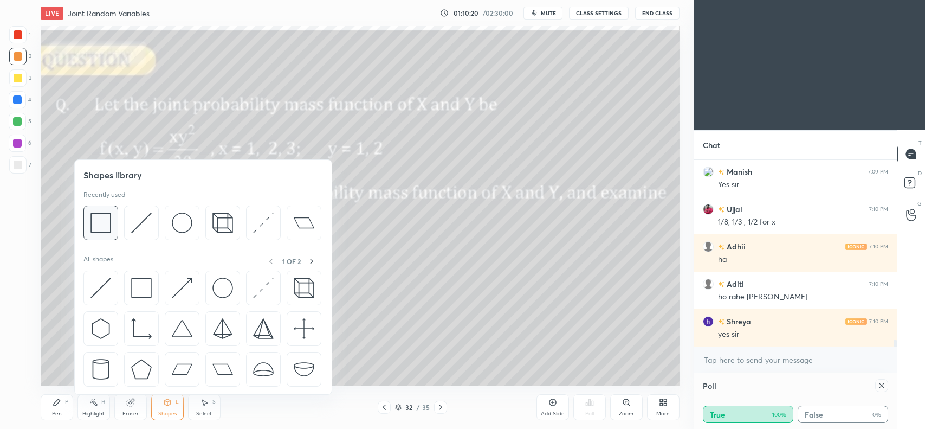
click at [109, 221] on img at bounding box center [101, 223] width 21 height 21
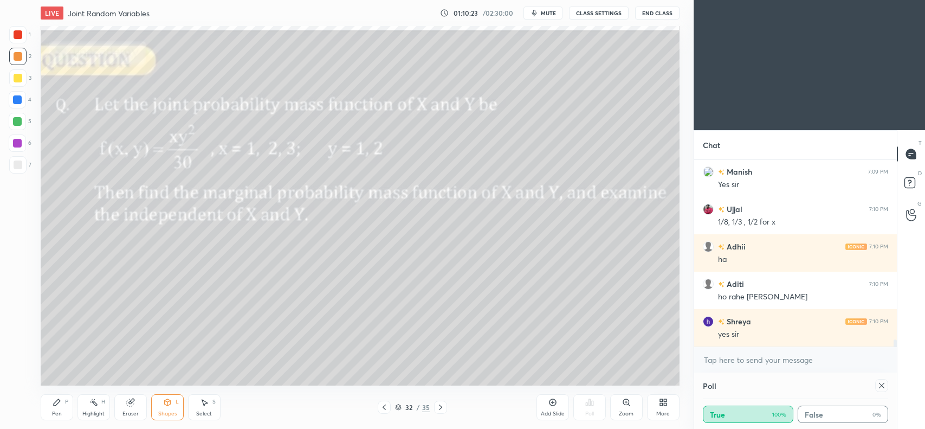
click at [167, 401] on icon at bounding box center [167, 402] width 6 height 2
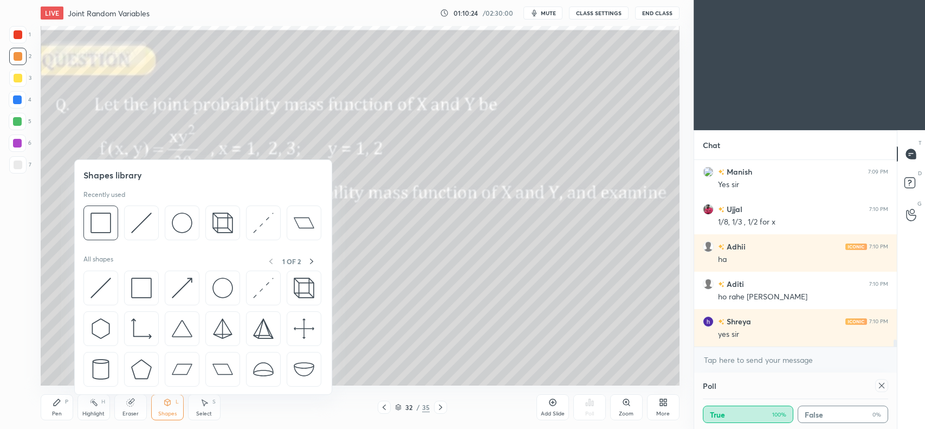
click at [139, 226] on img at bounding box center [141, 223] width 21 height 21
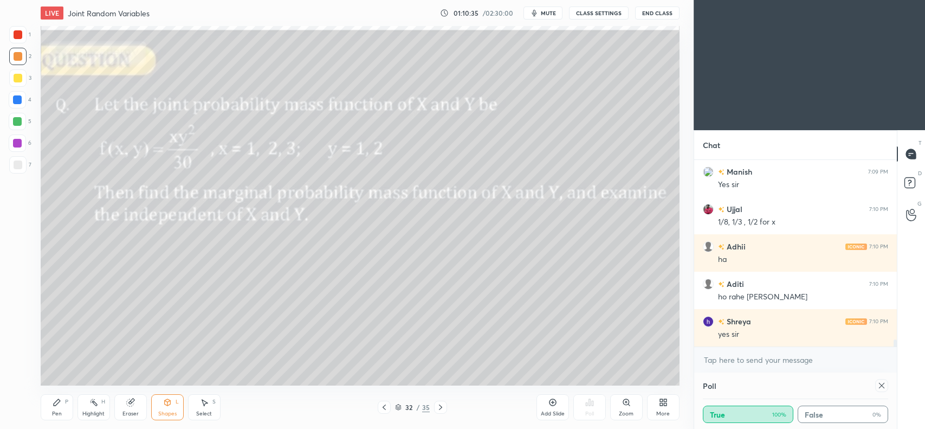
click at [55, 406] on icon at bounding box center [57, 402] width 9 height 9
click at [126, 402] on icon at bounding box center [130, 402] width 9 height 9
click at [20, 375] on span "Erase all" at bounding box center [17, 377] width 16 height 8
click at [163, 408] on div "Shapes L" at bounding box center [167, 407] width 33 height 26
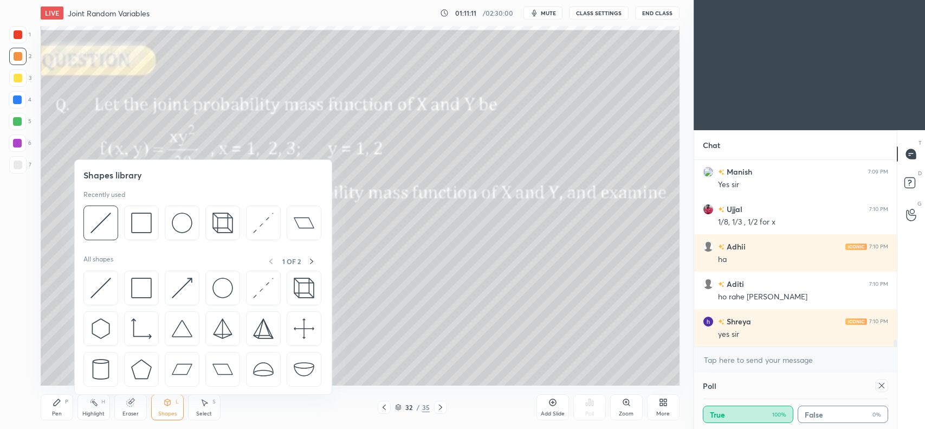
click at [111, 227] on div at bounding box center [100, 222] width 35 height 35
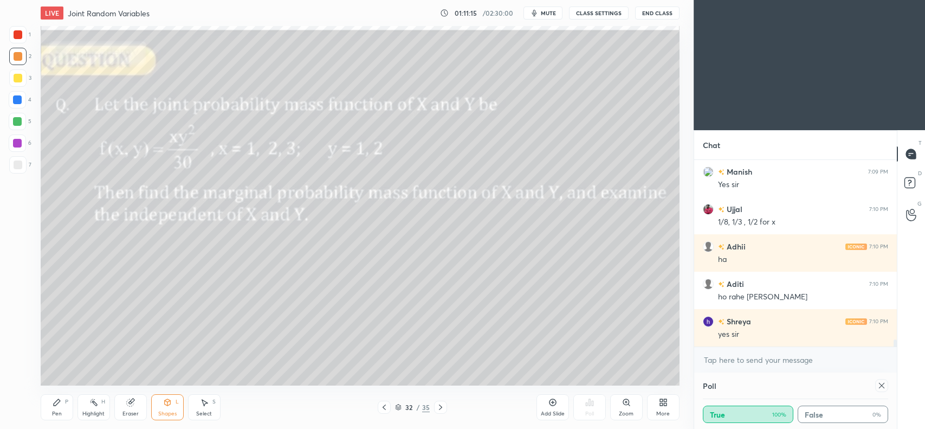
click at [54, 404] on icon at bounding box center [57, 402] width 7 height 7
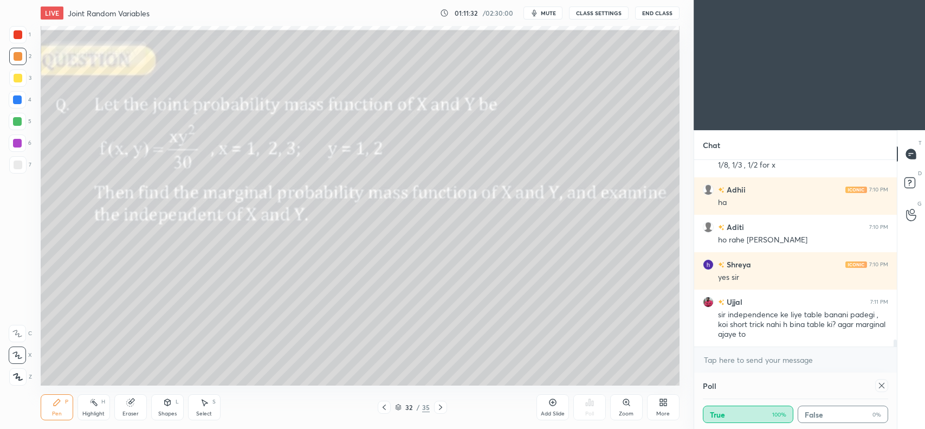
click at [17, 124] on div at bounding box center [17, 121] width 9 height 9
click at [15, 163] on div at bounding box center [18, 164] width 9 height 9
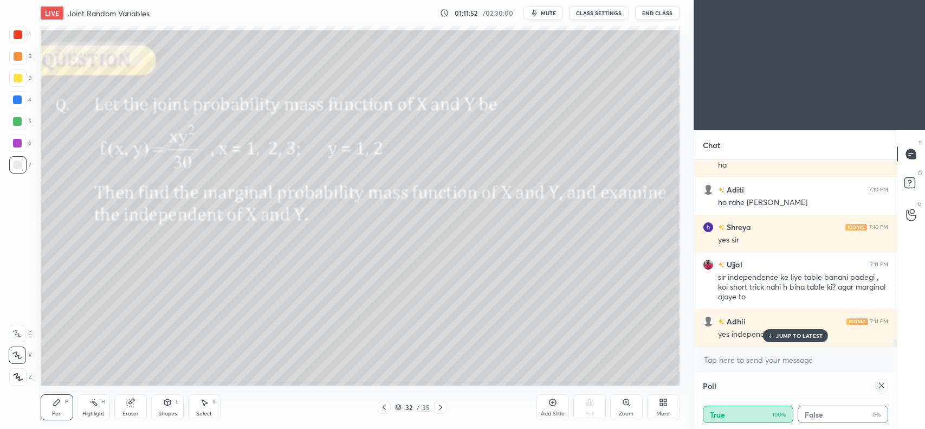
scroll to position [4845, 0]
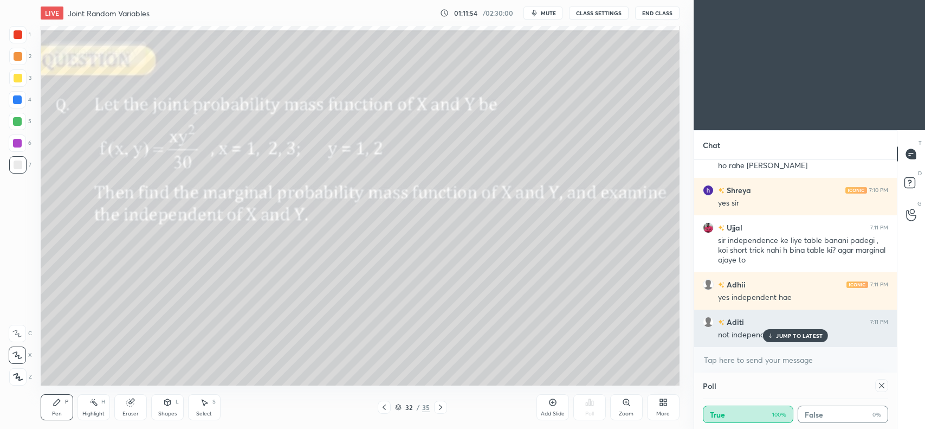
click at [778, 332] on p "JUMP TO LATEST" at bounding box center [799, 335] width 47 height 7
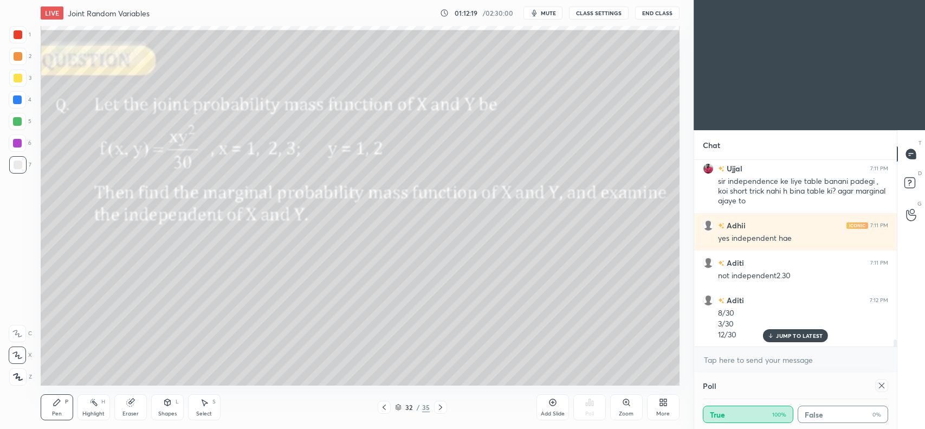
scroll to position [4942, 0]
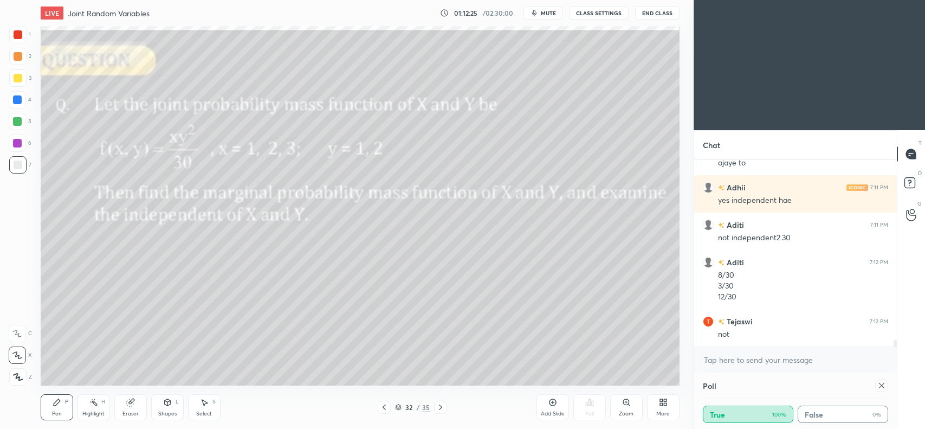
click at [15, 80] on div at bounding box center [18, 78] width 9 height 9
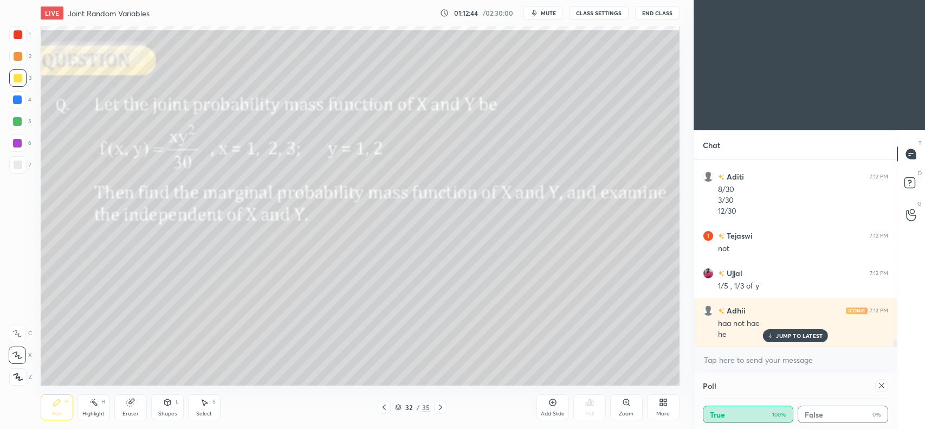
scroll to position [5065, 0]
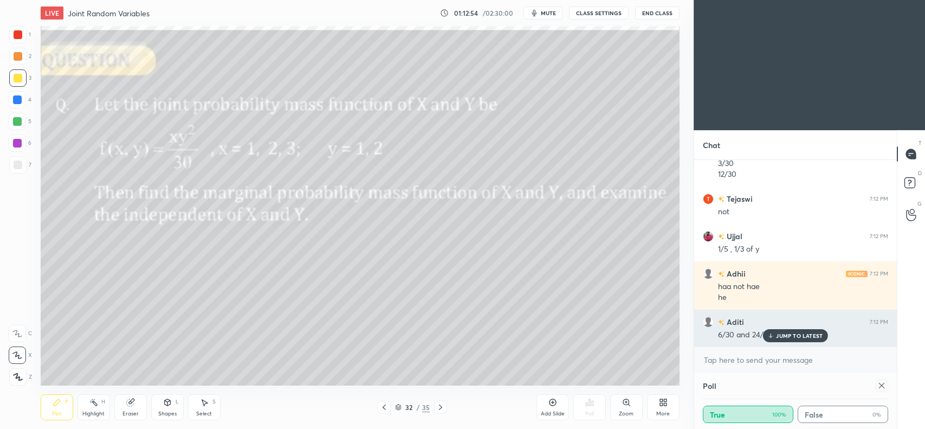
click at [810, 337] on p "JUMP TO LATEST" at bounding box center [799, 335] width 47 height 7
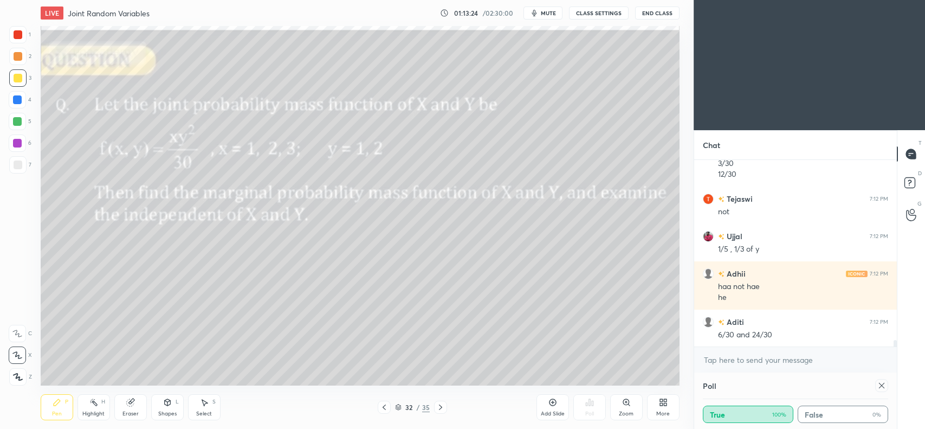
click at [17, 53] on div at bounding box center [18, 56] width 9 height 9
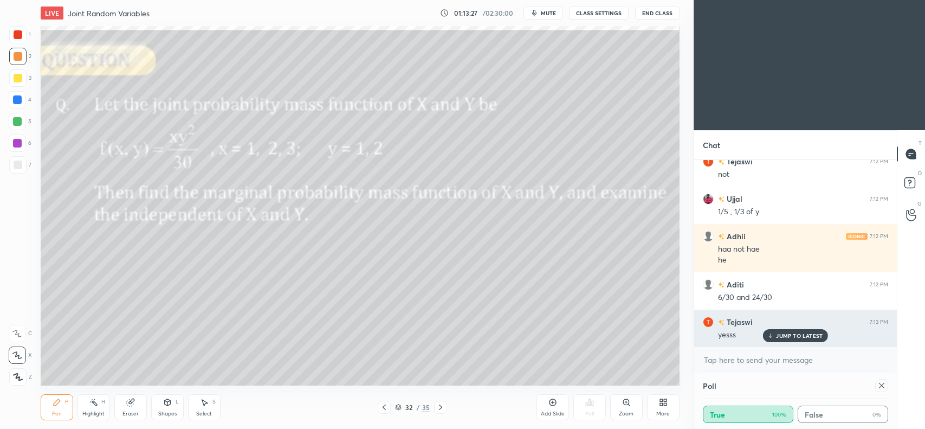
click at [806, 332] on p "JUMP TO LATEST" at bounding box center [799, 335] width 47 height 7
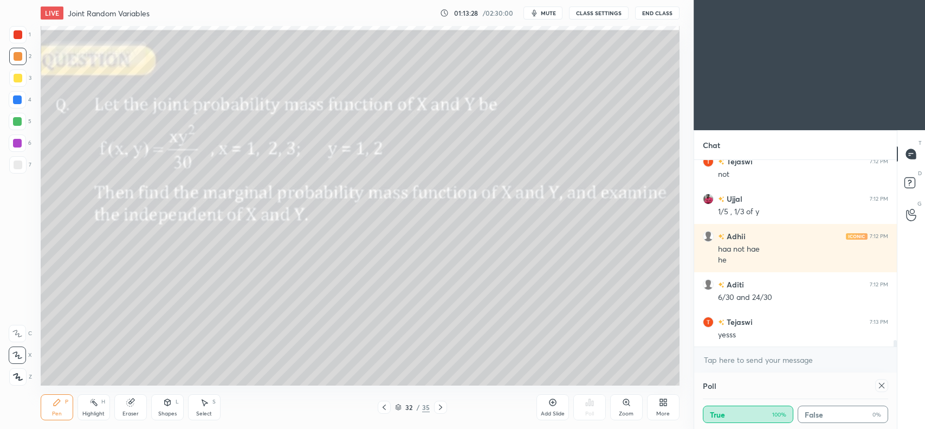
click at [440, 407] on icon at bounding box center [440, 407] width 9 height 9
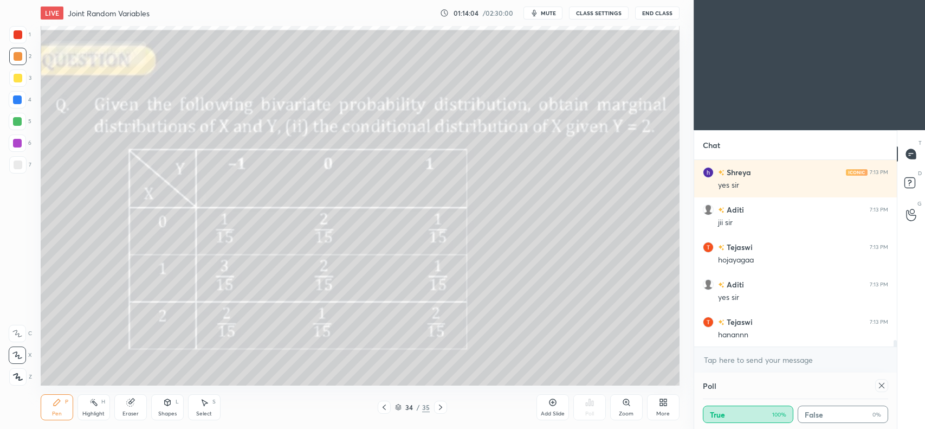
scroll to position [5327, 0]
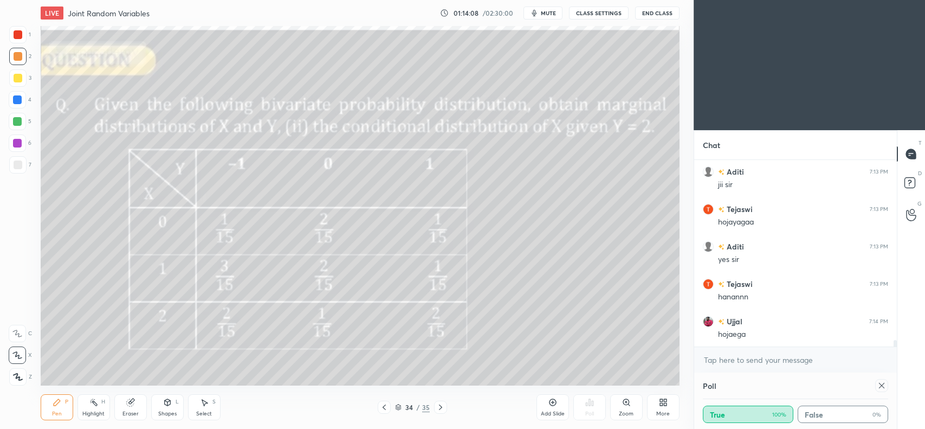
click at [383, 408] on icon at bounding box center [384, 407] width 9 height 9
click at [385, 408] on icon at bounding box center [384, 407] width 9 height 9
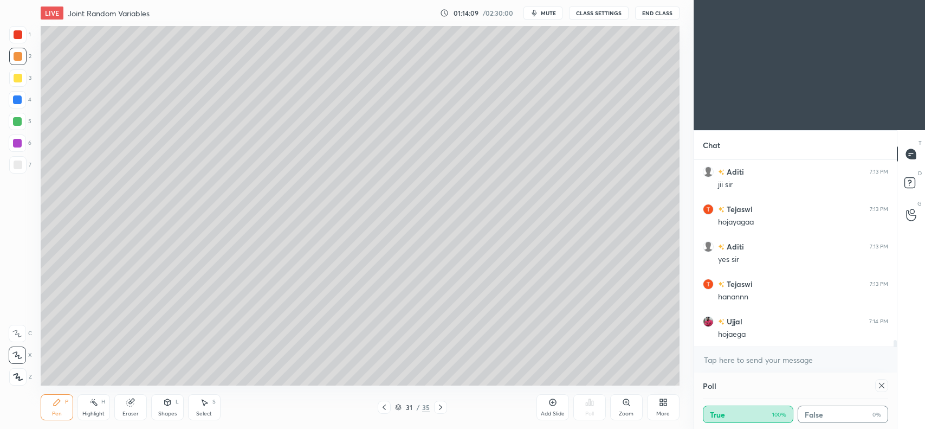
click at [384, 408] on icon at bounding box center [384, 407] width 9 height 9
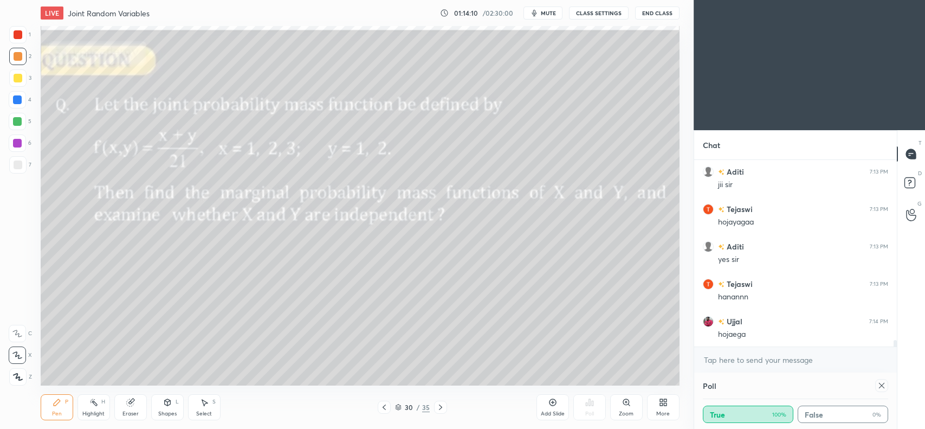
click at [383, 408] on icon at bounding box center [384, 407] width 9 height 9
click at [382, 410] on icon at bounding box center [384, 407] width 9 height 9
click at [438, 406] on icon at bounding box center [440, 407] width 9 height 9
click at [383, 408] on icon at bounding box center [384, 407] width 9 height 9
click at [883, 386] on icon at bounding box center [881, 385] width 5 height 5
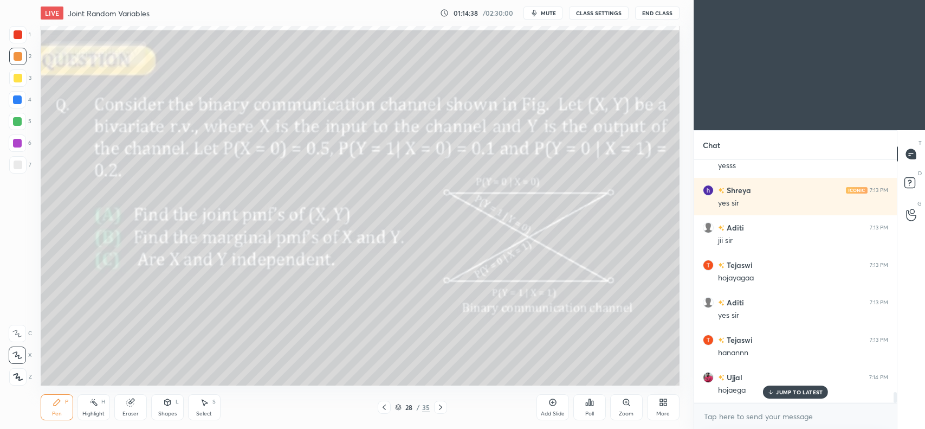
scroll to position [3, 3]
click at [592, 408] on div "Poll" at bounding box center [590, 407] width 33 height 26
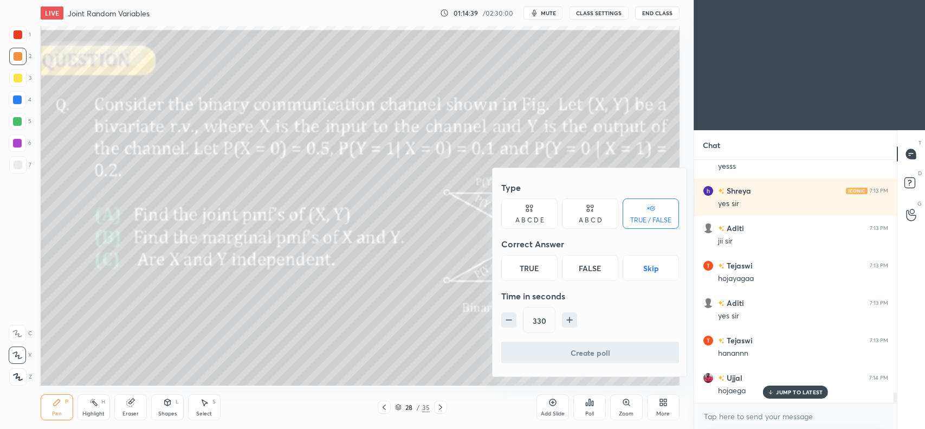
click at [507, 271] on div "True" at bounding box center [529, 268] width 56 height 26
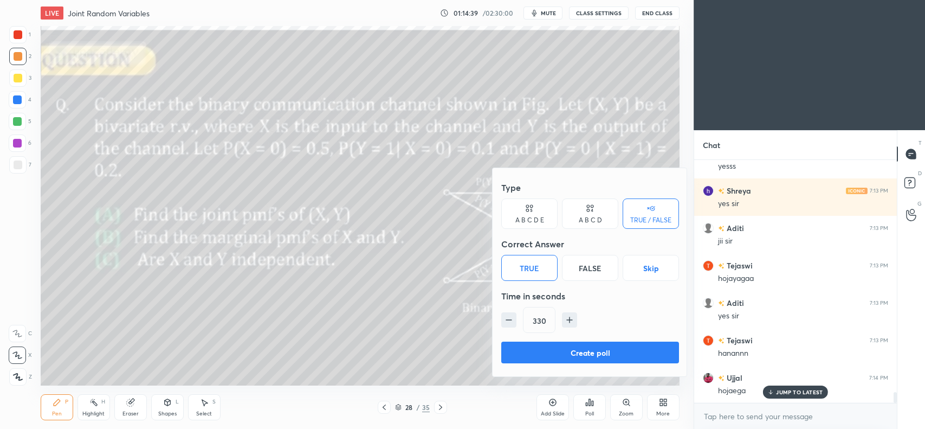
click at [582, 351] on button "Create poll" at bounding box center [590, 353] width 178 height 22
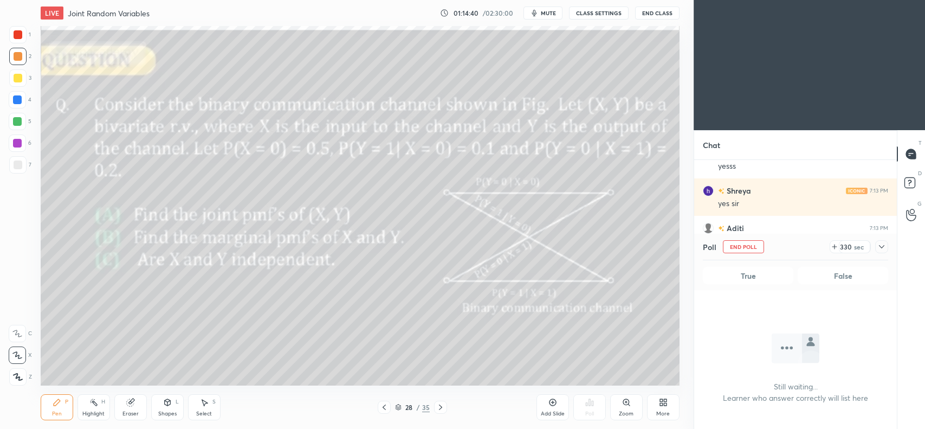
scroll to position [93, 199]
click at [549, 10] on span "mute" at bounding box center [548, 13] width 15 height 8
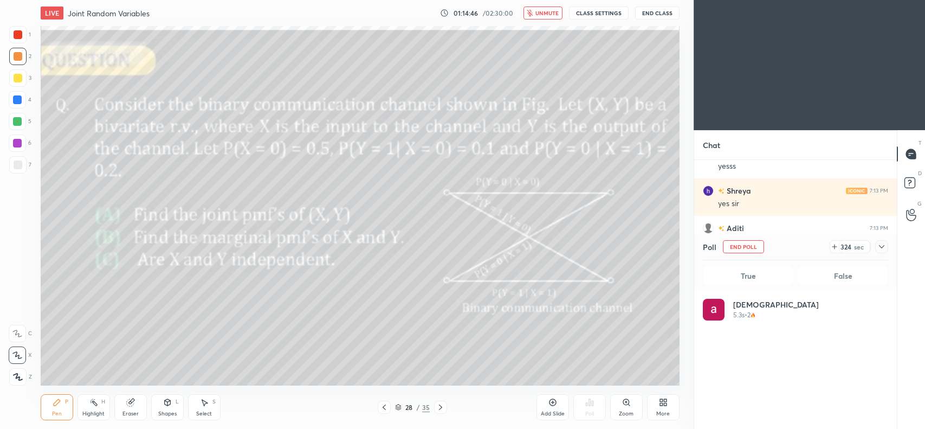
scroll to position [127, 183]
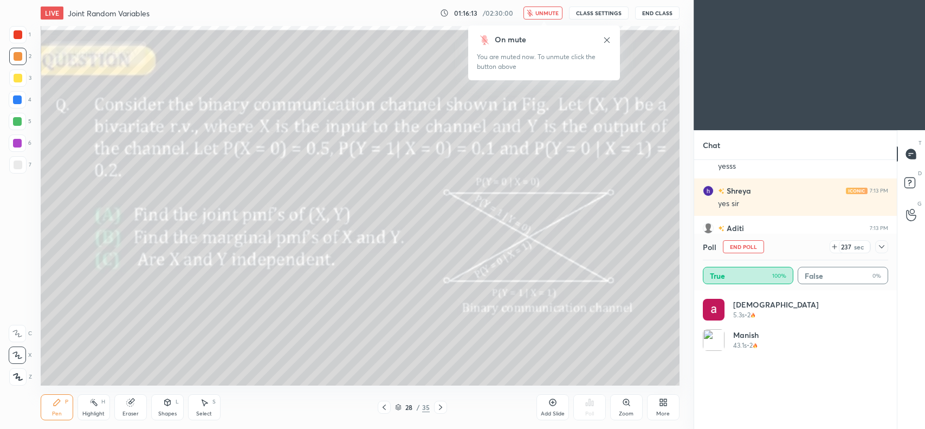
click at [545, 12] on span "unmute" at bounding box center [547, 13] width 23 height 8
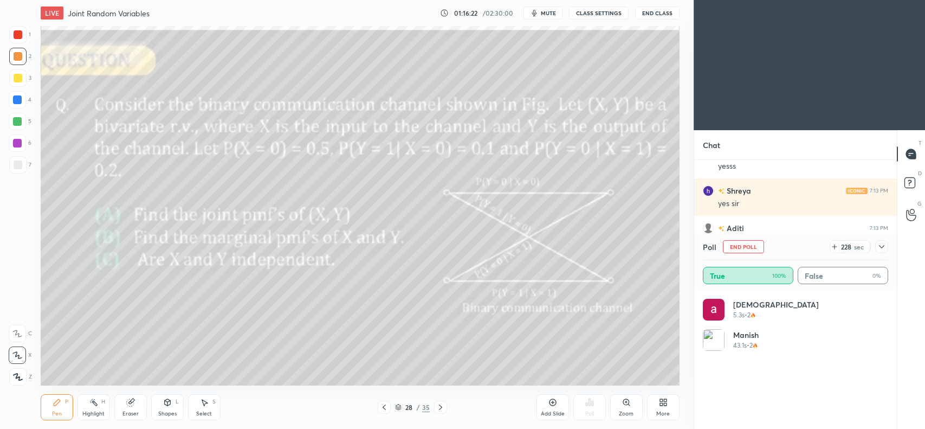
click at [879, 246] on icon at bounding box center [882, 246] width 9 height 9
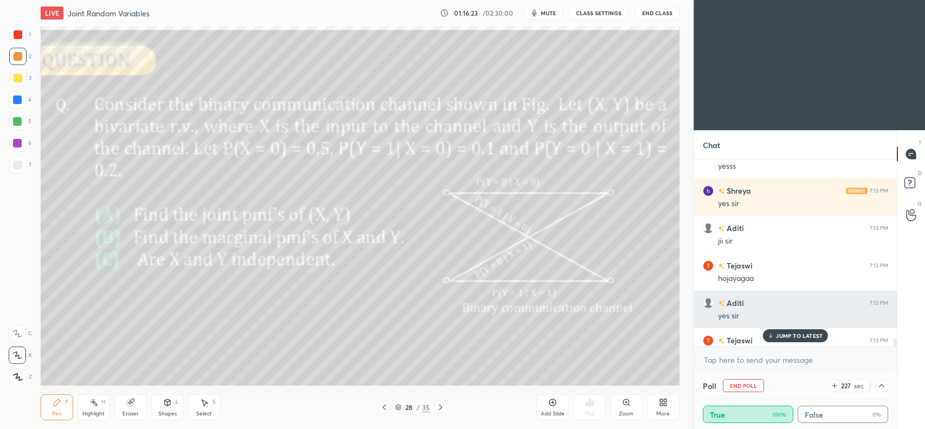
scroll to position [0, 0]
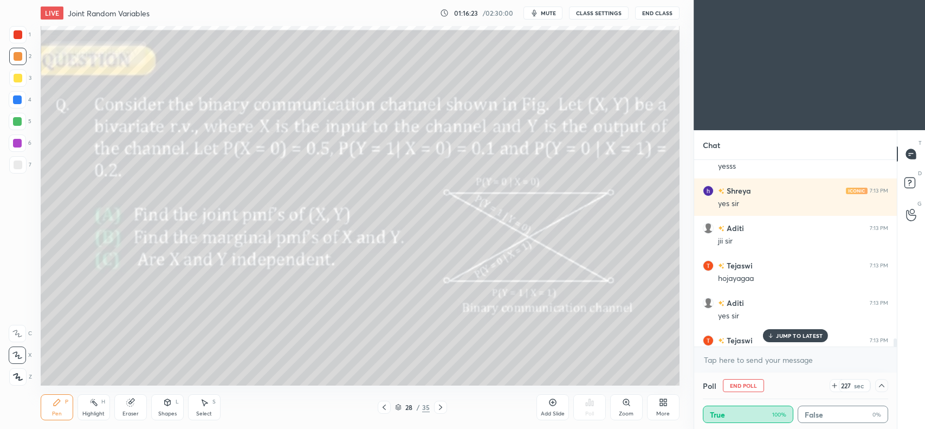
click at [806, 332] on p "JUMP TO LATEST" at bounding box center [799, 335] width 47 height 7
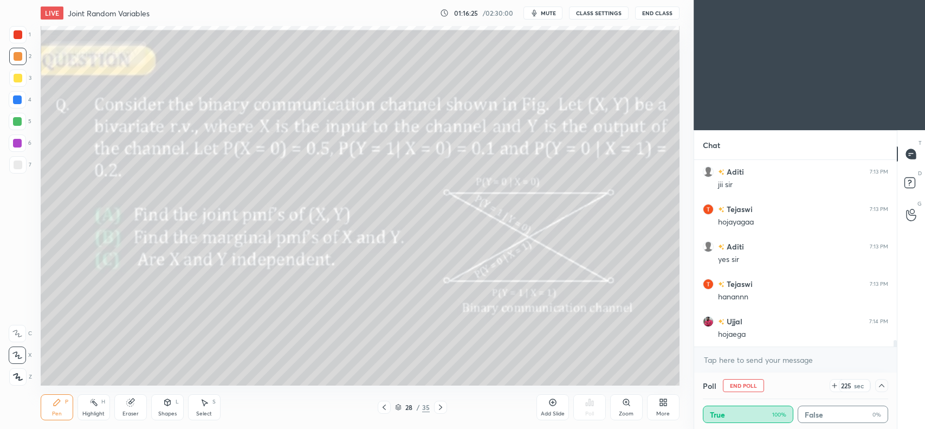
click at [744, 386] on button "End Poll" at bounding box center [743, 385] width 41 height 13
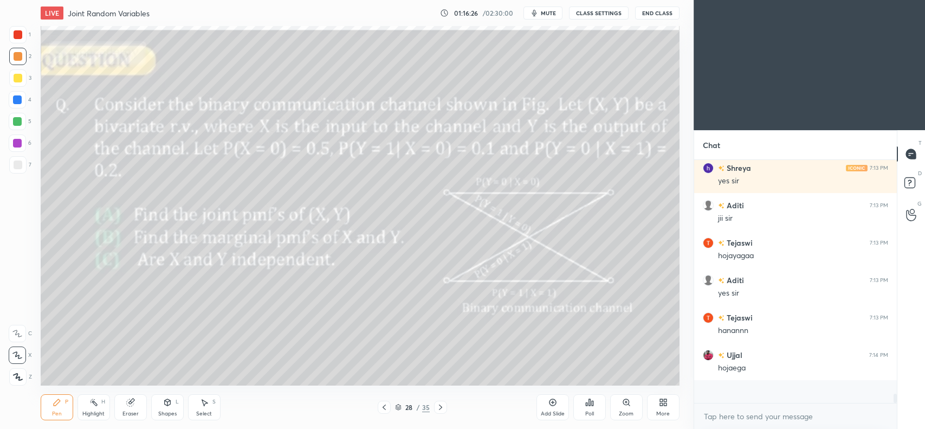
scroll to position [3, 3]
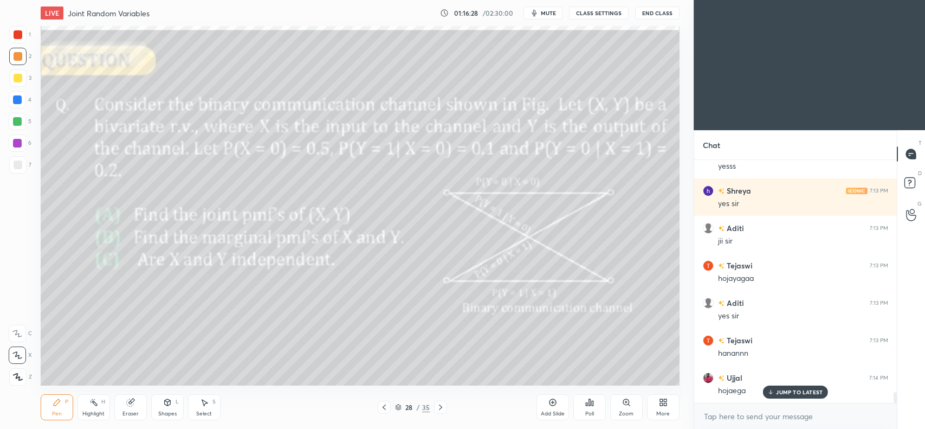
click at [782, 393] on p "JUMP TO LATEST" at bounding box center [799, 392] width 47 height 7
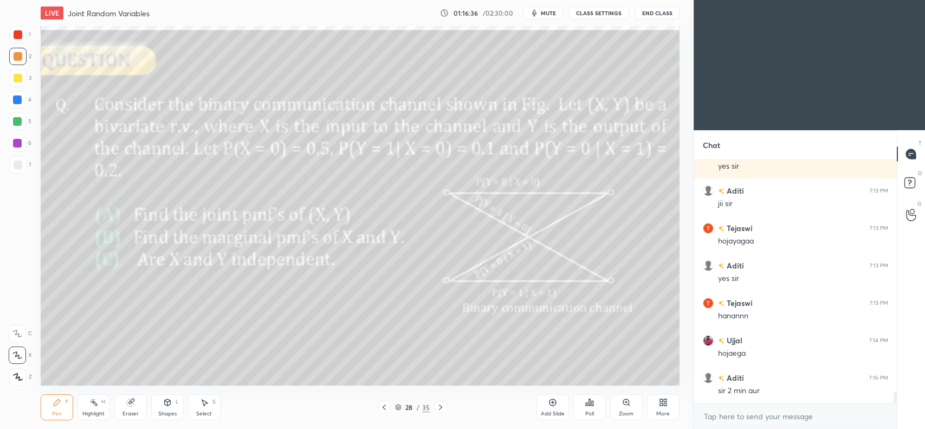
scroll to position [5346, 0]
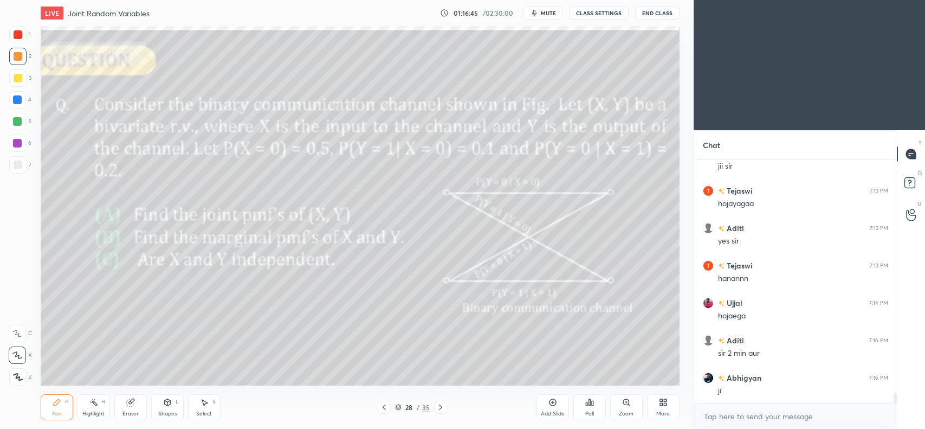
click at [552, 403] on icon at bounding box center [553, 402] width 9 height 9
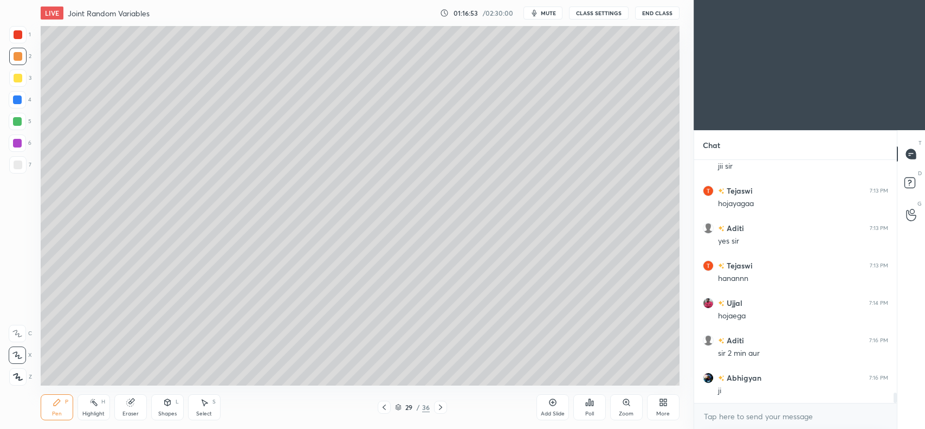
click at [386, 408] on icon at bounding box center [384, 407] width 9 height 9
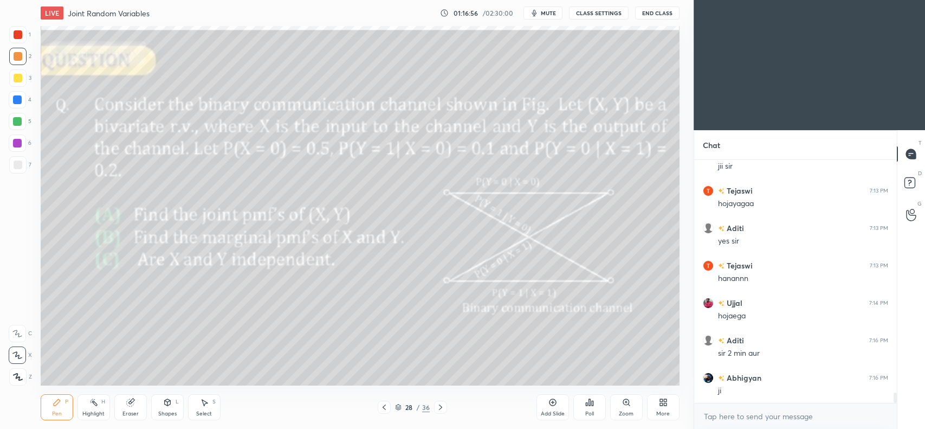
click at [439, 404] on icon at bounding box center [440, 407] width 9 height 9
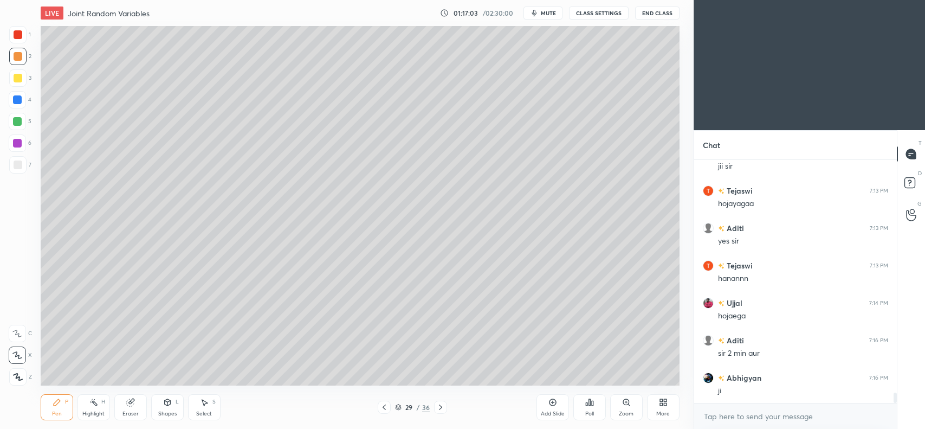
click at [385, 407] on icon at bounding box center [384, 407] width 9 height 9
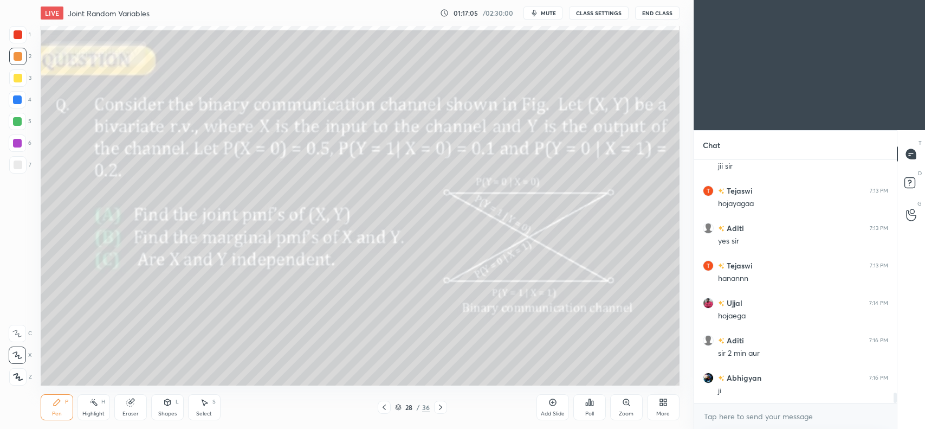
click at [445, 404] on div at bounding box center [440, 407] width 13 height 13
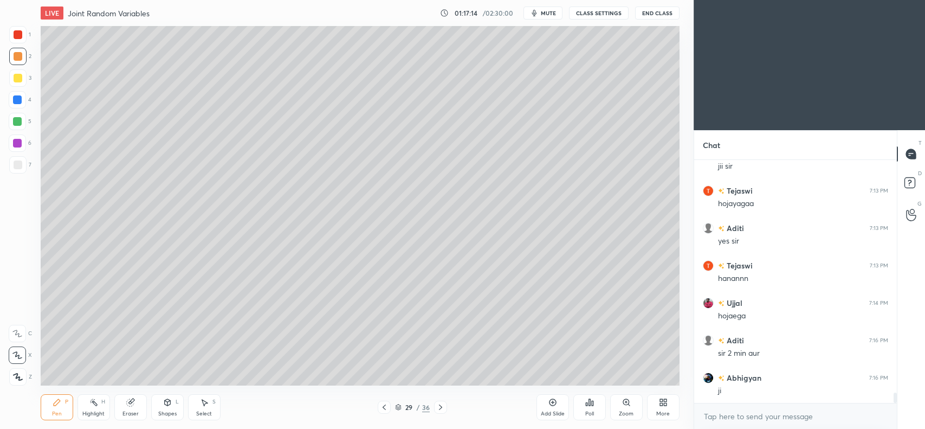
click at [385, 407] on icon at bounding box center [384, 407] width 9 height 9
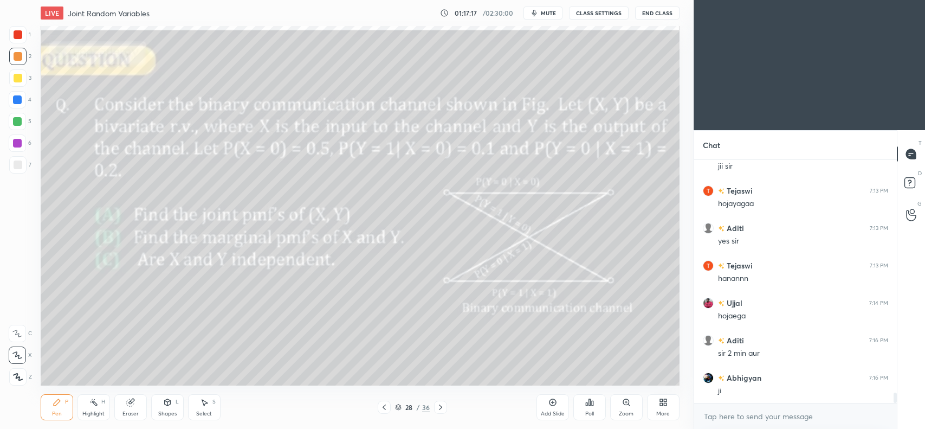
click at [438, 405] on icon at bounding box center [440, 407] width 9 height 9
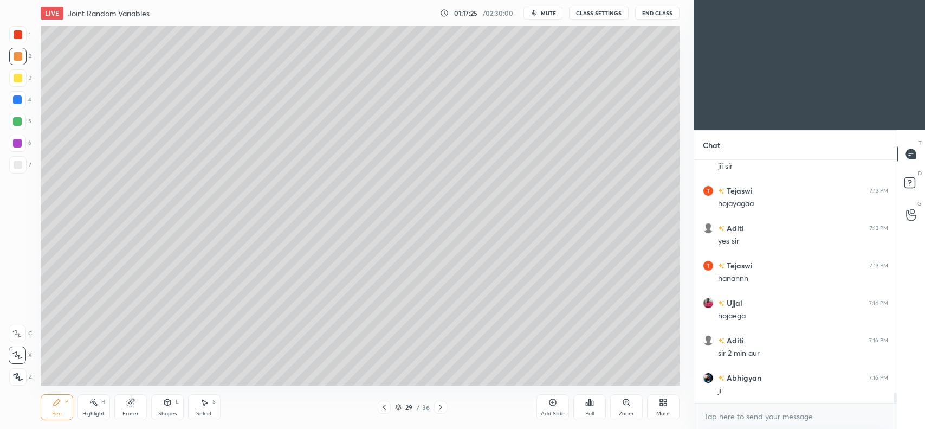
click at [171, 403] on icon at bounding box center [167, 402] width 9 height 9
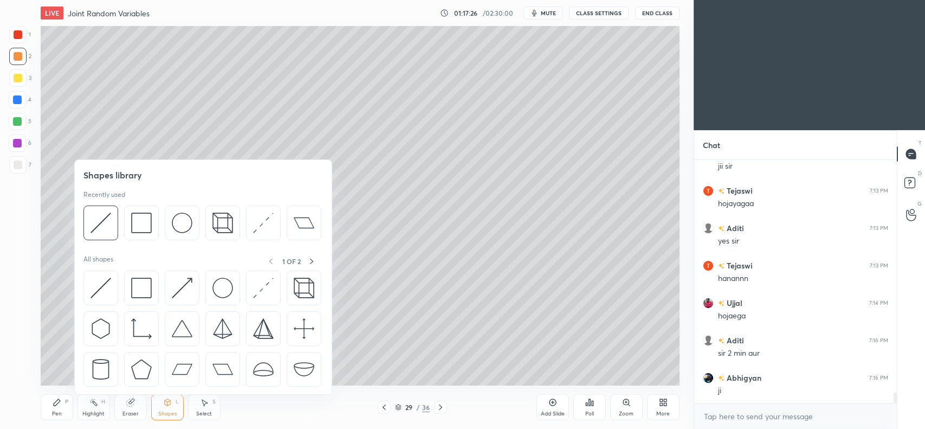
click at [111, 230] on div at bounding box center [100, 222] width 35 height 35
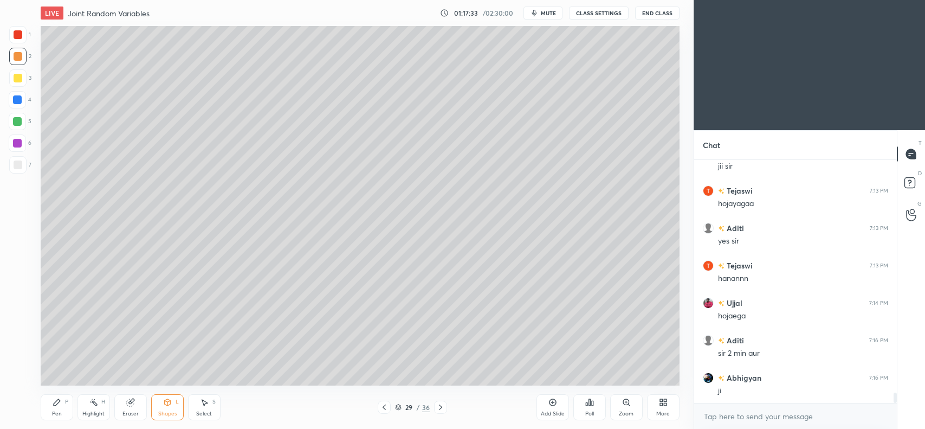
click at [57, 403] on icon at bounding box center [57, 402] width 7 height 7
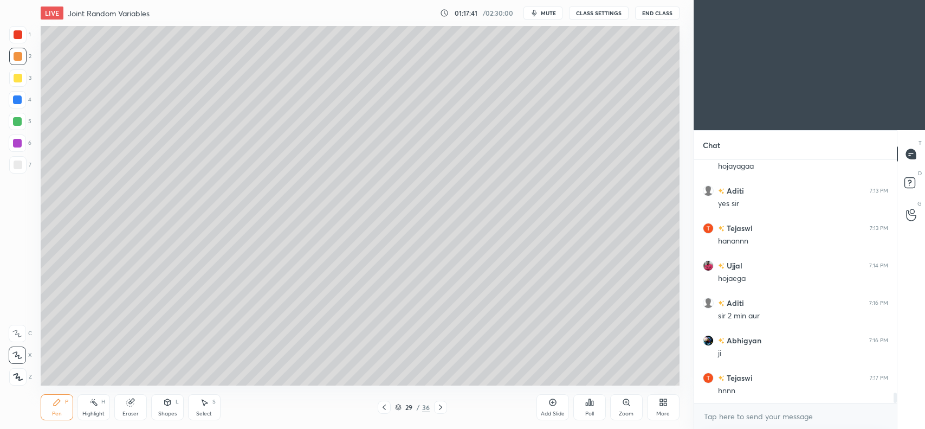
scroll to position [5420, 0]
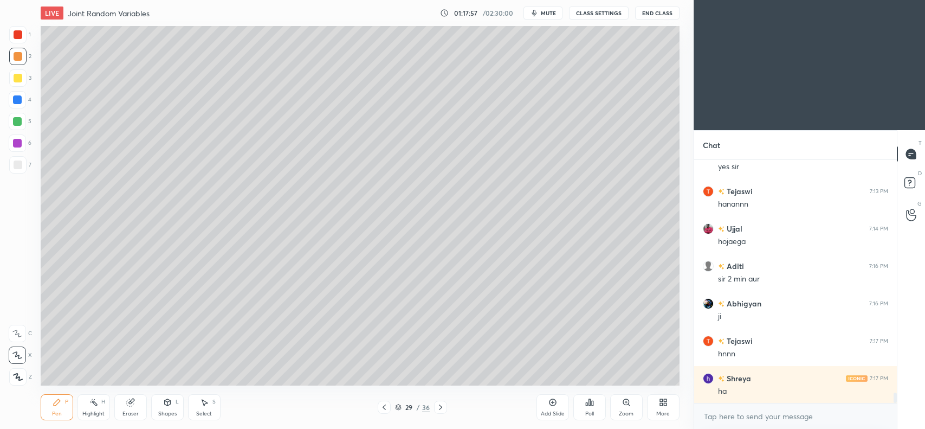
click at [15, 59] on div at bounding box center [18, 56] width 9 height 9
click at [17, 79] on div at bounding box center [18, 78] width 9 height 9
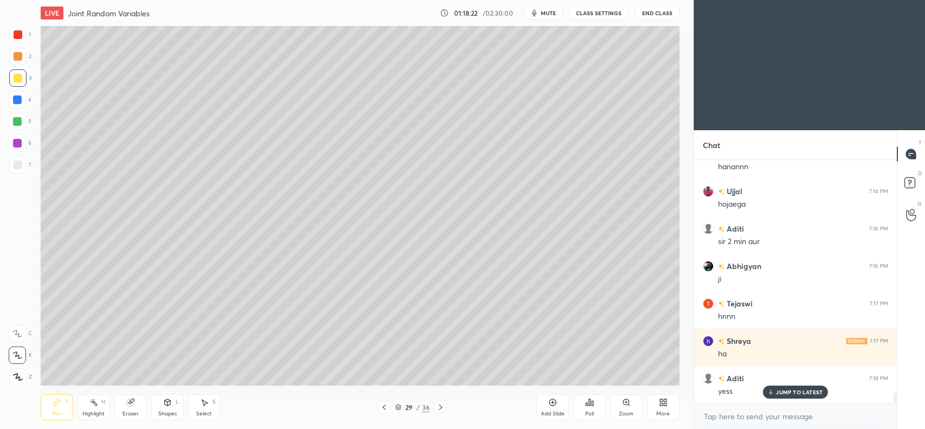
click at [14, 56] on div at bounding box center [18, 56] width 9 height 9
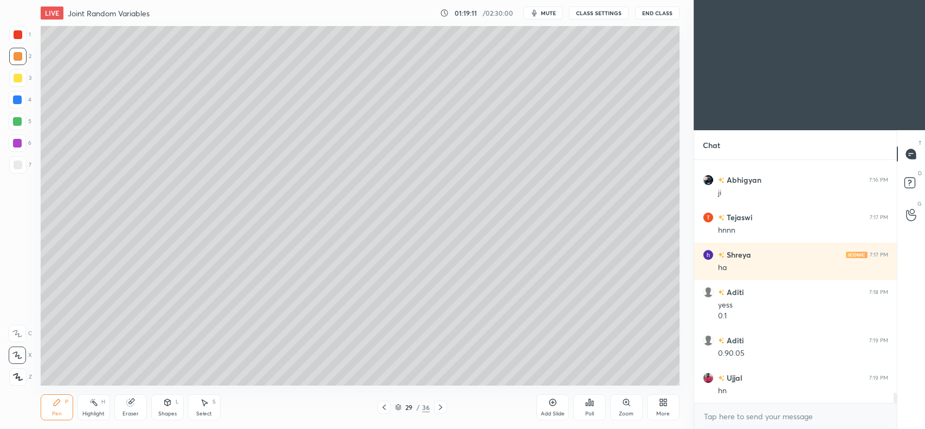
scroll to position [5581, 0]
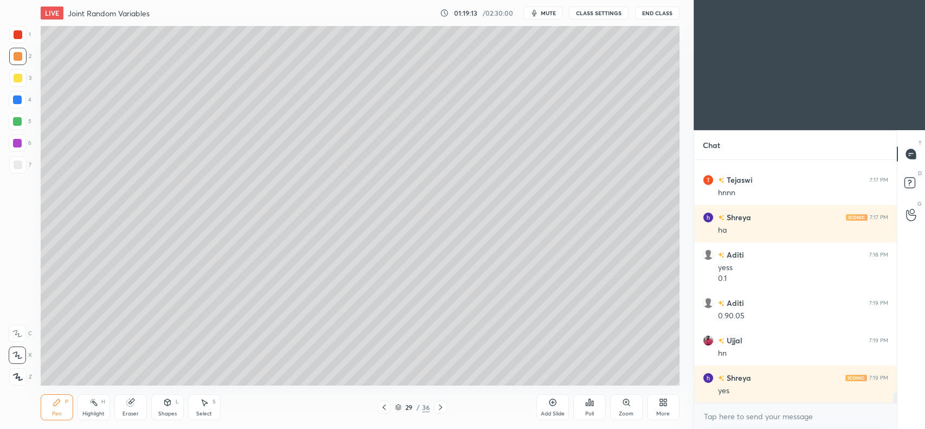
click at [19, 80] on div at bounding box center [18, 78] width 9 height 9
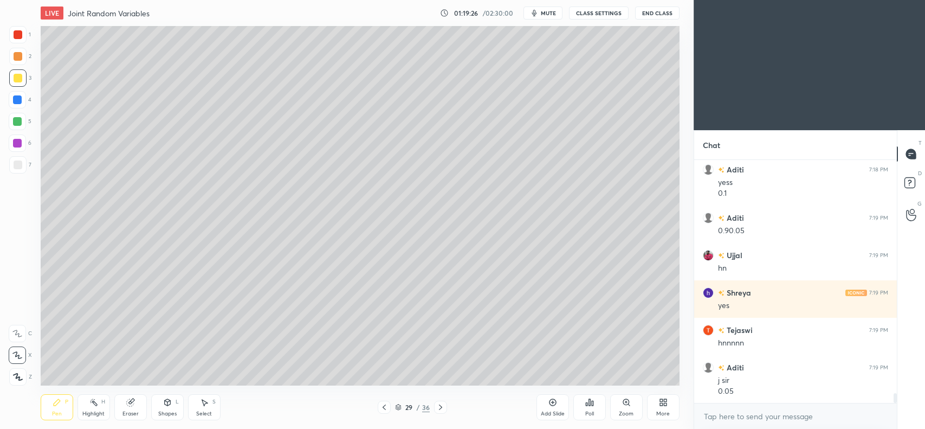
scroll to position [5704, 0]
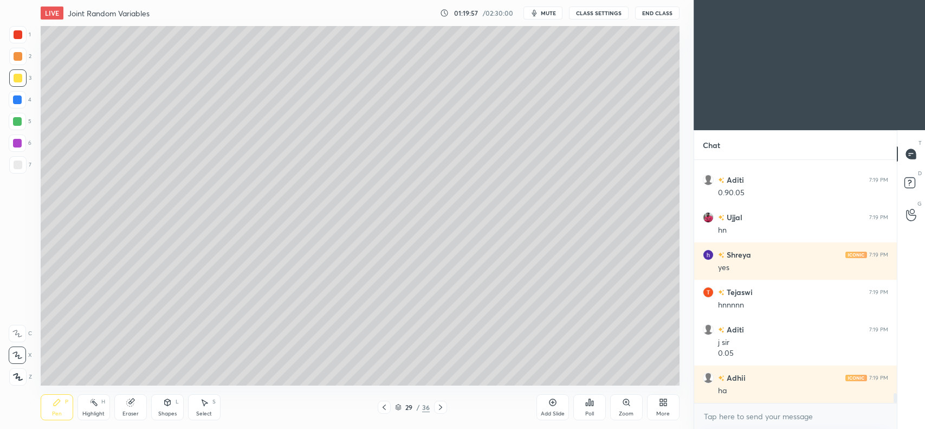
click at [552, 407] on icon at bounding box center [553, 402] width 9 height 9
click at [384, 410] on icon at bounding box center [384, 407] width 9 height 9
click at [438, 407] on icon at bounding box center [440, 407] width 9 height 9
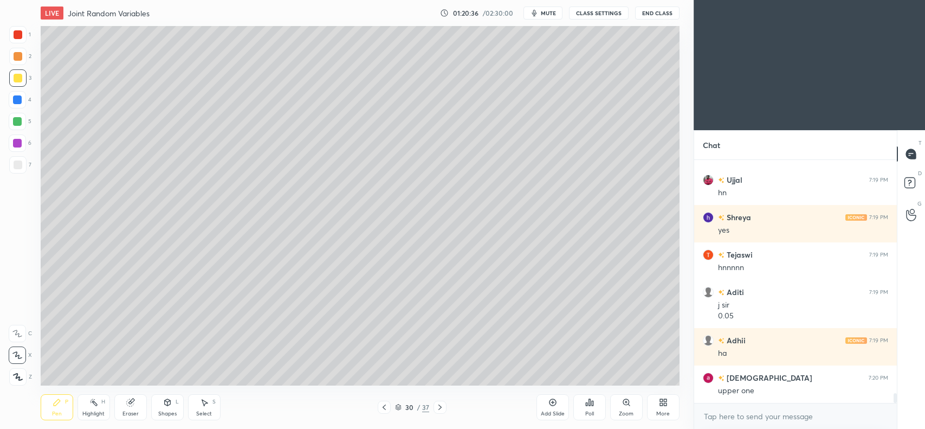
click at [383, 405] on icon at bounding box center [384, 407] width 9 height 9
click at [385, 406] on icon at bounding box center [384, 407] width 9 height 9
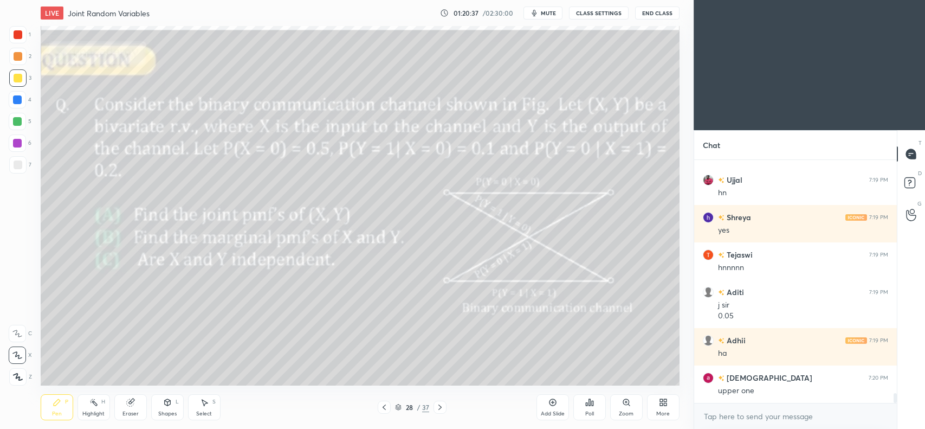
click at [383, 407] on icon at bounding box center [384, 407] width 9 height 9
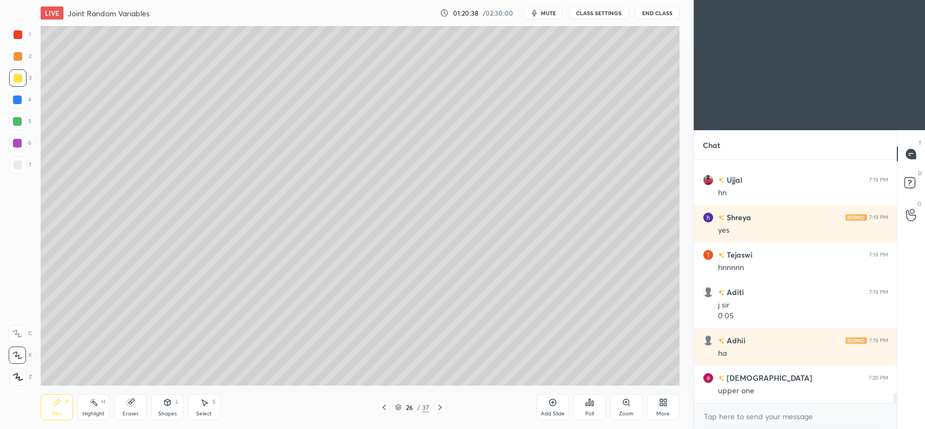
click at [381, 408] on icon at bounding box center [384, 407] width 9 height 9
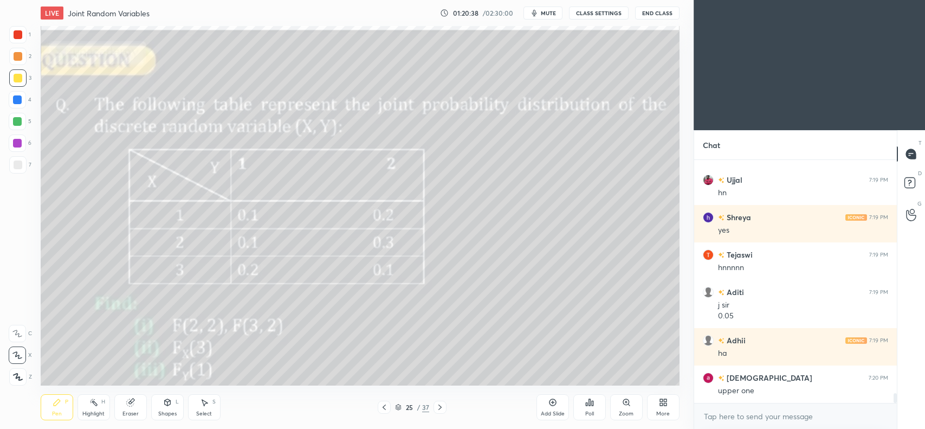
click at [381, 408] on icon at bounding box center [384, 407] width 9 height 9
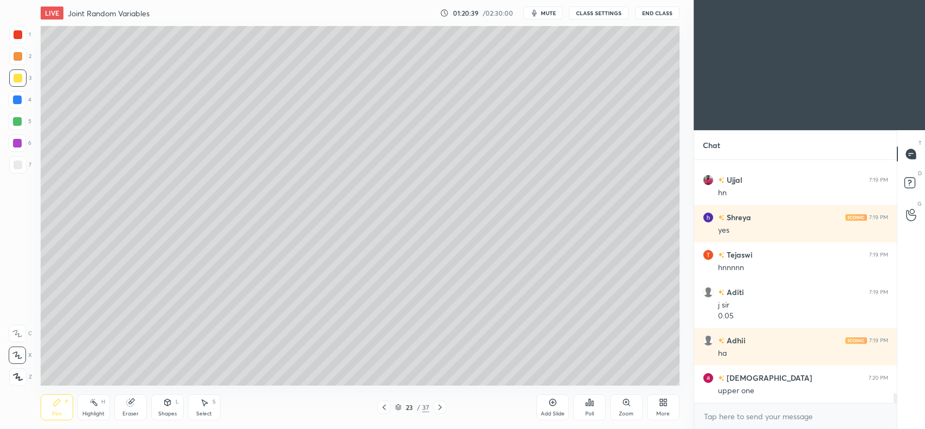
click at [381, 408] on icon at bounding box center [384, 407] width 9 height 9
click at [441, 408] on icon at bounding box center [440, 406] width 3 height 5
click at [438, 407] on icon at bounding box center [440, 407] width 9 height 9
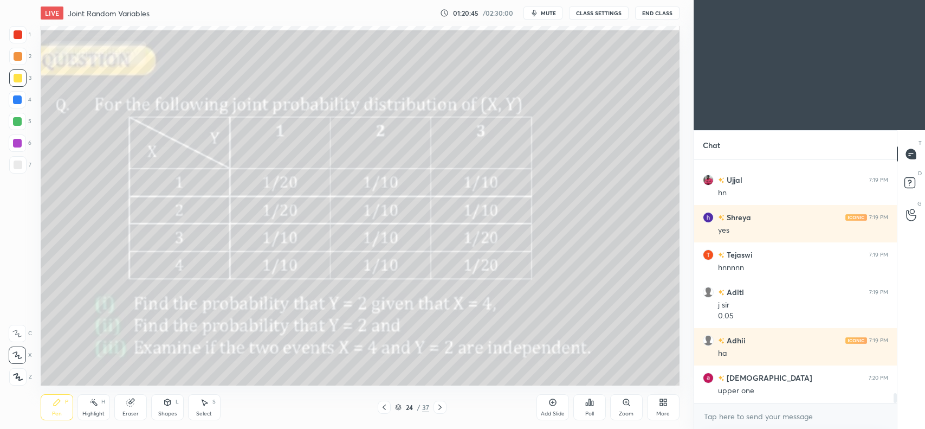
click at [440, 408] on icon at bounding box center [440, 407] width 9 height 9
click at [441, 408] on icon at bounding box center [440, 406] width 3 height 5
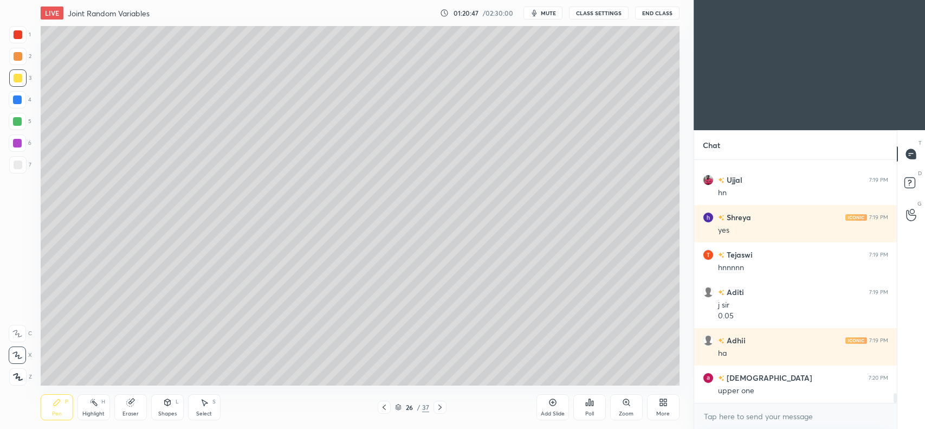
click at [442, 407] on icon at bounding box center [440, 406] width 3 height 5
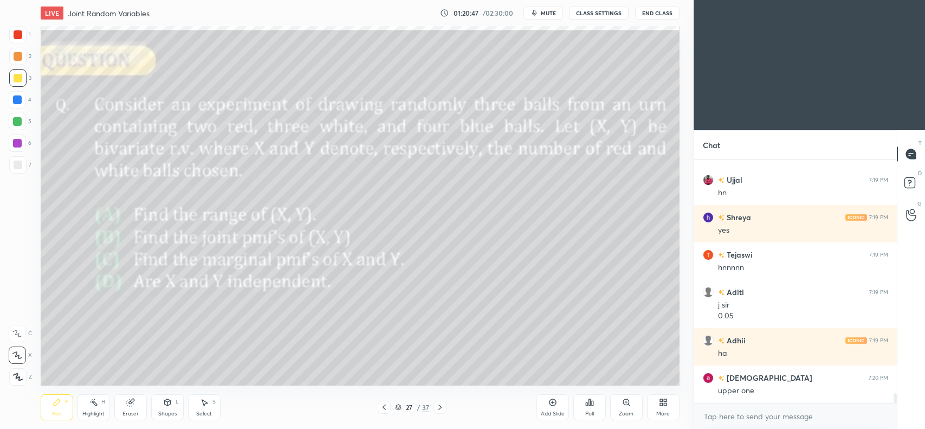
click at [442, 408] on icon at bounding box center [440, 407] width 9 height 9
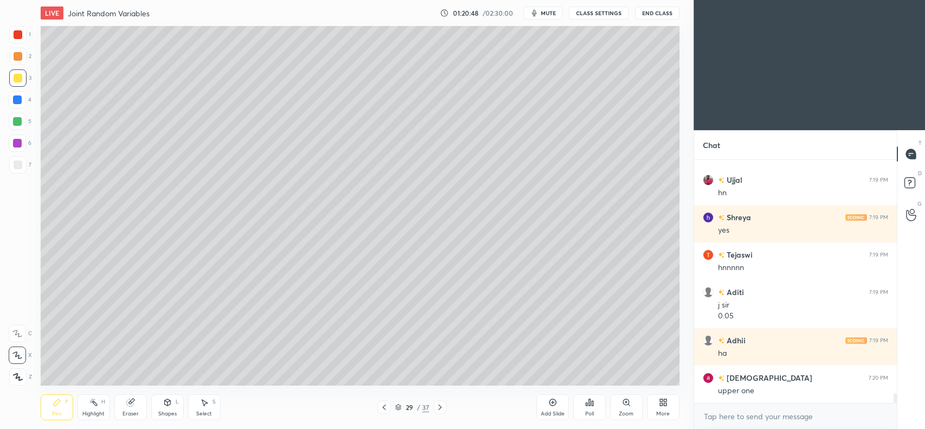
click at [442, 409] on icon at bounding box center [440, 407] width 9 height 9
click at [385, 413] on div at bounding box center [384, 407] width 13 height 13
click at [440, 406] on icon at bounding box center [440, 406] width 3 height 5
click at [125, 402] on div "Eraser" at bounding box center [130, 407] width 33 height 26
click at [50, 400] on div "Pen P" at bounding box center [57, 407] width 33 height 26
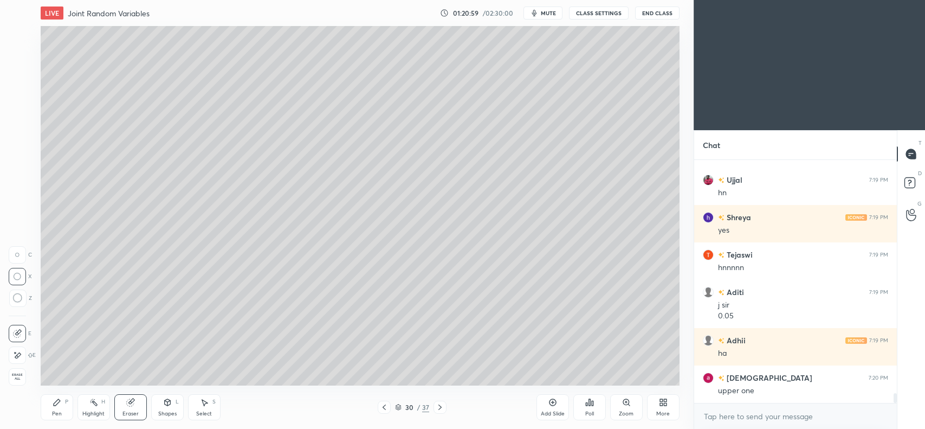
click at [54, 401] on icon at bounding box center [57, 402] width 9 height 9
click at [383, 409] on icon at bounding box center [384, 407] width 9 height 9
click at [443, 405] on icon at bounding box center [440, 407] width 9 height 9
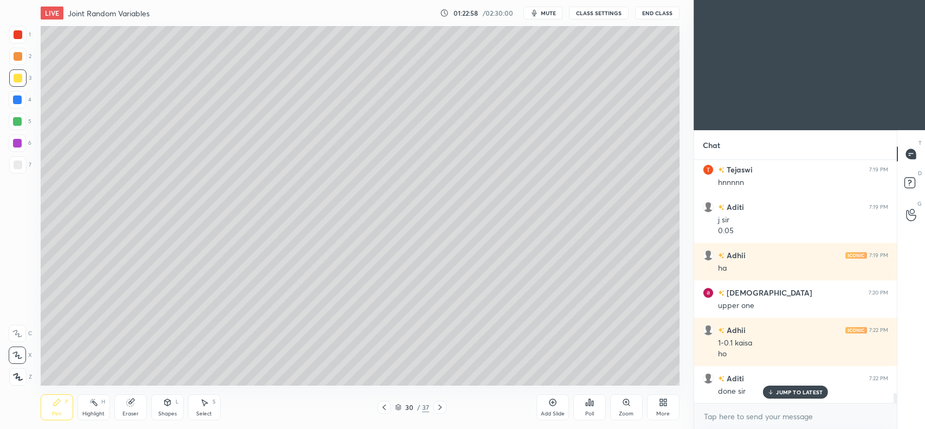
scroll to position [5864, 0]
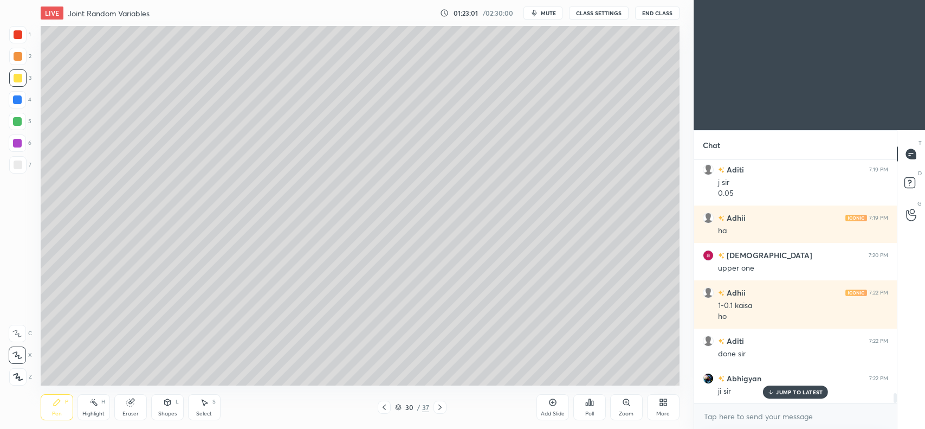
click at [385, 405] on icon at bounding box center [384, 407] width 9 height 9
click at [437, 410] on icon at bounding box center [440, 407] width 9 height 9
click at [551, 404] on icon at bounding box center [553, 402] width 9 height 9
click at [381, 407] on icon at bounding box center [384, 407] width 9 height 9
click at [383, 408] on icon at bounding box center [384, 406] width 3 height 5
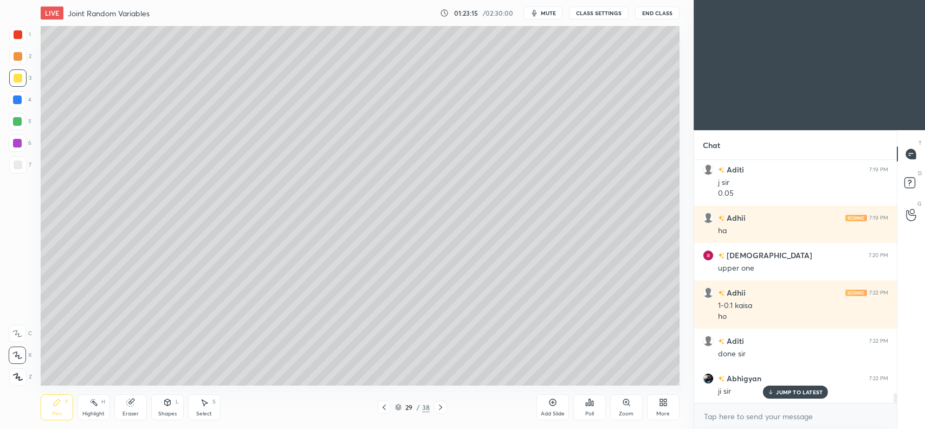
click at [440, 404] on icon at bounding box center [440, 407] width 9 height 9
click at [440, 406] on icon at bounding box center [440, 407] width 9 height 9
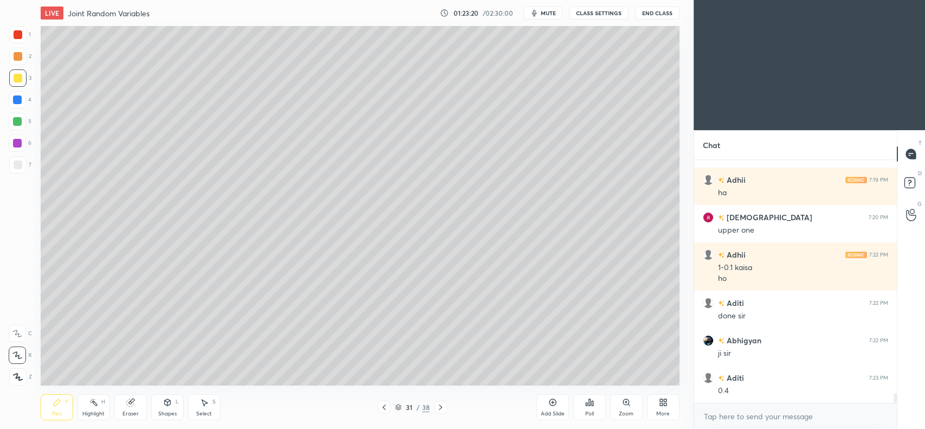
click at [385, 410] on icon at bounding box center [384, 407] width 9 height 9
click at [384, 410] on icon at bounding box center [384, 407] width 9 height 9
click at [439, 407] on icon at bounding box center [440, 407] width 9 height 9
click at [438, 408] on icon at bounding box center [440, 407] width 9 height 9
click at [383, 407] on icon at bounding box center [384, 406] width 3 height 5
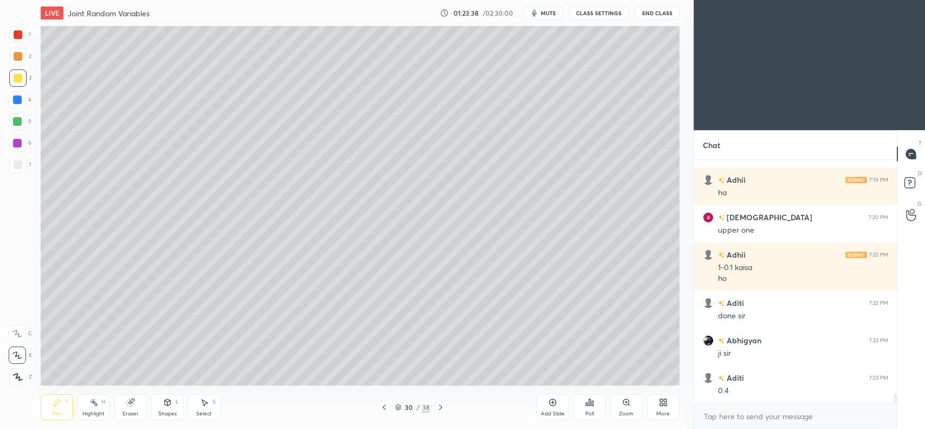
click at [384, 408] on icon at bounding box center [384, 407] width 9 height 9
click at [437, 409] on icon at bounding box center [440, 407] width 9 height 9
click at [438, 408] on icon at bounding box center [440, 407] width 9 height 9
click at [382, 406] on icon at bounding box center [384, 407] width 9 height 9
click at [439, 410] on icon at bounding box center [440, 407] width 9 height 9
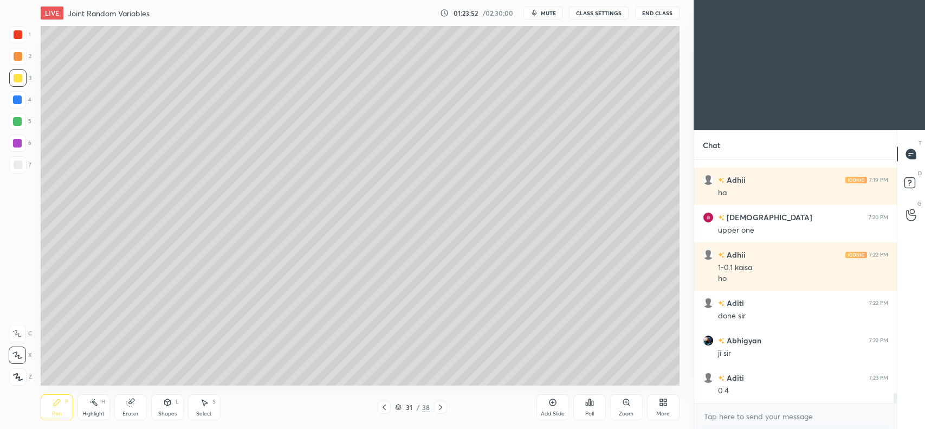
click at [383, 408] on icon at bounding box center [384, 406] width 3 height 5
click at [437, 407] on icon at bounding box center [440, 407] width 9 height 9
click at [384, 405] on icon at bounding box center [384, 407] width 9 height 9
click at [440, 404] on icon at bounding box center [440, 407] width 9 height 9
click at [386, 406] on icon at bounding box center [384, 407] width 9 height 9
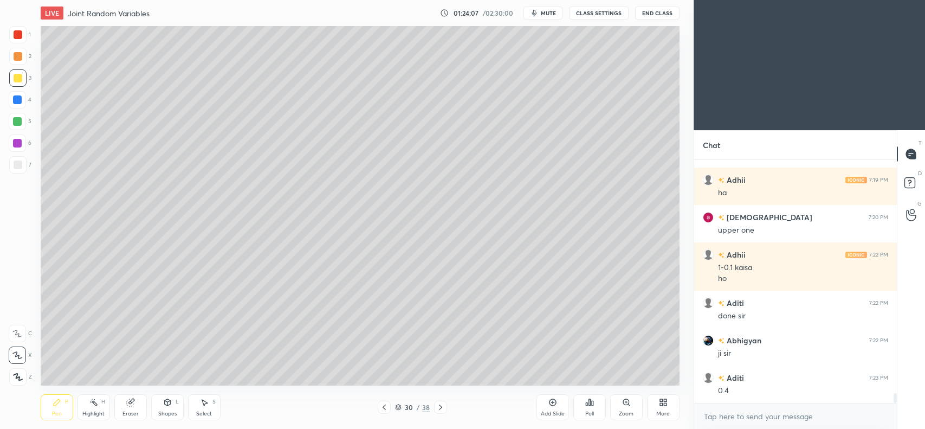
click at [439, 406] on icon at bounding box center [440, 407] width 9 height 9
click at [385, 408] on icon at bounding box center [384, 407] width 9 height 9
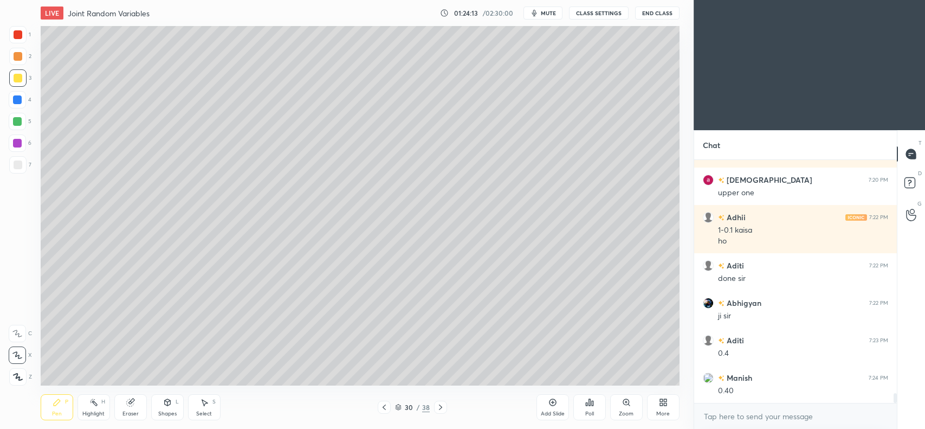
click at [442, 407] on icon at bounding box center [440, 407] width 9 height 9
click at [14, 57] on div at bounding box center [18, 56] width 9 height 9
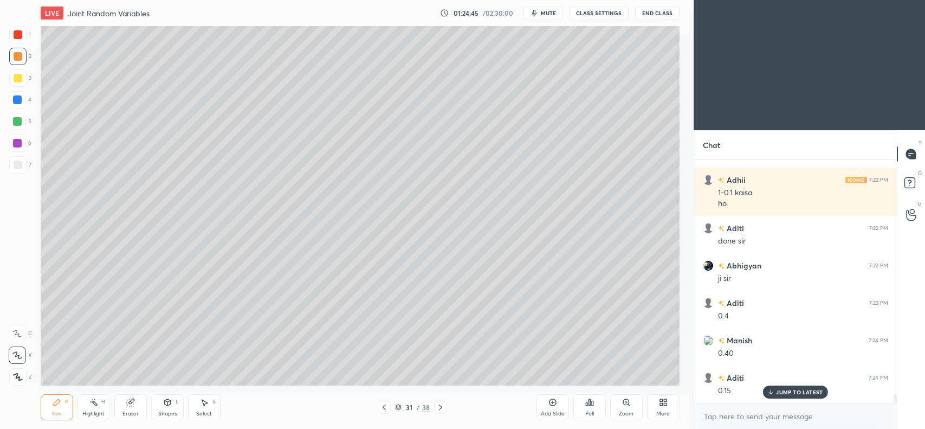
scroll to position [6014, 0]
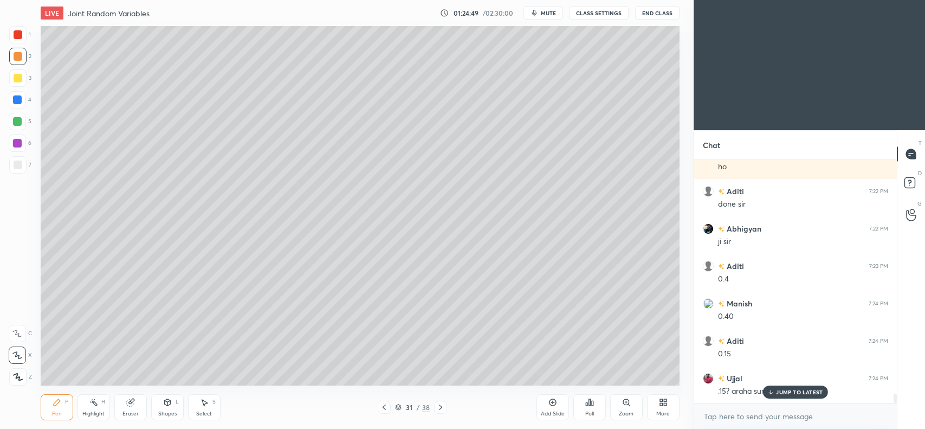
click at [778, 389] on p "JUMP TO LATEST" at bounding box center [799, 392] width 47 height 7
click at [17, 98] on div at bounding box center [17, 99] width 9 height 9
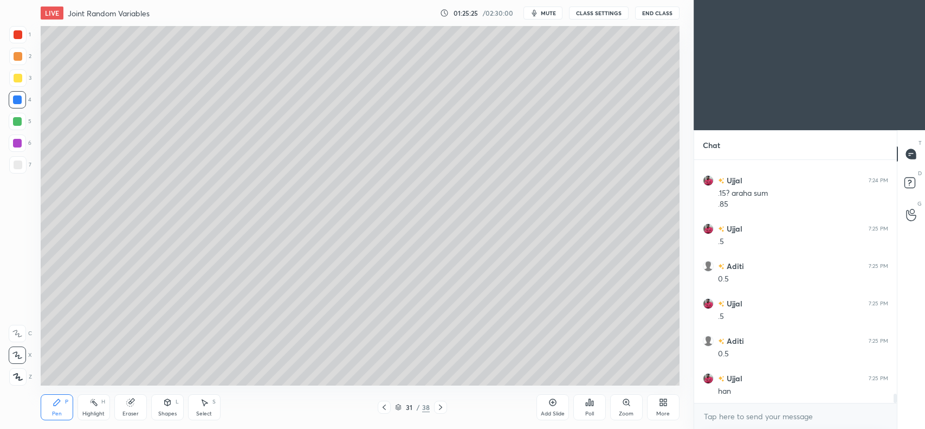
scroll to position [6249, 0]
click at [383, 410] on icon at bounding box center [384, 407] width 9 height 9
click at [384, 408] on icon at bounding box center [384, 406] width 3 height 5
click at [385, 408] on icon at bounding box center [384, 407] width 9 height 9
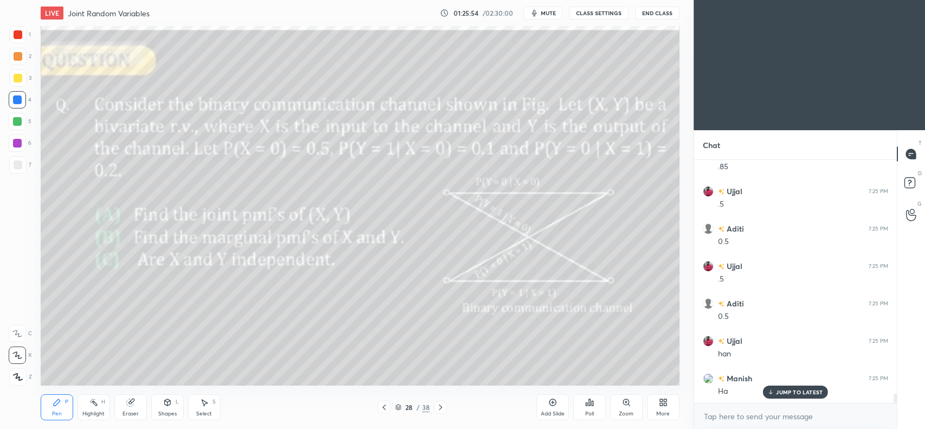
click at [439, 406] on icon at bounding box center [440, 407] width 9 height 9
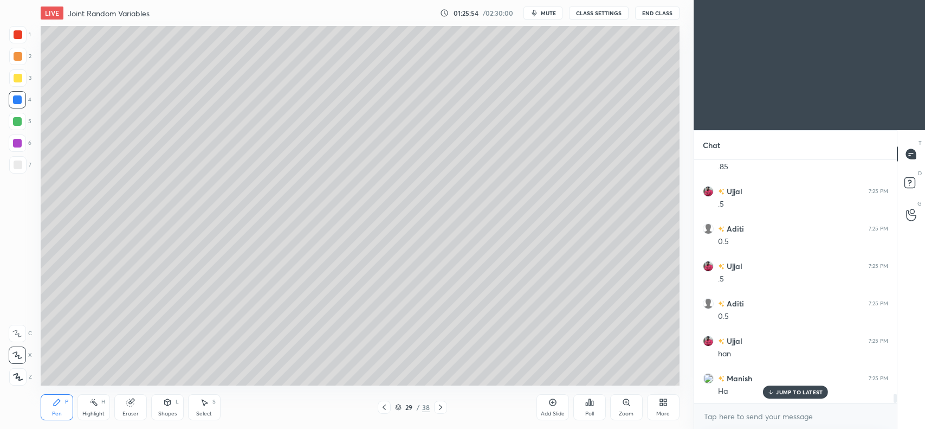
click at [440, 405] on icon at bounding box center [440, 407] width 9 height 9
click at [439, 406] on icon at bounding box center [440, 407] width 9 height 9
click at [18, 160] on div at bounding box center [18, 164] width 9 height 9
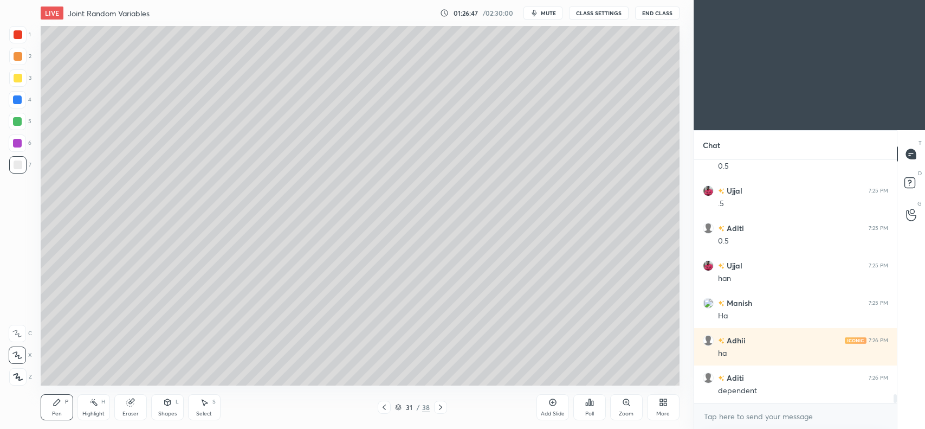
scroll to position [6362, 0]
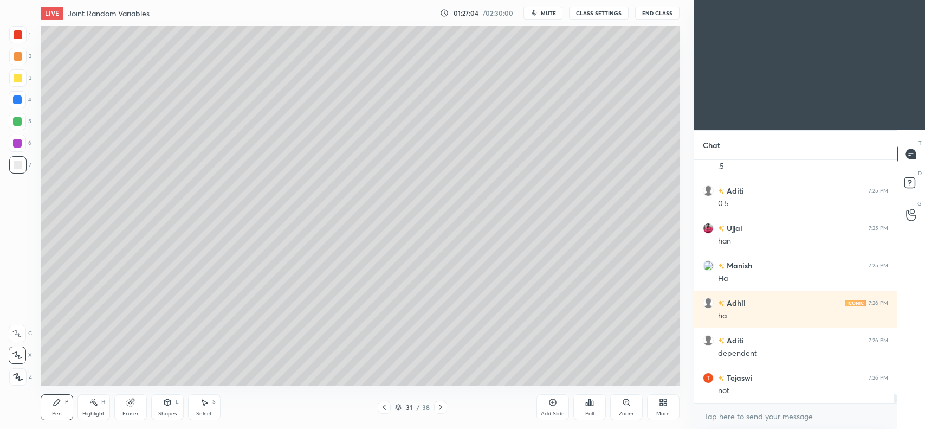
click at [387, 408] on icon at bounding box center [384, 407] width 9 height 9
click at [382, 413] on div at bounding box center [384, 407] width 13 height 13
click at [381, 413] on div at bounding box center [384, 407] width 13 height 13
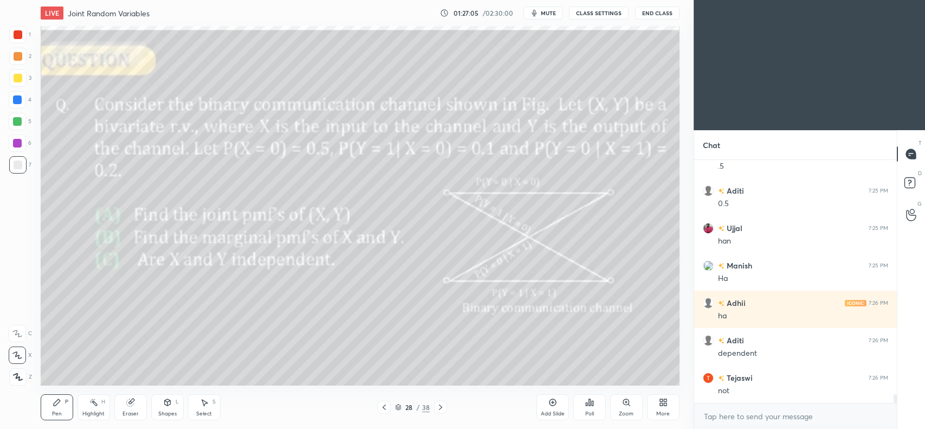
click at [381, 415] on div "Pen P Highlight H Eraser Shapes L Select S 28 / 38 Add Slide Poll Zoom More" at bounding box center [360, 406] width 639 height 43
click at [380, 415] on div "Pen P Highlight H Eraser Shapes L Select S 28 / 38 Add Slide Poll Zoom More" at bounding box center [360, 406] width 639 height 43
click at [377, 416] on div "Pen P Highlight H Eraser Shapes L Select S 28 / 38 Add Slide Poll Zoom More" at bounding box center [360, 406] width 639 height 43
click at [385, 410] on icon at bounding box center [384, 407] width 9 height 9
click at [384, 409] on icon at bounding box center [384, 407] width 9 height 9
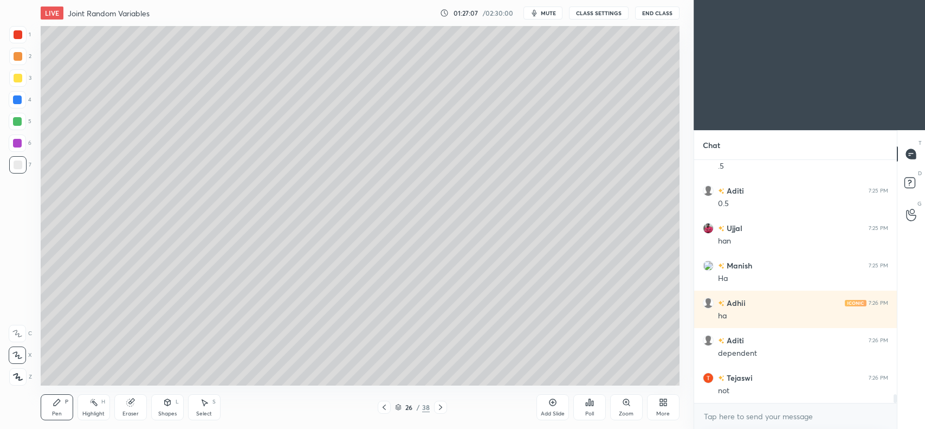
click at [386, 408] on icon at bounding box center [384, 407] width 9 height 9
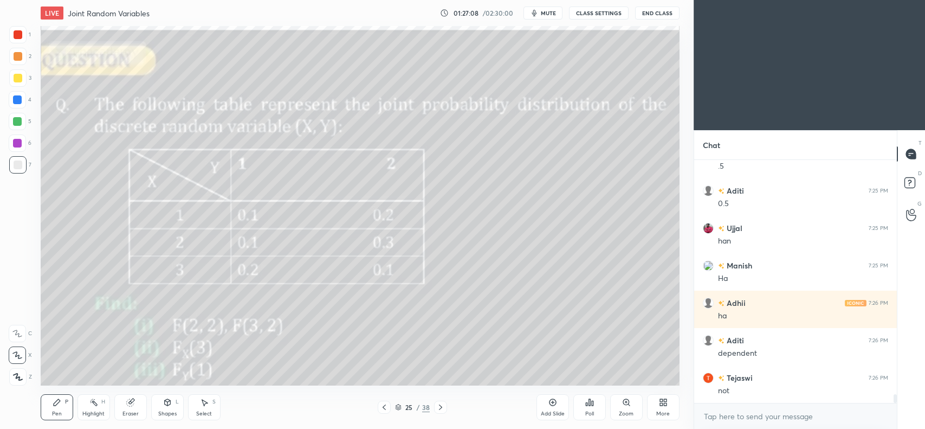
click at [384, 410] on icon at bounding box center [384, 407] width 9 height 9
click at [384, 408] on icon at bounding box center [384, 406] width 3 height 5
click at [385, 407] on icon at bounding box center [384, 407] width 9 height 9
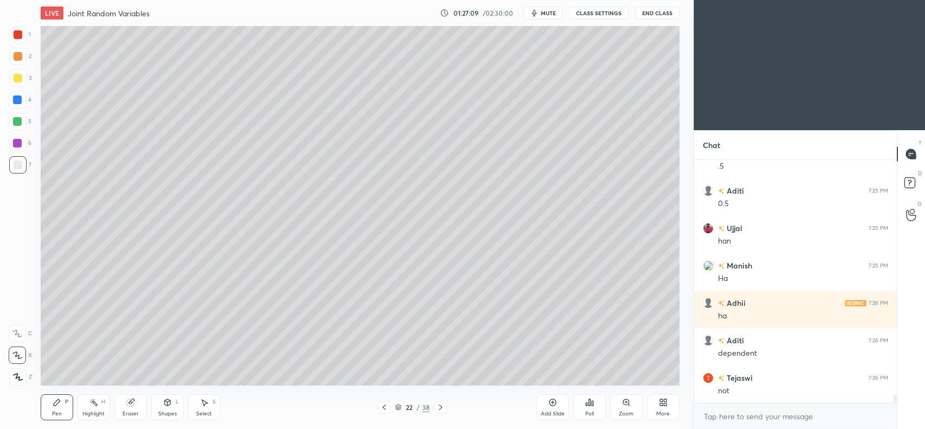
click at [385, 407] on icon at bounding box center [384, 407] width 9 height 9
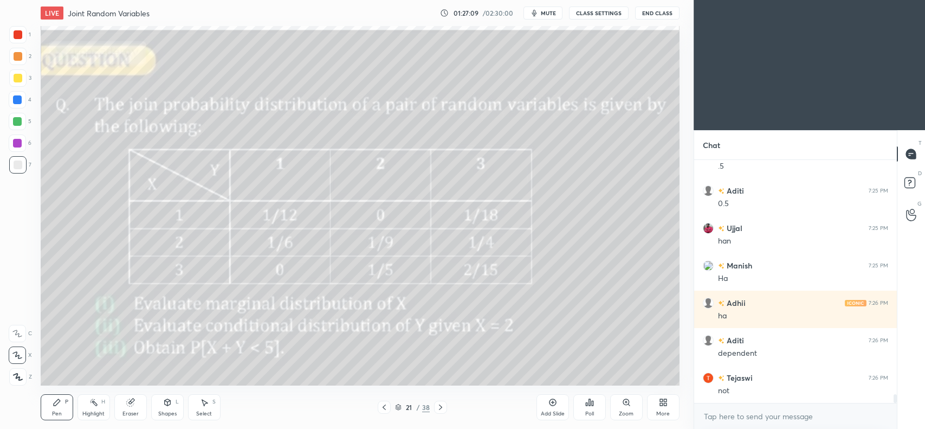
click at [385, 407] on icon at bounding box center [384, 407] width 9 height 9
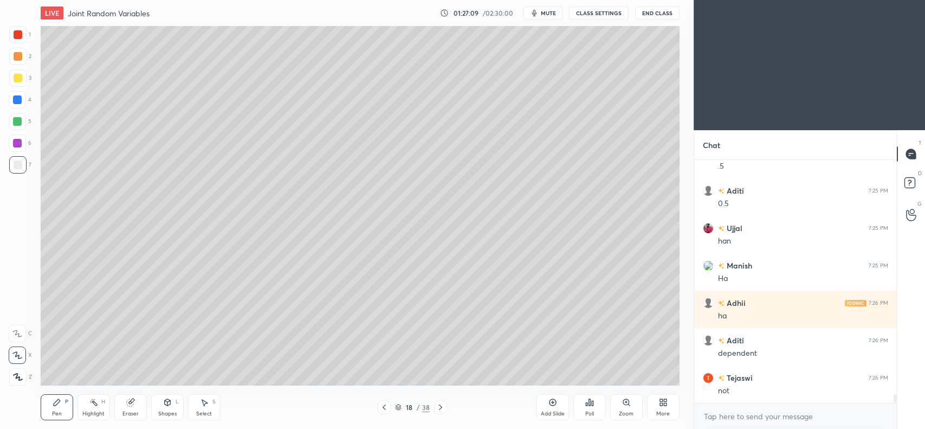
click at [385, 406] on icon at bounding box center [384, 406] width 3 height 5
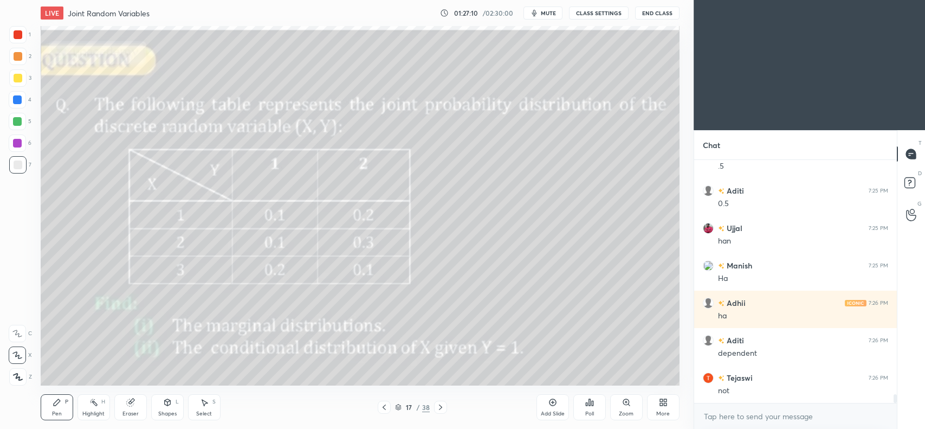
click at [385, 405] on icon at bounding box center [384, 406] width 3 height 5
click at [385, 406] on icon at bounding box center [384, 407] width 9 height 9
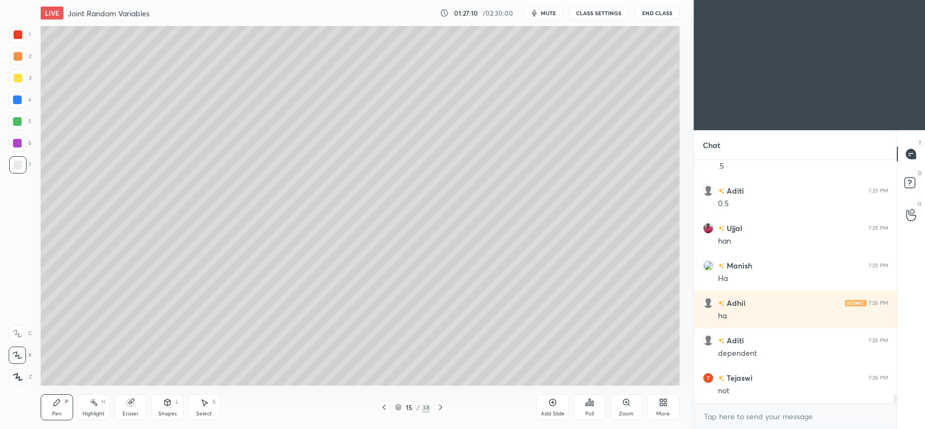
click at [386, 406] on icon at bounding box center [384, 407] width 9 height 9
click at [387, 405] on icon at bounding box center [384, 407] width 9 height 9
click at [442, 406] on icon at bounding box center [440, 407] width 9 height 9
click at [441, 407] on icon at bounding box center [440, 407] width 9 height 9
click at [442, 408] on icon at bounding box center [440, 407] width 9 height 9
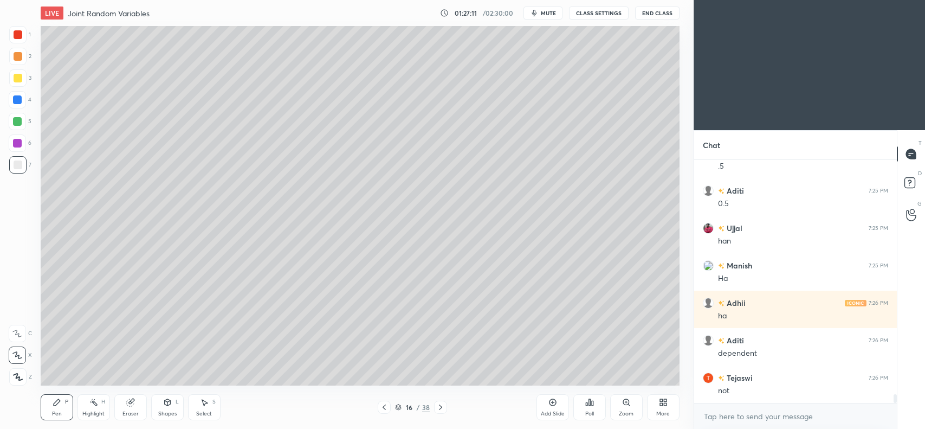
click at [441, 408] on icon at bounding box center [440, 406] width 3 height 5
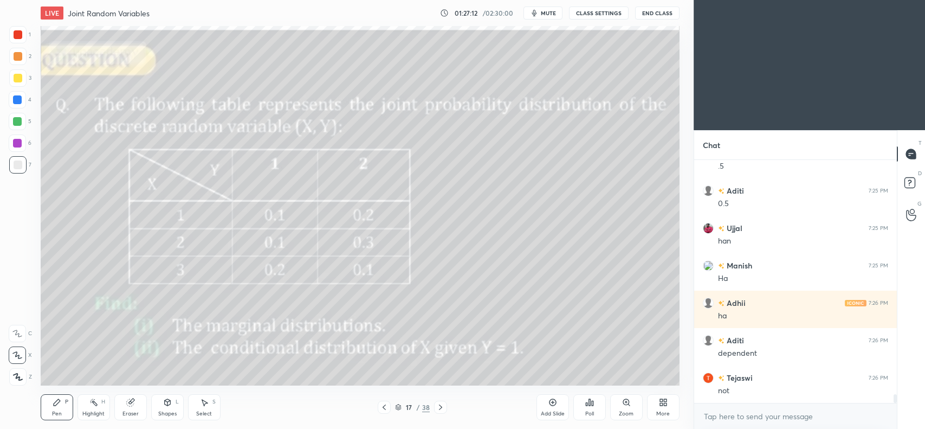
click at [440, 408] on icon at bounding box center [440, 407] width 9 height 9
click at [440, 407] on icon at bounding box center [440, 407] width 9 height 9
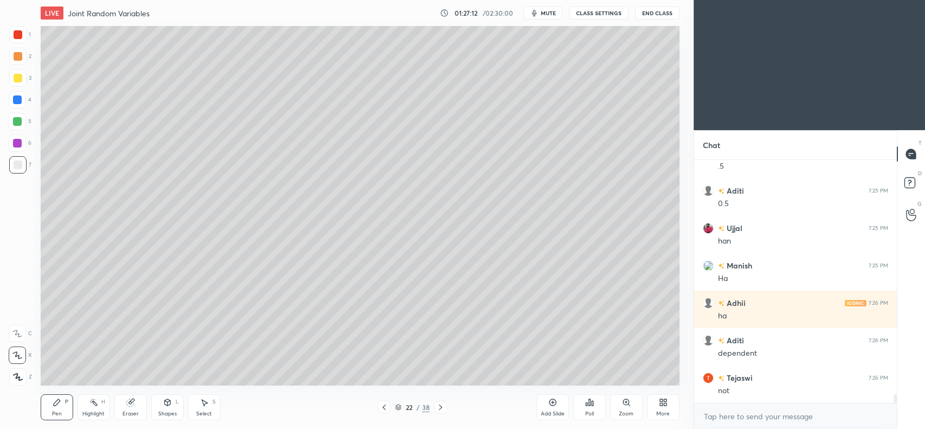
click at [440, 407] on icon at bounding box center [440, 407] width 9 height 9
click at [440, 408] on icon at bounding box center [440, 407] width 9 height 9
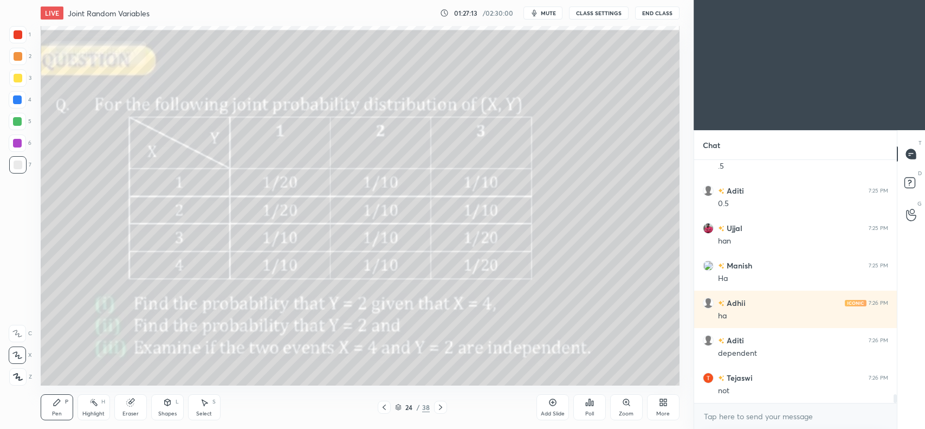
click at [439, 407] on icon at bounding box center [440, 407] width 9 height 9
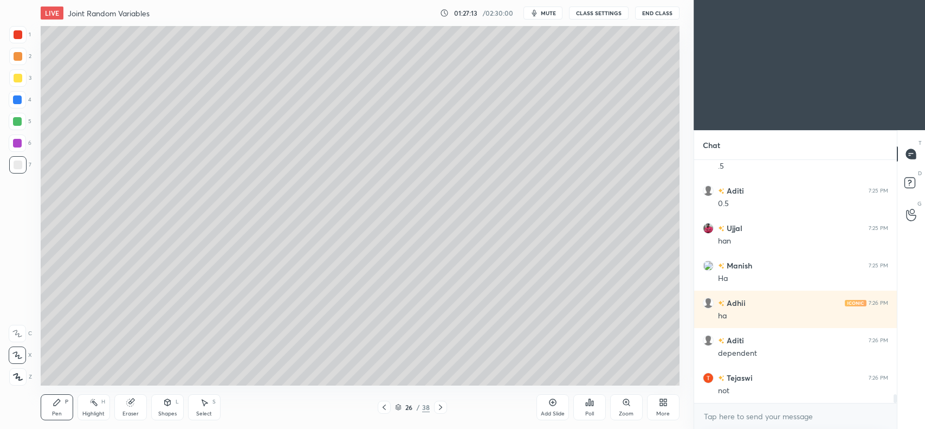
click at [440, 407] on icon at bounding box center [440, 407] width 9 height 9
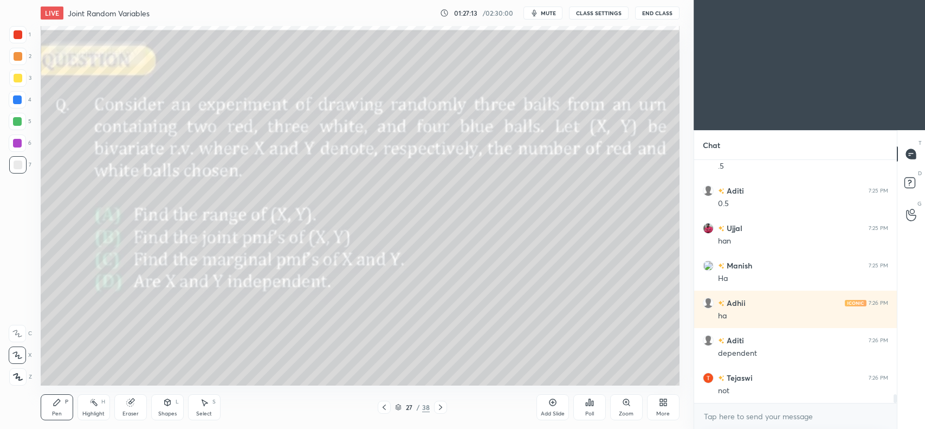
click at [440, 407] on icon at bounding box center [440, 407] width 9 height 9
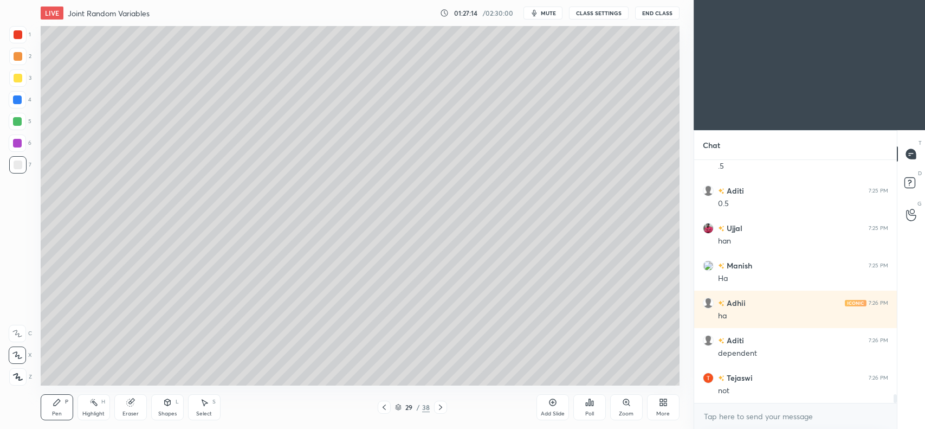
click at [439, 408] on icon at bounding box center [440, 407] width 9 height 9
click at [438, 408] on icon at bounding box center [440, 407] width 9 height 9
click at [438, 407] on icon at bounding box center [440, 407] width 9 height 9
click at [437, 407] on icon at bounding box center [440, 407] width 9 height 9
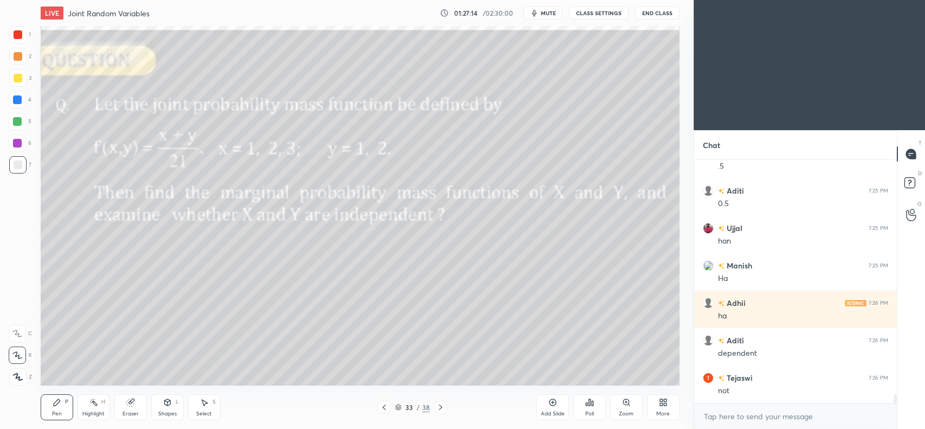
click at [437, 407] on icon at bounding box center [440, 407] width 9 height 9
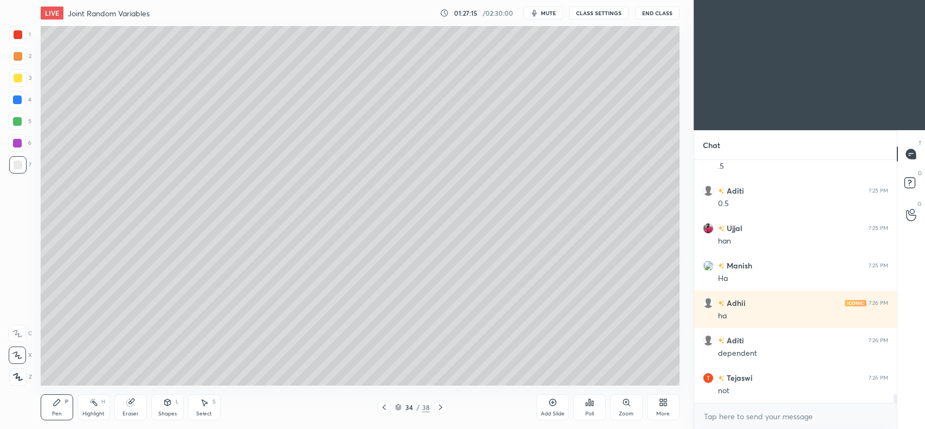
click at [437, 407] on icon at bounding box center [440, 407] width 9 height 9
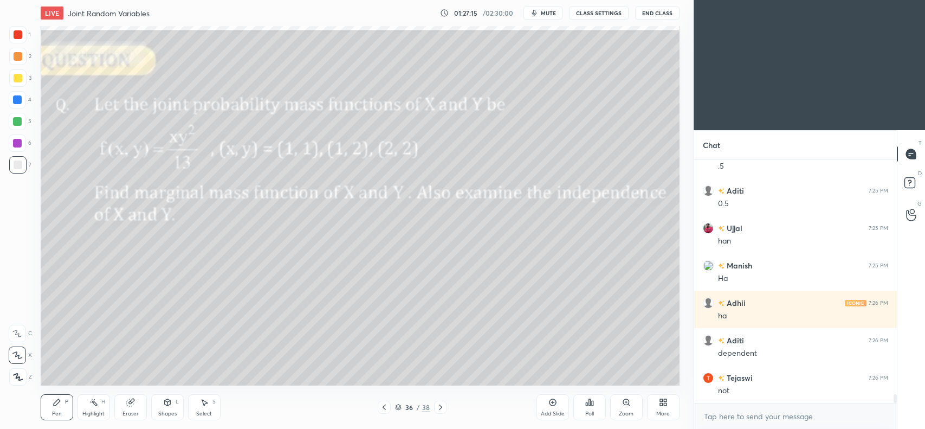
click at [437, 408] on icon at bounding box center [440, 407] width 9 height 9
click at [437, 407] on icon at bounding box center [440, 407] width 9 height 9
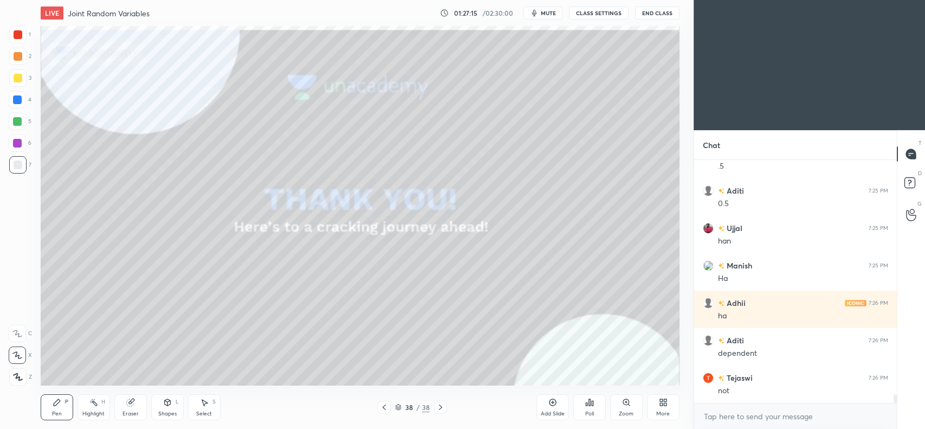
click at [437, 407] on icon at bounding box center [440, 407] width 9 height 9
click at [383, 404] on icon at bounding box center [384, 407] width 9 height 9
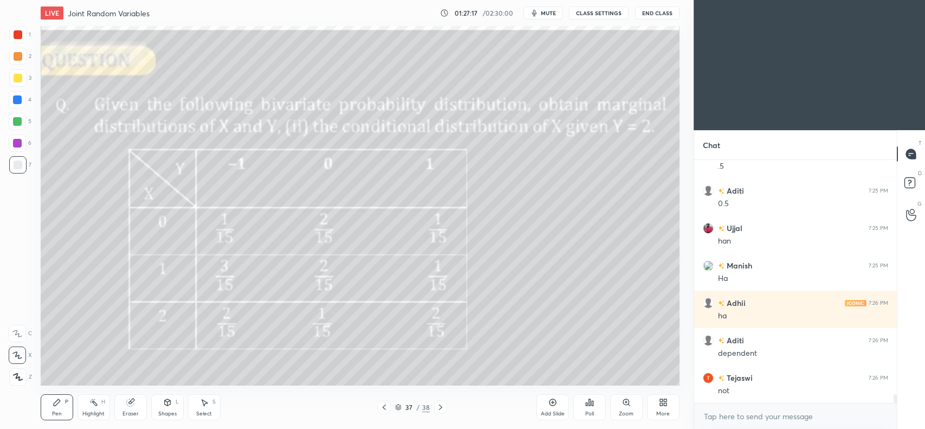
click at [438, 408] on icon at bounding box center [440, 407] width 9 height 9
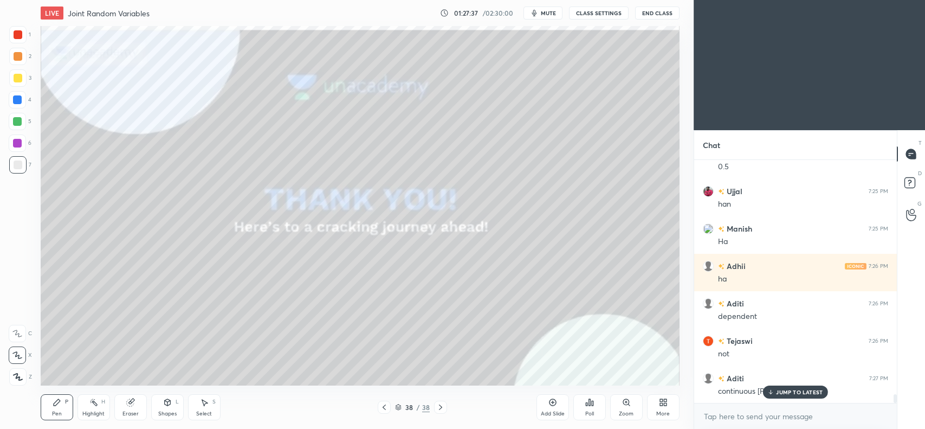
scroll to position [6436, 0]
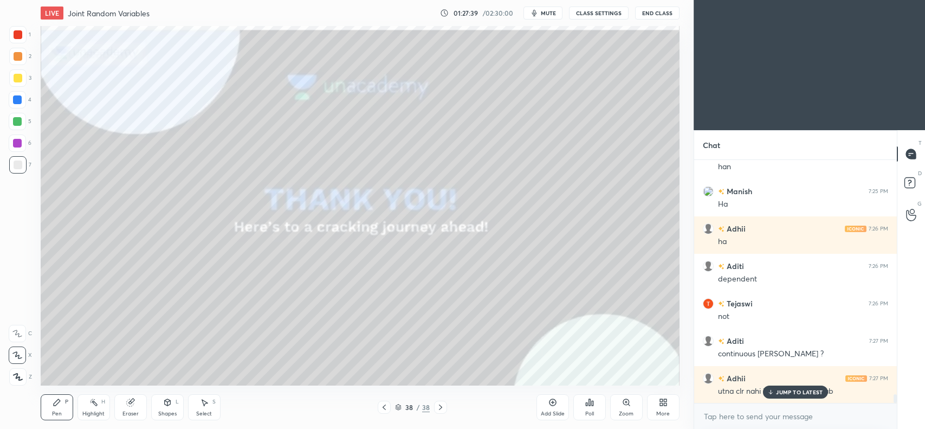
click at [774, 394] on icon at bounding box center [771, 392] width 7 height 7
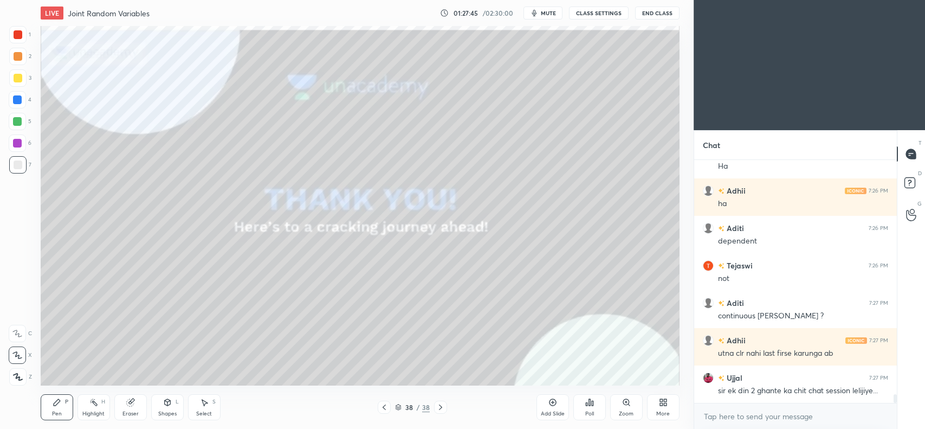
scroll to position [6511, 0]
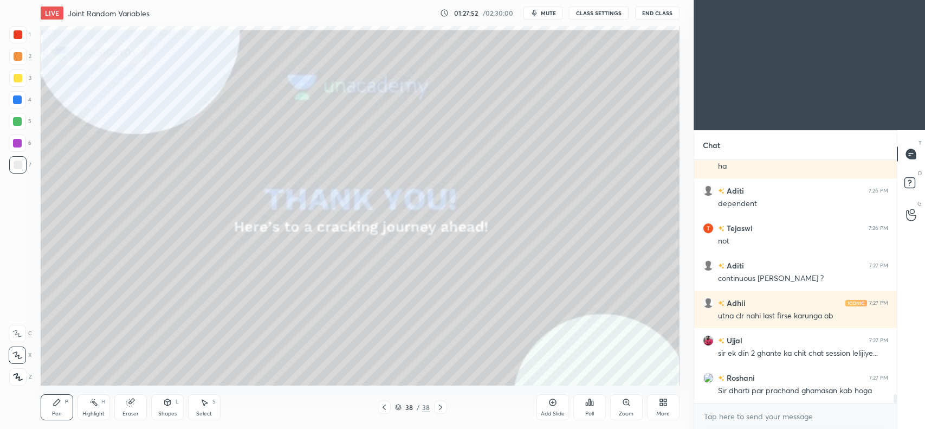
click at [15, 55] on div at bounding box center [18, 56] width 9 height 9
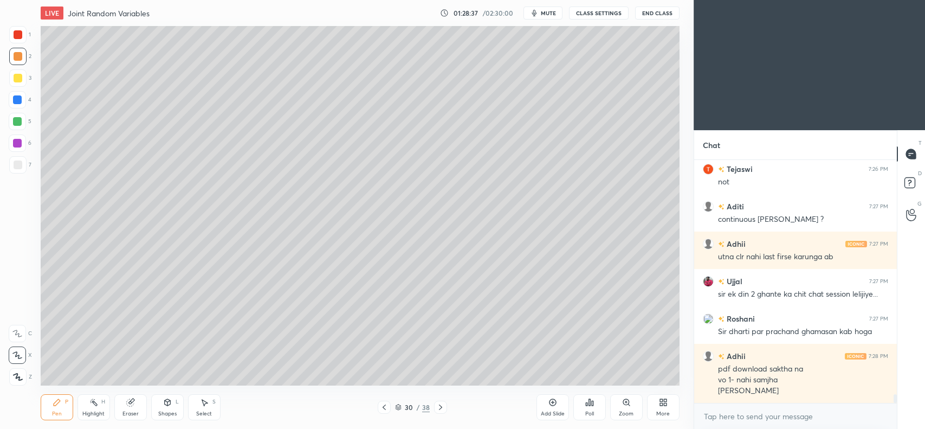
scroll to position [6581, 0]
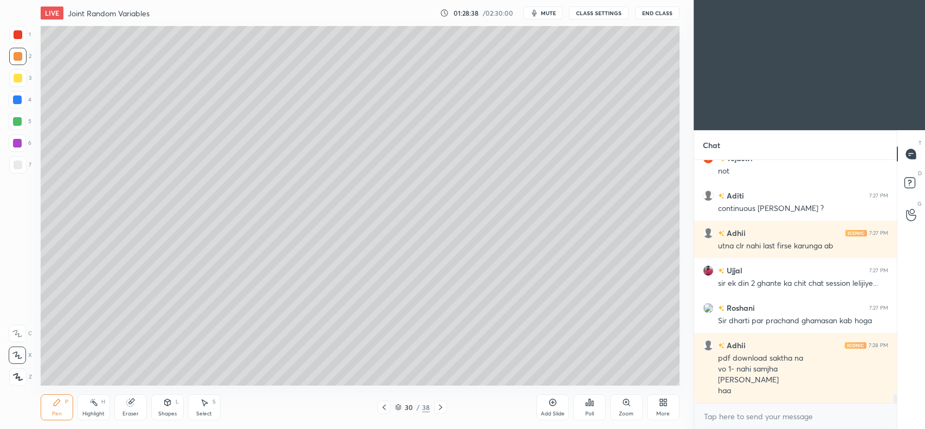
click at [551, 395] on div "Add Slide" at bounding box center [553, 407] width 33 height 26
click at [385, 409] on icon at bounding box center [384, 407] width 9 height 9
click at [437, 409] on icon at bounding box center [440, 407] width 9 height 9
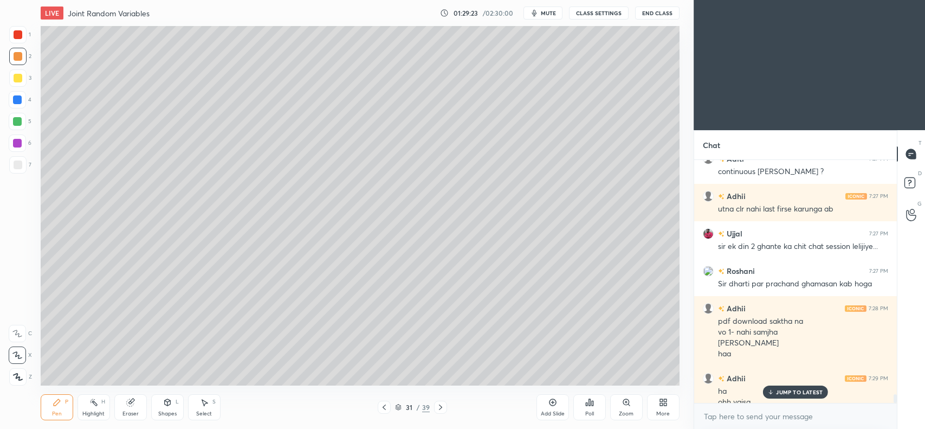
scroll to position [6629, 0]
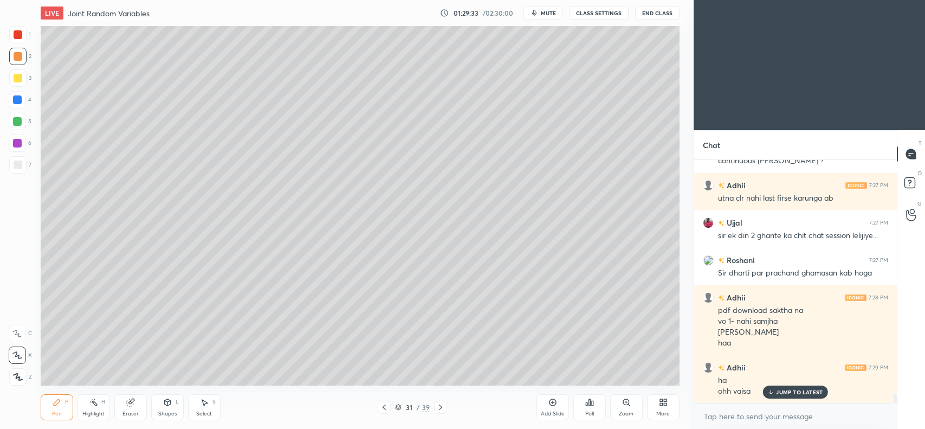
click at [550, 402] on icon at bounding box center [553, 402] width 9 height 9
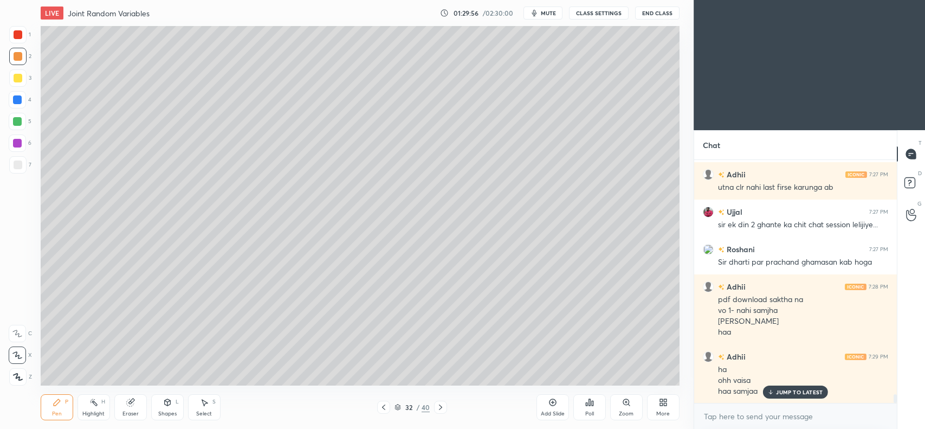
scroll to position [6651, 0]
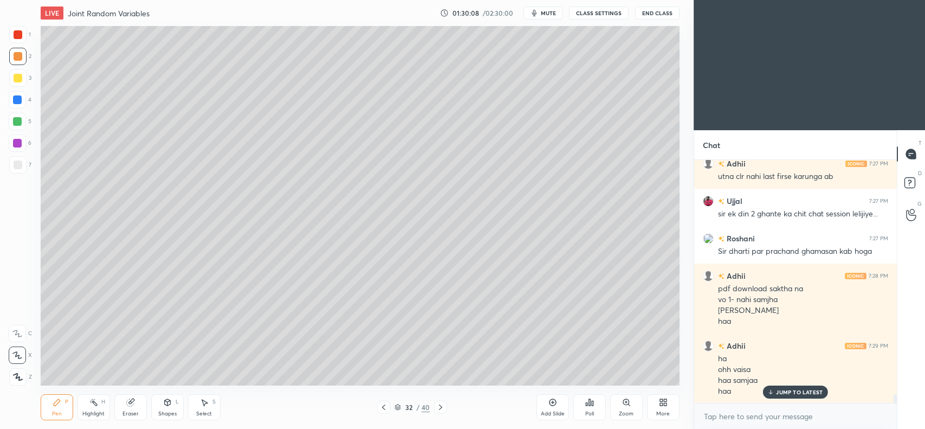
click at [121, 405] on div "Eraser" at bounding box center [130, 407] width 33 height 26
click at [21, 380] on span "Erase all" at bounding box center [17, 377] width 16 height 8
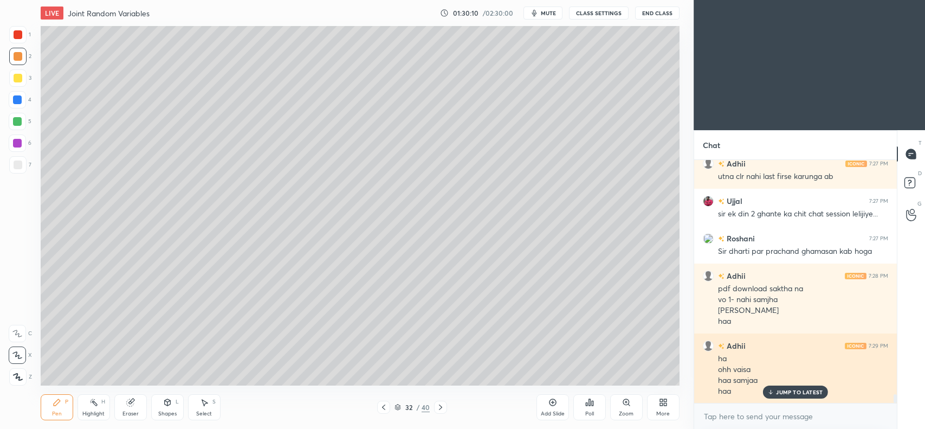
click at [799, 390] on p "JUMP TO LATEST" at bounding box center [799, 392] width 47 height 7
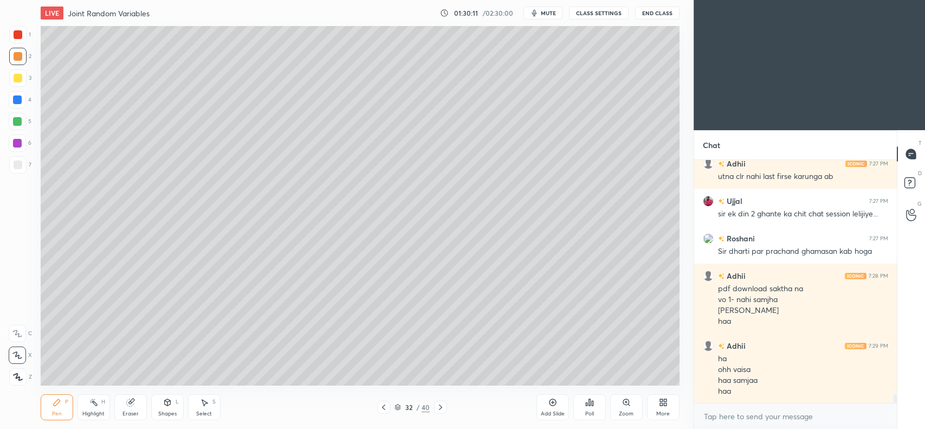
click at [383, 407] on icon at bounding box center [383, 407] width 9 height 9
click at [385, 407] on icon at bounding box center [383, 407] width 9 height 9
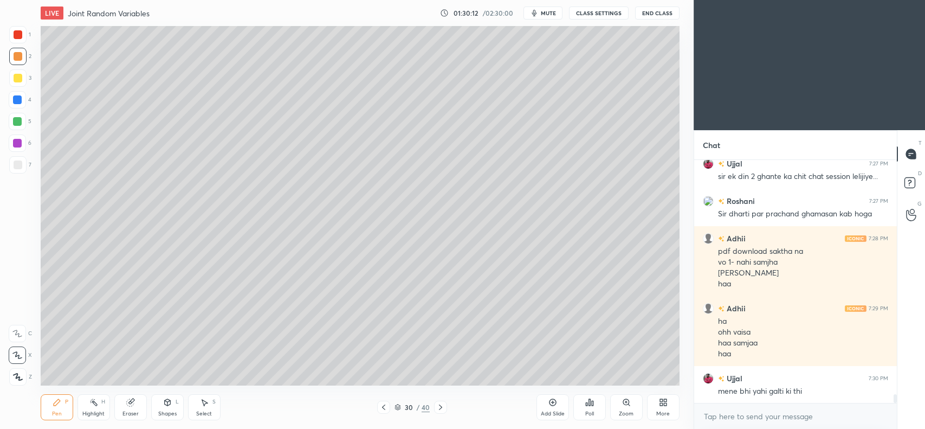
click at [384, 408] on icon at bounding box center [383, 406] width 3 height 5
click at [439, 408] on icon at bounding box center [440, 407] width 9 height 9
click at [386, 407] on icon at bounding box center [383, 407] width 9 height 9
click at [388, 408] on icon at bounding box center [383, 407] width 9 height 9
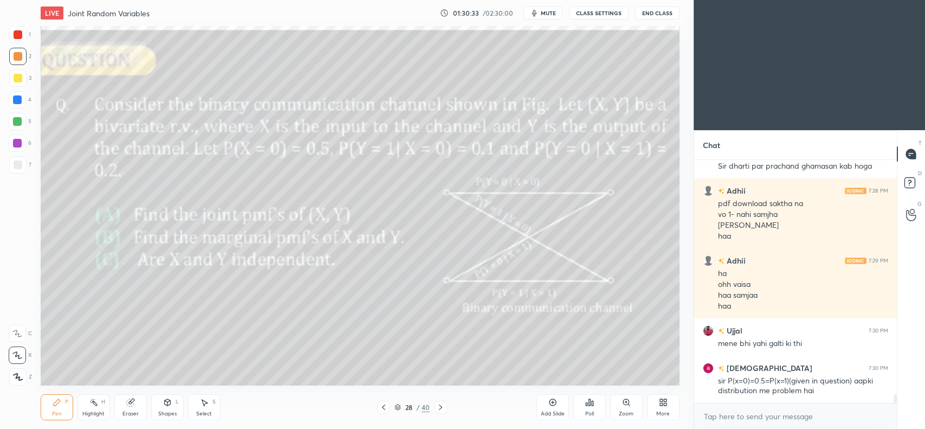
scroll to position [6761, 0]
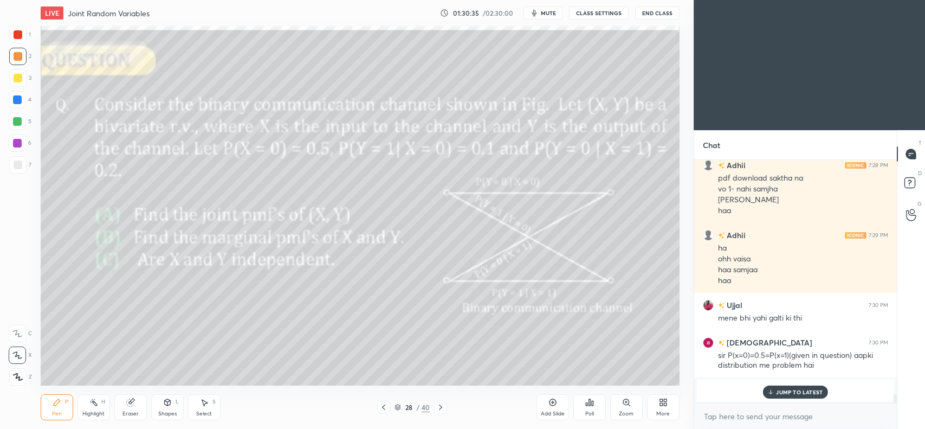
click at [774, 387] on div "JUMP TO LATEST" at bounding box center [795, 391] width 65 height 13
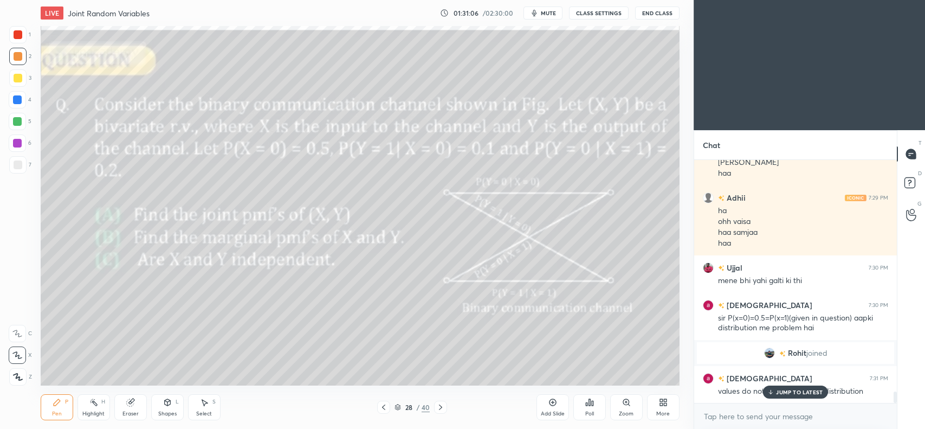
click at [796, 390] on p "JUMP TO LATEST" at bounding box center [799, 392] width 47 height 7
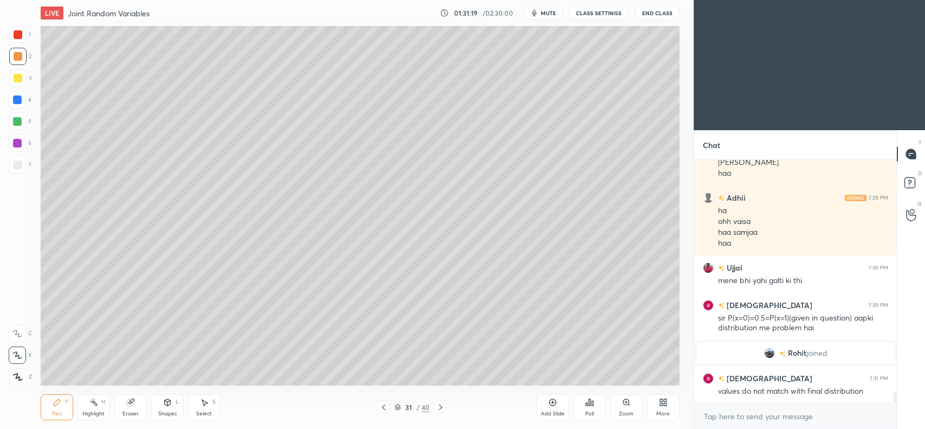
click at [123, 405] on div "Eraser" at bounding box center [130, 407] width 33 height 26
click at [12, 368] on div "Erase all" at bounding box center [17, 376] width 17 height 17
click at [381, 408] on icon at bounding box center [383, 407] width 9 height 9
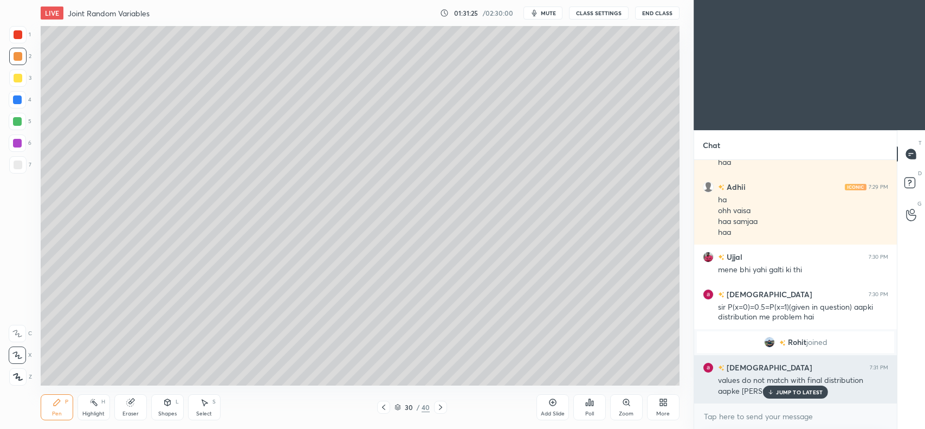
click at [784, 389] on p "JUMP TO LATEST" at bounding box center [799, 392] width 47 height 7
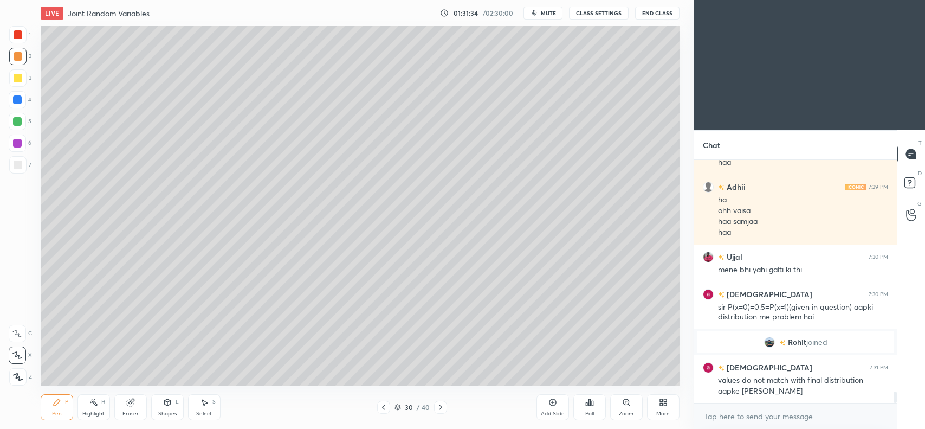
scroll to position [5021, 0]
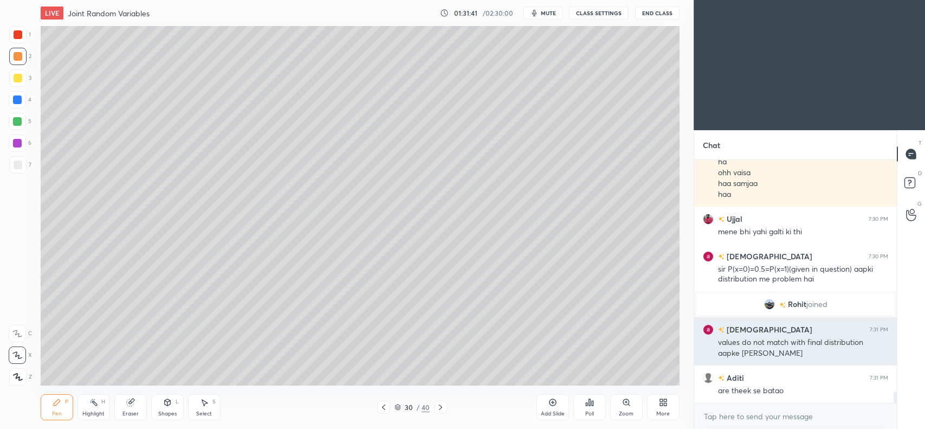
click at [769, 335] on div "values do not match with final distribution aapke banaya hua" at bounding box center [803, 347] width 170 height 24
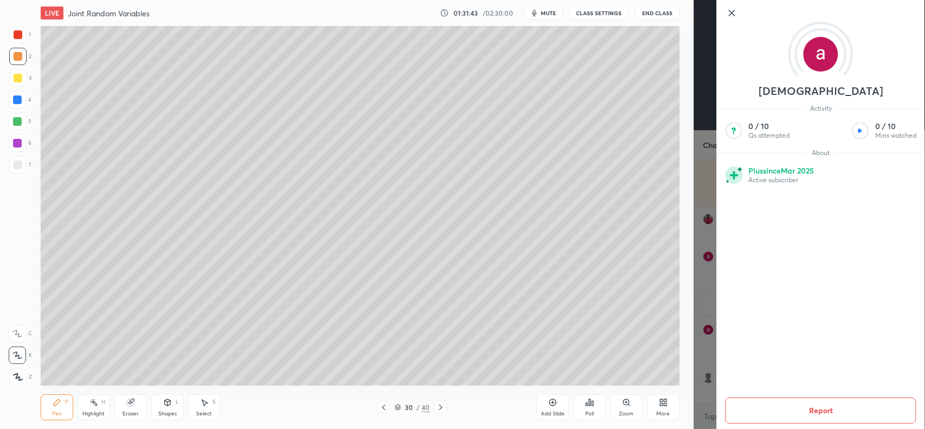
scroll to position [5058, 0]
click at [732, 15] on icon at bounding box center [731, 13] width 13 height 13
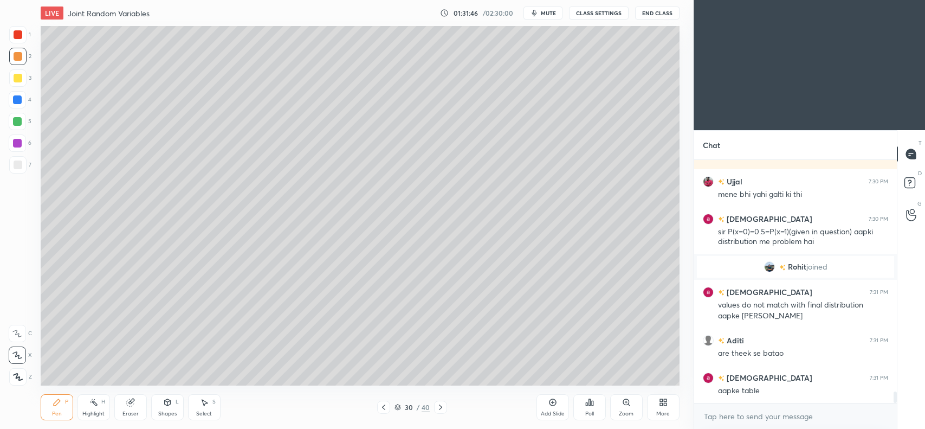
click at [385, 410] on icon at bounding box center [383, 407] width 9 height 9
click at [440, 407] on icon at bounding box center [440, 407] width 9 height 9
click at [386, 406] on icon at bounding box center [383, 407] width 9 height 9
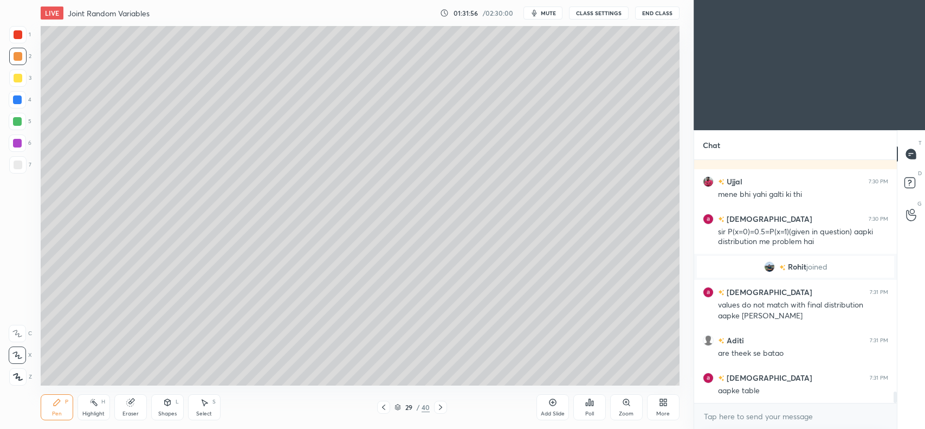
click at [443, 408] on icon at bounding box center [440, 407] width 9 height 9
click at [443, 407] on icon at bounding box center [440, 407] width 9 height 9
click at [442, 408] on icon at bounding box center [440, 407] width 9 height 9
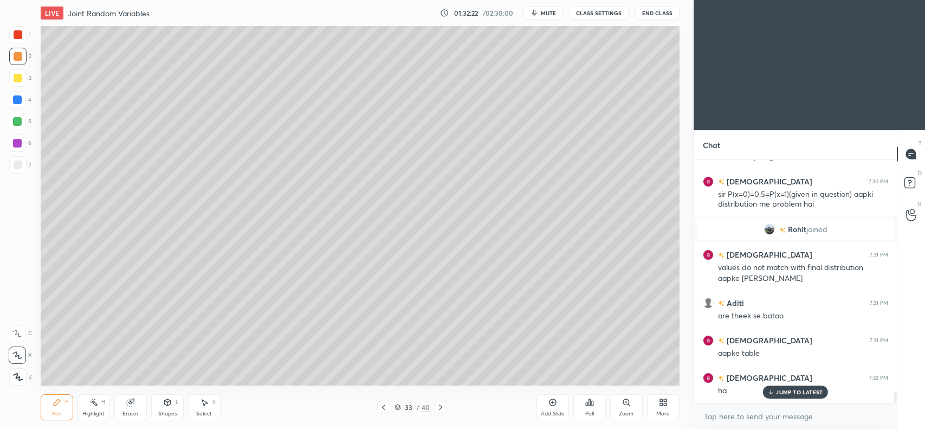
scroll to position [5133, 0]
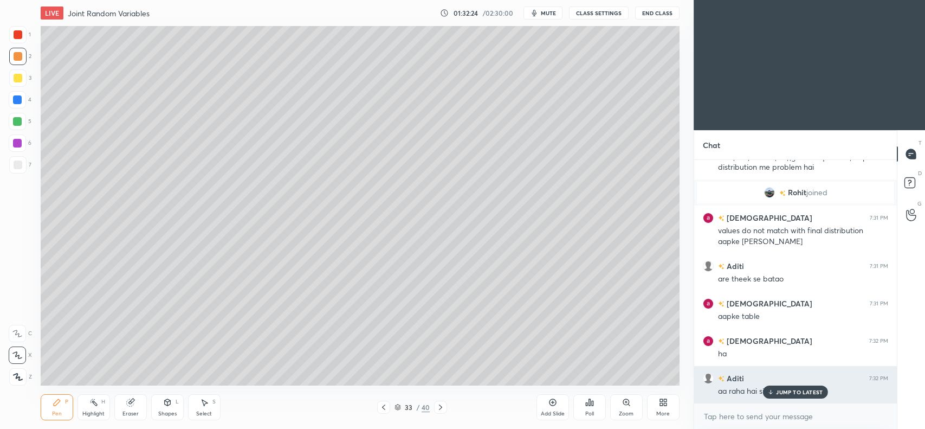
click at [785, 391] on p "JUMP TO LATEST" at bounding box center [799, 392] width 47 height 7
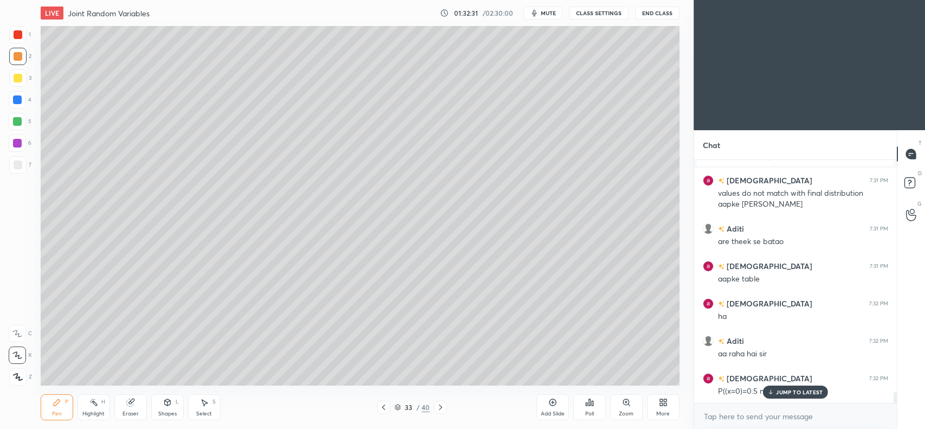
click at [782, 393] on p "JUMP TO LATEST" at bounding box center [799, 392] width 47 height 7
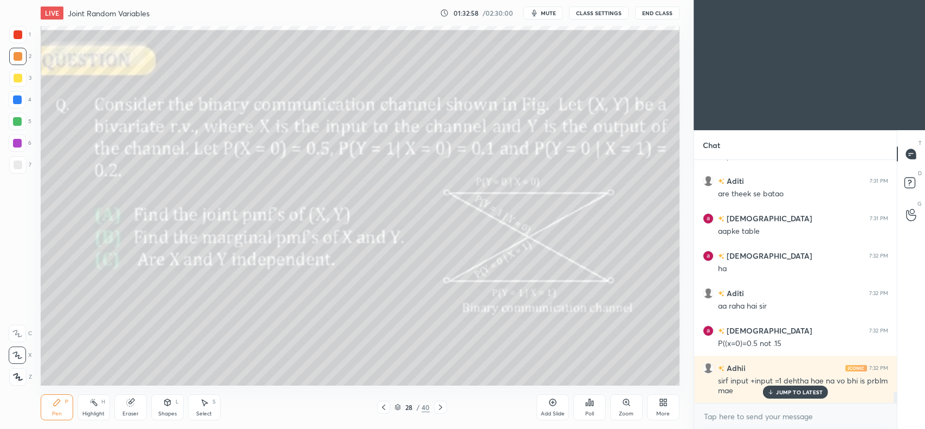
scroll to position [5255, 0]
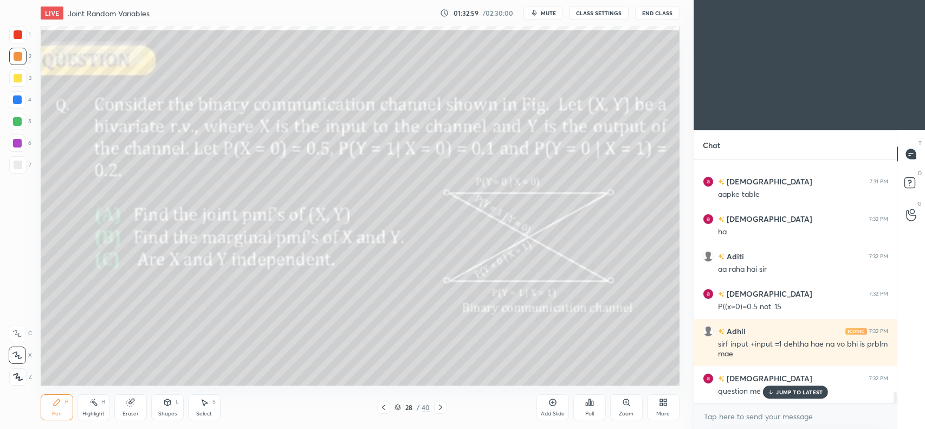
click at [781, 396] on div "JUMP TO LATEST" at bounding box center [795, 391] width 65 height 13
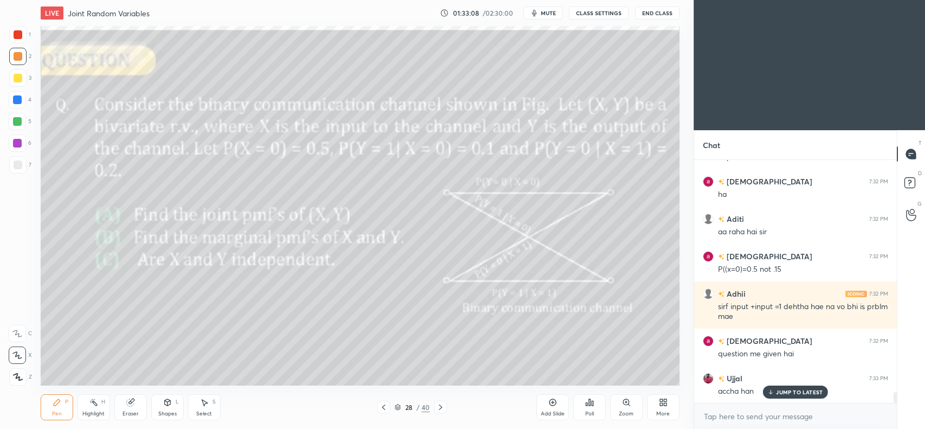
click at [439, 407] on icon at bounding box center [440, 407] width 9 height 9
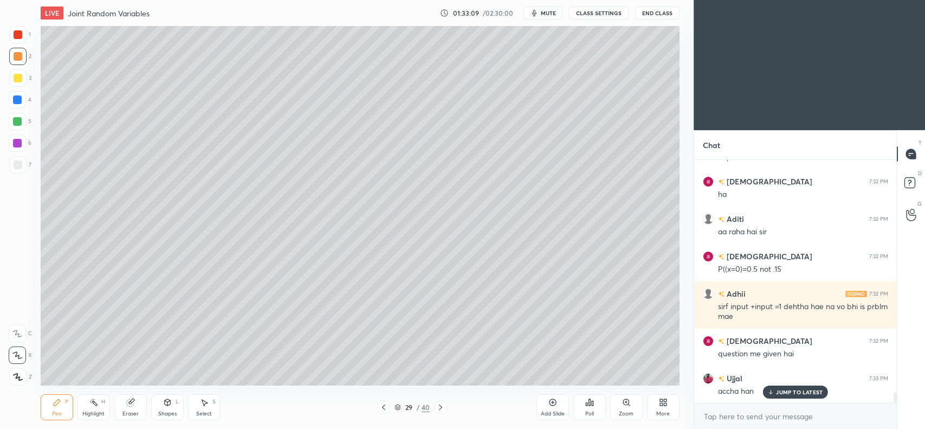
click at [438, 408] on icon at bounding box center [440, 407] width 9 height 9
click at [439, 407] on icon at bounding box center [440, 407] width 9 height 9
click at [442, 407] on icon at bounding box center [440, 406] width 3 height 5
click at [439, 405] on icon at bounding box center [440, 407] width 9 height 9
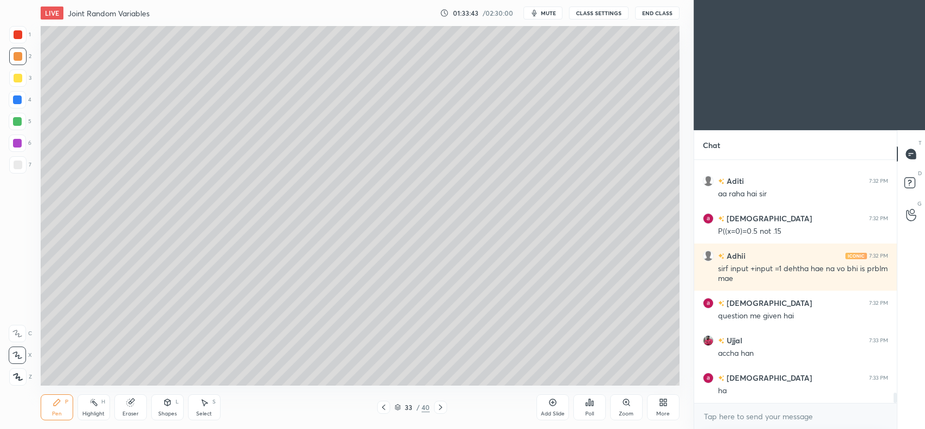
scroll to position [5367, 0]
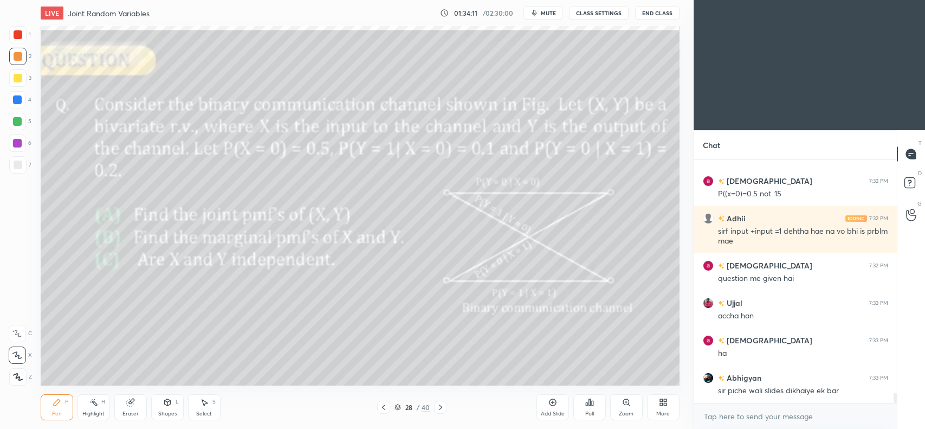
click at [443, 409] on icon at bounding box center [440, 407] width 9 height 9
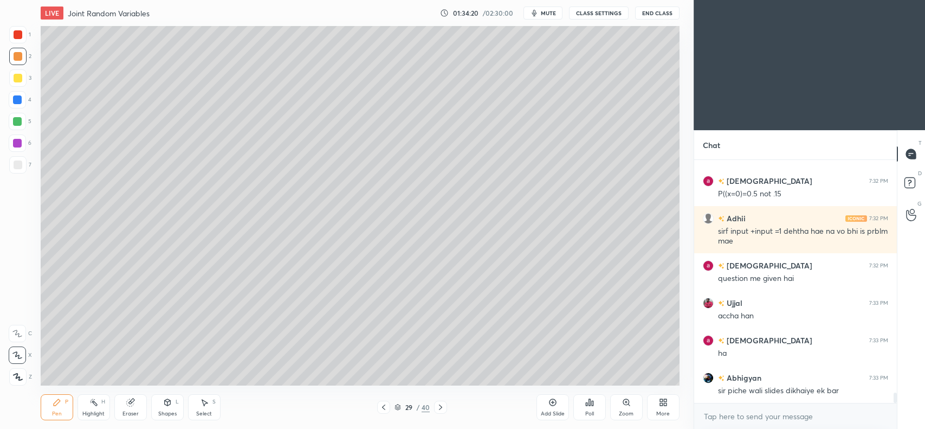
click at [126, 408] on div "Eraser" at bounding box center [130, 407] width 33 height 26
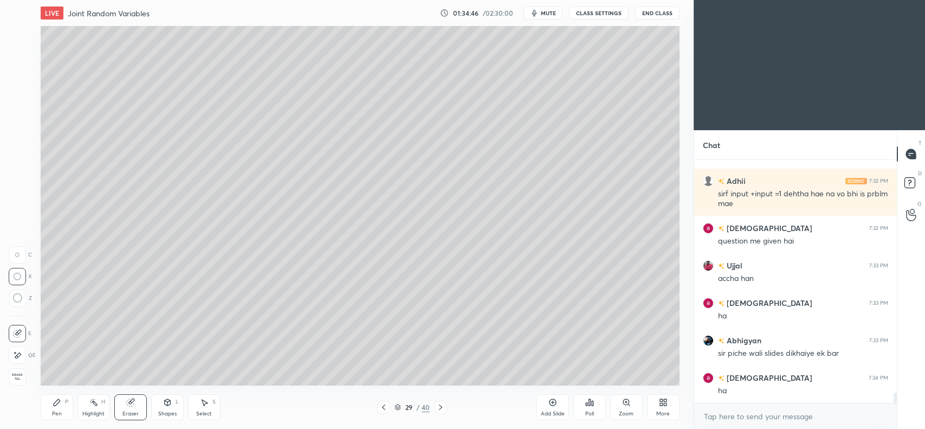
click at [126, 407] on div "Eraser" at bounding box center [130, 407] width 33 height 26
click at [19, 381] on div "Erase all" at bounding box center [17, 376] width 17 height 17
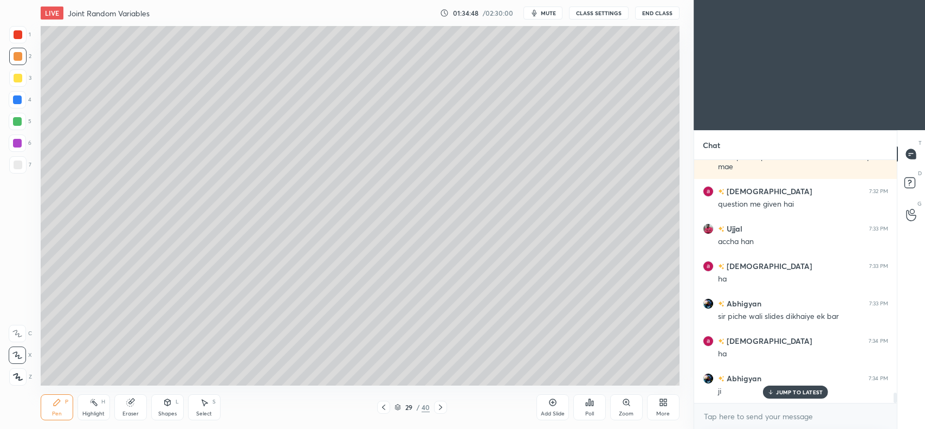
click at [385, 409] on icon at bounding box center [383, 407] width 9 height 9
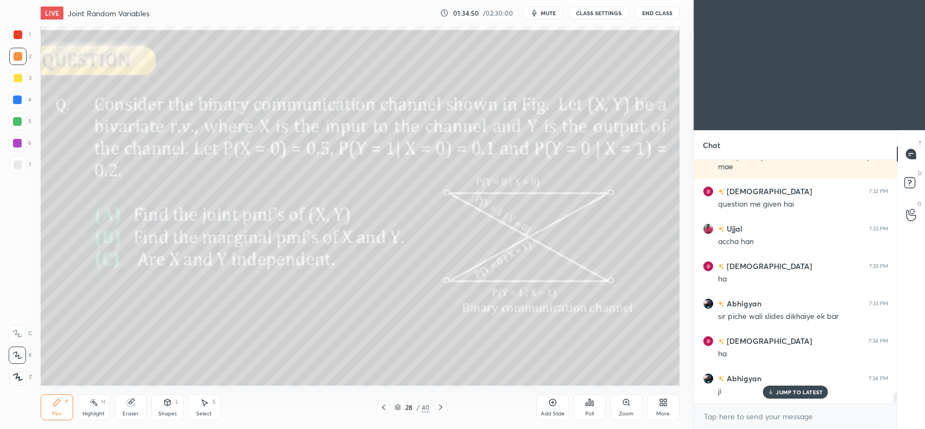
click at [128, 408] on div "Eraser" at bounding box center [130, 407] width 33 height 26
click at [16, 376] on span "Erase all" at bounding box center [17, 377] width 16 height 8
click at [437, 407] on icon at bounding box center [440, 407] width 9 height 9
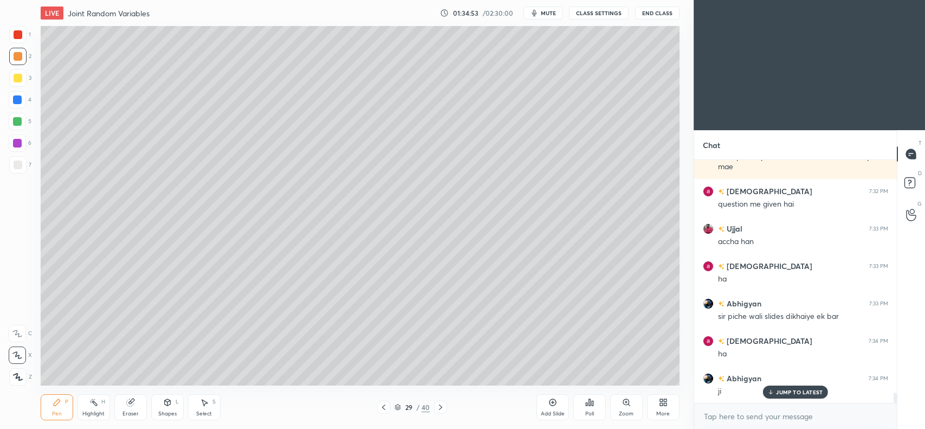
click at [440, 404] on icon at bounding box center [440, 407] width 9 height 9
click at [118, 408] on div "Eraser" at bounding box center [130, 407] width 33 height 26
click at [14, 377] on span "Erase all" at bounding box center [17, 377] width 16 height 8
click at [440, 407] on icon at bounding box center [440, 407] width 9 height 9
click at [437, 405] on icon at bounding box center [440, 407] width 9 height 9
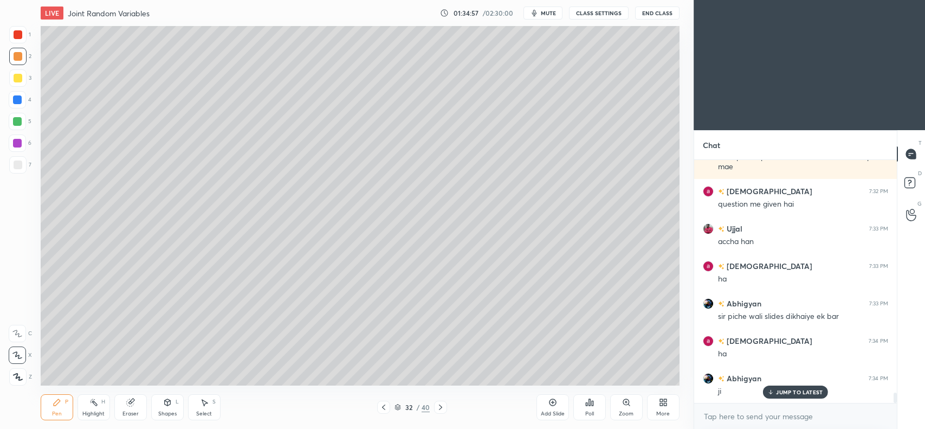
click at [441, 406] on icon at bounding box center [440, 406] width 3 height 5
click at [128, 407] on icon at bounding box center [130, 402] width 9 height 9
click at [15, 378] on span "Erase all" at bounding box center [17, 377] width 16 height 8
click at [439, 407] on icon at bounding box center [440, 407] width 9 height 9
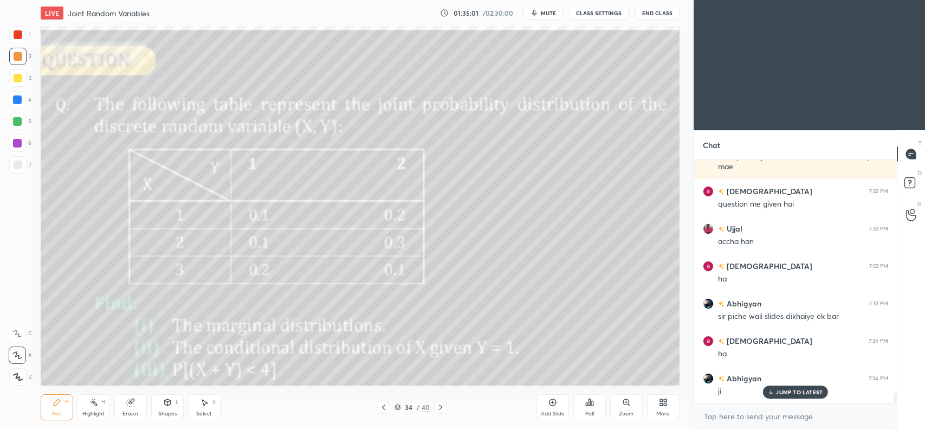
click at [388, 408] on icon at bounding box center [383, 407] width 9 height 9
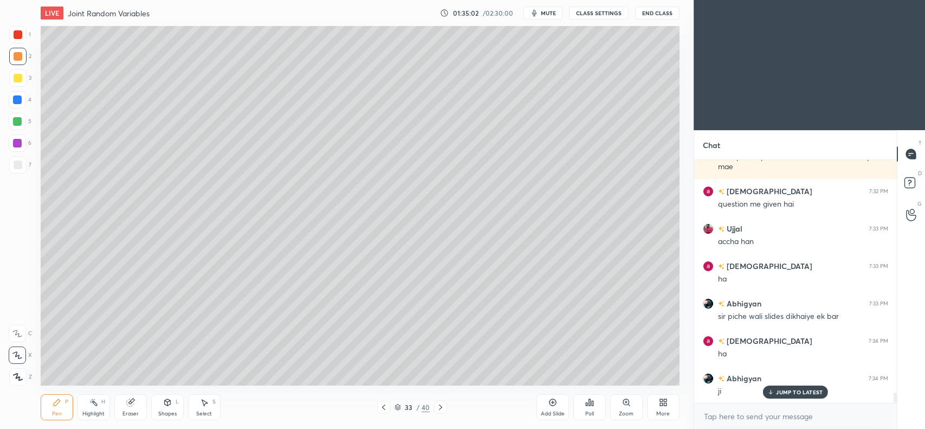
click at [389, 408] on div at bounding box center [383, 407] width 13 height 13
click at [385, 407] on icon at bounding box center [383, 407] width 9 height 9
click at [385, 406] on icon at bounding box center [383, 406] width 3 height 5
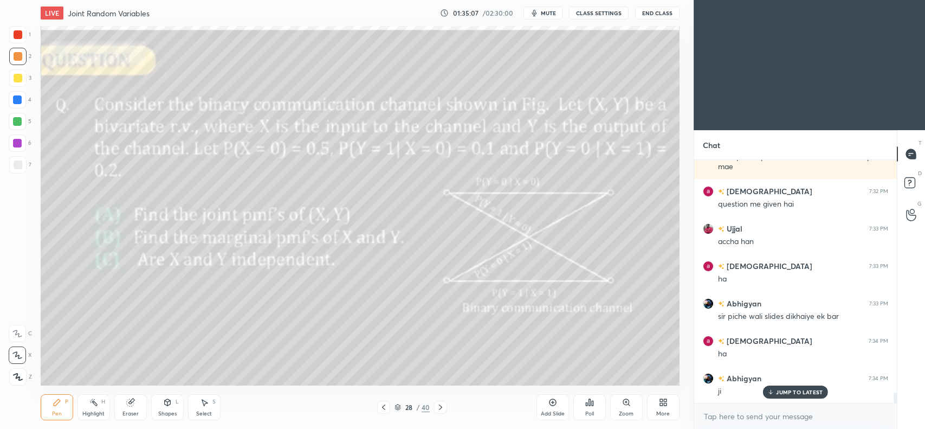
click at [438, 408] on icon at bounding box center [440, 407] width 9 height 9
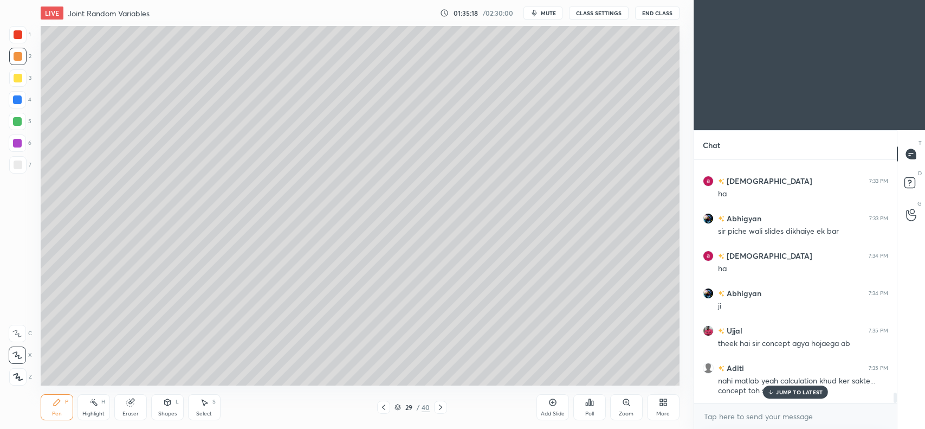
scroll to position [5564, 0]
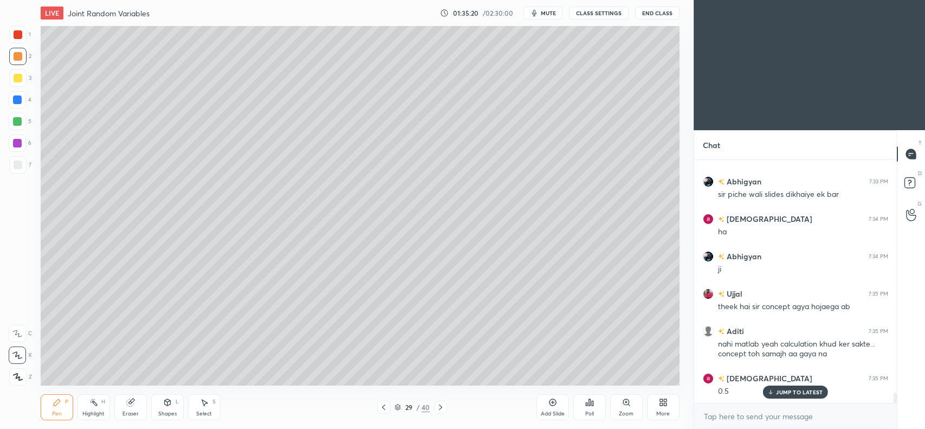
click at [776, 391] on div "JUMP TO LATEST" at bounding box center [795, 391] width 65 height 13
click at [388, 407] on icon at bounding box center [383, 407] width 9 height 9
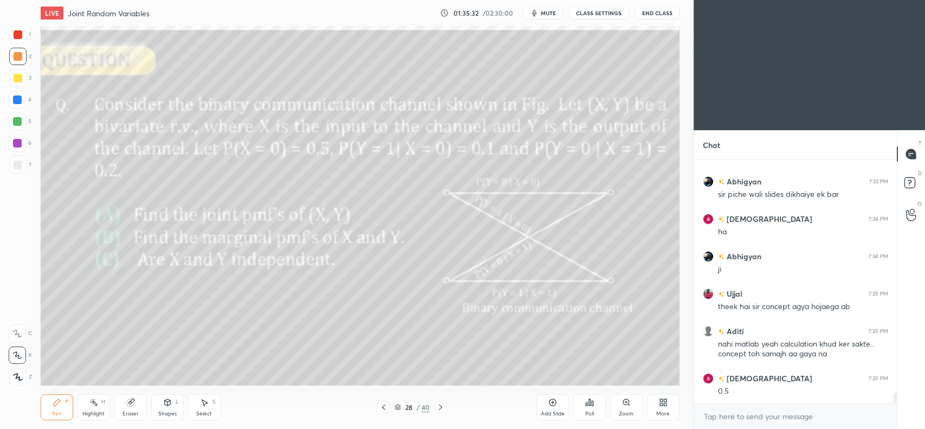
click at [439, 407] on icon at bounding box center [440, 407] width 9 height 9
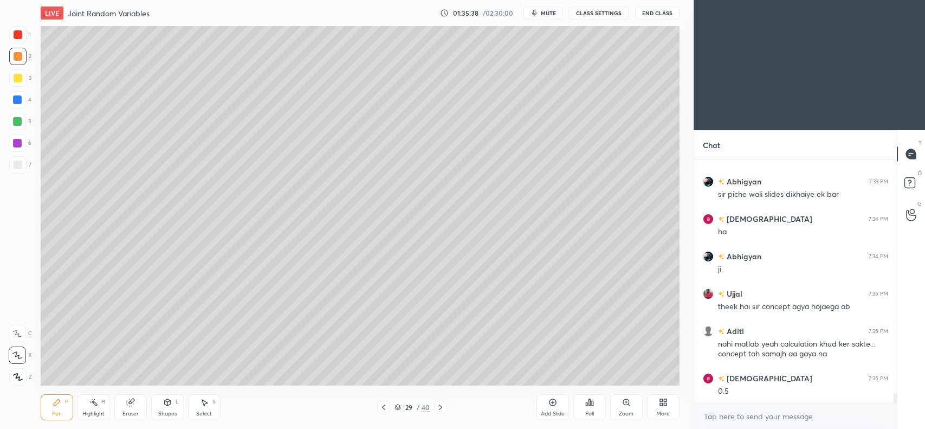
click at [385, 407] on icon at bounding box center [383, 407] width 9 height 9
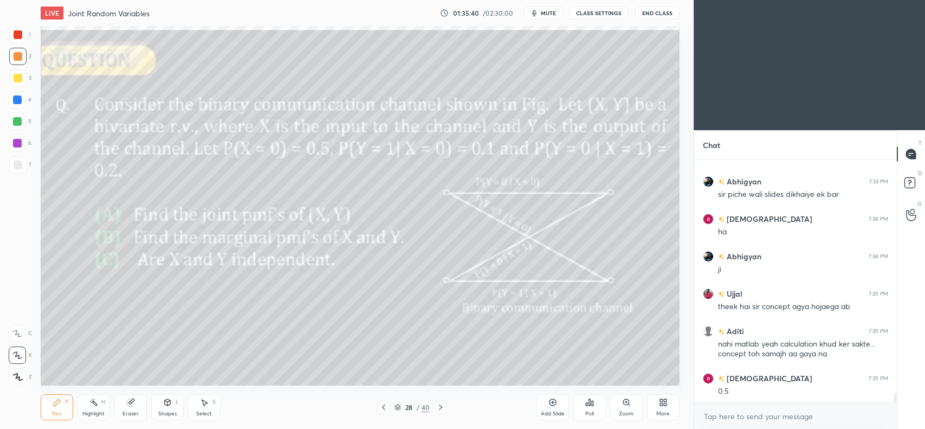
click at [437, 408] on icon at bounding box center [440, 407] width 9 height 9
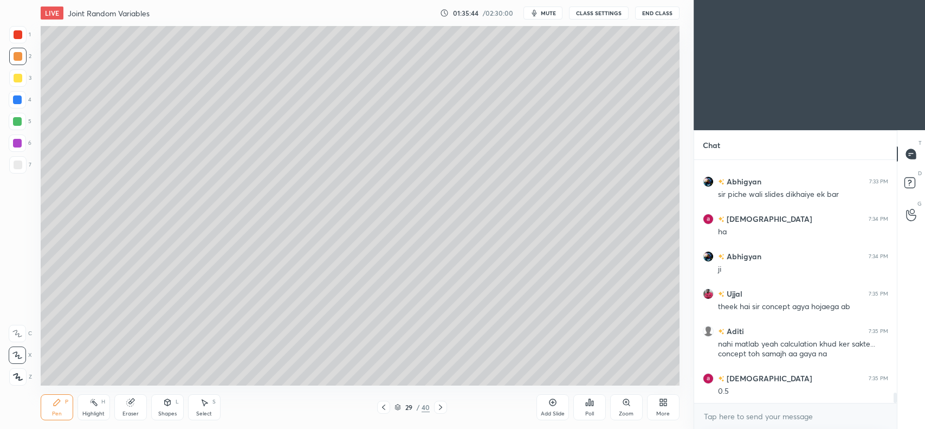
click at [382, 406] on icon at bounding box center [383, 407] width 9 height 9
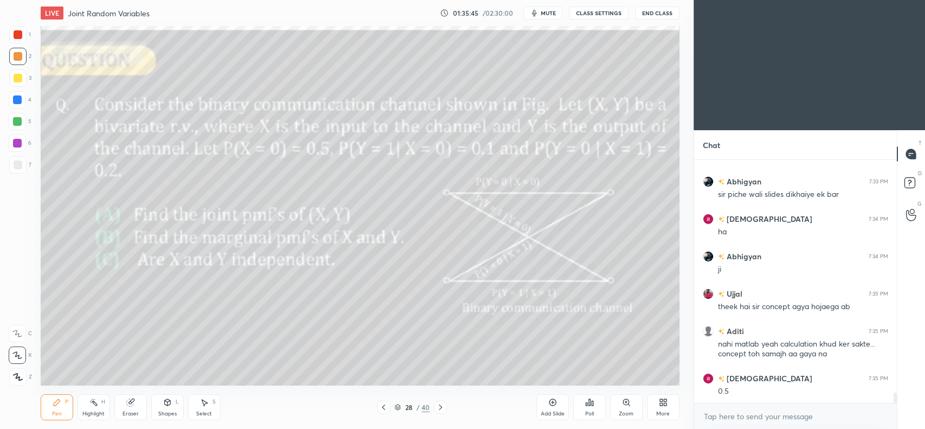
click at [442, 405] on icon at bounding box center [440, 407] width 9 height 9
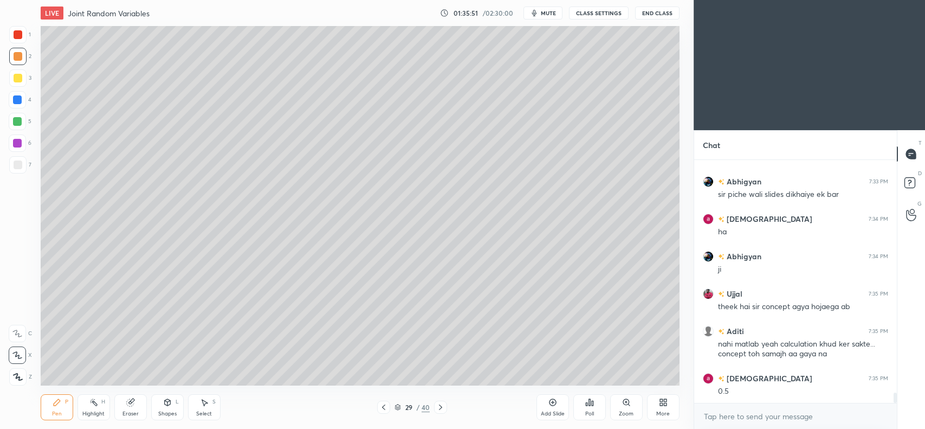
click at [387, 407] on icon at bounding box center [383, 407] width 9 height 9
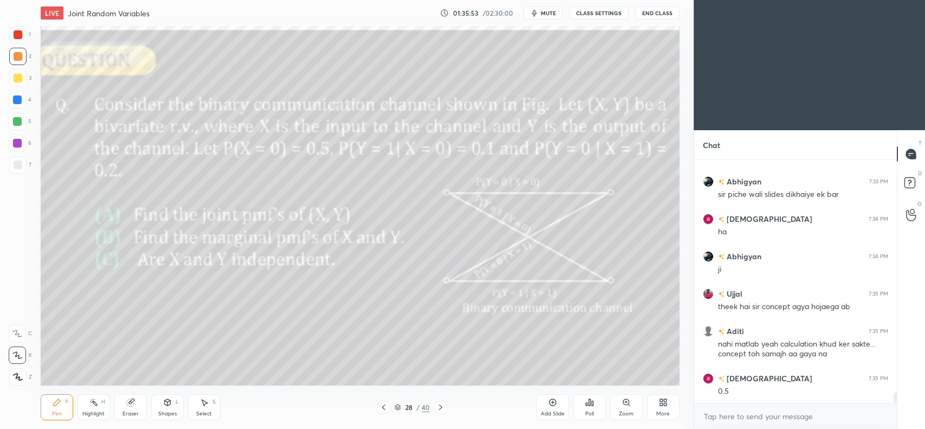
click at [448, 407] on div "28 / 40" at bounding box center [412, 407] width 248 height 13
click at [442, 407] on icon at bounding box center [440, 406] width 3 height 5
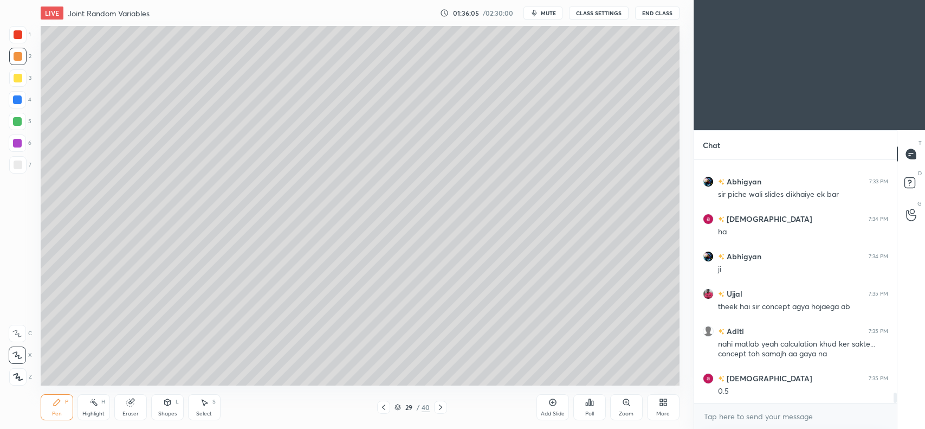
click at [17, 79] on div at bounding box center [18, 78] width 9 height 9
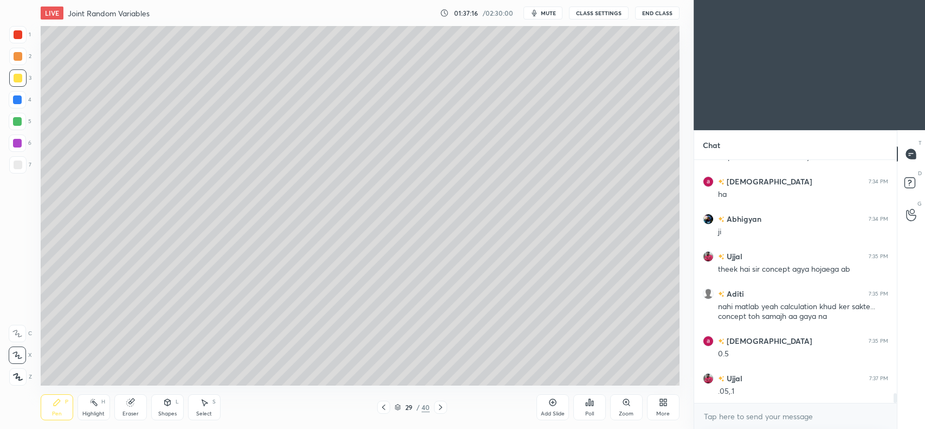
scroll to position [5639, 0]
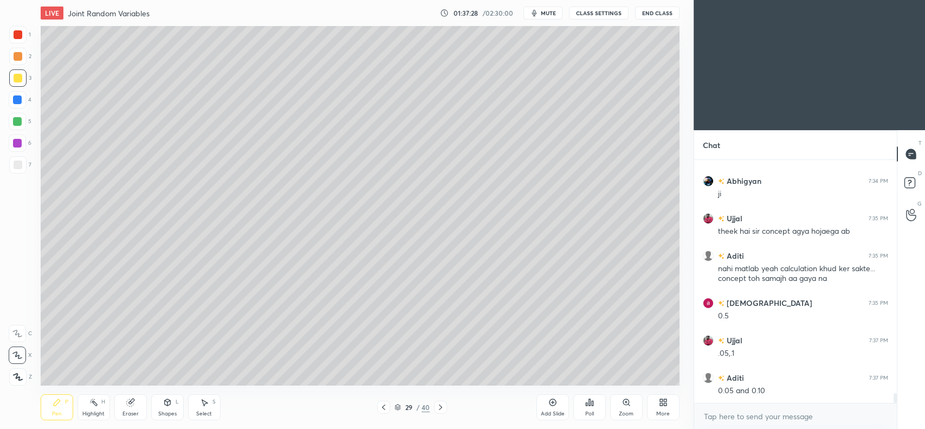
click at [207, 403] on icon at bounding box center [205, 403] width 6 height 7
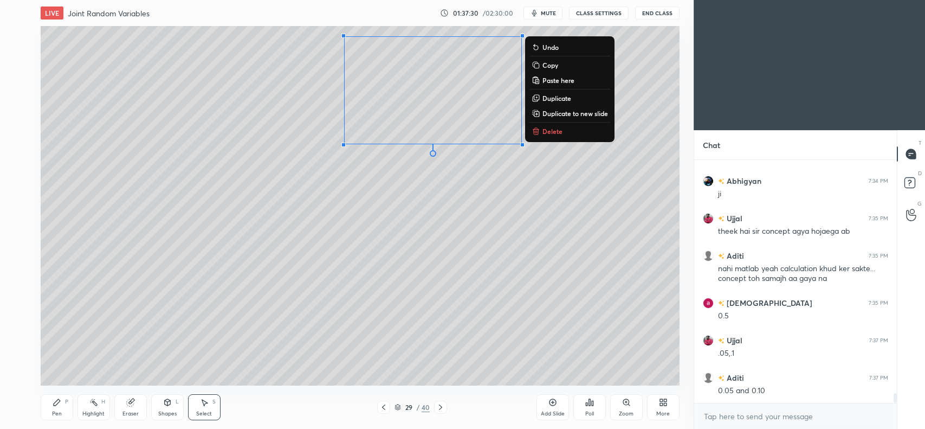
click at [557, 61] on p "Copy" at bounding box center [551, 65] width 16 height 9
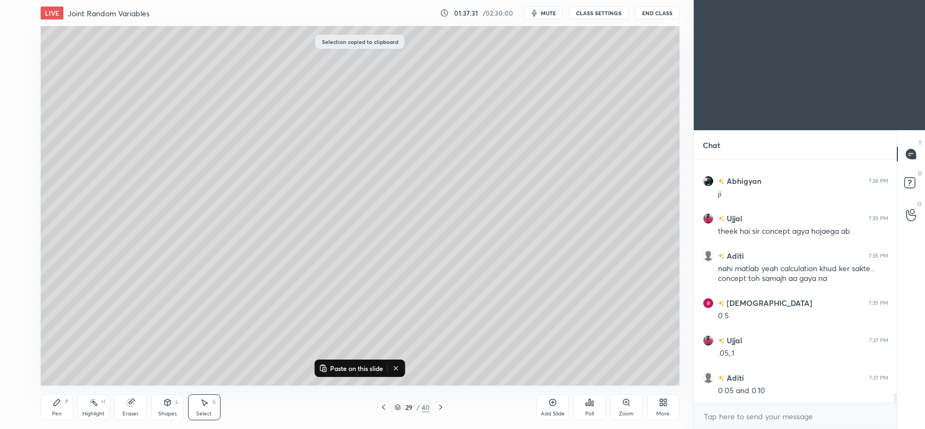
click at [548, 406] on div "Add Slide" at bounding box center [553, 407] width 33 height 26
click at [342, 370] on p "Paste on this slide" at bounding box center [356, 368] width 53 height 9
click at [126, 255] on div "0 ° Undo Copy Paste here Duplicate Duplicate to new slide Delete" at bounding box center [360, 205] width 639 height 359
click at [61, 402] on icon at bounding box center [57, 402] width 9 height 9
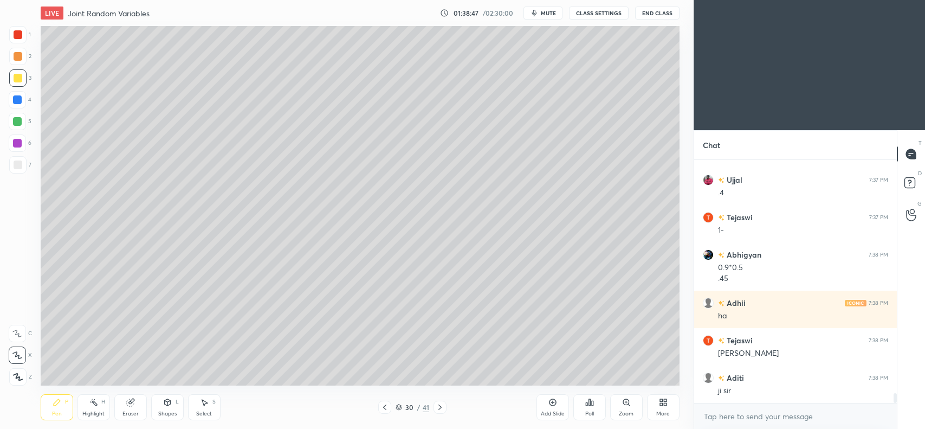
scroll to position [5912, 0]
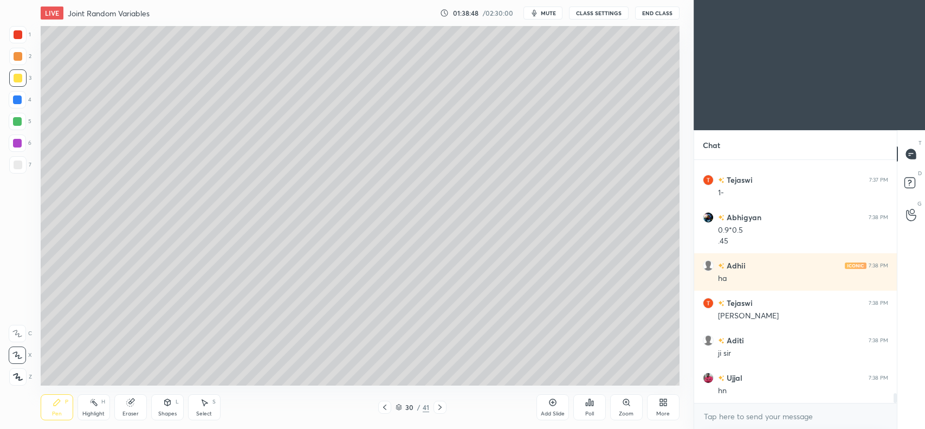
click at [388, 408] on icon at bounding box center [385, 407] width 9 height 9
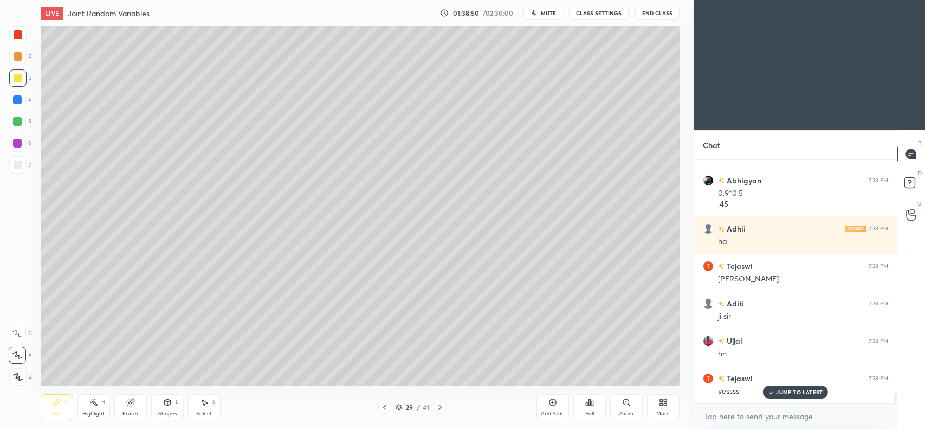
click at [439, 407] on icon at bounding box center [440, 407] width 9 height 9
click at [774, 389] on icon at bounding box center [771, 392] width 7 height 7
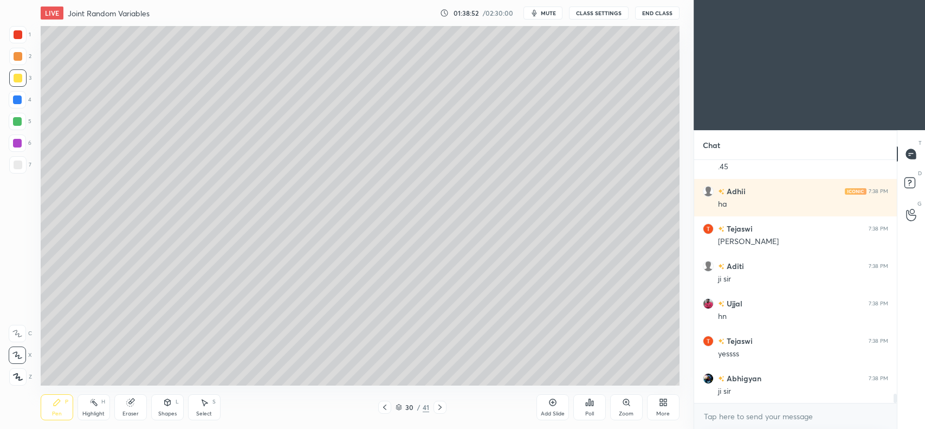
scroll to position [6024, 0]
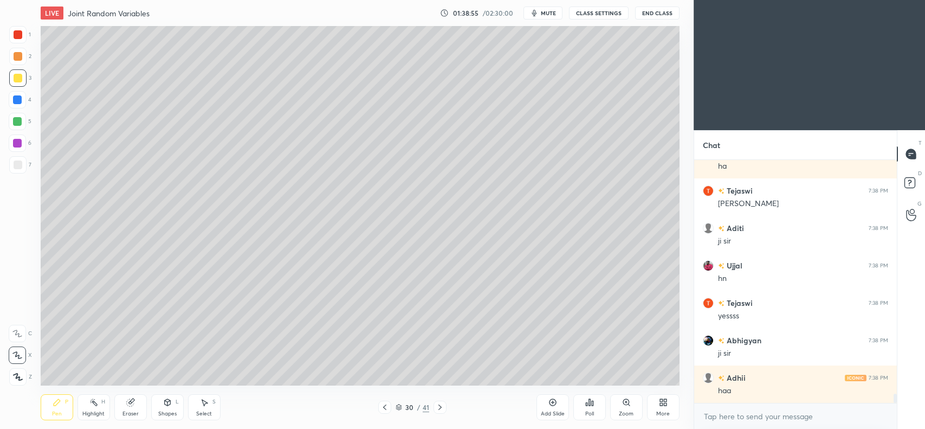
click at [132, 400] on icon at bounding box center [131, 400] width 6 height 5
click at [53, 408] on div "Pen P" at bounding box center [57, 407] width 33 height 26
click at [127, 403] on icon at bounding box center [129, 402] width 7 height 7
click at [20, 376] on span "Erase all" at bounding box center [17, 377] width 16 height 8
click at [385, 407] on icon at bounding box center [385, 407] width 9 height 9
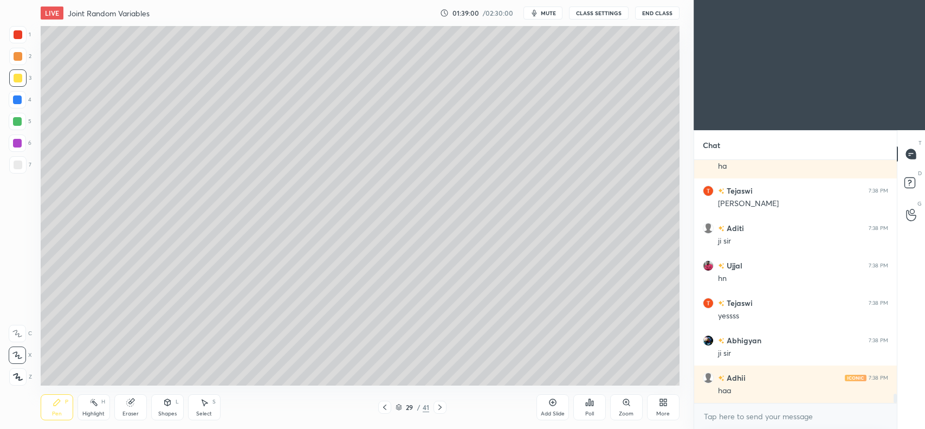
click at [207, 406] on icon at bounding box center [204, 402] width 9 height 9
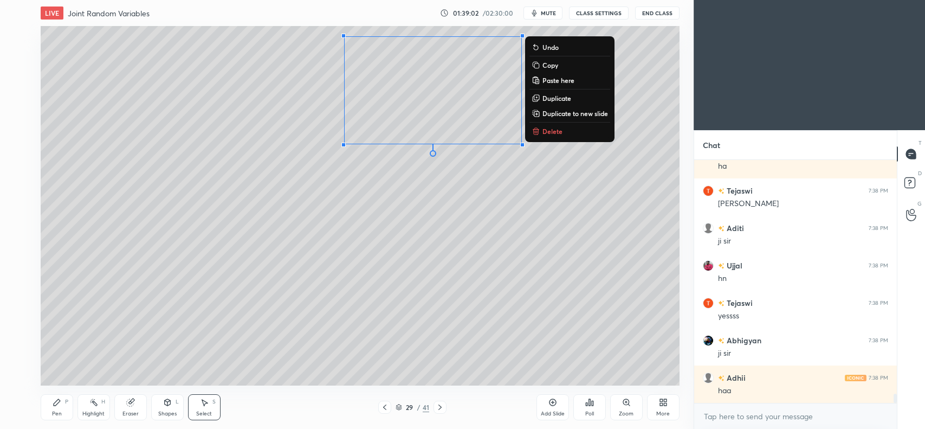
click at [545, 61] on p "Copy" at bounding box center [551, 65] width 16 height 9
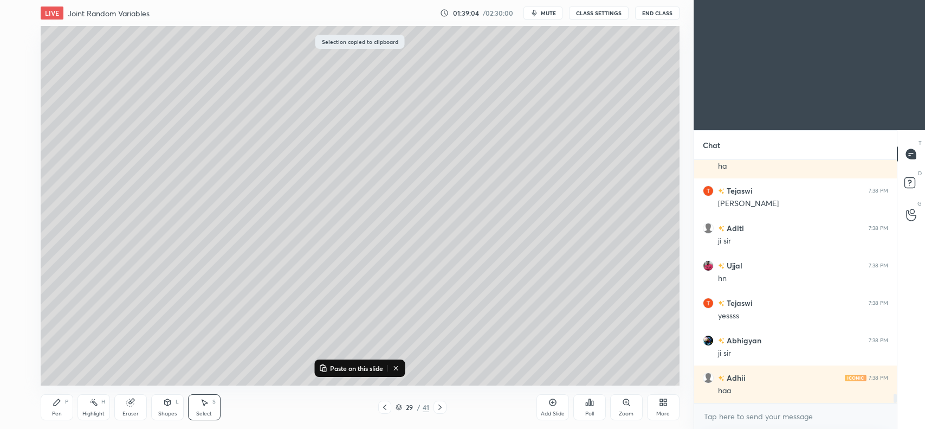
click at [551, 402] on icon at bounding box center [553, 402] width 9 height 9
click at [351, 369] on p "Paste on this slide" at bounding box center [356, 368] width 53 height 9
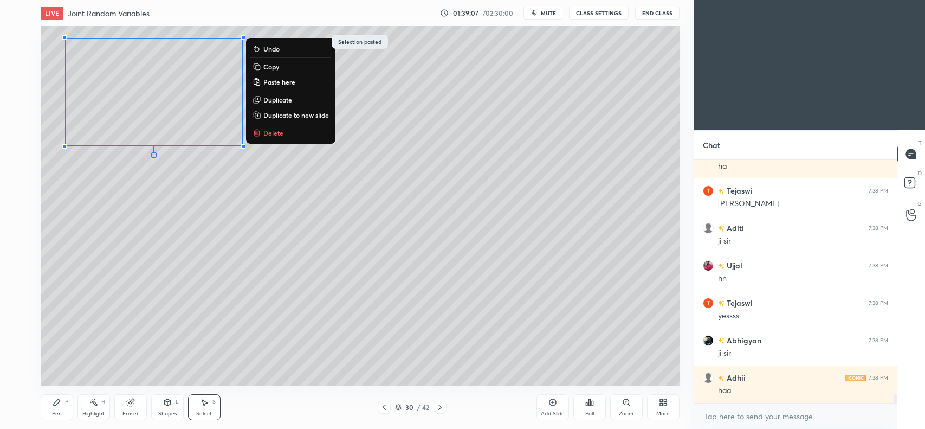
click at [107, 237] on div "0 ° Undo Copy Paste here Duplicate Duplicate to new slide Delete" at bounding box center [360, 205] width 639 height 359
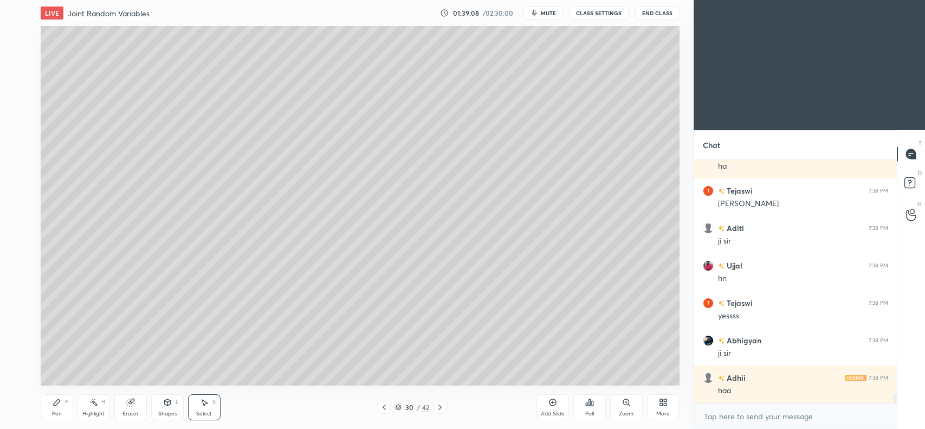
click at [59, 404] on icon at bounding box center [57, 402] width 9 height 9
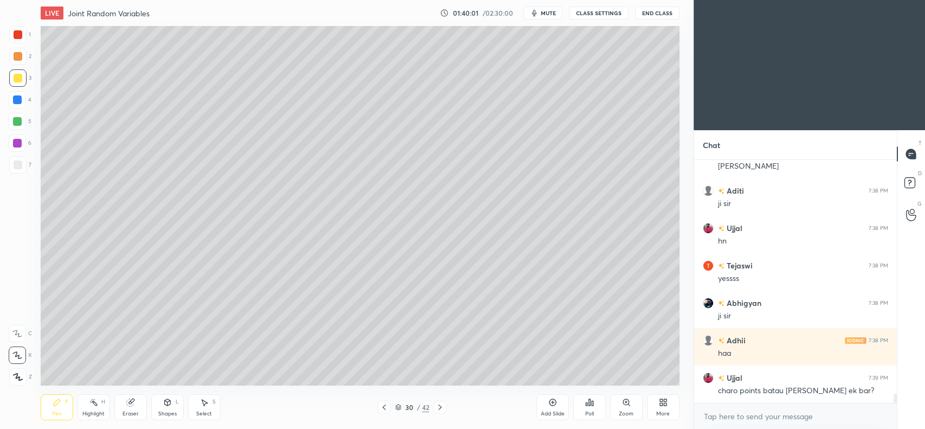
click at [132, 402] on icon at bounding box center [129, 402] width 7 height 7
click at [57, 399] on icon at bounding box center [57, 402] width 9 height 9
click at [22, 53] on div at bounding box center [17, 56] width 17 height 17
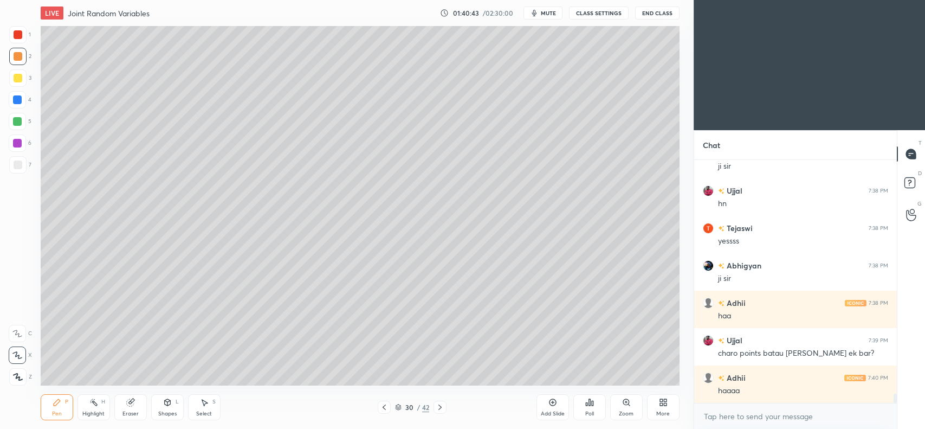
click at [552, 402] on icon at bounding box center [553, 402] width 9 height 9
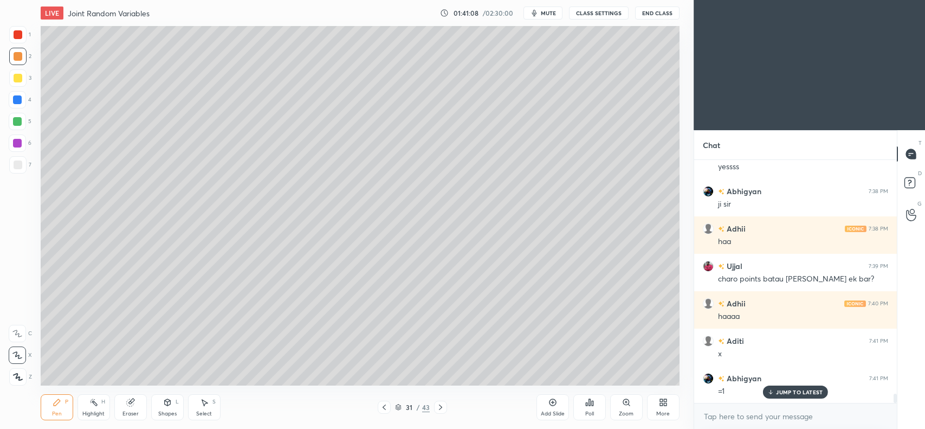
scroll to position [6211, 0]
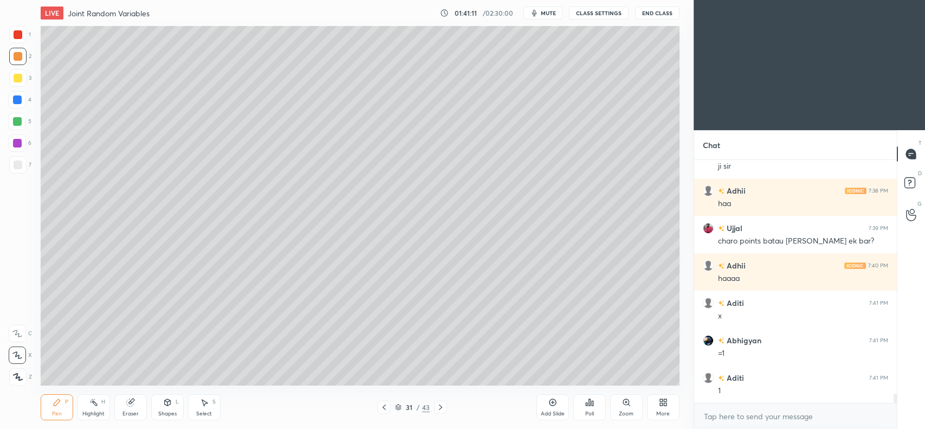
click at [126, 401] on icon at bounding box center [130, 402] width 9 height 9
click at [383, 409] on icon at bounding box center [384, 407] width 9 height 9
click at [443, 404] on icon at bounding box center [440, 407] width 9 height 9
click at [54, 402] on icon at bounding box center [57, 402] width 9 height 9
click at [383, 410] on icon at bounding box center [384, 407] width 9 height 9
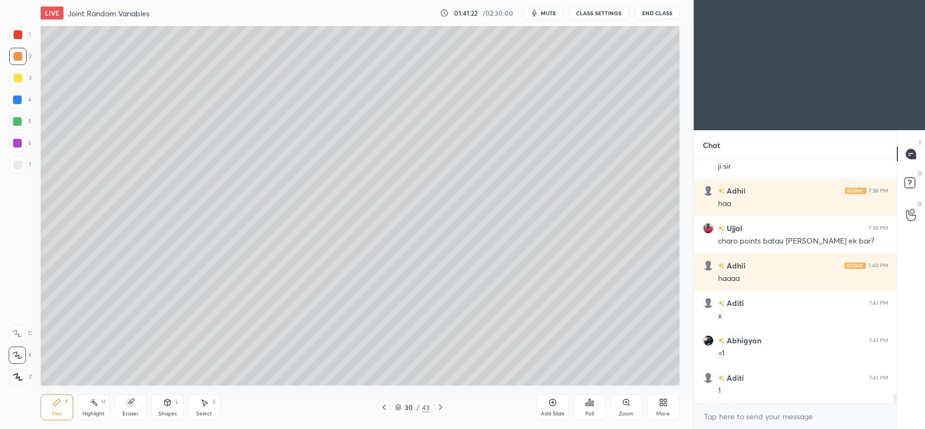
click at [441, 409] on icon at bounding box center [440, 407] width 9 height 9
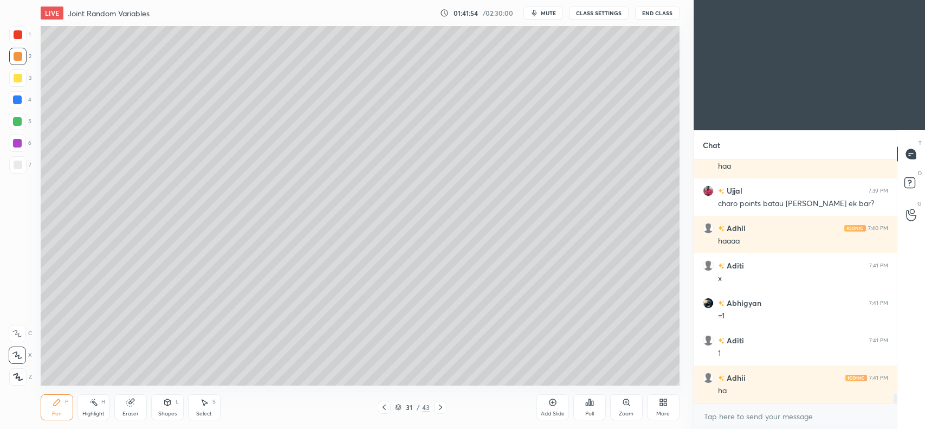
click at [556, 405] on icon at bounding box center [553, 402] width 9 height 9
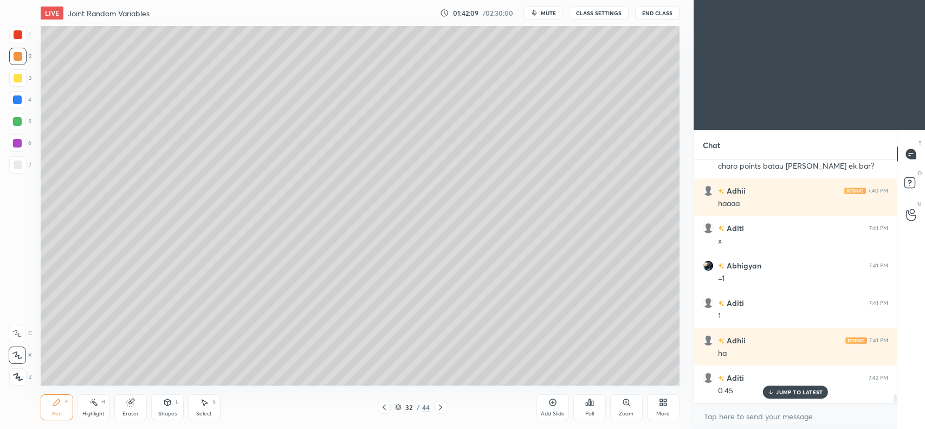
scroll to position [6323, 0]
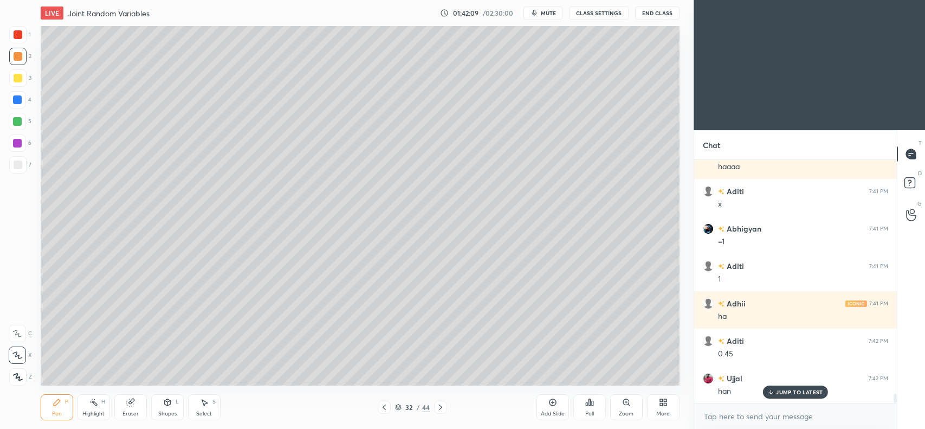
click at [388, 406] on icon at bounding box center [384, 407] width 9 height 9
click at [388, 407] on icon at bounding box center [384, 407] width 9 height 9
click at [439, 407] on icon at bounding box center [440, 407] width 9 height 9
click at [440, 407] on icon at bounding box center [440, 407] width 9 height 9
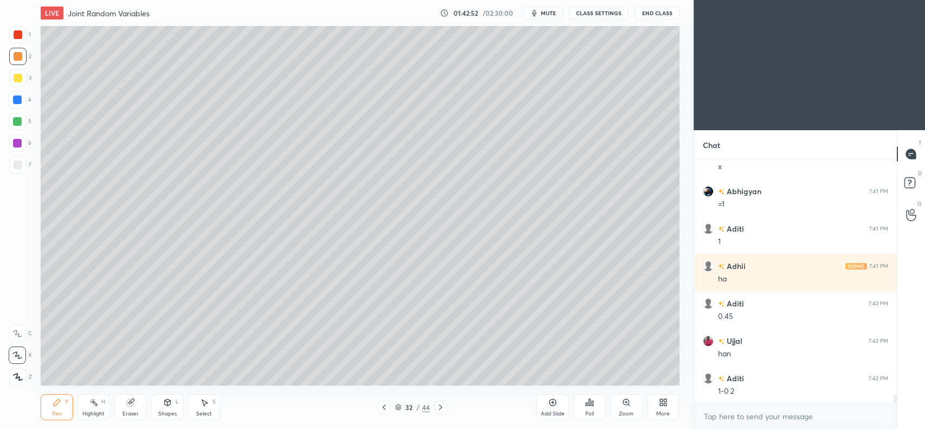
scroll to position [6398, 0]
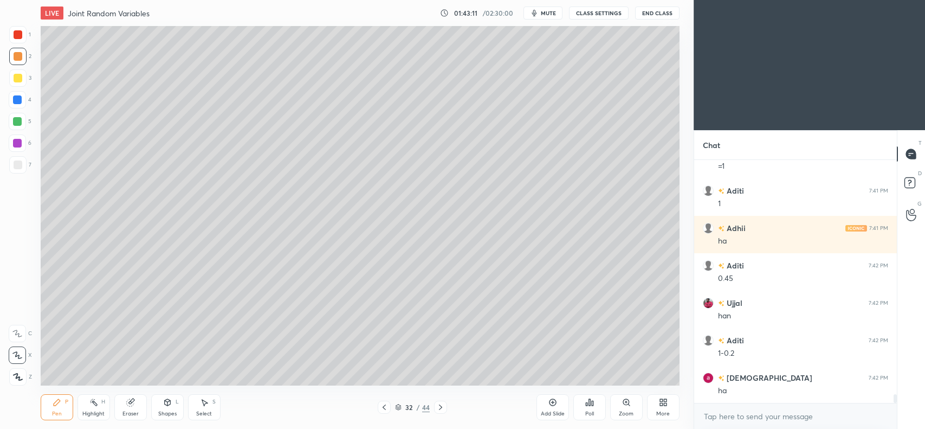
click at [23, 81] on div at bounding box center [17, 77] width 17 height 17
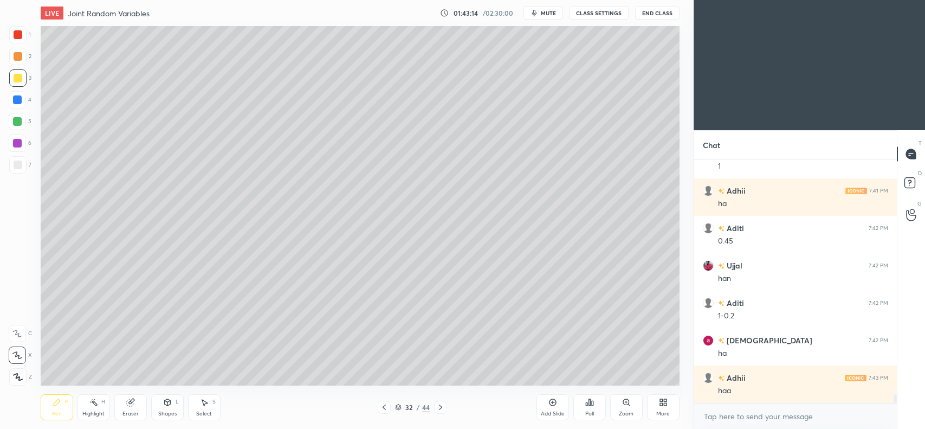
click at [385, 413] on div at bounding box center [384, 407] width 13 height 13
click at [383, 410] on icon at bounding box center [384, 407] width 9 height 9
click at [383, 404] on icon at bounding box center [384, 407] width 9 height 9
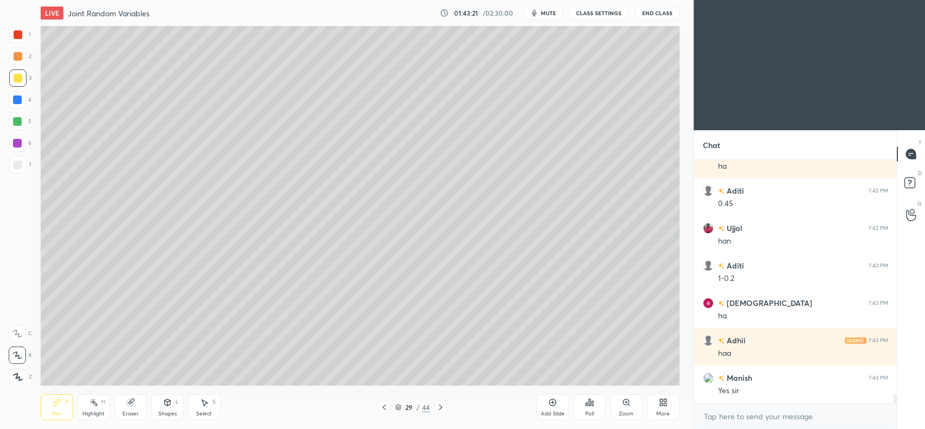
click at [432, 410] on div "29 / 44" at bounding box center [412, 407] width 69 height 13
click at [436, 410] on icon at bounding box center [440, 407] width 9 height 9
click at [438, 410] on icon at bounding box center [440, 407] width 9 height 9
click at [437, 408] on icon at bounding box center [440, 407] width 9 height 9
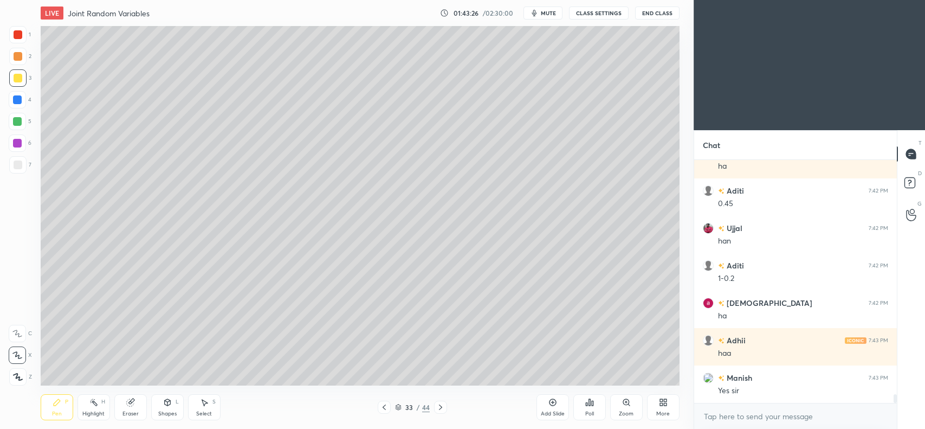
scroll to position [6510, 0]
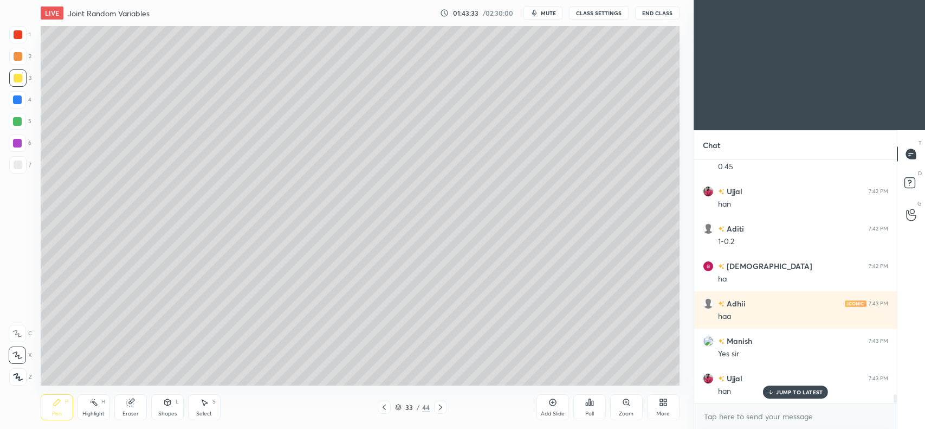
click at [383, 409] on icon at bounding box center [384, 407] width 9 height 9
click at [440, 409] on icon at bounding box center [440, 406] width 3 height 5
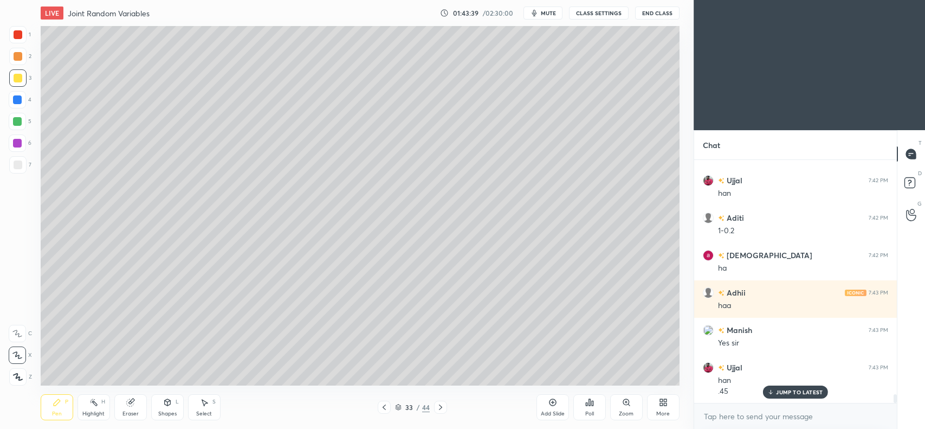
click at [383, 404] on icon at bounding box center [384, 407] width 9 height 9
click at [381, 407] on icon at bounding box center [384, 407] width 9 height 9
click at [384, 408] on icon at bounding box center [384, 406] width 3 height 5
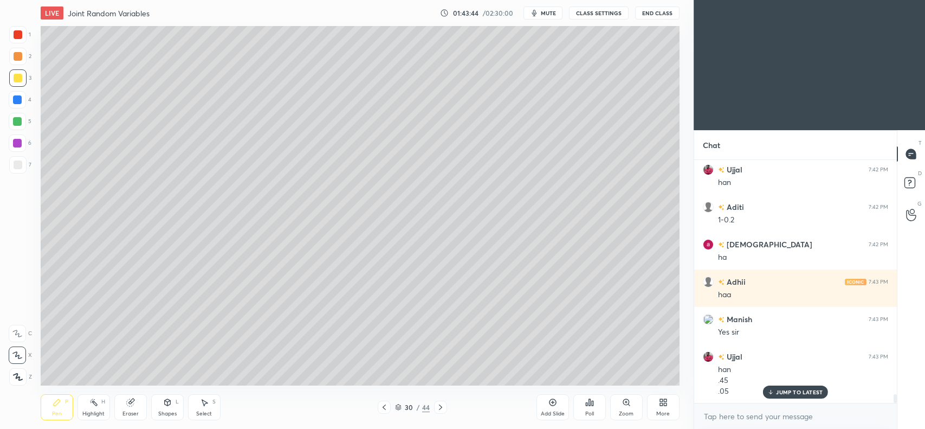
click at [385, 407] on icon at bounding box center [384, 407] width 9 height 9
click at [437, 414] on div "Pen P Highlight H Eraser Shapes L Select S 29 / 44 Add Slide Poll Zoom More" at bounding box center [360, 406] width 639 height 43
click at [440, 411] on icon at bounding box center [440, 407] width 9 height 9
click at [440, 412] on div at bounding box center [440, 407] width 13 height 13
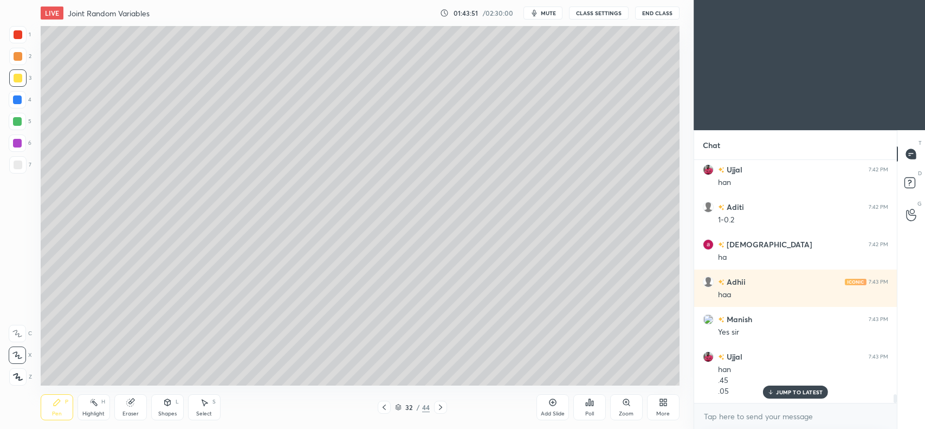
click at [440, 408] on icon at bounding box center [440, 407] width 9 height 9
click at [385, 410] on icon at bounding box center [384, 407] width 9 height 9
click at [383, 411] on icon at bounding box center [384, 407] width 9 height 9
click at [385, 410] on icon at bounding box center [384, 407] width 9 height 9
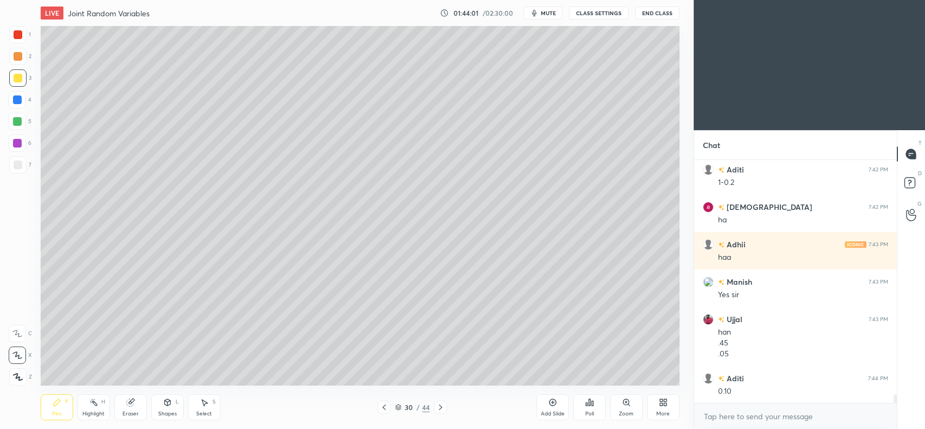
scroll to position [6607, 0]
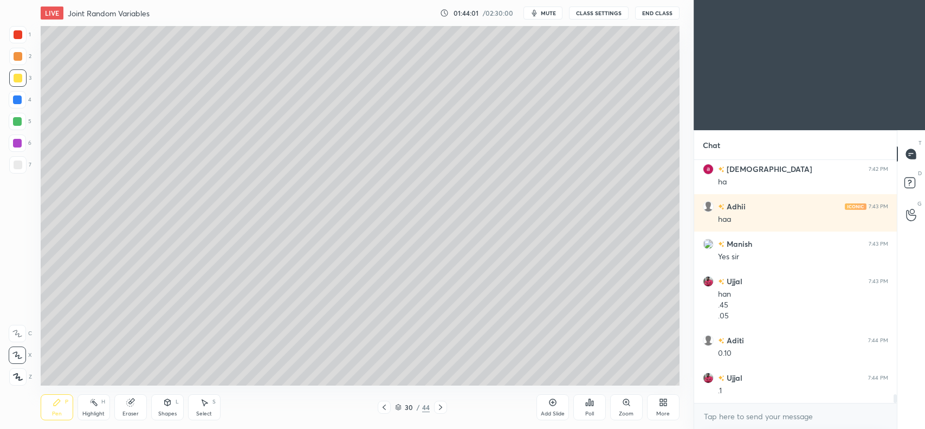
click at [385, 410] on icon at bounding box center [384, 407] width 9 height 9
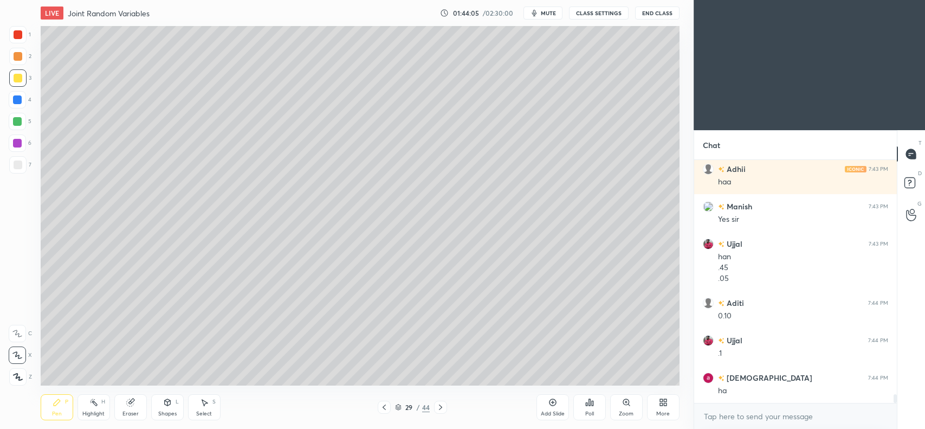
scroll to position [6682, 0]
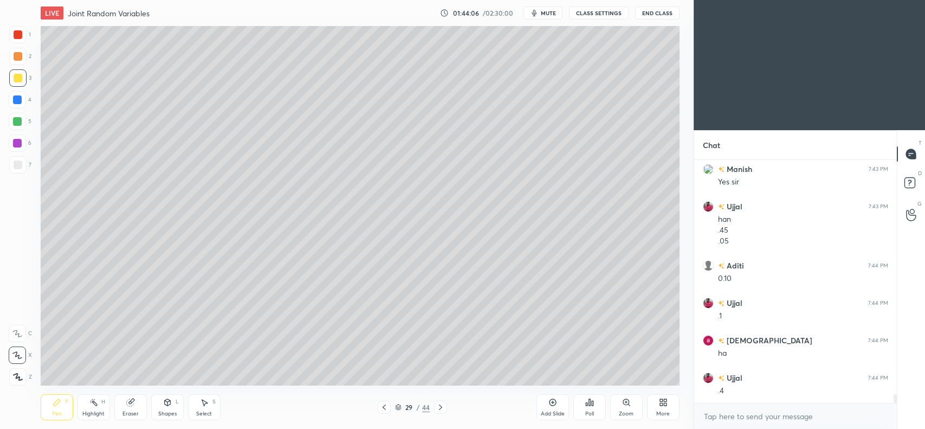
click at [438, 408] on icon at bounding box center [440, 407] width 9 height 9
click at [437, 408] on icon at bounding box center [440, 407] width 9 height 9
click at [437, 407] on icon at bounding box center [440, 407] width 9 height 9
click at [437, 405] on icon at bounding box center [440, 407] width 9 height 9
click at [385, 405] on icon at bounding box center [384, 407] width 9 height 9
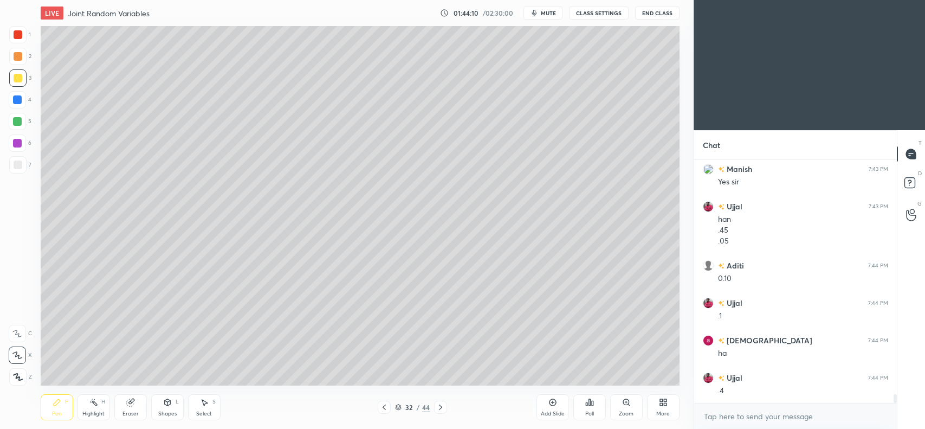
click at [385, 407] on icon at bounding box center [384, 407] width 9 height 9
click at [440, 407] on icon at bounding box center [440, 407] width 9 height 9
click at [440, 404] on icon at bounding box center [440, 407] width 9 height 9
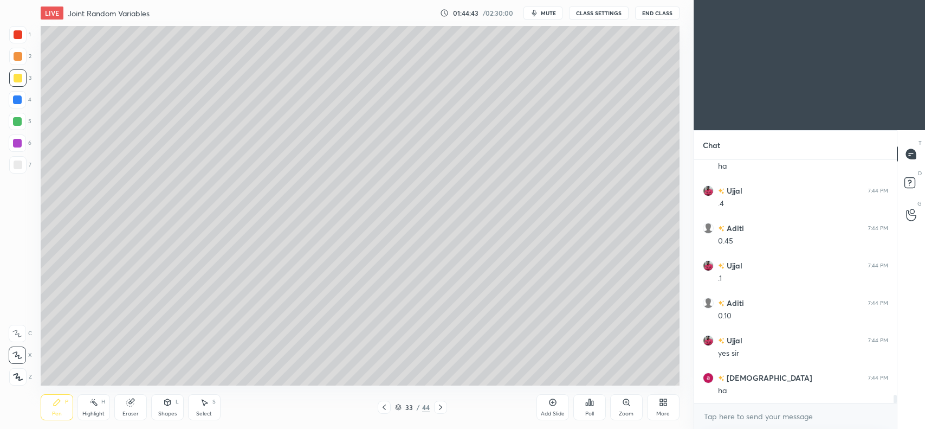
click at [17, 105] on div at bounding box center [17, 99] width 17 height 17
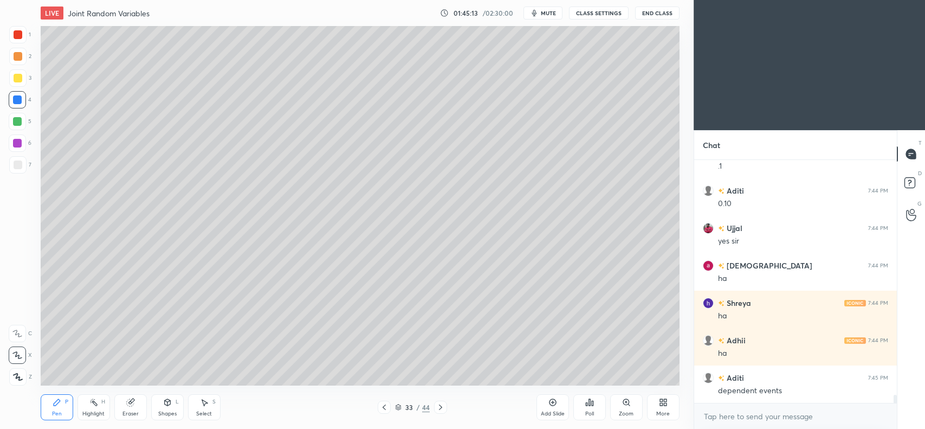
scroll to position [7018, 0]
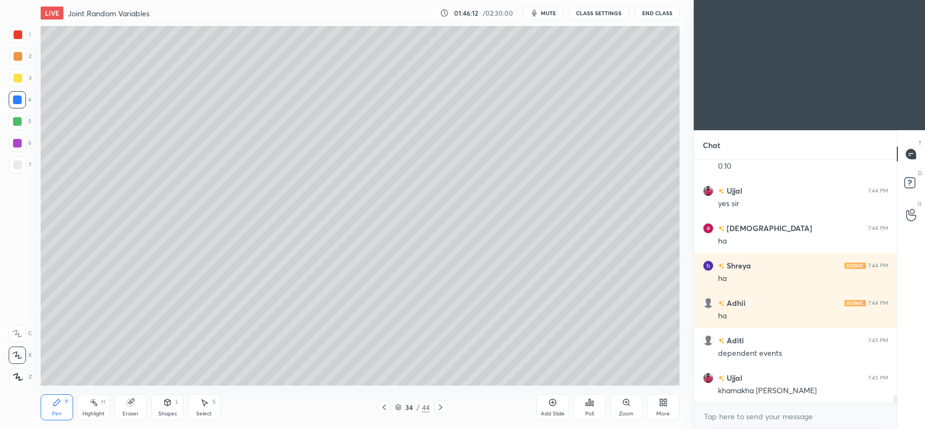
click at [53, 406] on icon at bounding box center [57, 402] width 9 height 9
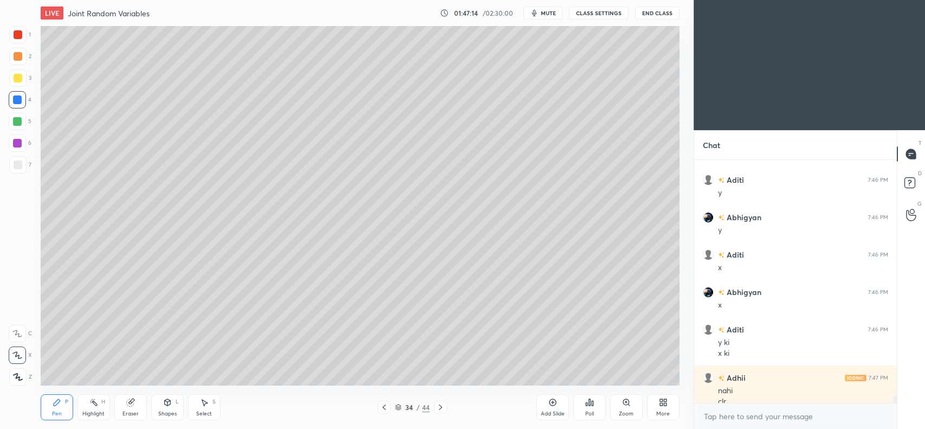
scroll to position [7264, 0]
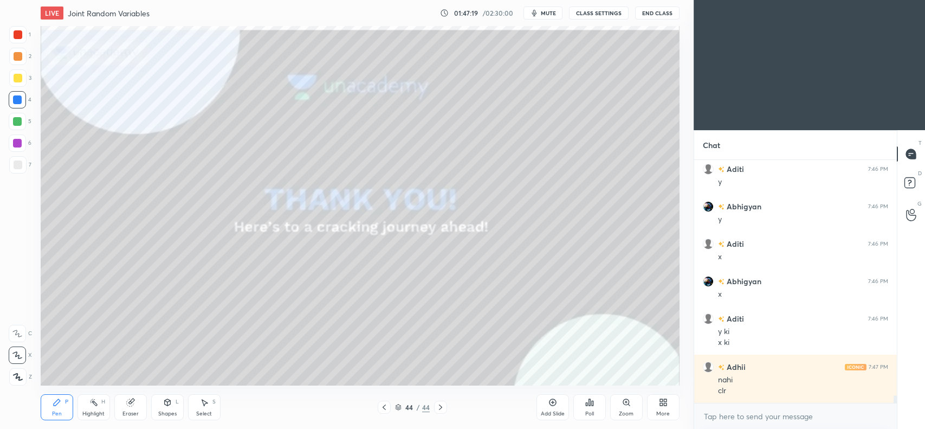
click at [133, 405] on icon at bounding box center [130, 402] width 9 height 9
click at [18, 374] on span "Erase all" at bounding box center [17, 377] width 16 height 8
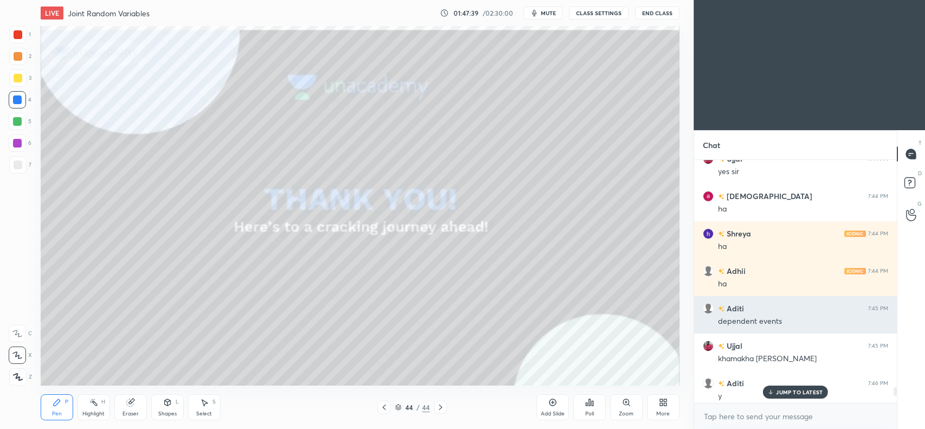
scroll to position [7049, 0]
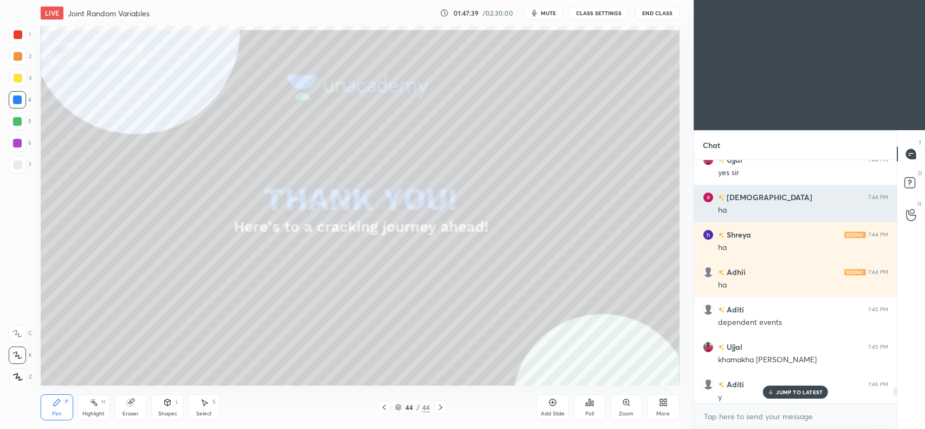
click at [749, 205] on div "ha" at bounding box center [803, 210] width 170 height 11
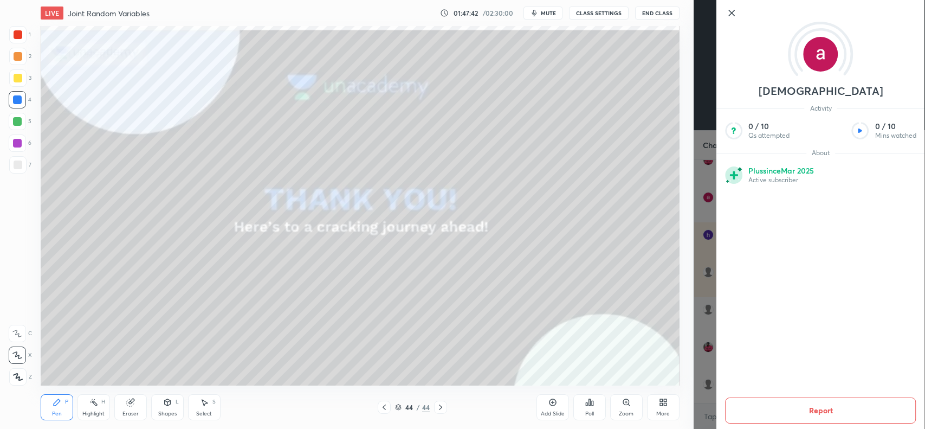
click at [687, 215] on div "1 2 3 4 5 6 7 C X Z C X Z E E Erase all H H LIVE Joint Random Variables 01:47:4…" at bounding box center [347, 214] width 694 height 429
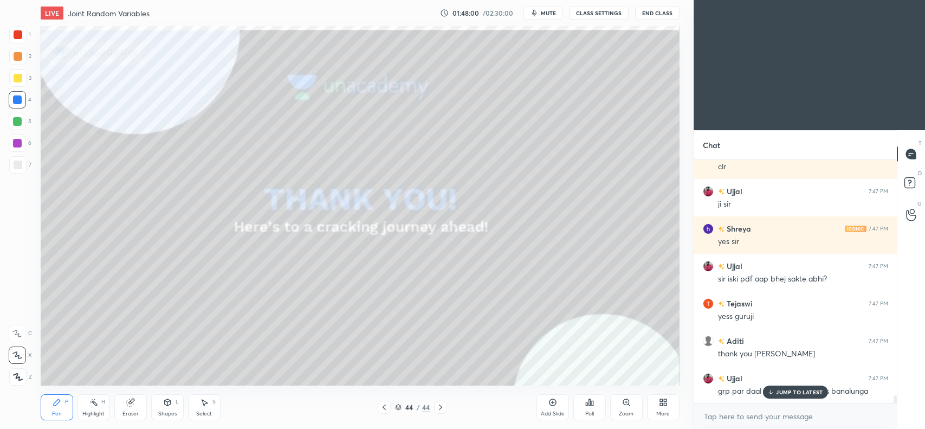
scroll to position [7526, 0]
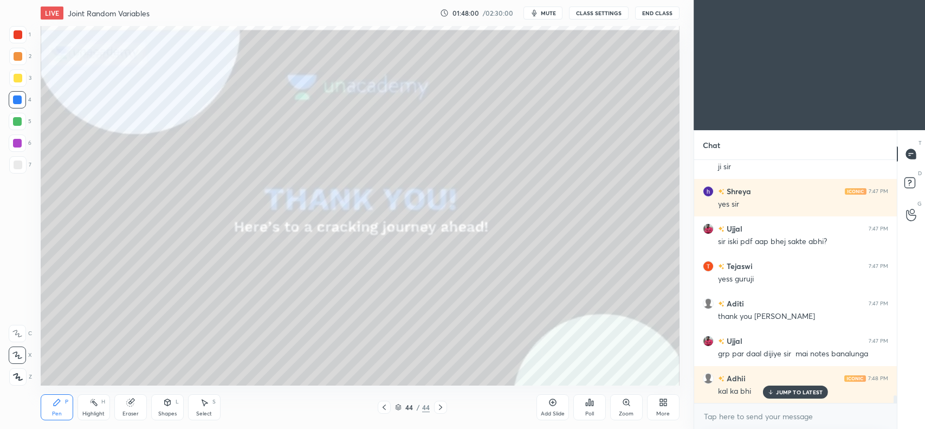
click at [810, 391] on p "JUMP TO LATEST" at bounding box center [799, 392] width 47 height 7
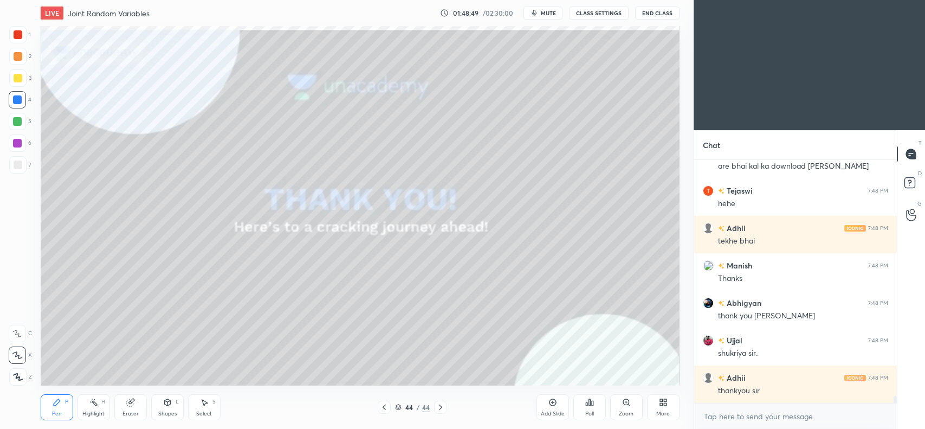
scroll to position [7836, 0]
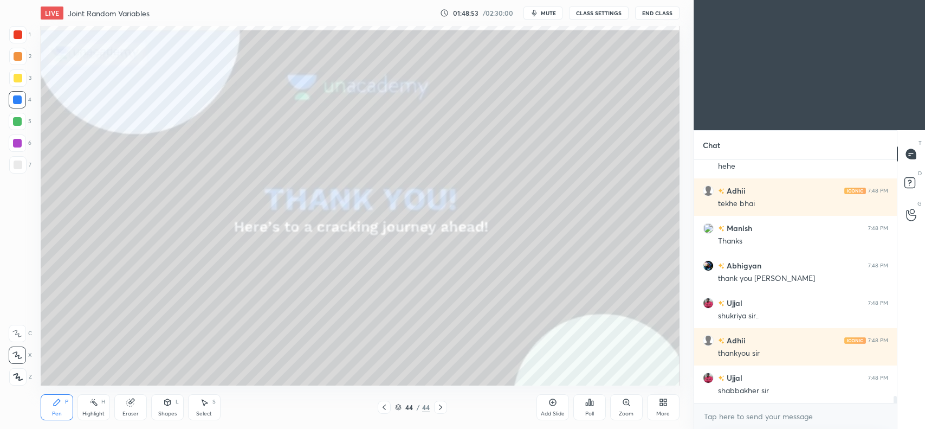
click at [648, 14] on button "End Class" at bounding box center [657, 13] width 44 height 13
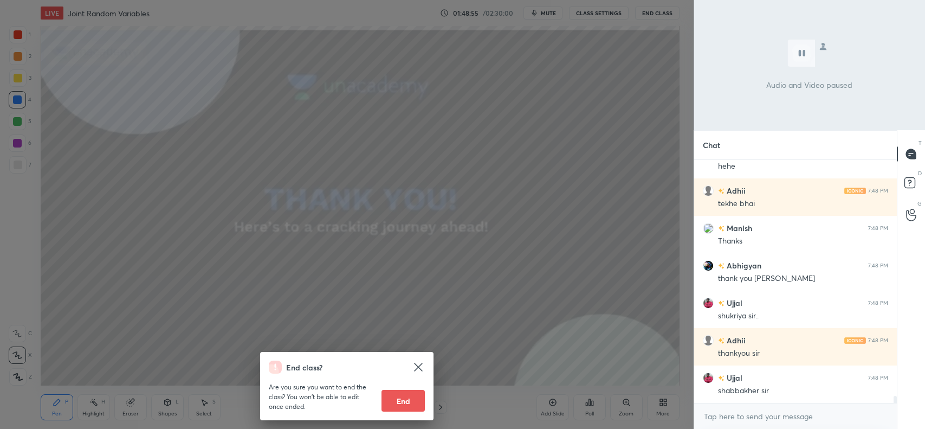
click at [389, 396] on button "End" at bounding box center [403, 401] width 43 height 22
type textarea "x"
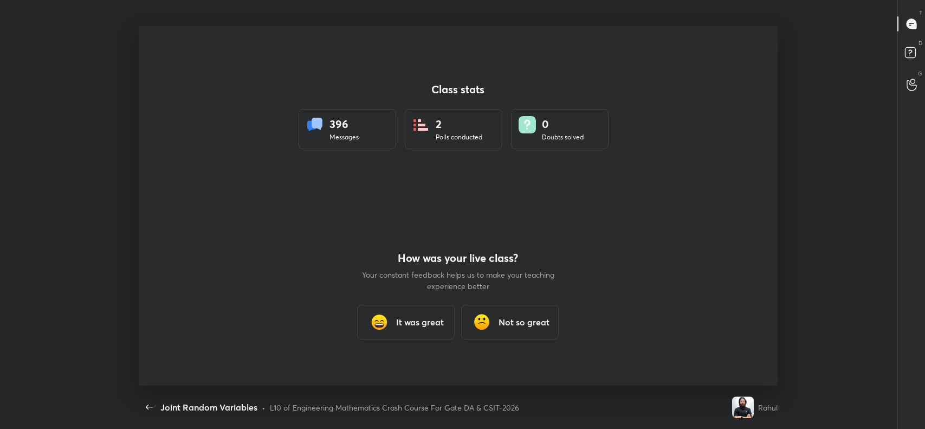
scroll to position [53851, 53294]
click at [426, 316] on h3 "It was great" at bounding box center [421, 322] width 48 height 13
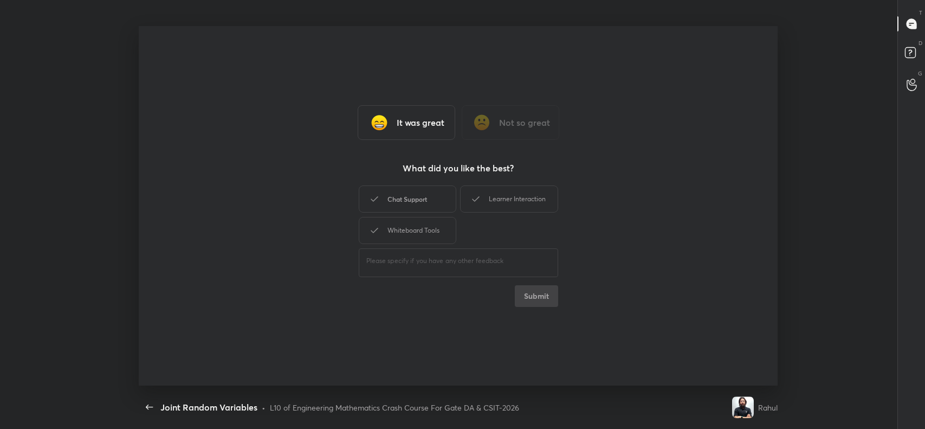
click at [420, 201] on div "Chat Support" at bounding box center [408, 198] width 98 height 27
click at [420, 224] on div "Whiteboard Tools" at bounding box center [408, 230] width 98 height 27
click at [501, 191] on div "Learner Interaction" at bounding box center [509, 198] width 98 height 27
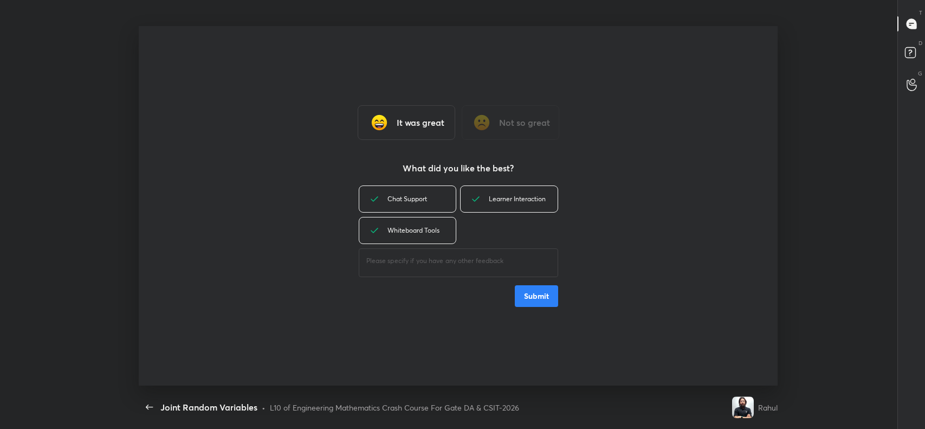
click at [538, 294] on button "Submit" at bounding box center [536, 296] width 43 height 22
